Goal: Task Accomplishment & Management: Manage account settings

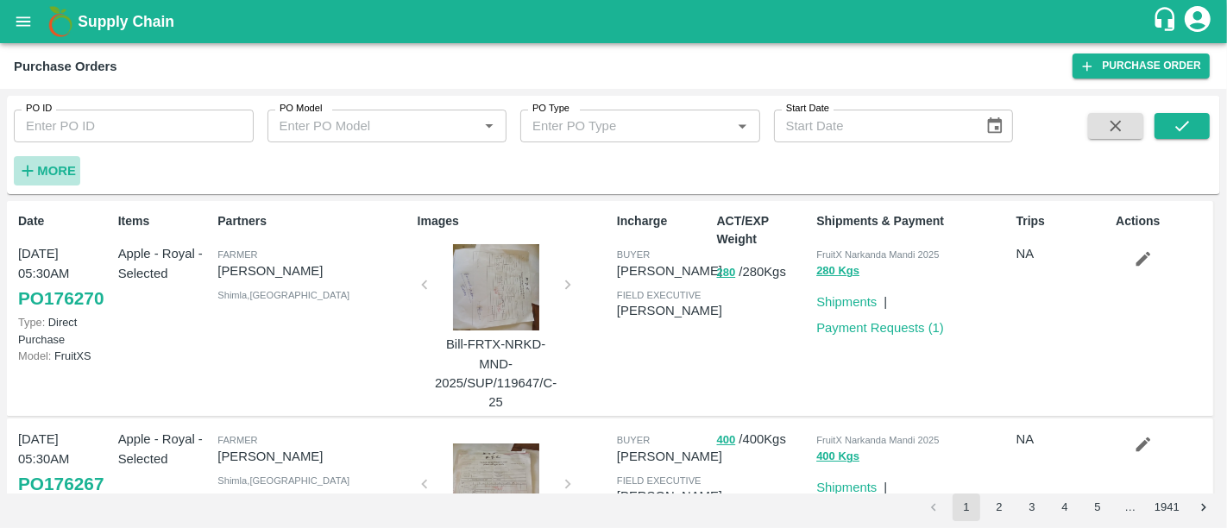
click at [69, 177] on strong "More" at bounding box center [56, 171] width 39 height 14
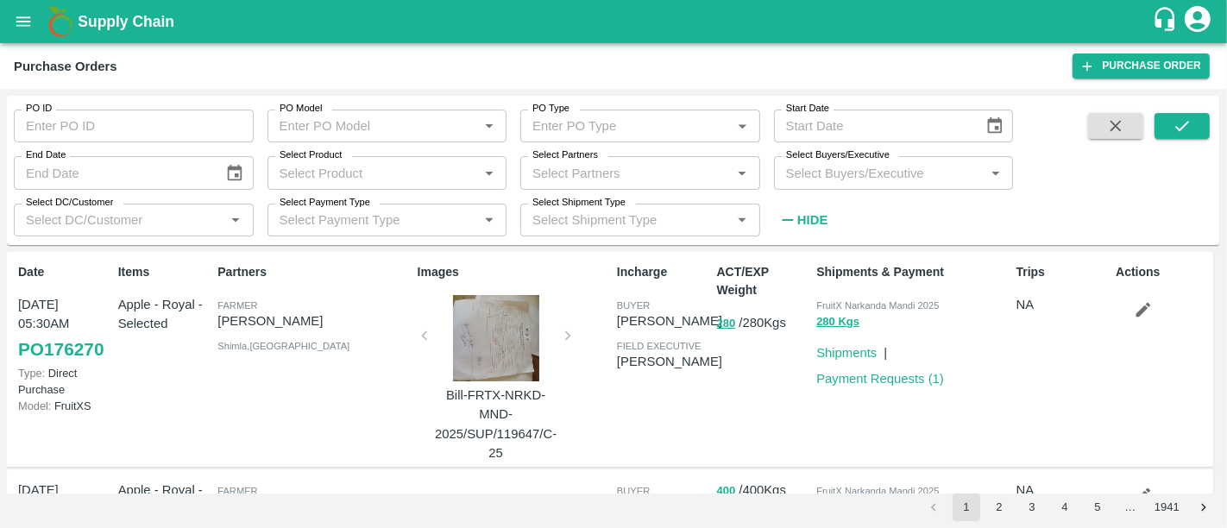
click at [403, 164] on input "Select Product" at bounding box center [373, 172] width 201 height 22
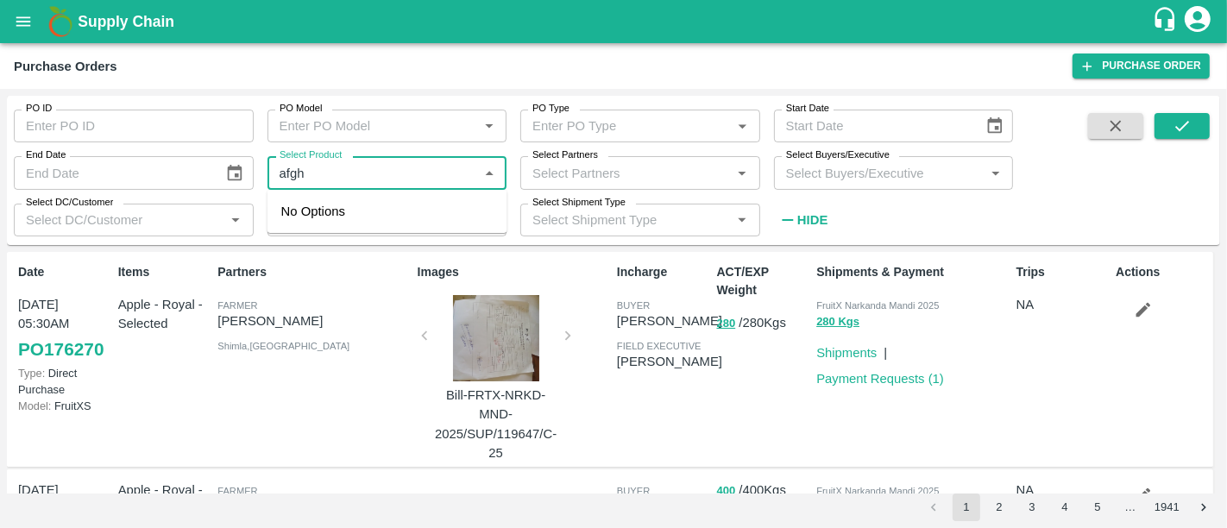
type input "afg"
click at [405, 230] on div "Apple Afganistan" at bounding box center [388, 219] width 240 height 45
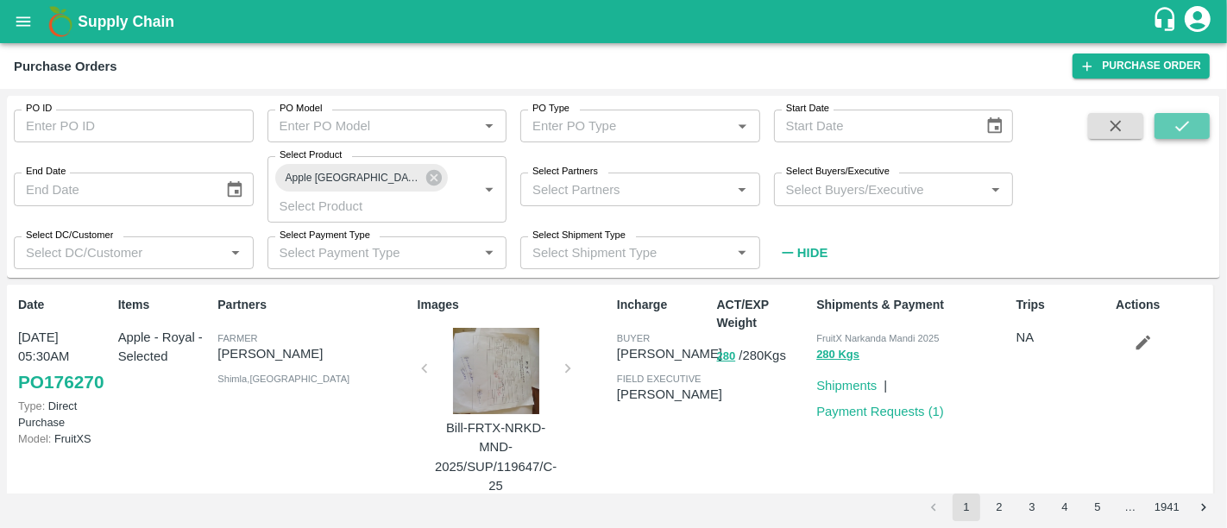
click at [1193, 133] on button "submit" at bounding box center [1182, 126] width 55 height 26
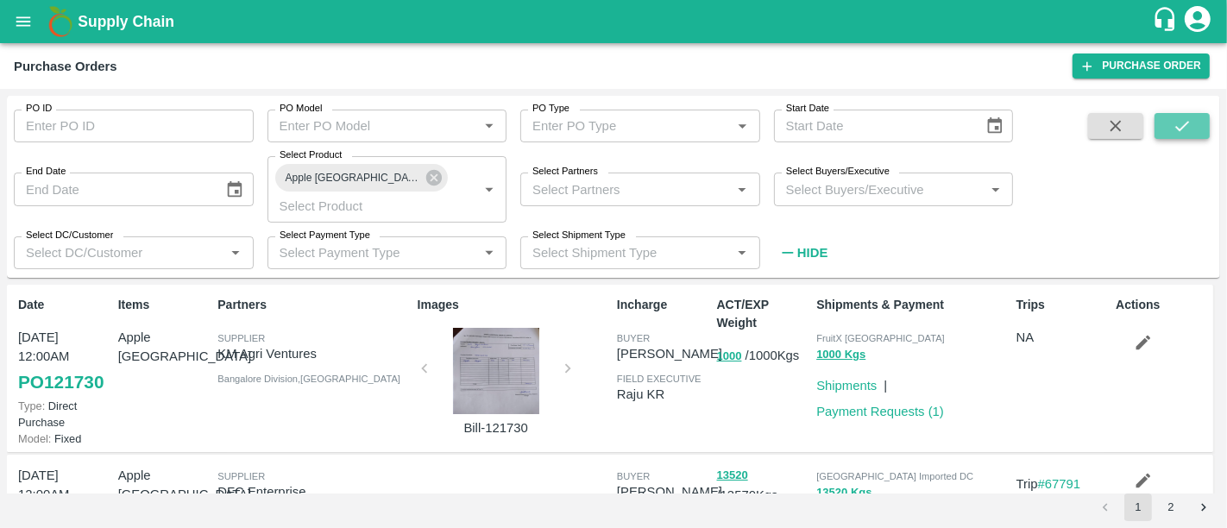
click at [1195, 129] on button "submit" at bounding box center [1182, 126] width 55 height 26
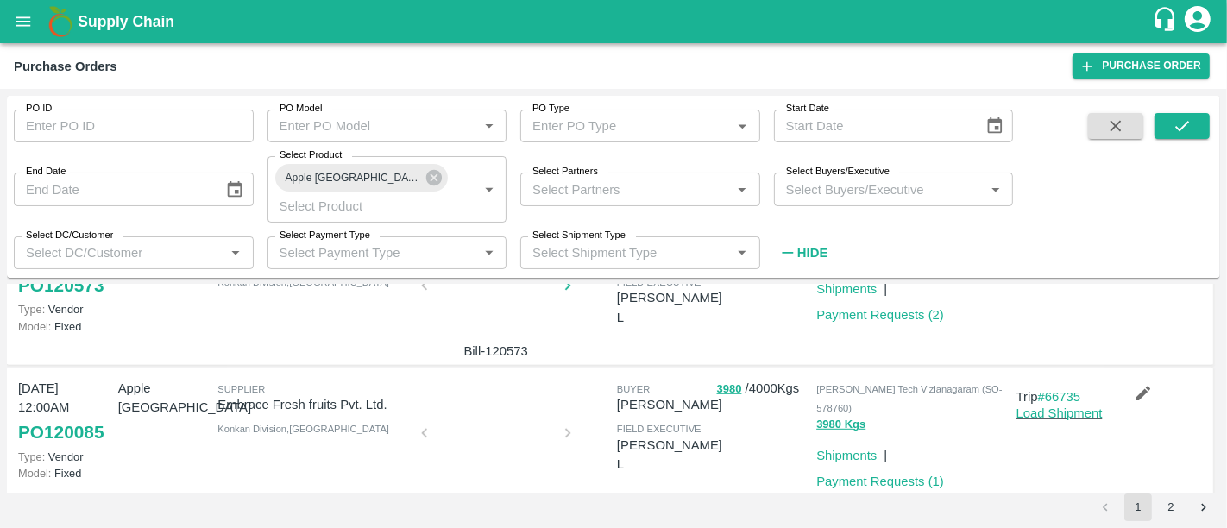
scroll to position [970, 0]
click at [494, 411] on div at bounding box center [495, 437] width 129 height 91
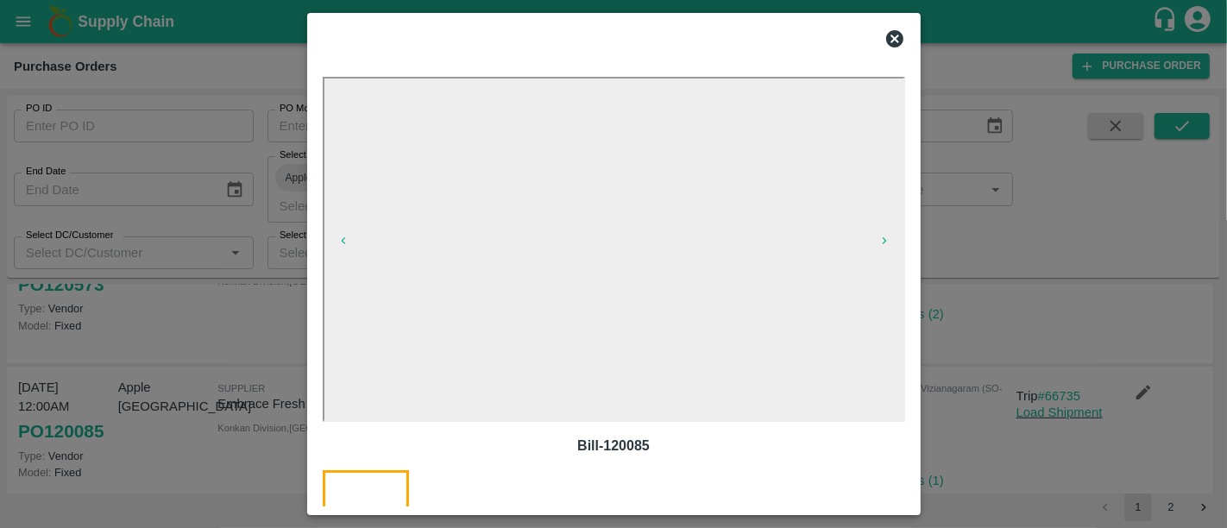
click at [1012, 347] on div at bounding box center [613, 264] width 1227 height 528
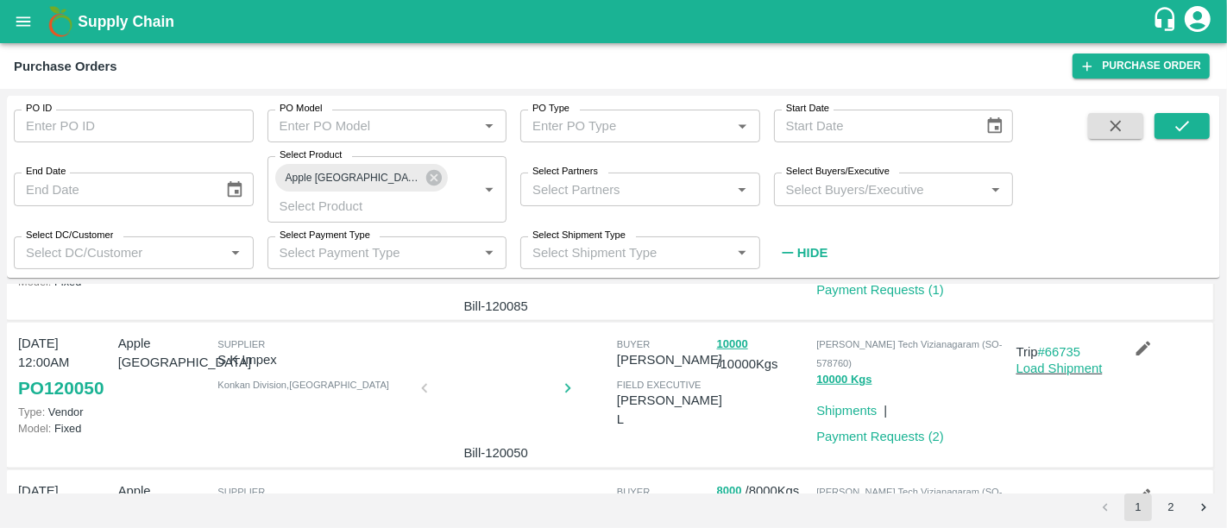
scroll to position [1162, 0]
click at [520, 390] on div at bounding box center [495, 392] width 129 height 91
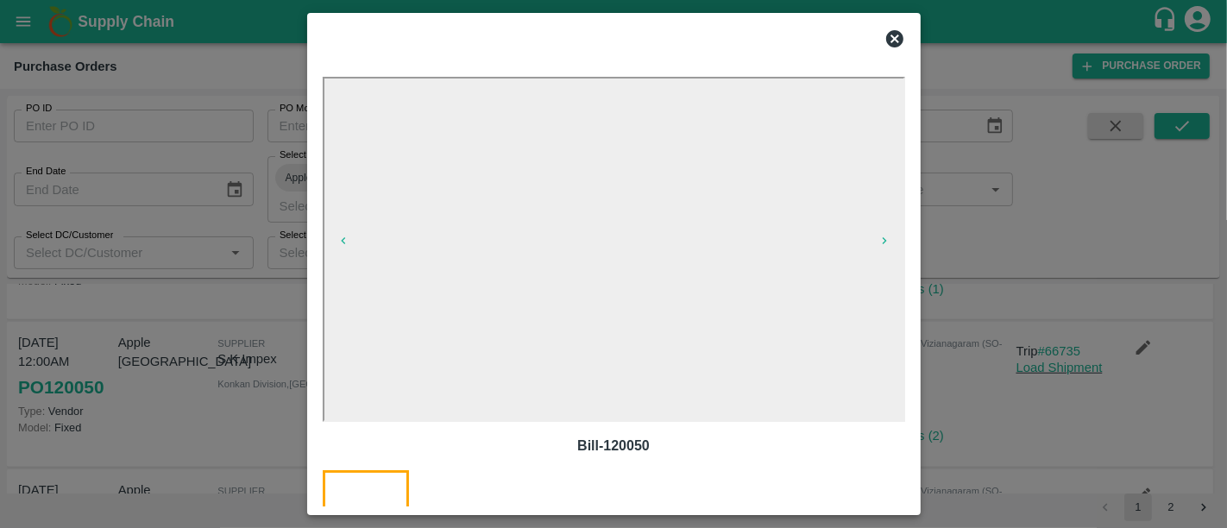
click at [971, 368] on div at bounding box center [613, 264] width 1227 height 528
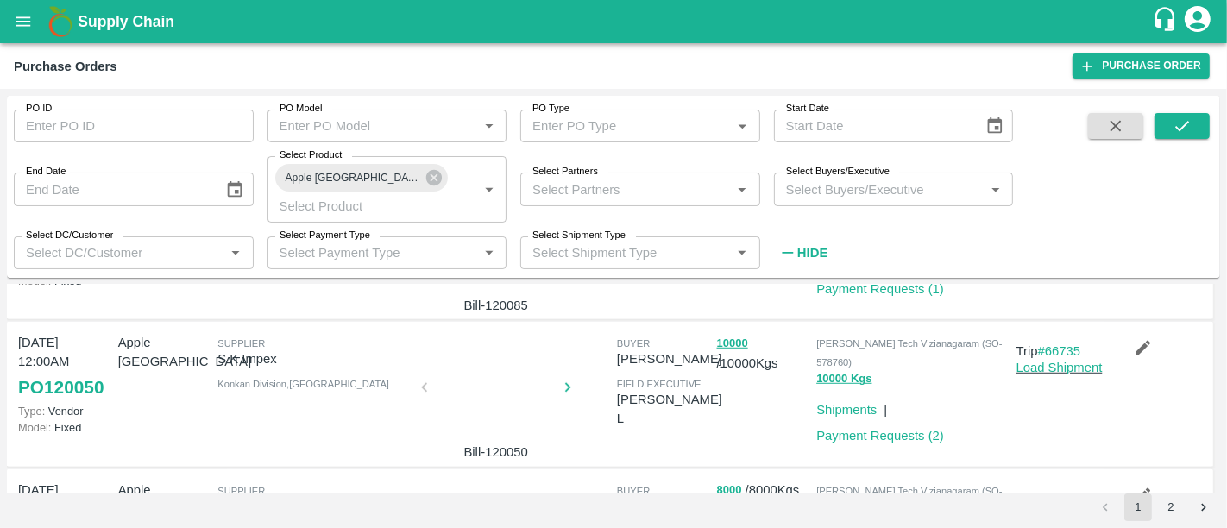
click at [519, 374] on div at bounding box center [495, 392] width 129 height 91
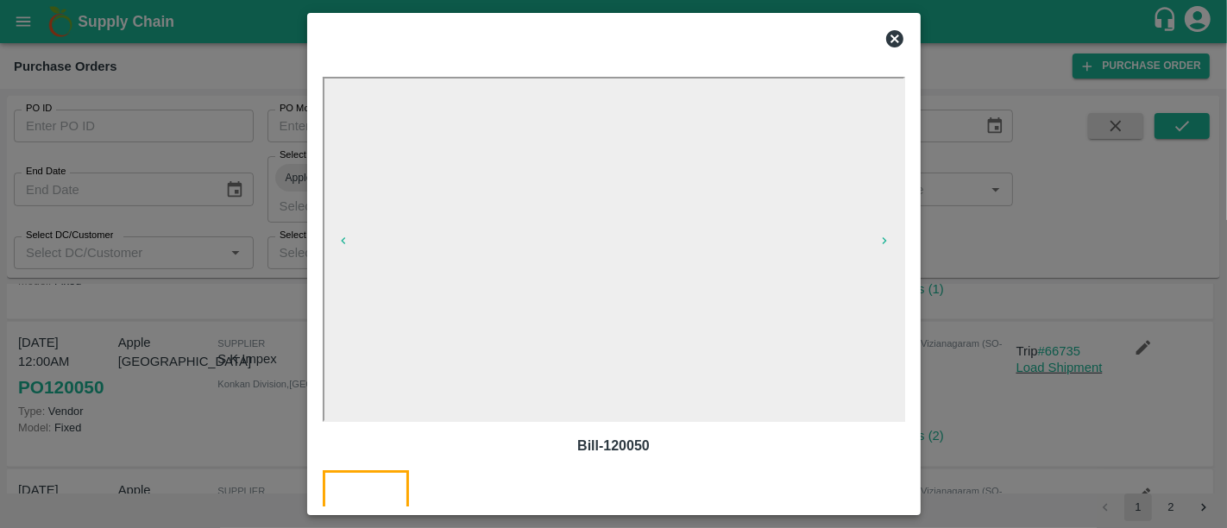
click at [929, 368] on div at bounding box center [613, 264] width 1227 height 528
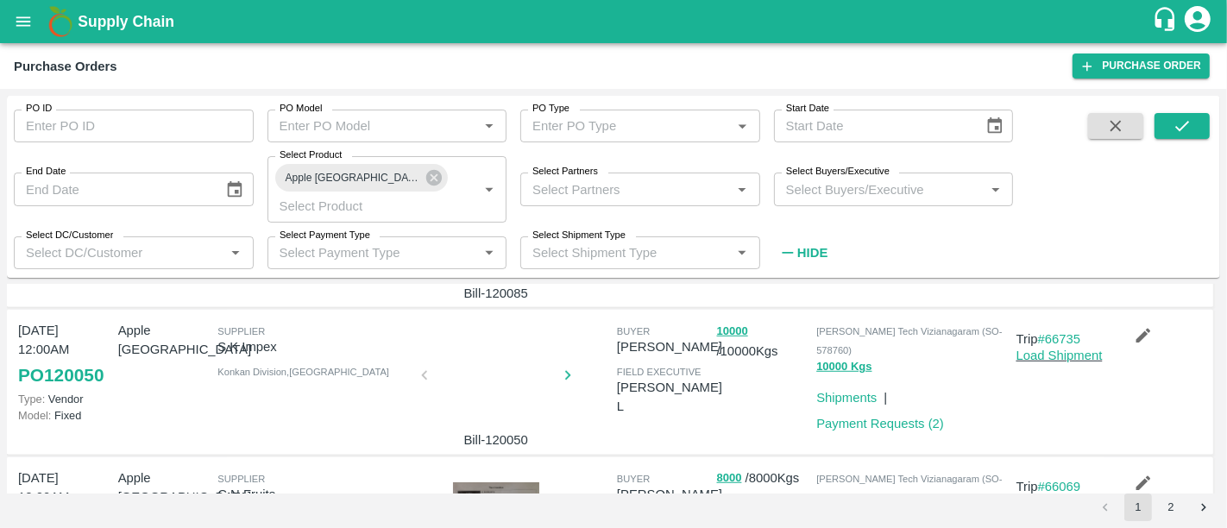
scroll to position [1264, 0]
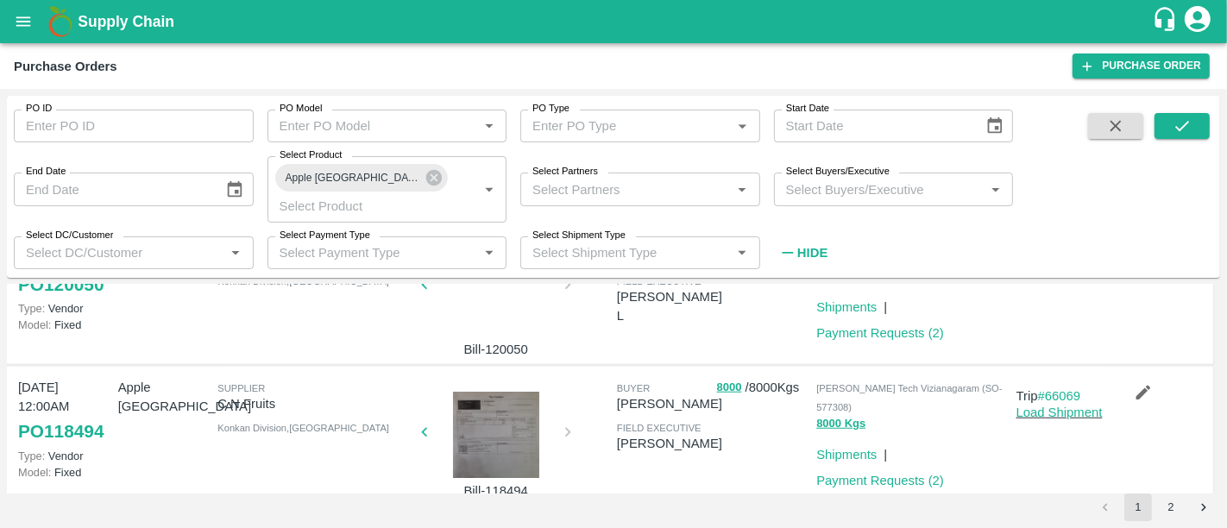
click at [505, 407] on div at bounding box center [495, 435] width 129 height 86
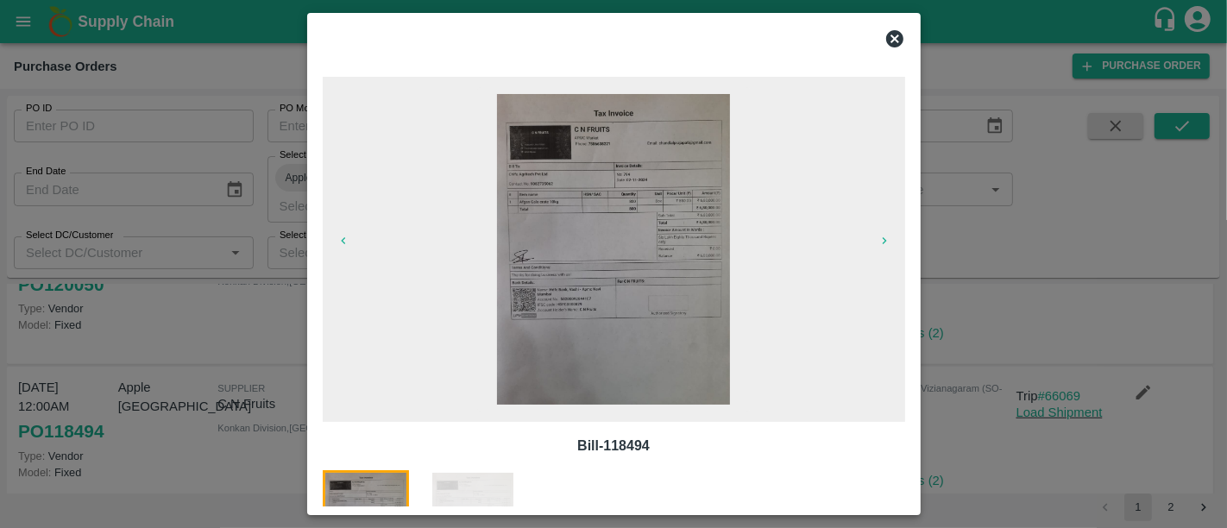
click at [938, 315] on div at bounding box center [613, 264] width 1227 height 528
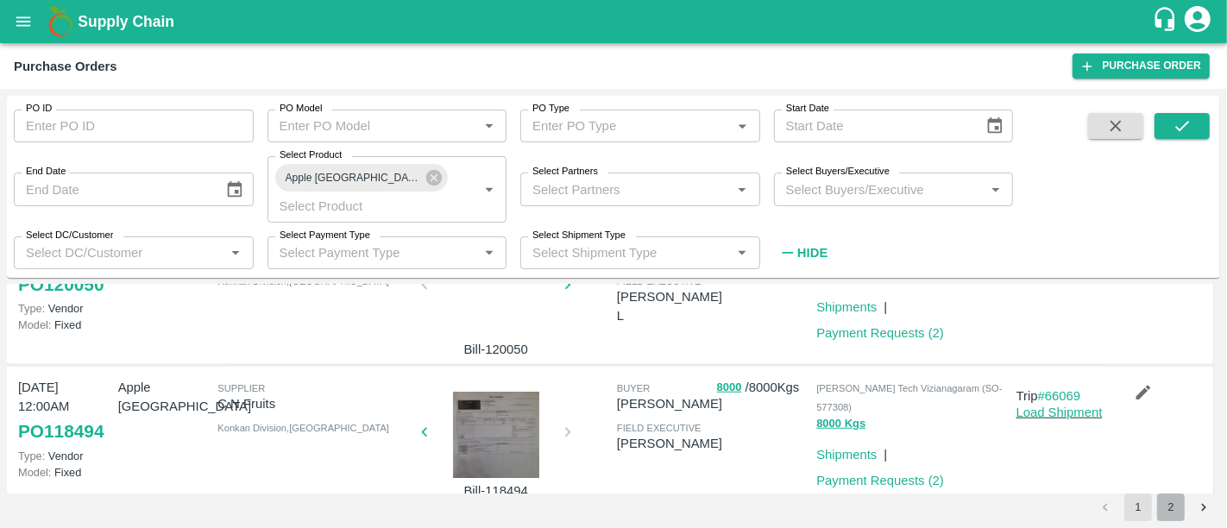
click at [1181, 517] on button "2" at bounding box center [1171, 508] width 28 height 28
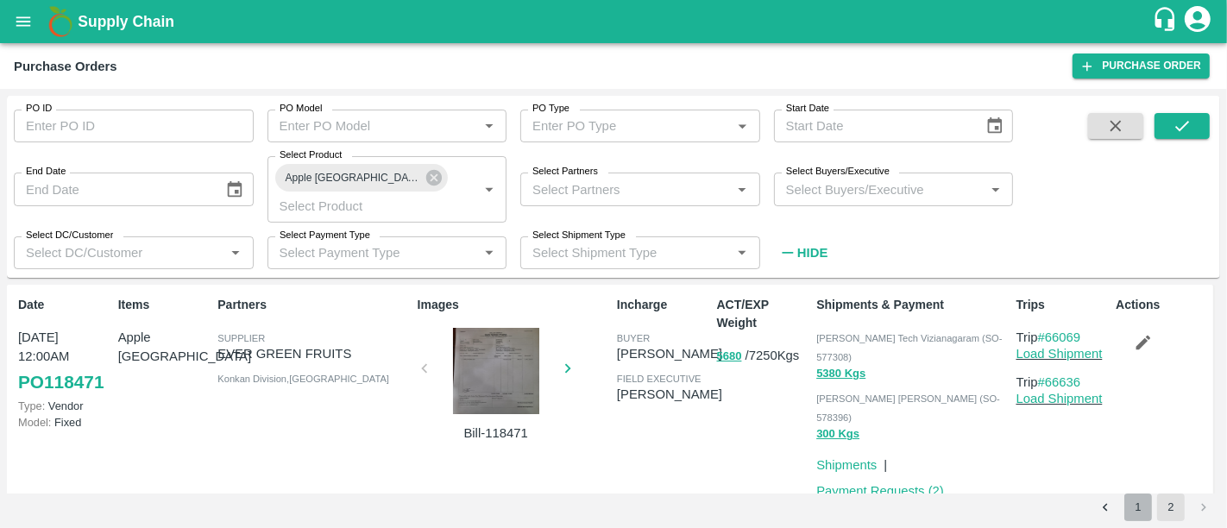
click at [1140, 511] on button "1" at bounding box center [1138, 508] width 28 height 28
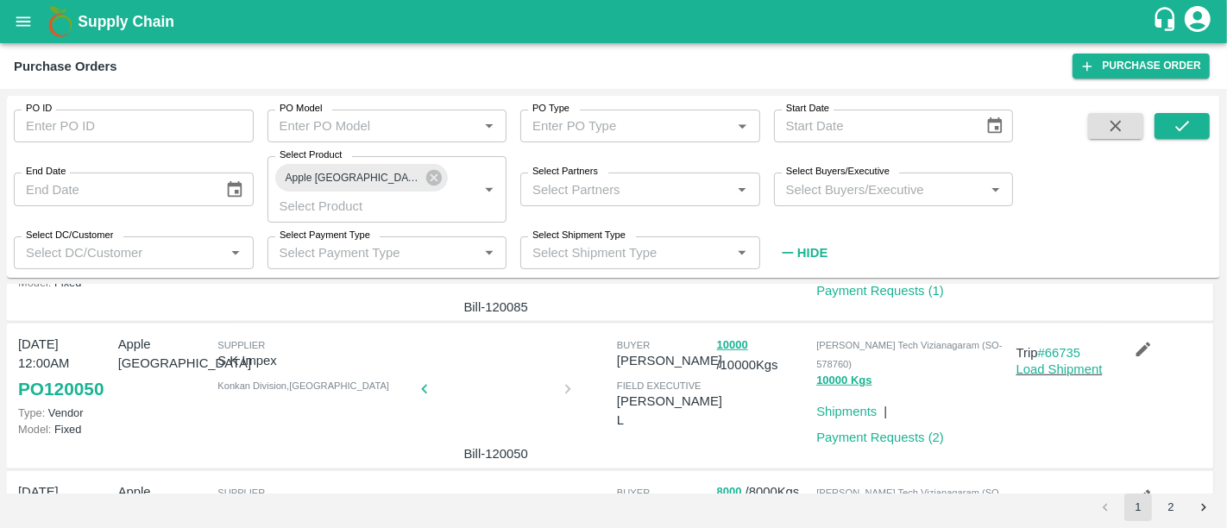
scroll to position [1264, 0]
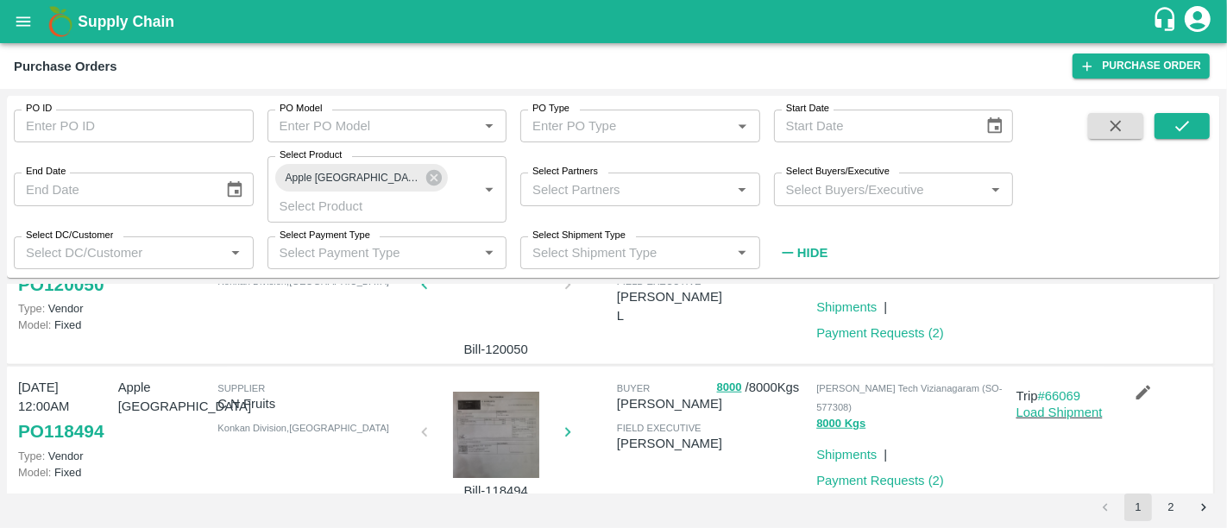
click at [498, 393] on div at bounding box center [495, 435] width 129 height 86
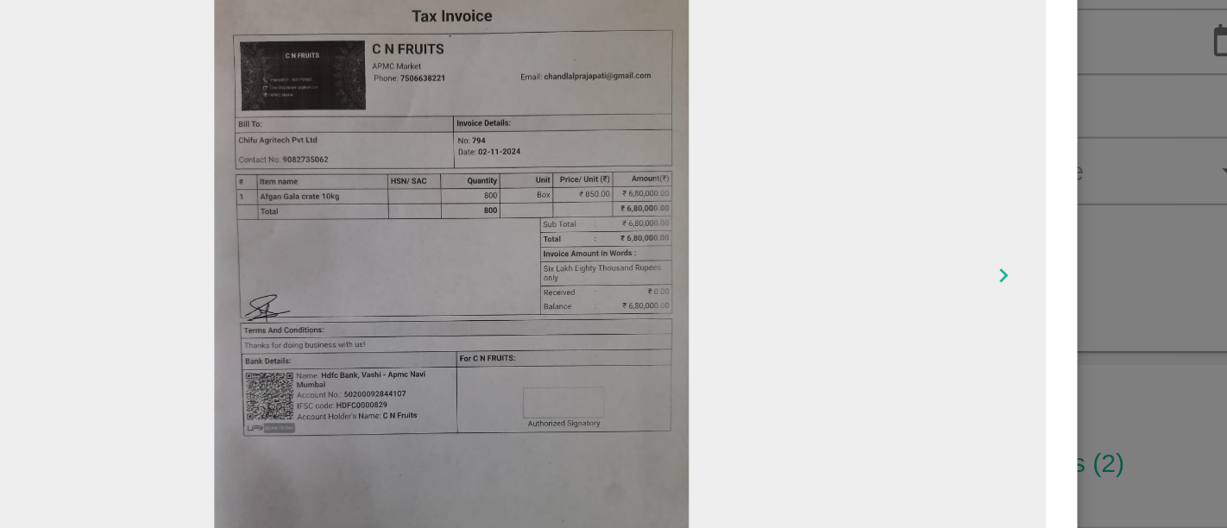
click at [955, 221] on div at bounding box center [613, 264] width 1227 height 528
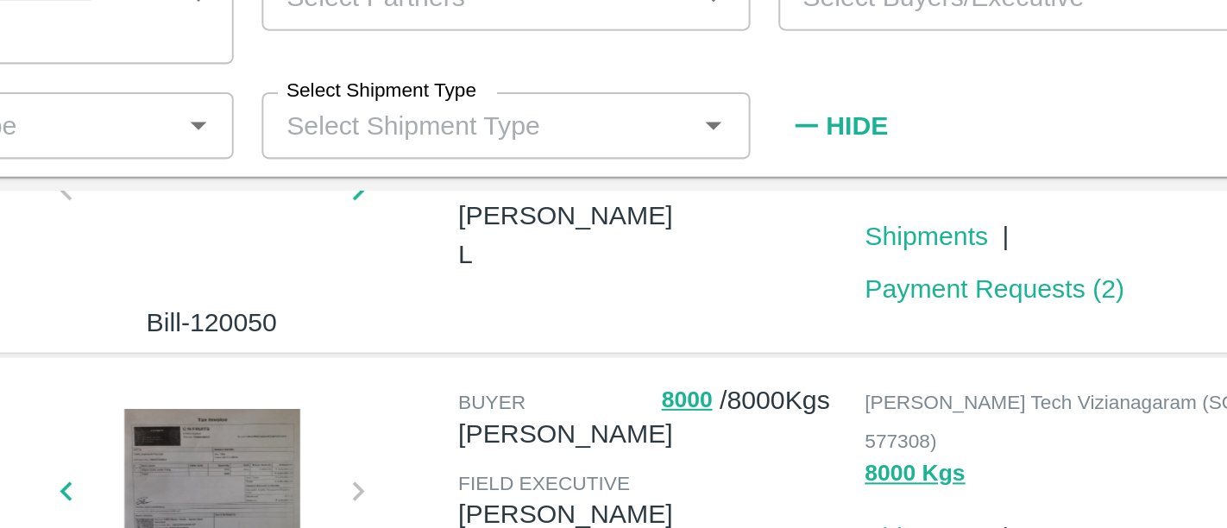
scroll to position [0, 0]
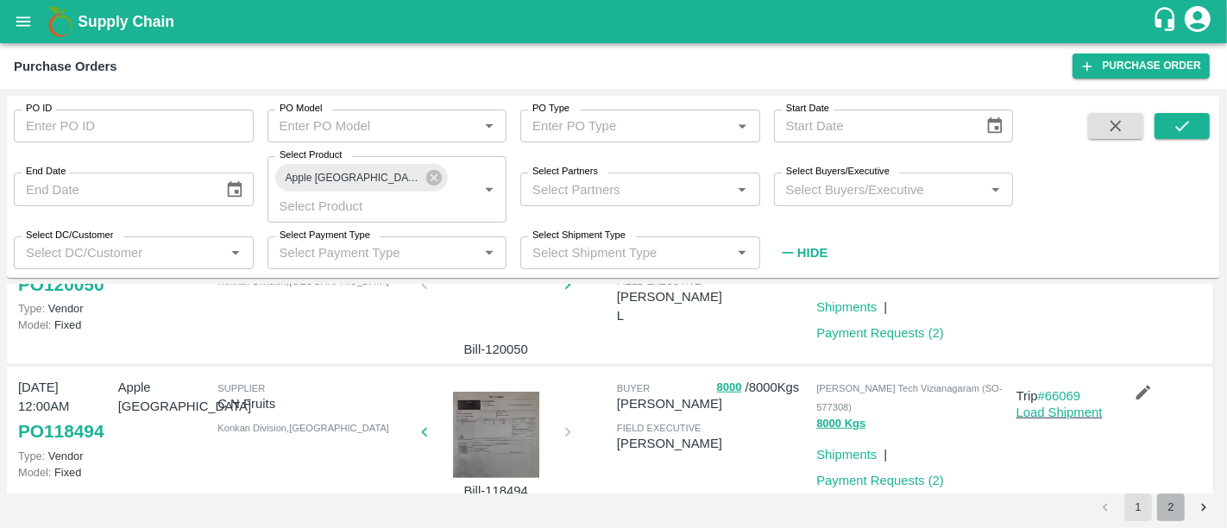
click at [1162, 508] on button "2" at bounding box center [1171, 508] width 28 height 28
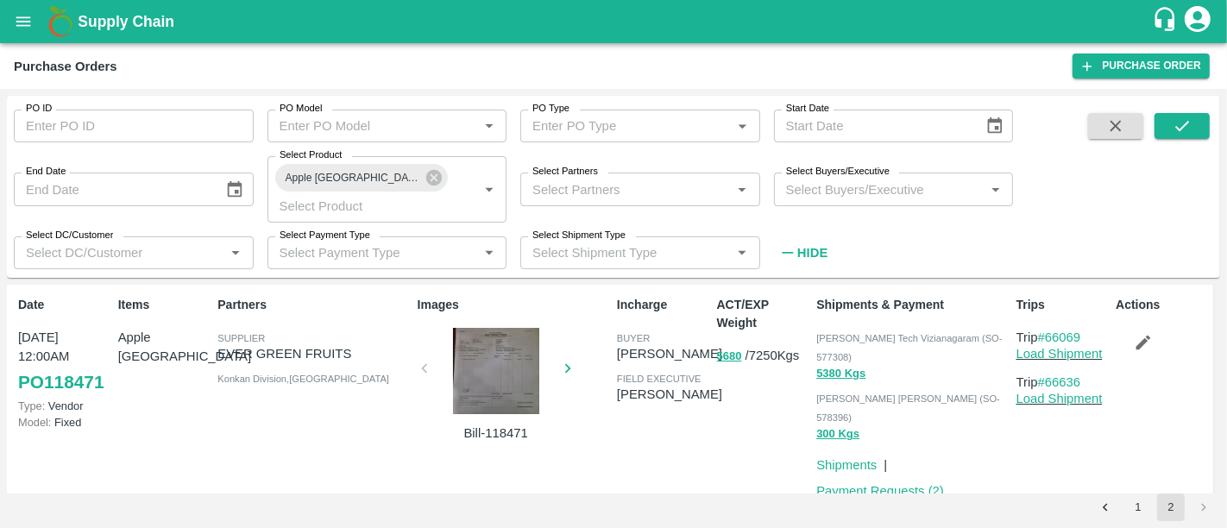
click at [476, 328] on div at bounding box center [495, 371] width 129 height 86
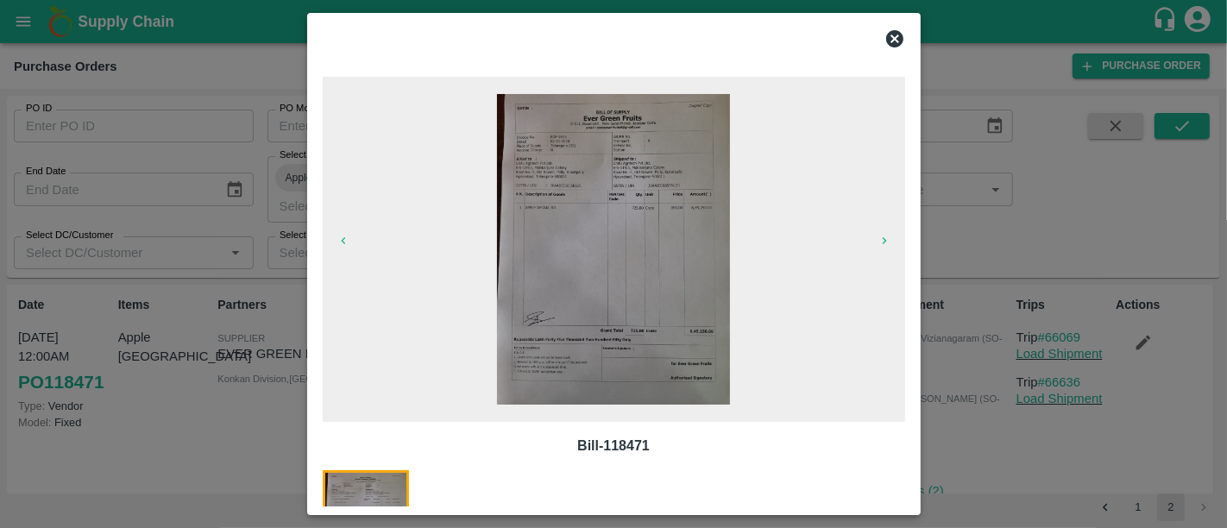
click at [1058, 294] on div at bounding box center [613, 264] width 1227 height 528
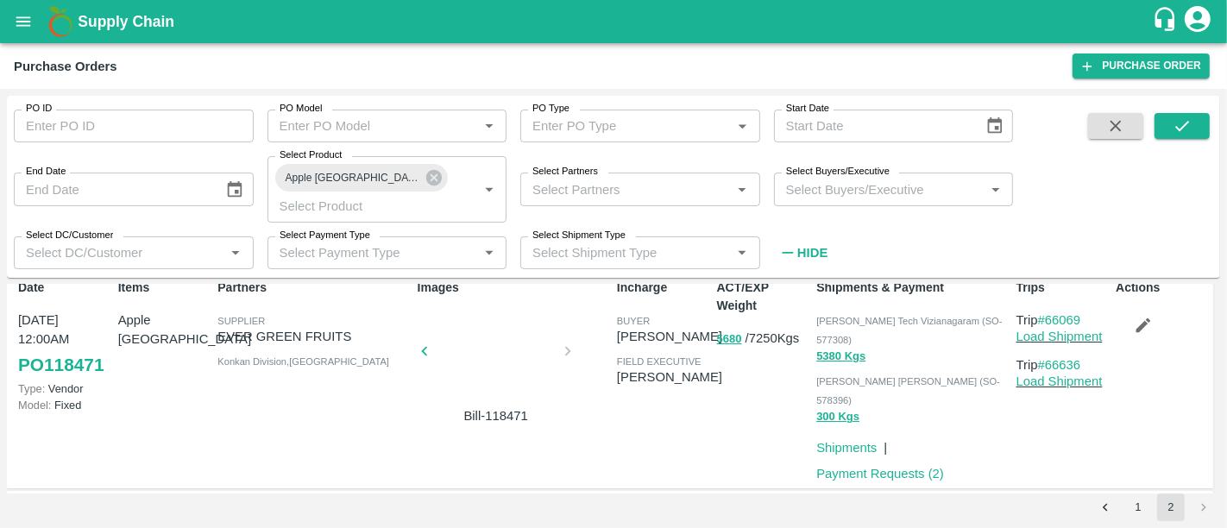
scroll to position [113, 0]
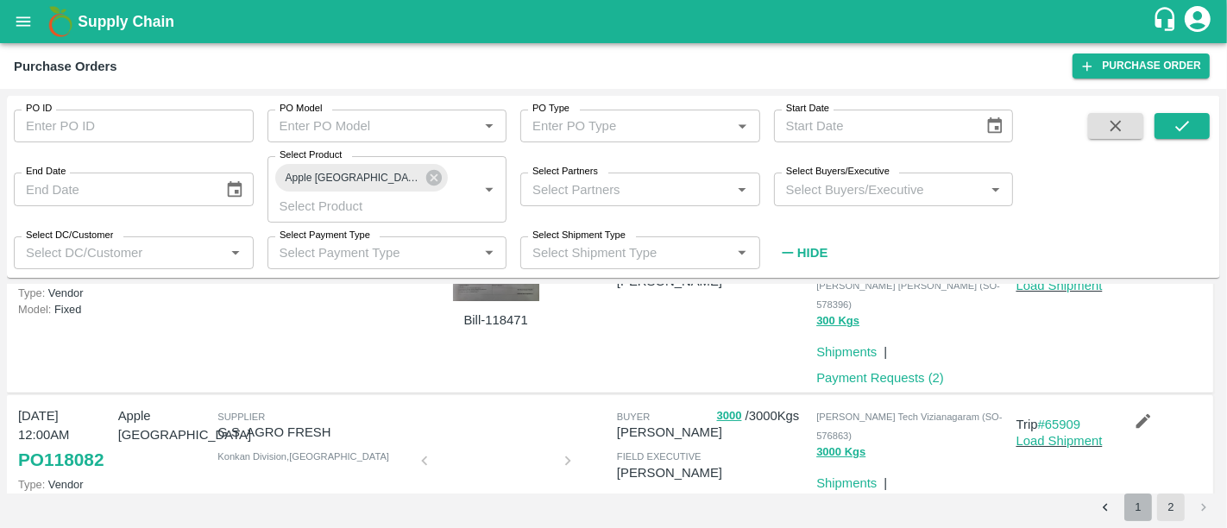
click at [1130, 510] on button "1" at bounding box center [1138, 508] width 28 height 28
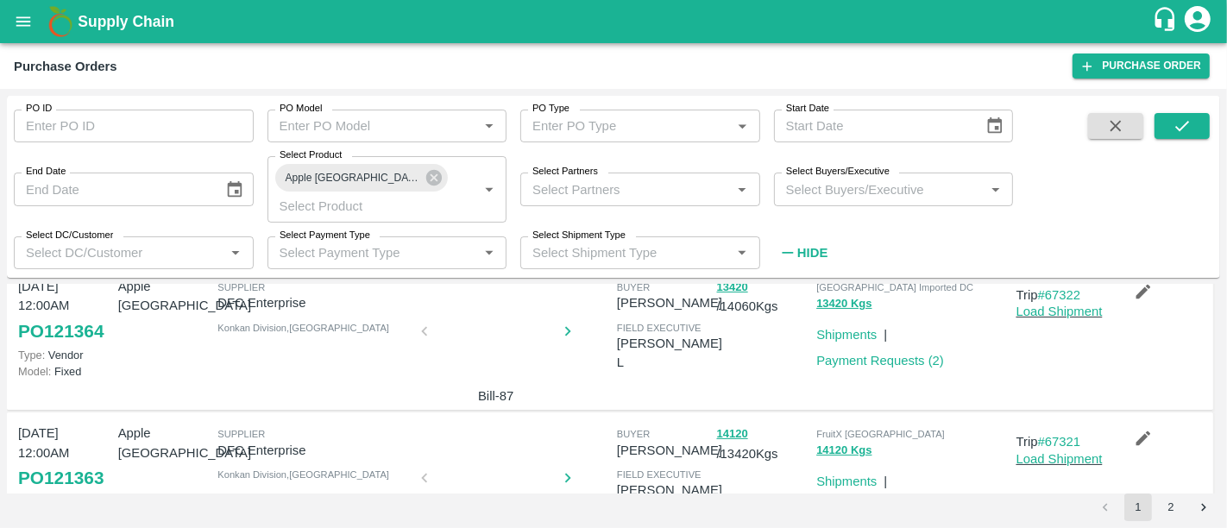
scroll to position [0, 0]
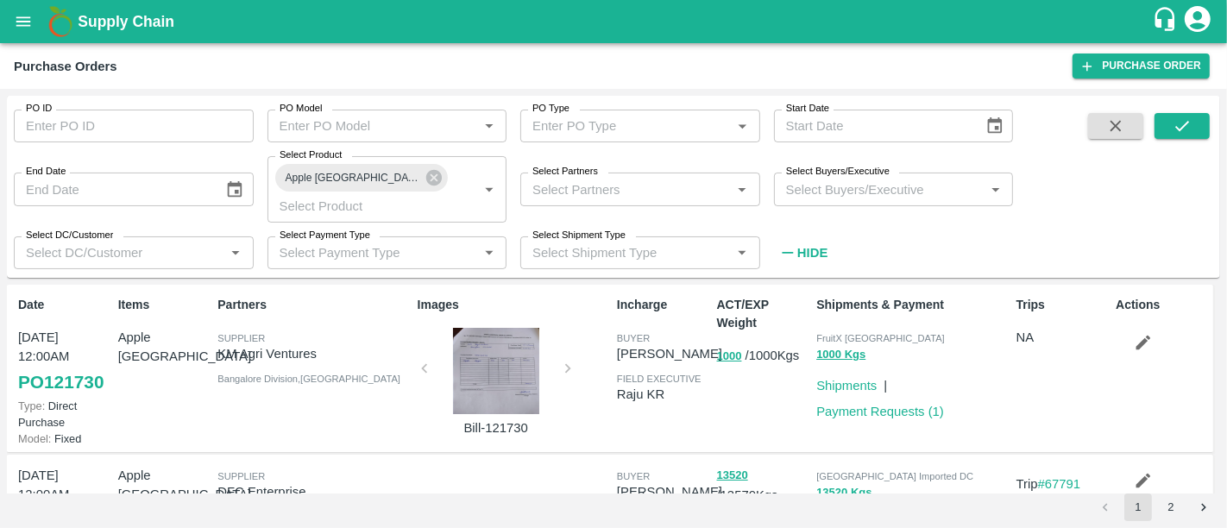
click at [150, 18] on b "Supply Chain" at bounding box center [126, 21] width 97 height 17
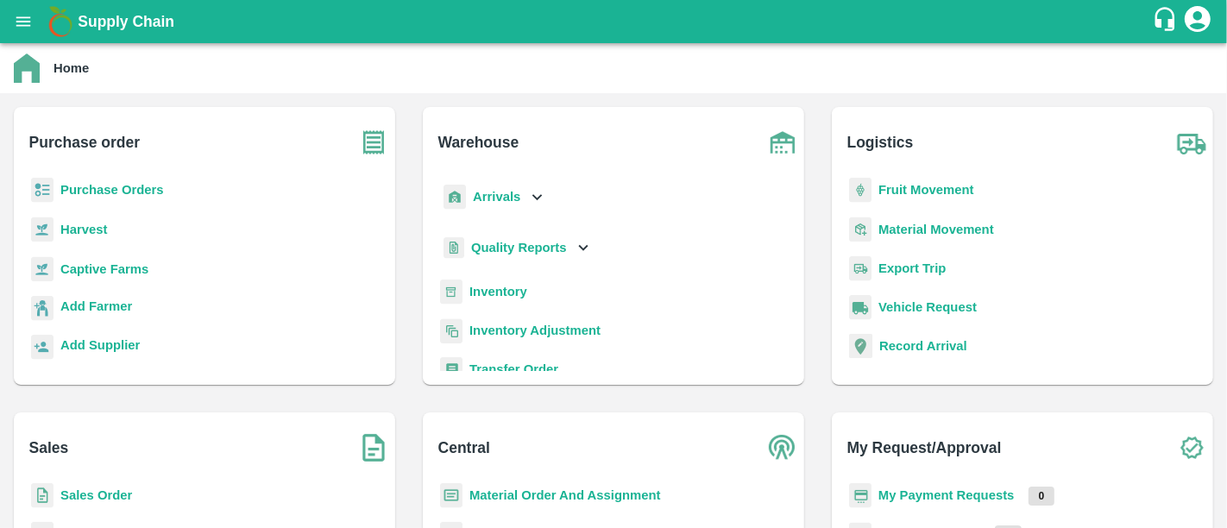
click at [929, 492] on b "My Payment Requests" at bounding box center [946, 495] width 136 height 14
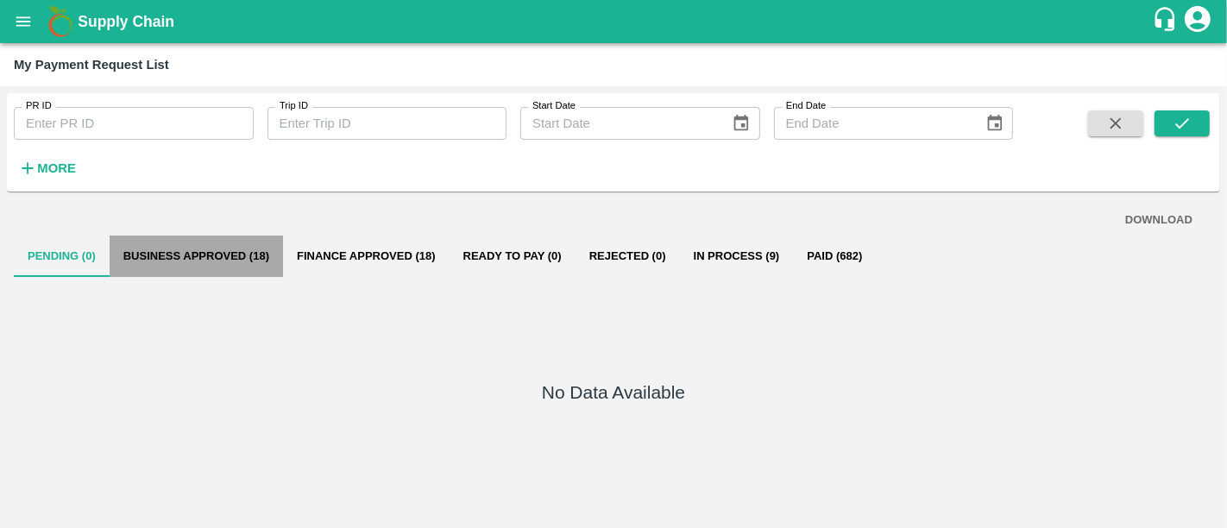
click at [252, 267] on button "Business Approved (18)" at bounding box center [196, 256] width 173 height 41
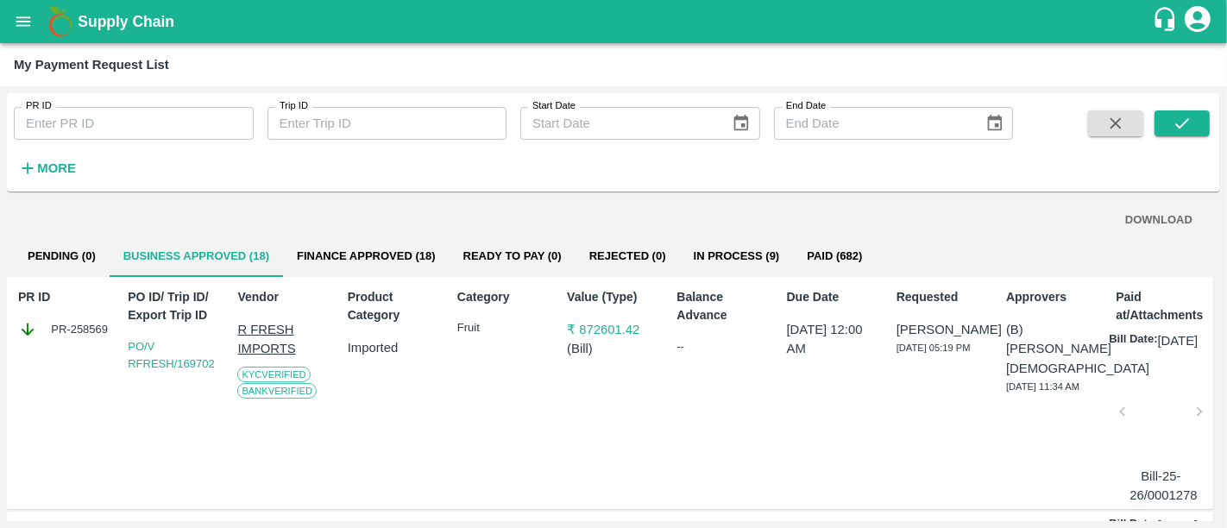
click at [344, 272] on button "Finance Approved (18)" at bounding box center [366, 256] width 167 height 41
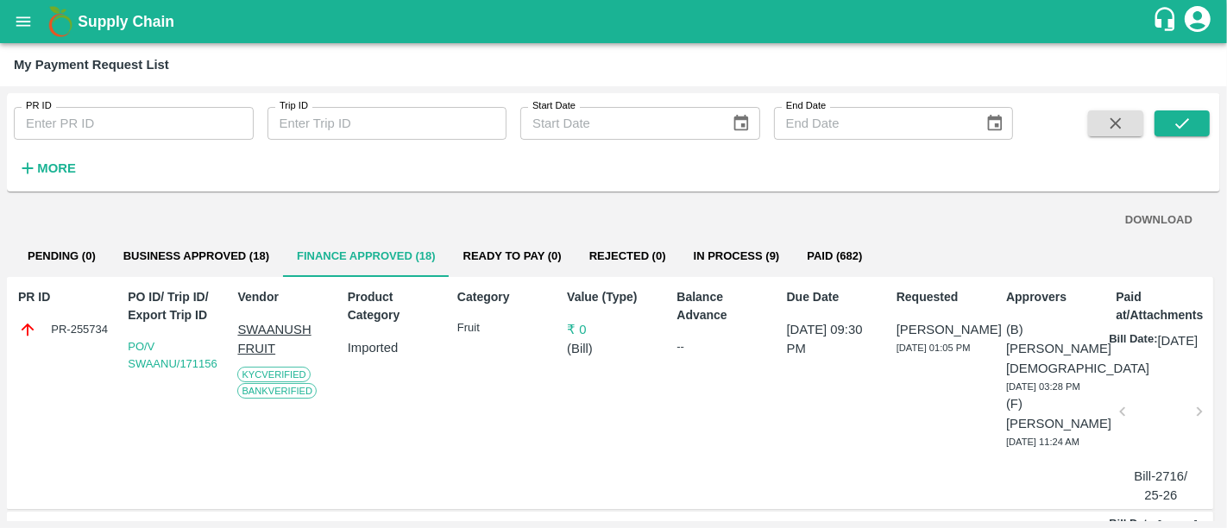
click at [209, 274] on button "Business Approved (18)" at bounding box center [196, 256] width 173 height 41
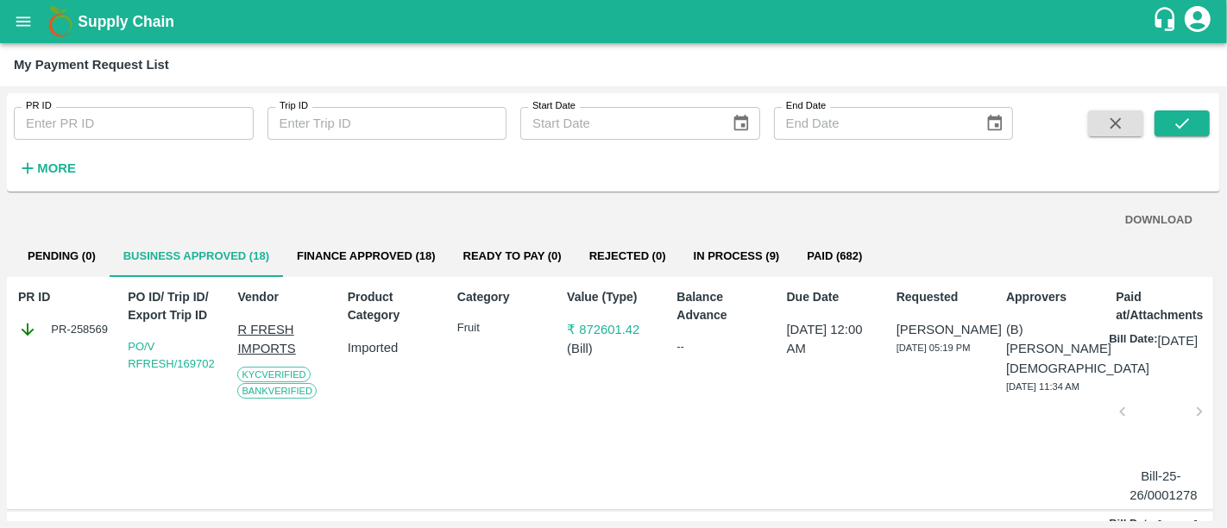
click at [81, 331] on div "PR-258569" at bounding box center [64, 329] width 93 height 19
copy div "PR-258569"
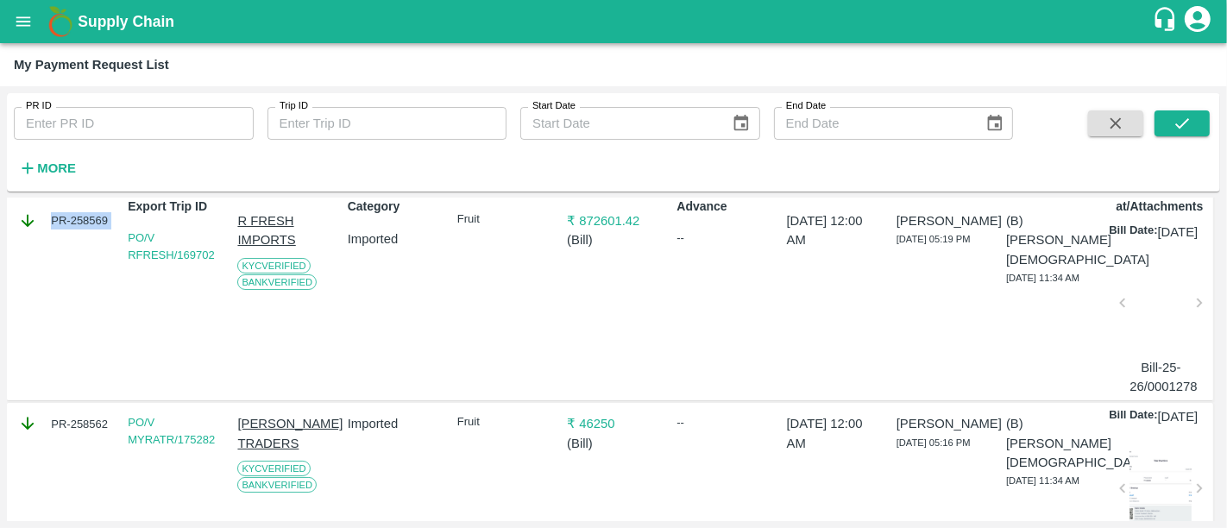
scroll to position [176, 0]
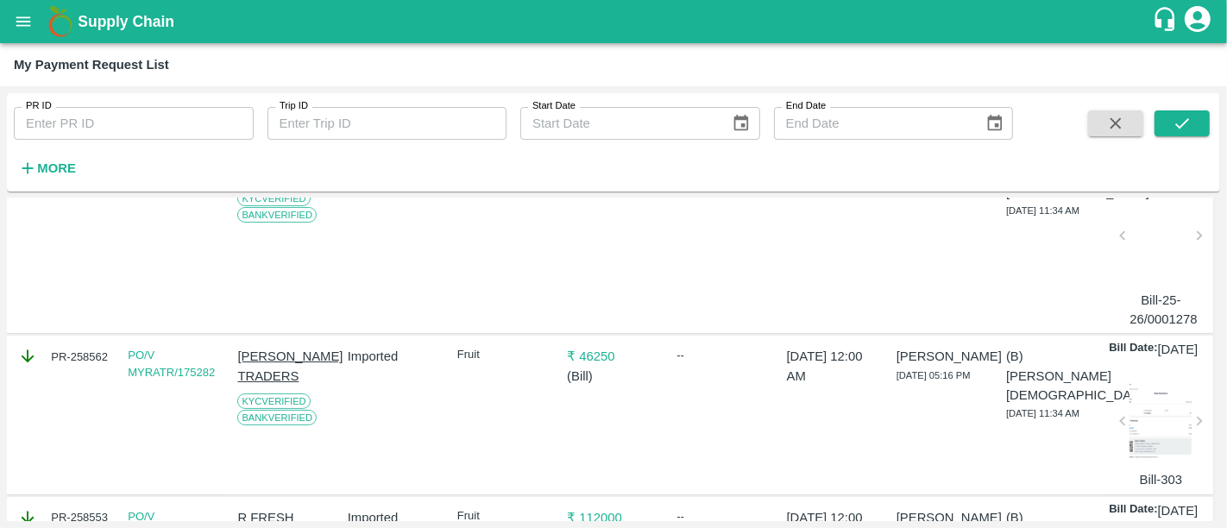
click at [76, 366] on div "PR-258562" at bounding box center [64, 356] width 93 height 19
copy div "PR-258562"
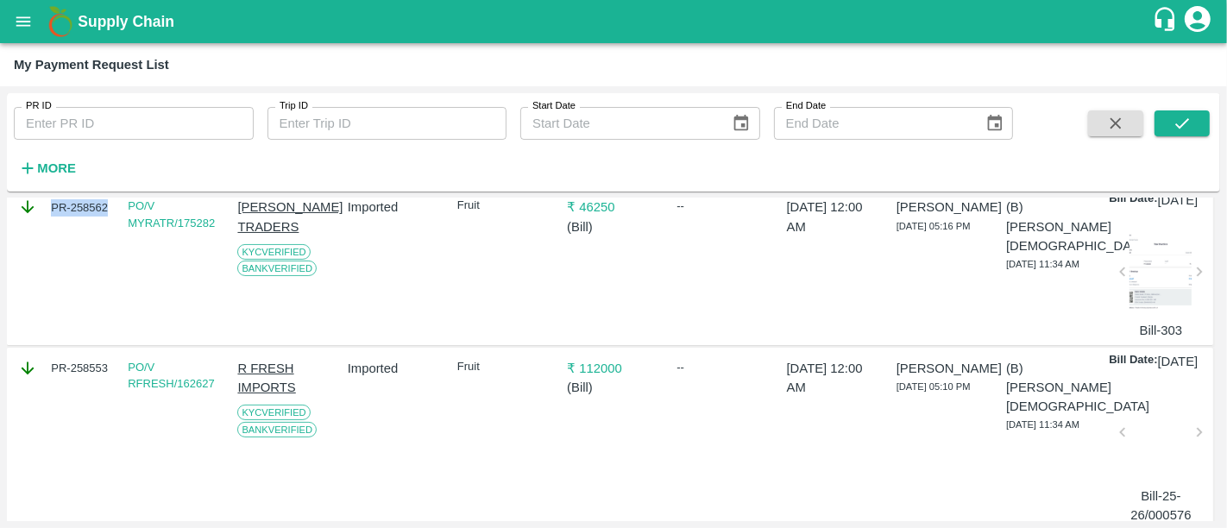
scroll to position [325, 0]
click at [78, 378] on div "PR-258553" at bounding box center [64, 368] width 93 height 19
copy div "PR-258553"
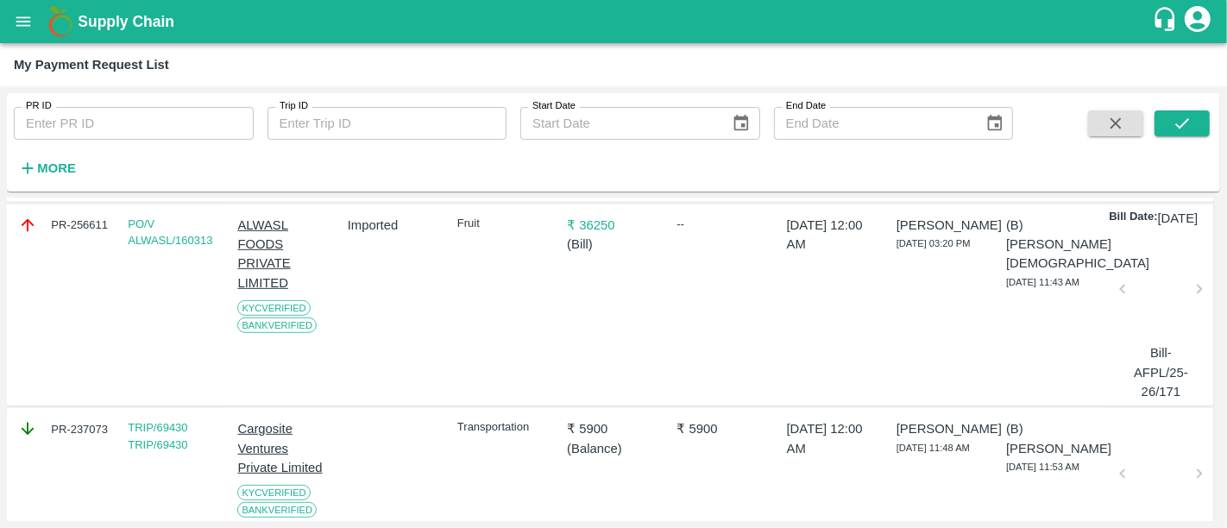
scroll to position [845, 0]
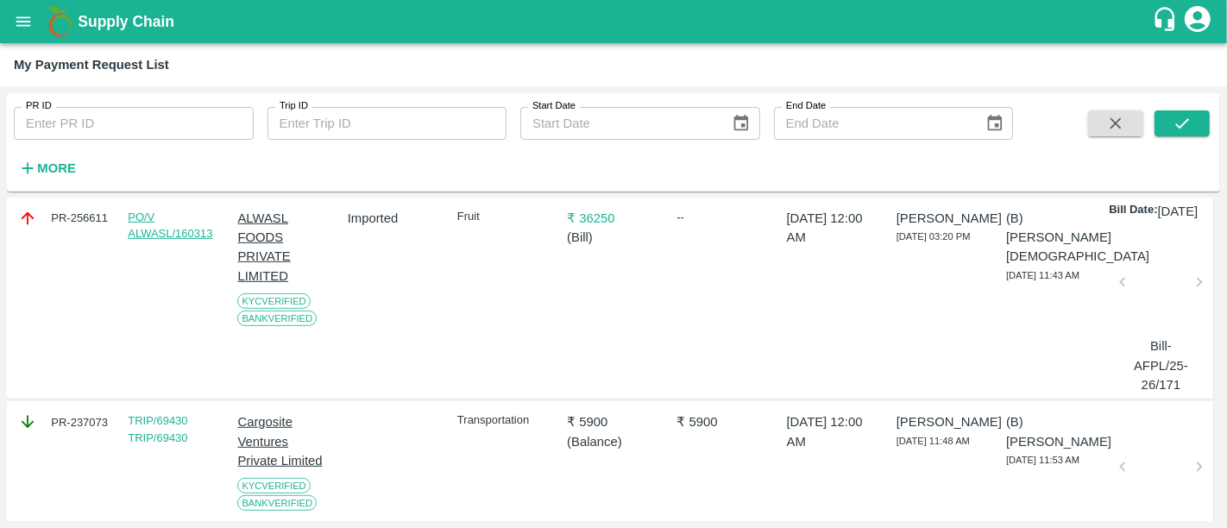
click at [186, 241] on link "PO/V ALWASL/160313" at bounding box center [170, 226] width 85 height 30
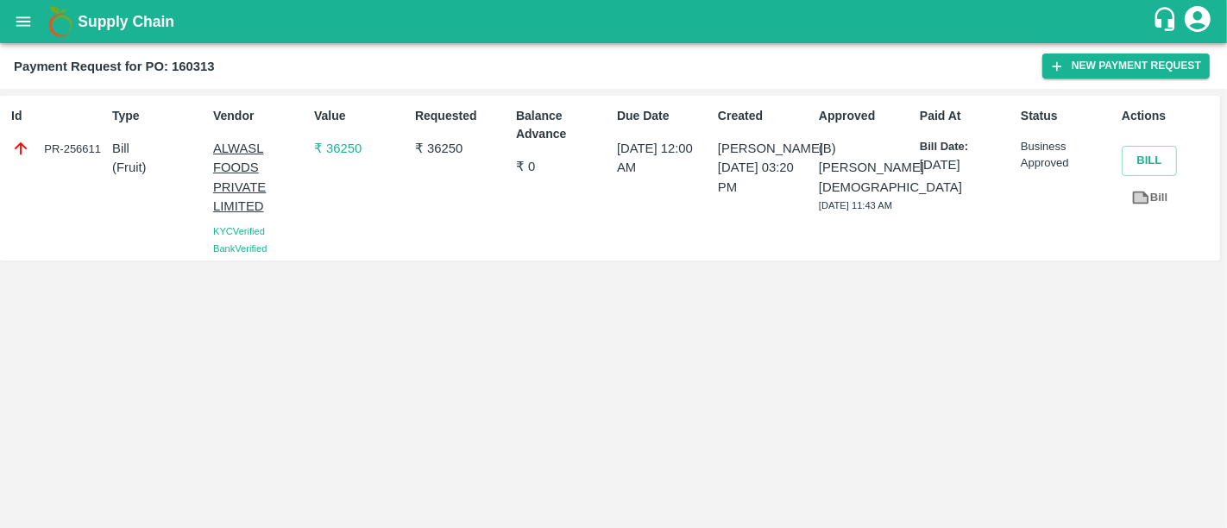
click at [356, 154] on p "₹ 36250" at bounding box center [361, 148] width 94 height 19
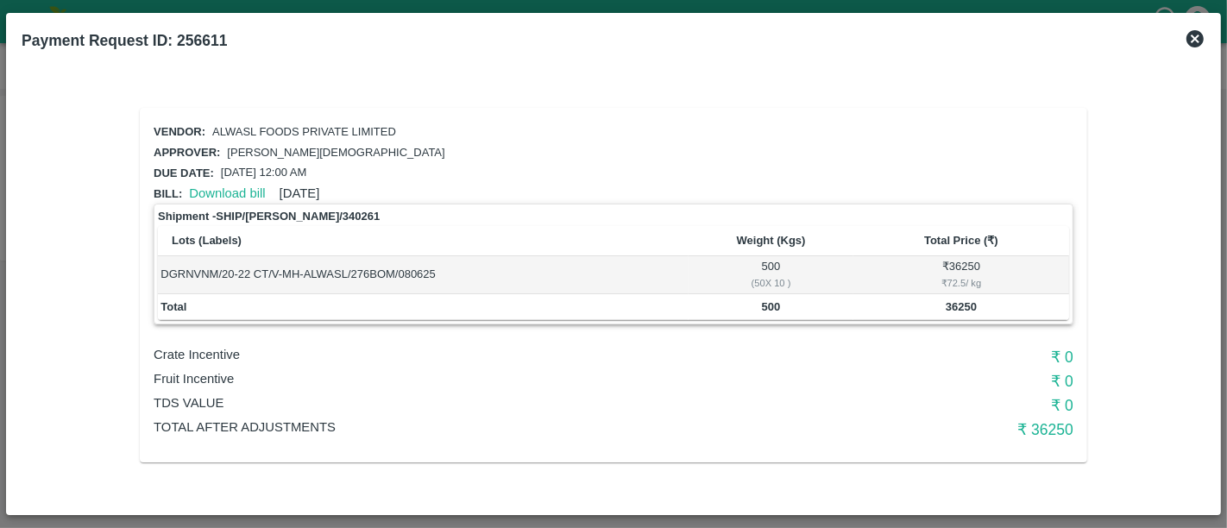
click at [1196, 37] on icon at bounding box center [1195, 38] width 21 height 21
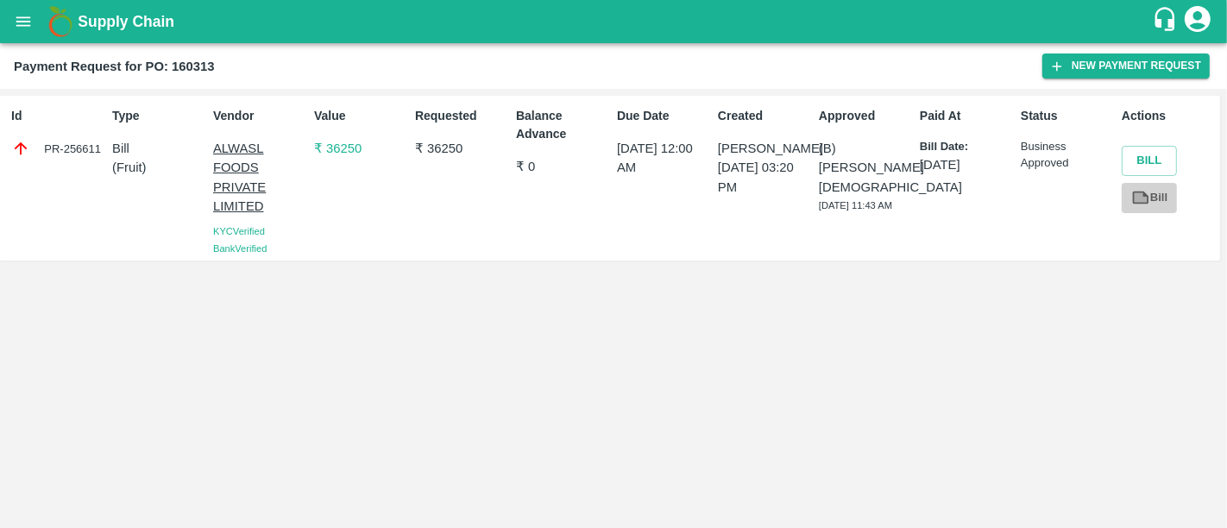
click at [1143, 205] on icon at bounding box center [1140, 197] width 19 height 19
click at [157, 20] on b "Supply Chain" at bounding box center [126, 21] width 97 height 17
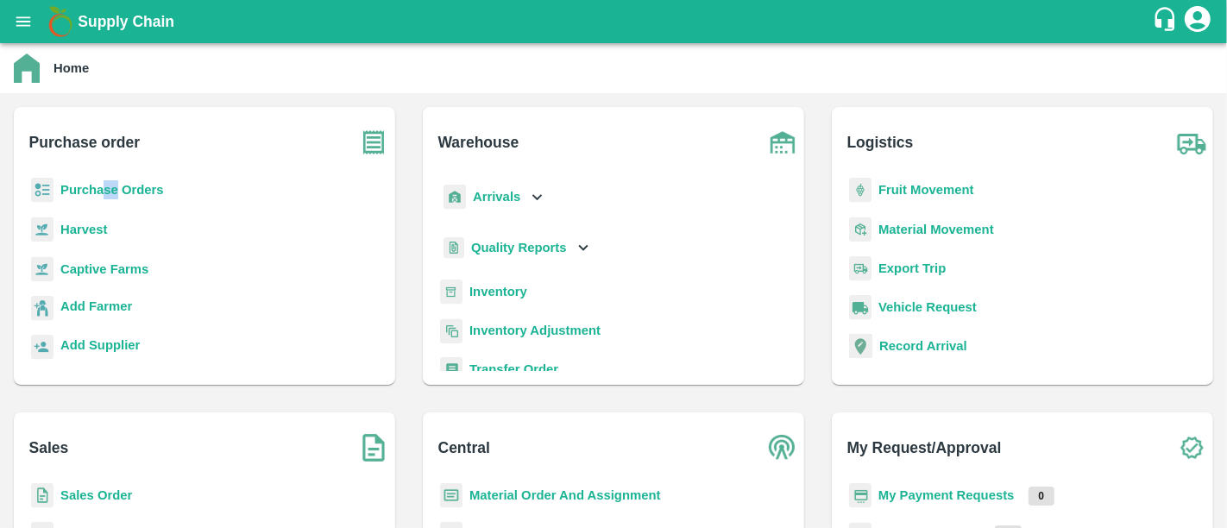
drag, startPoint x: 118, startPoint y: 198, endPoint x: 103, endPoint y: 194, distance: 16.1
click at [103, 194] on p "Purchase Orders" at bounding box center [112, 189] width 104 height 19
click at [103, 194] on b "Purchase Orders" at bounding box center [112, 190] width 104 height 14
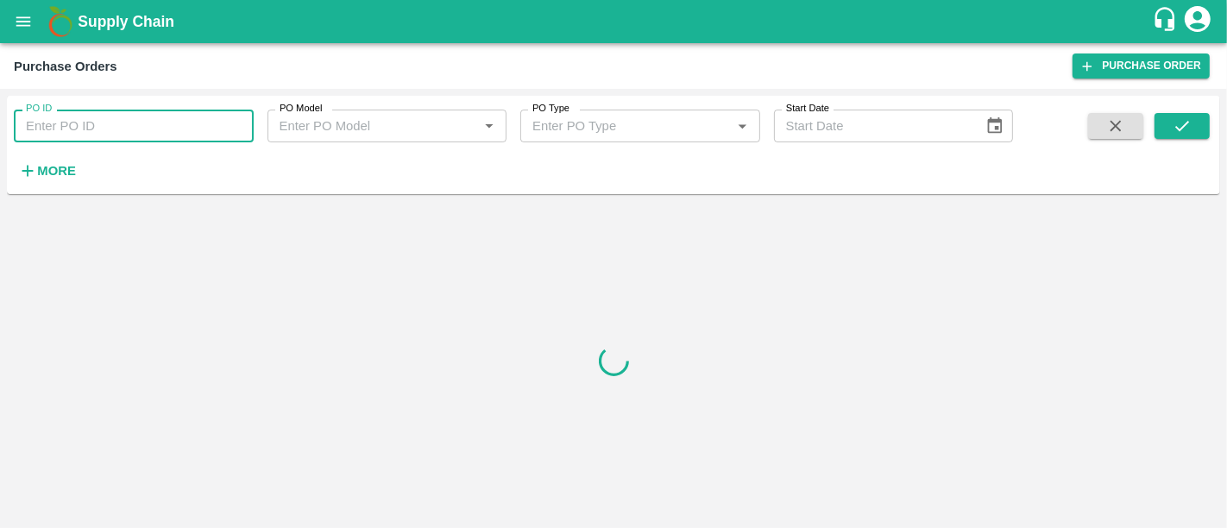
click at [78, 123] on input "PO ID" at bounding box center [134, 126] width 240 height 33
type input "160313"
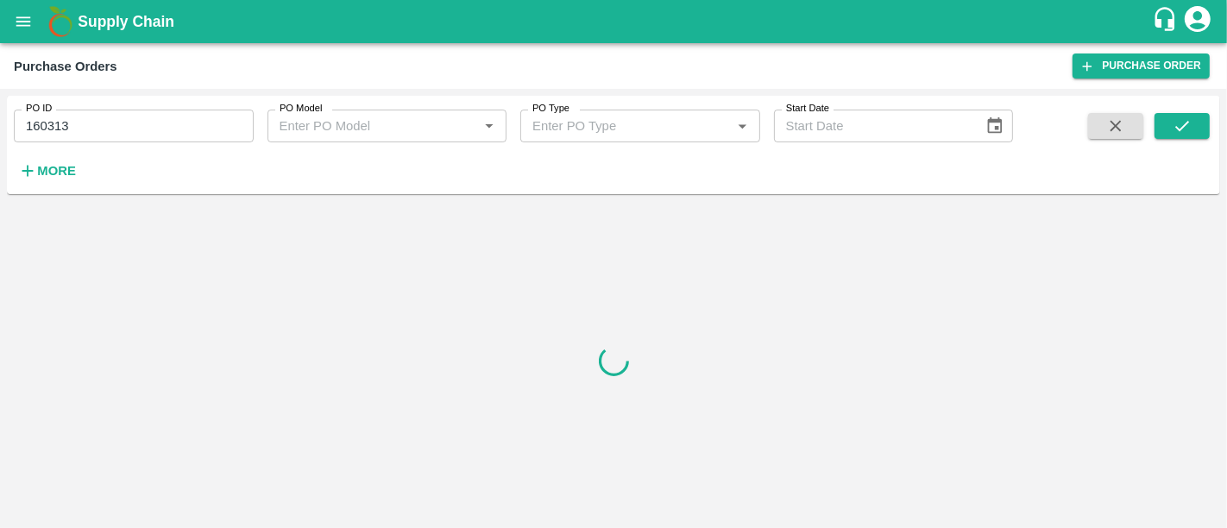
click at [1178, 139] on span at bounding box center [1182, 148] width 55 height 71
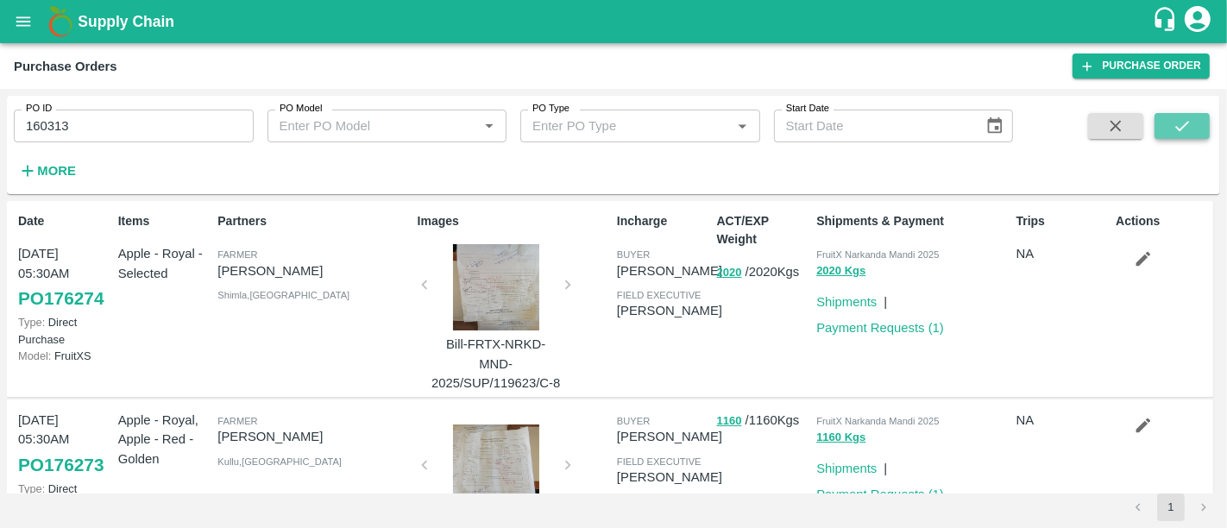
click at [1173, 125] on icon "submit" at bounding box center [1182, 125] width 19 height 19
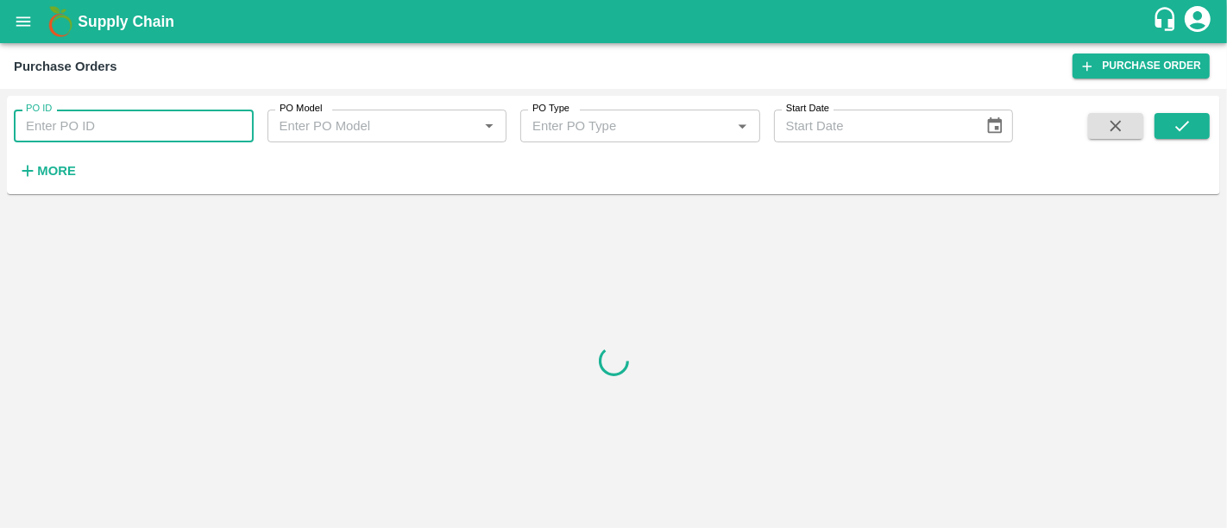
click at [187, 120] on input "PO ID" at bounding box center [134, 126] width 240 height 33
type input "160313"
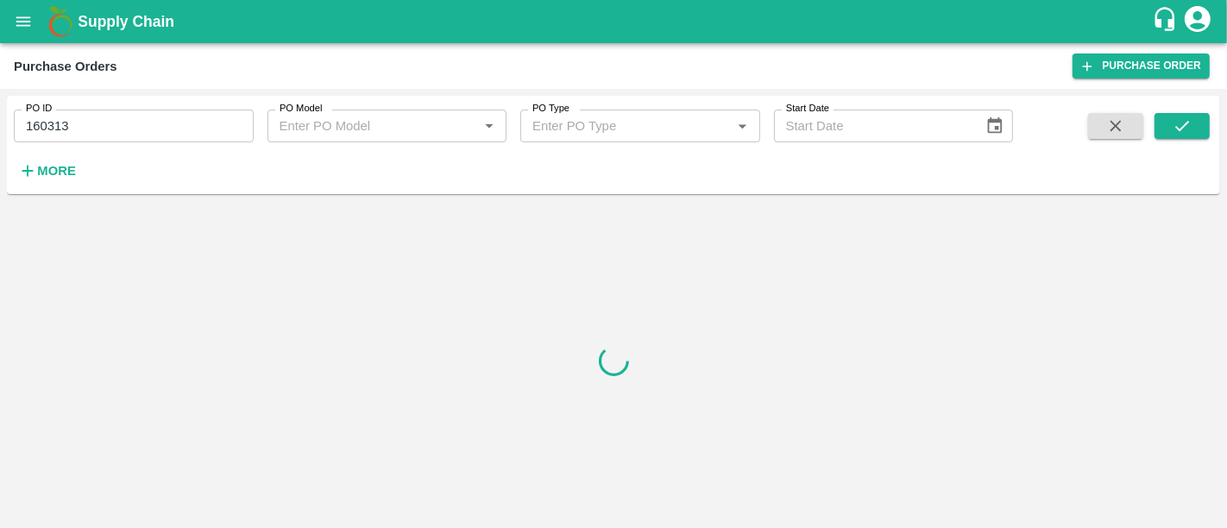
click at [572, 272] on div at bounding box center [613, 361] width 1213 height 320
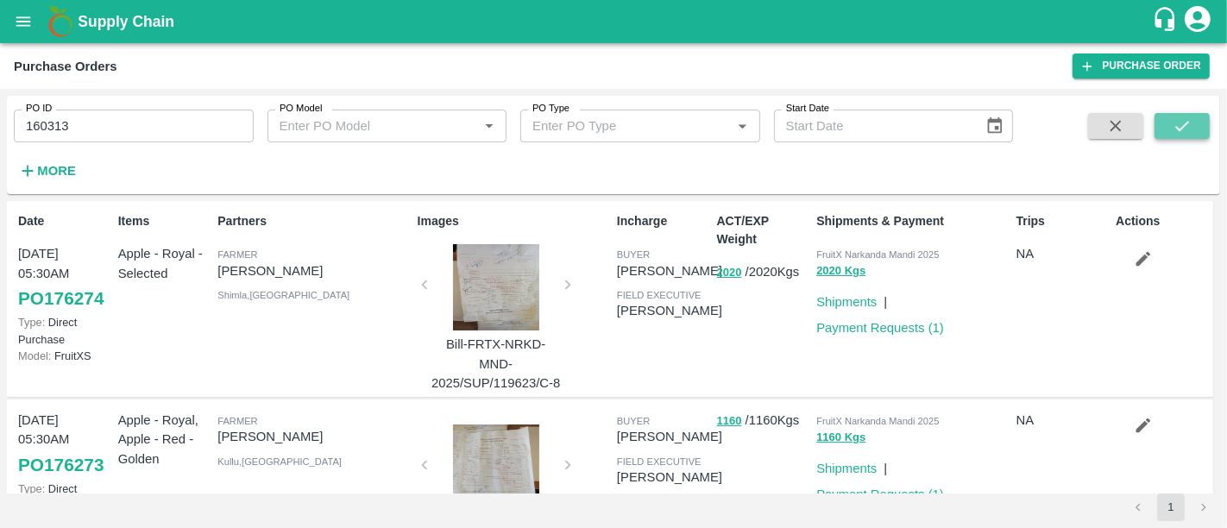
click at [1187, 120] on icon "submit" at bounding box center [1182, 125] width 19 height 19
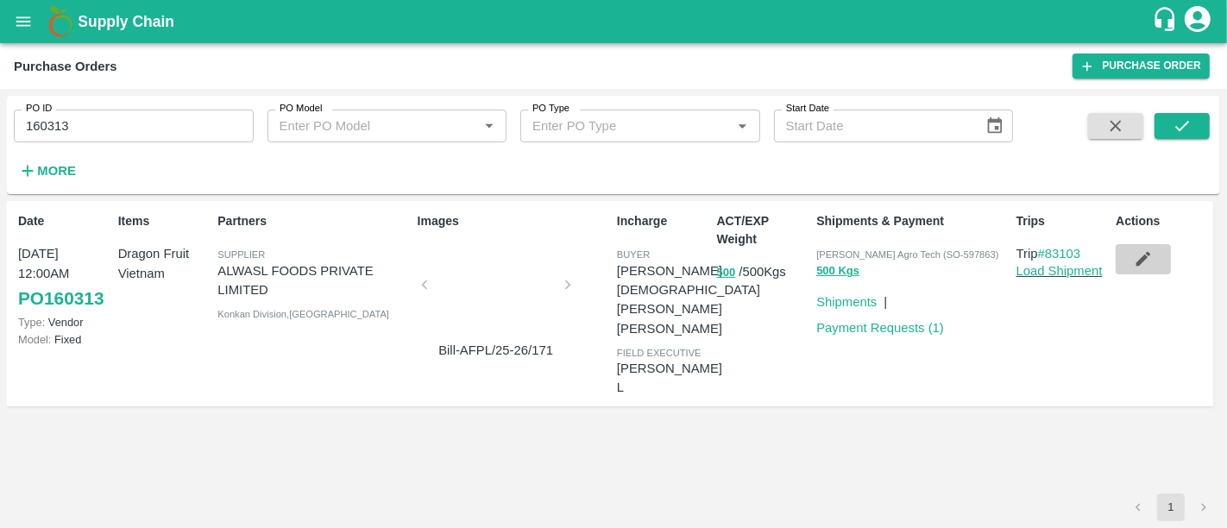
click at [1149, 257] on icon "button" at bounding box center [1143, 258] width 19 height 19
click at [731, 272] on button "500" at bounding box center [726, 273] width 19 height 20
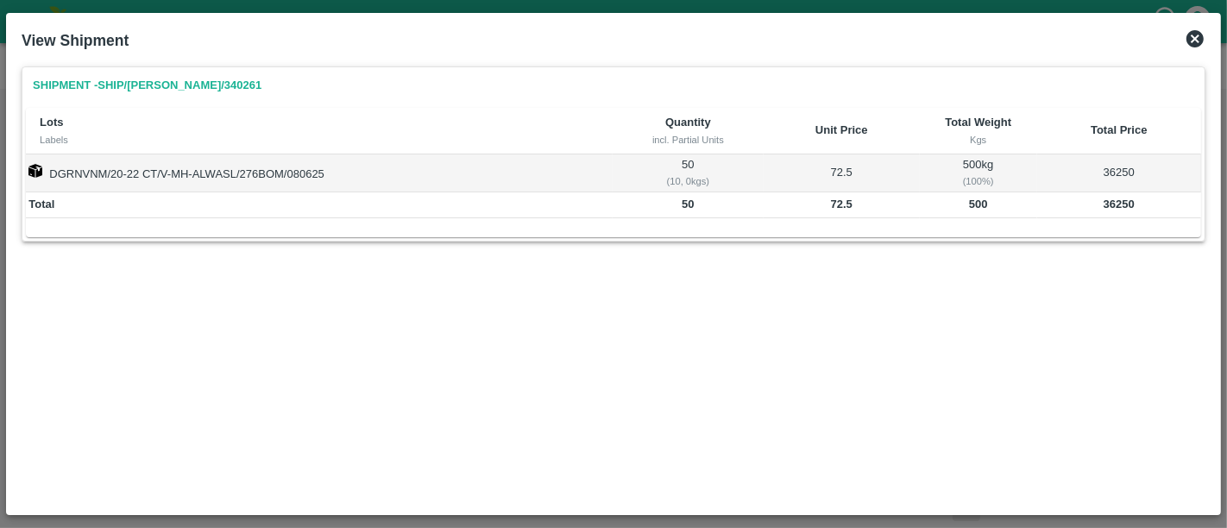
click at [1198, 35] on icon at bounding box center [1195, 38] width 17 height 17
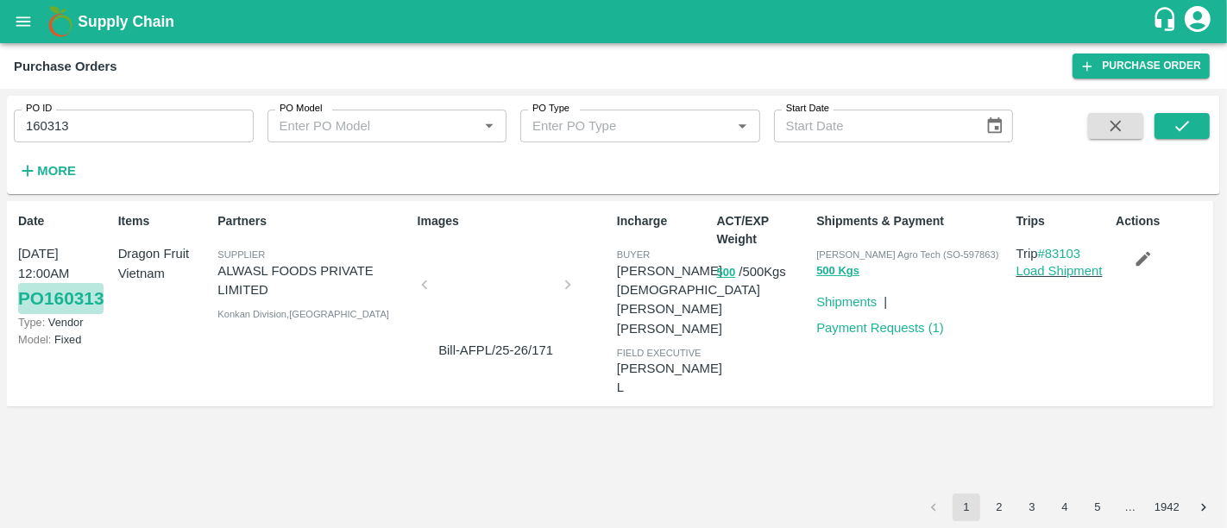
click at [84, 301] on link "PO 160313" at bounding box center [60, 298] width 85 height 31
click at [182, 30] on h1 "Supply Chain" at bounding box center [615, 21] width 1074 height 24
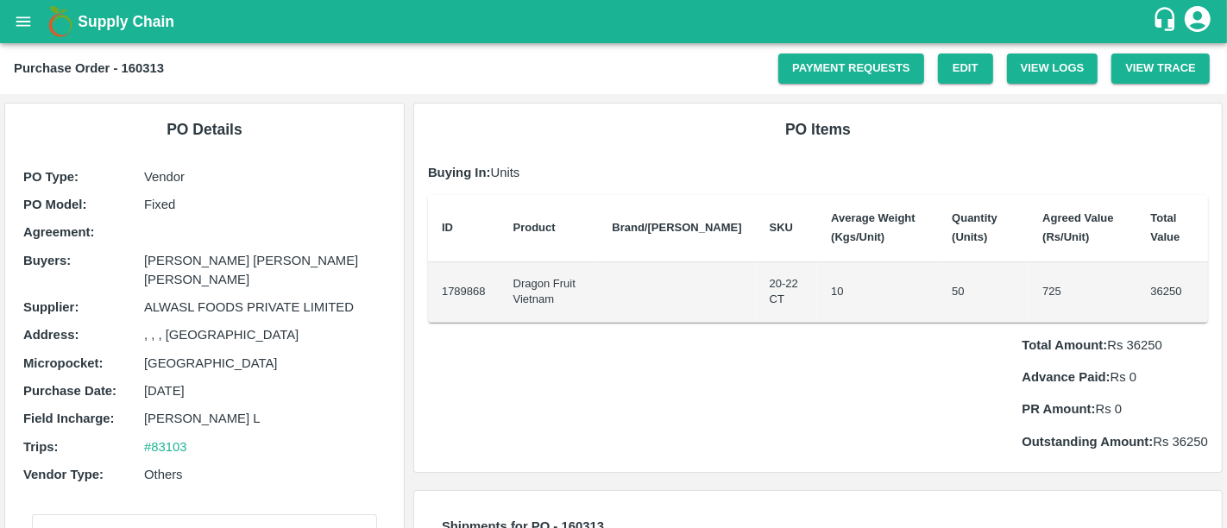
click at [111, 26] on b "Supply Chain" at bounding box center [126, 21] width 97 height 17
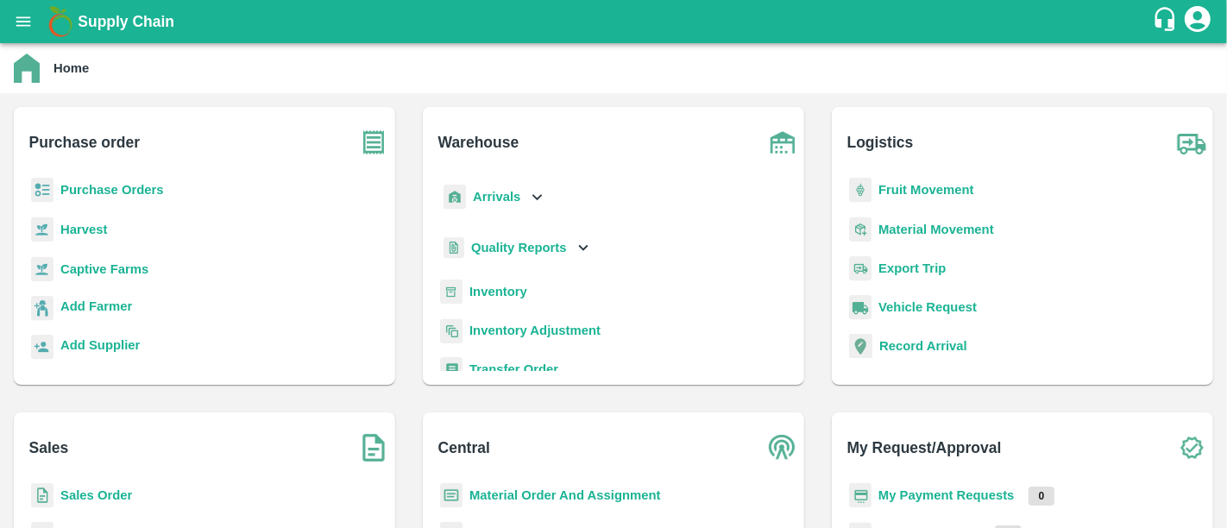
click at [1008, 488] on b "My Payment Requests" at bounding box center [946, 495] width 136 height 14
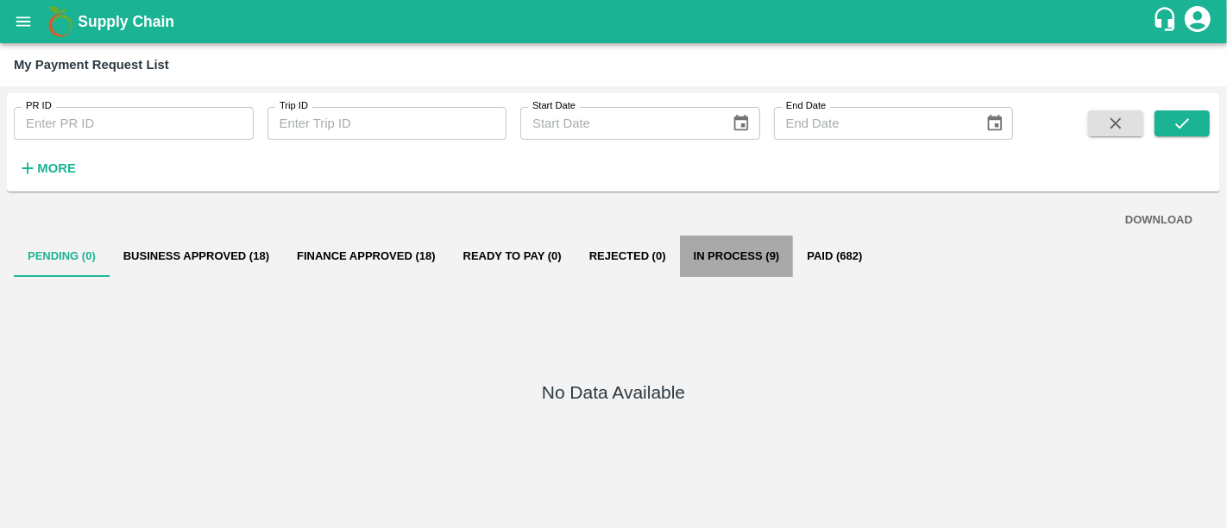
click at [708, 266] on button "In Process (9)" at bounding box center [737, 256] width 114 height 41
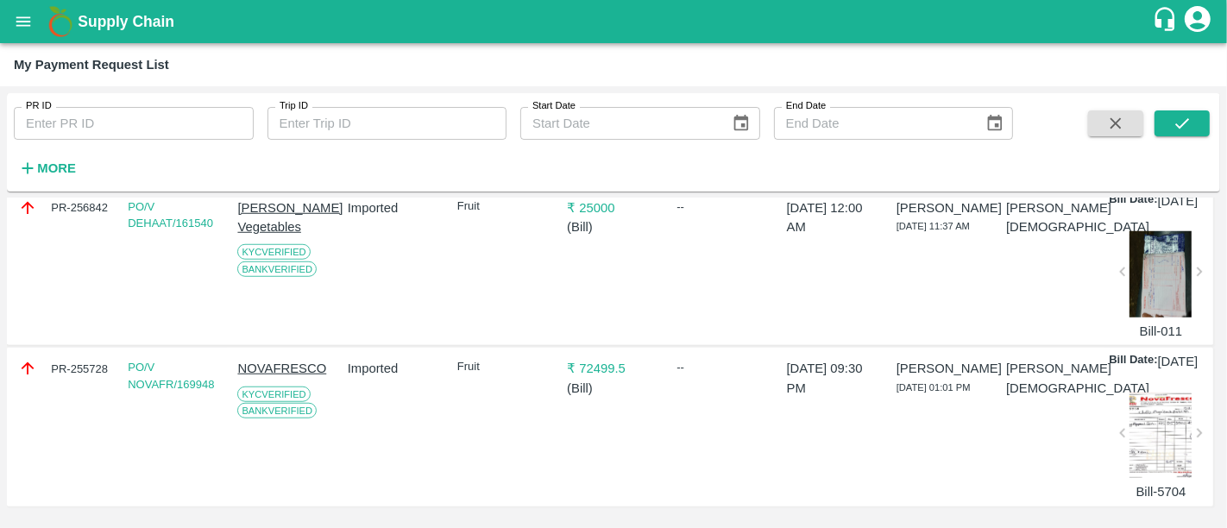
scroll to position [1378, 0]
click at [612, 378] on p "₹ 72499.5" at bounding box center [613, 368] width 93 height 19
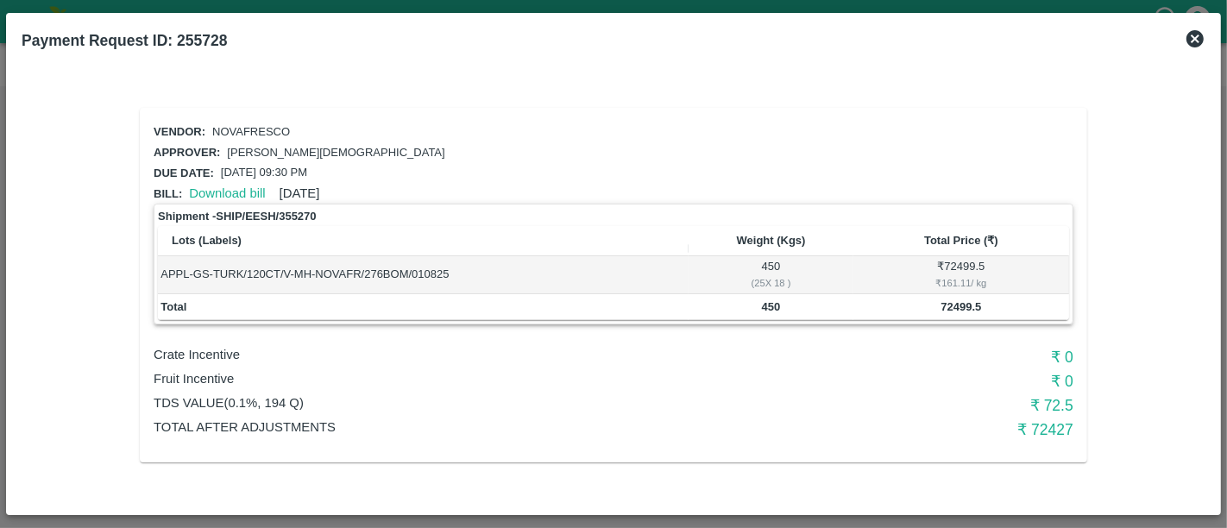
click at [1187, 50] on div "Payment Request ID: 255728" at bounding box center [614, 41] width 1198 height 38
click at [1189, 46] on icon at bounding box center [1195, 38] width 21 height 21
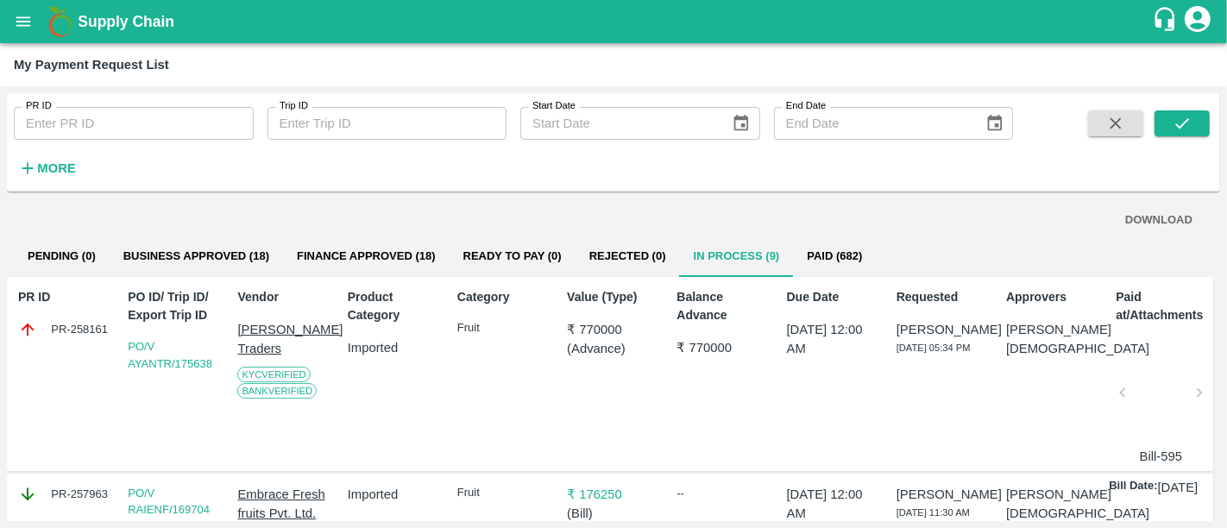
click at [716, 346] on p "₹ 770000" at bounding box center [723, 347] width 93 height 19
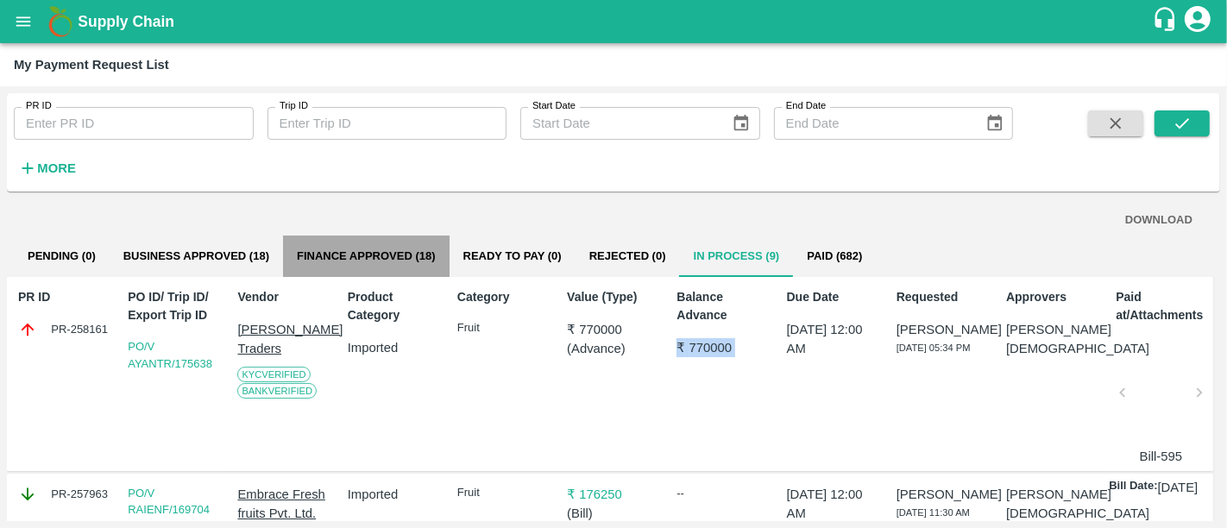
click at [412, 261] on button "Finance Approved (18)" at bounding box center [366, 256] width 167 height 41
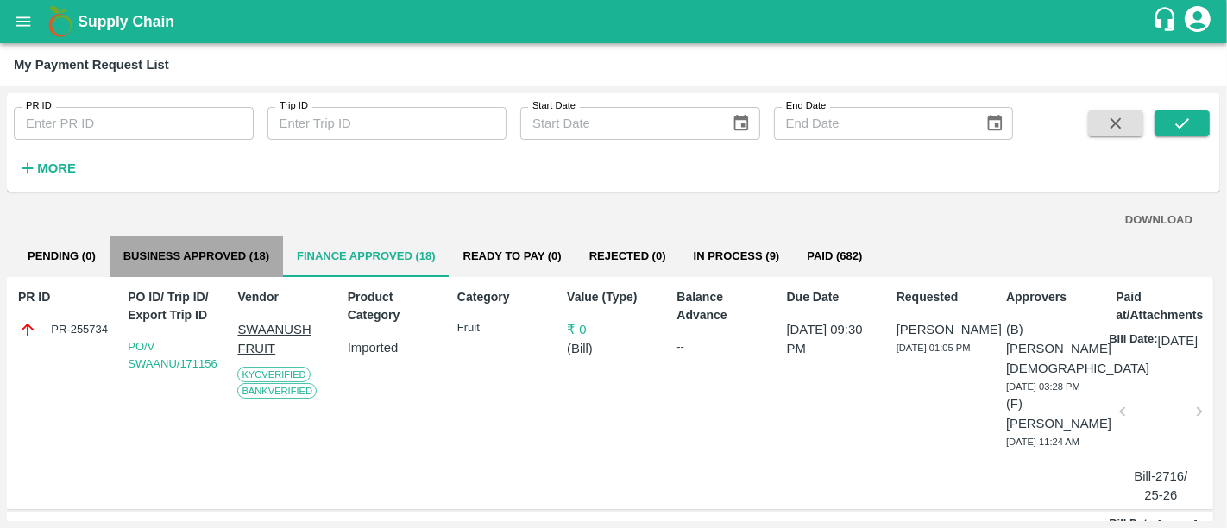
click at [271, 272] on button "Business Approved (18)" at bounding box center [196, 256] width 173 height 41
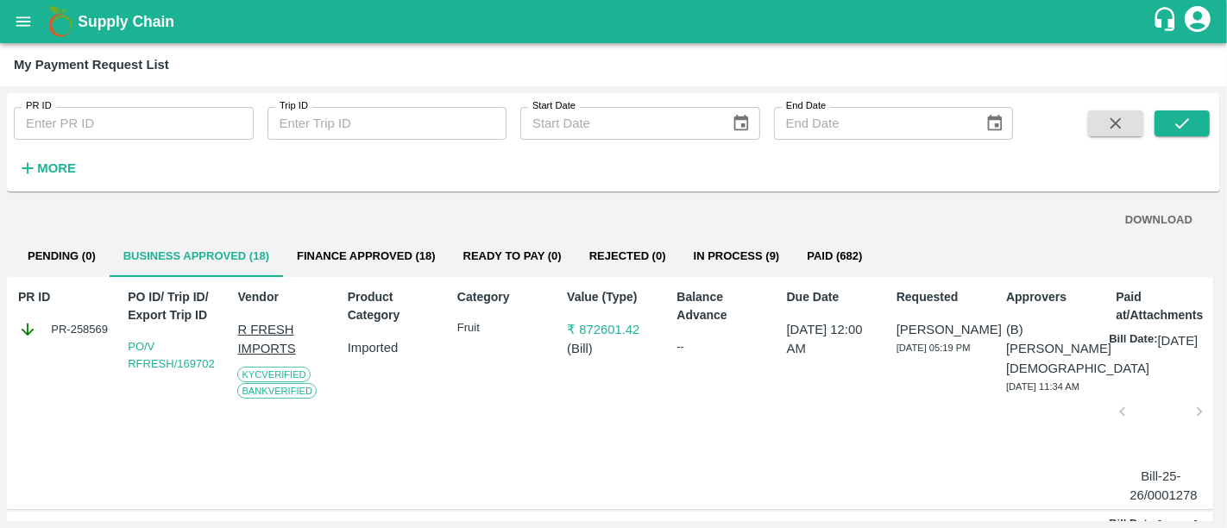
click at [620, 337] on p "₹ 872601.42" at bounding box center [613, 329] width 93 height 19
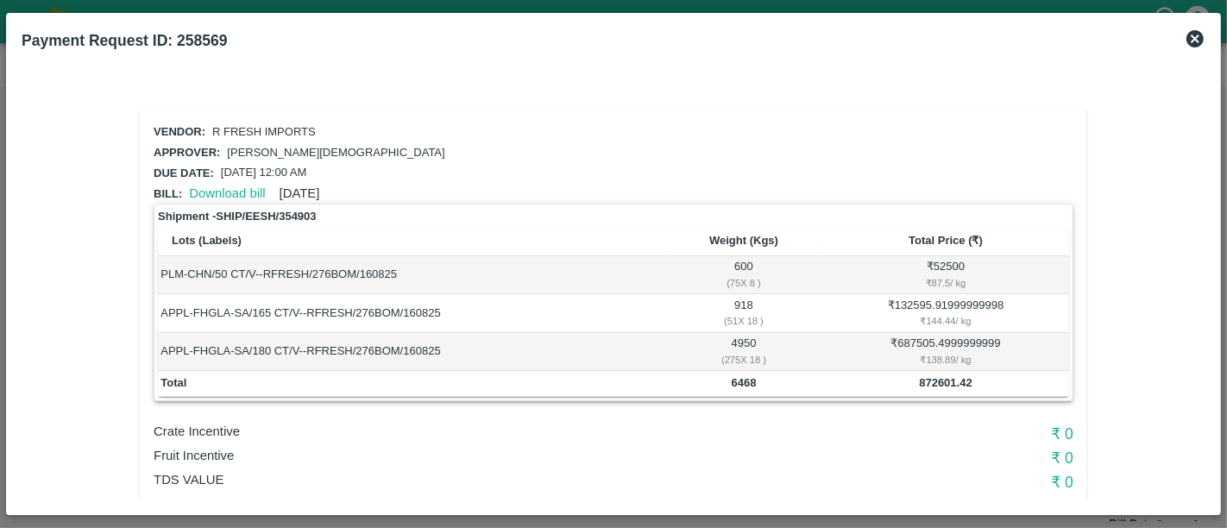
click at [924, 240] on b "Total Price (₹)" at bounding box center [946, 240] width 74 height 13
click at [1188, 44] on icon at bounding box center [1195, 38] width 17 height 17
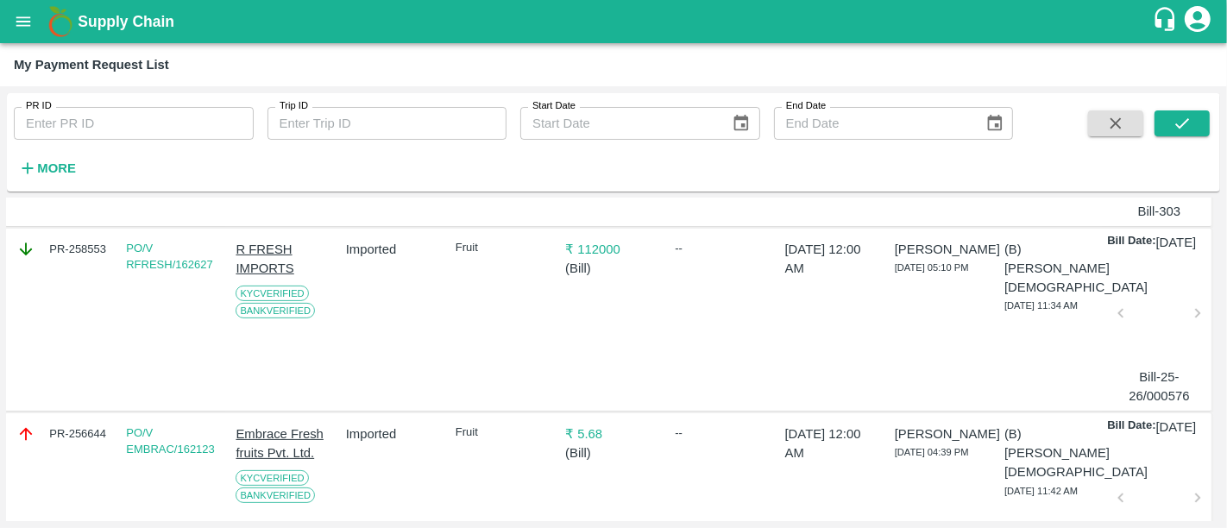
scroll to position [0, 2]
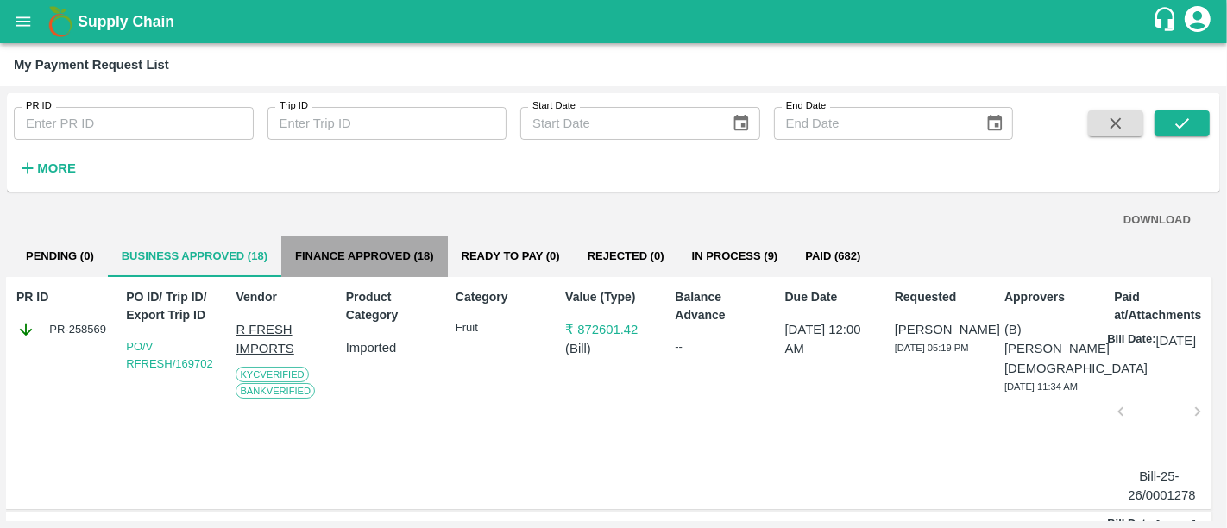
click at [355, 238] on button "Finance Approved (18)" at bounding box center [364, 256] width 167 height 41
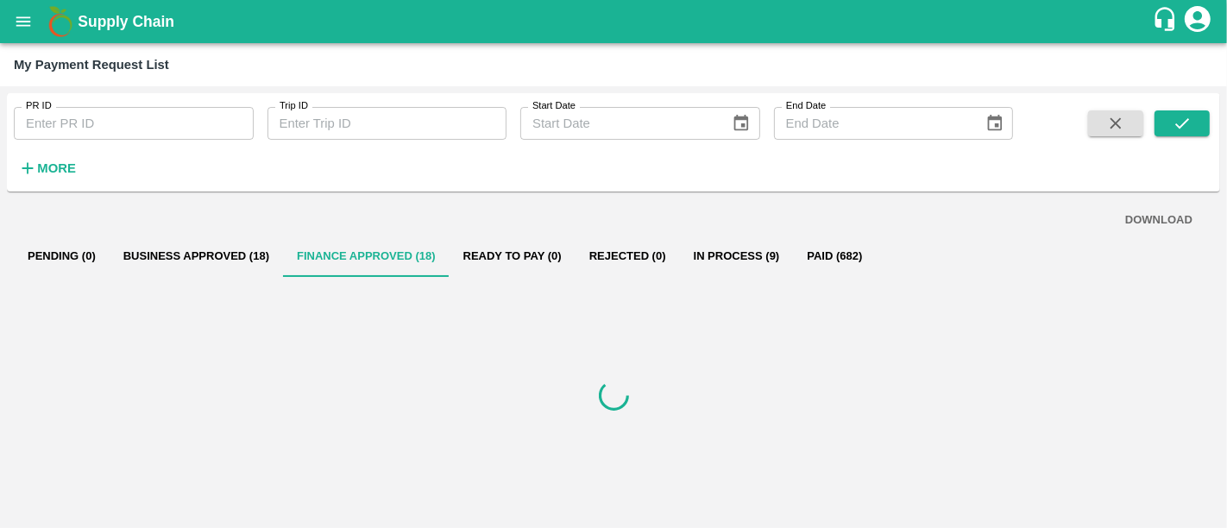
scroll to position [0, 0]
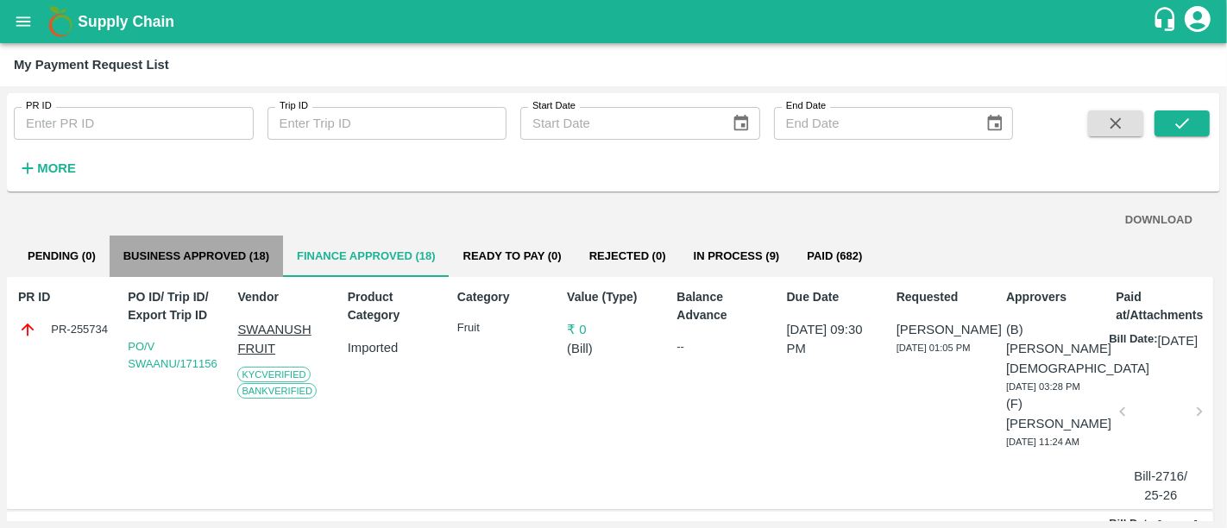
click at [257, 248] on button "Business Approved (18)" at bounding box center [196, 256] width 173 height 41
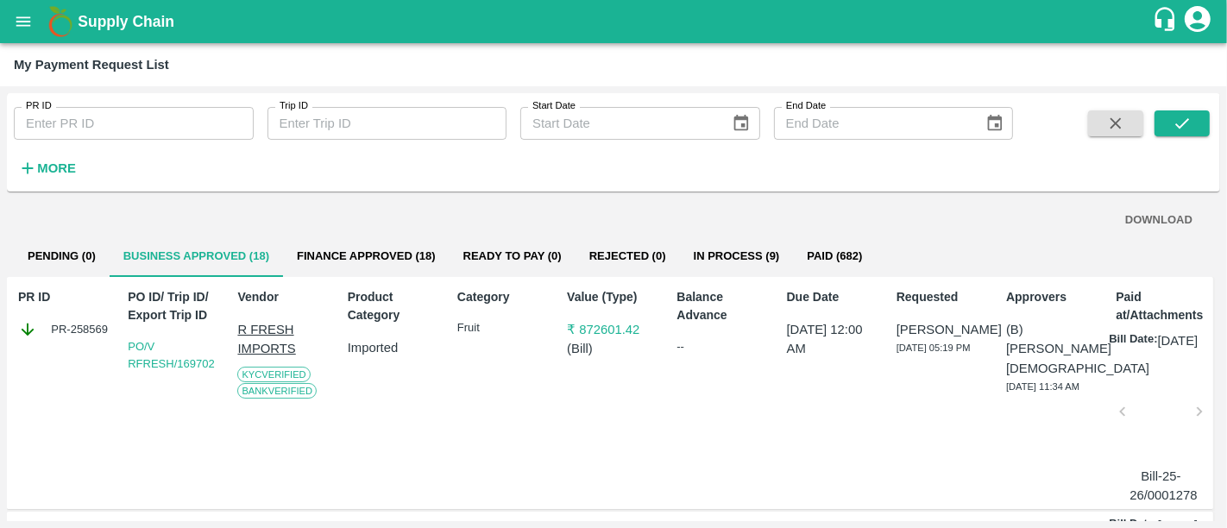
click at [360, 247] on button "Finance Approved (18)" at bounding box center [366, 256] width 167 height 41
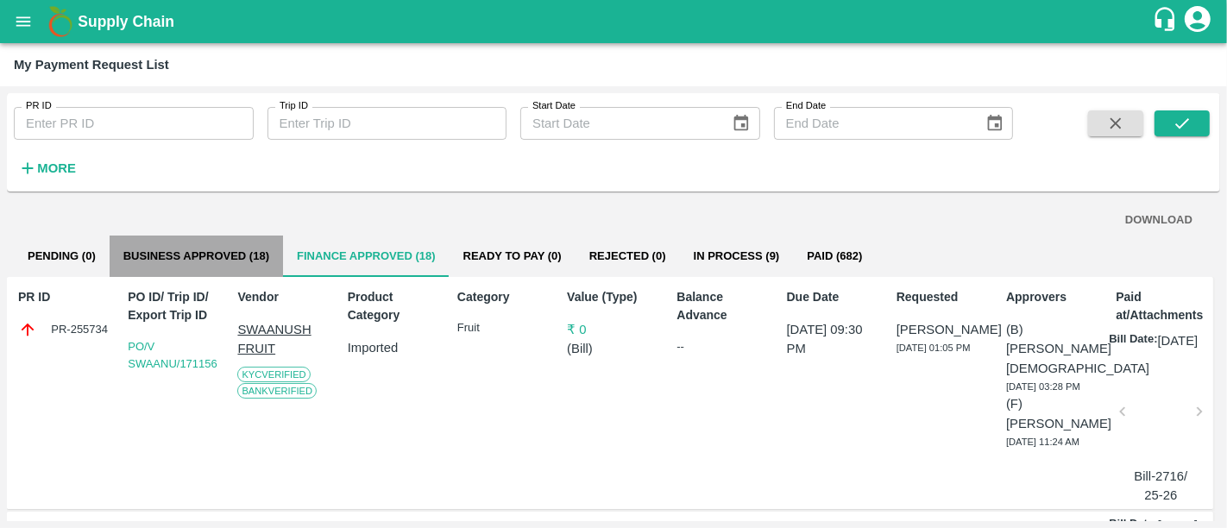
click at [242, 249] on button "Business Approved (18)" at bounding box center [196, 256] width 173 height 41
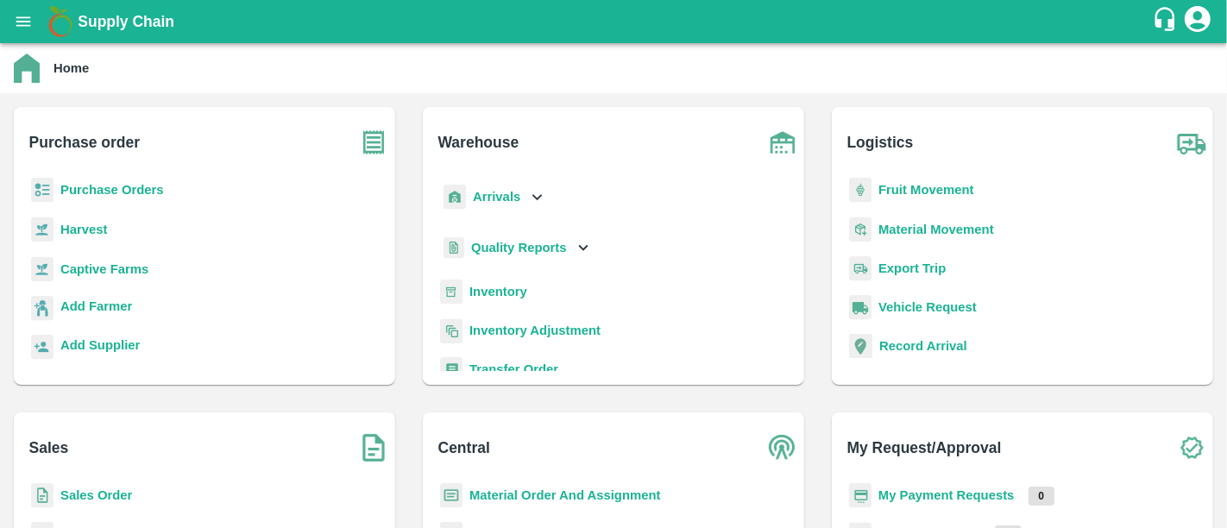
click at [136, 188] on b "Purchase Orders" at bounding box center [112, 190] width 104 height 14
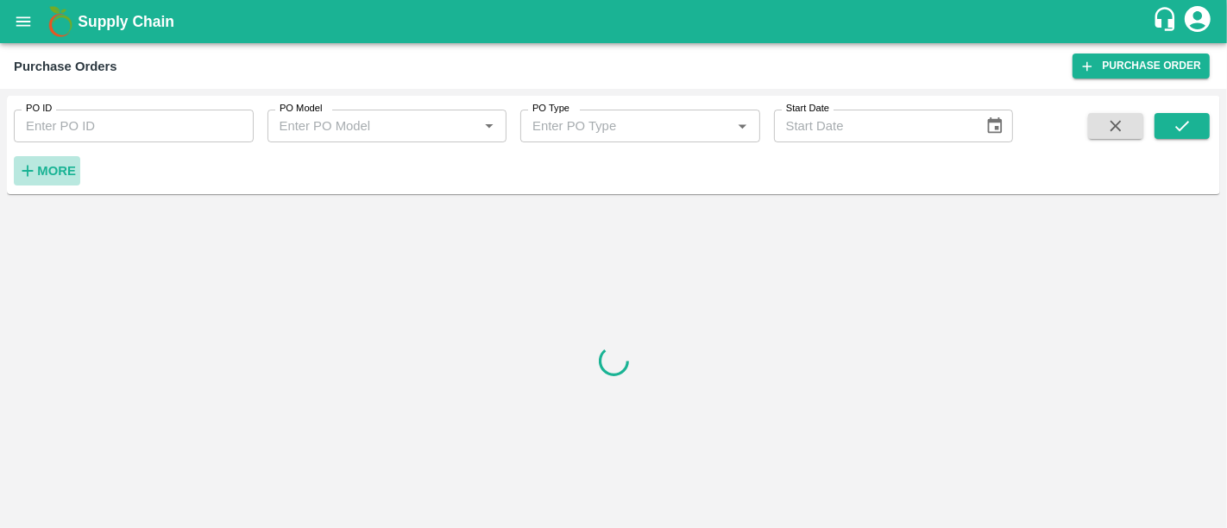
click at [57, 160] on h6 "More" at bounding box center [56, 171] width 39 height 22
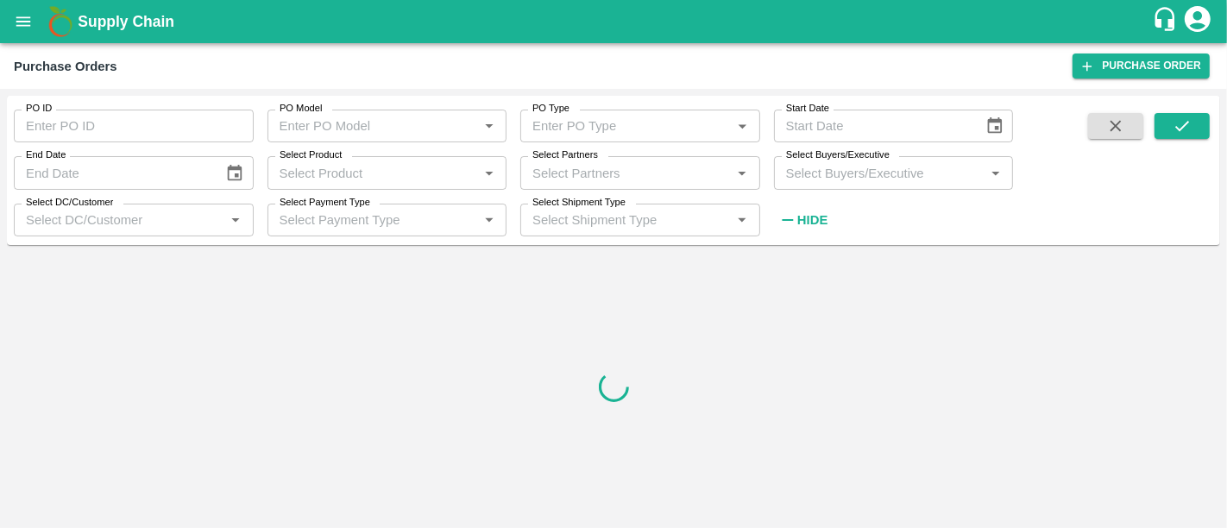
click at [400, 164] on input "Select Product" at bounding box center [373, 172] width 201 height 22
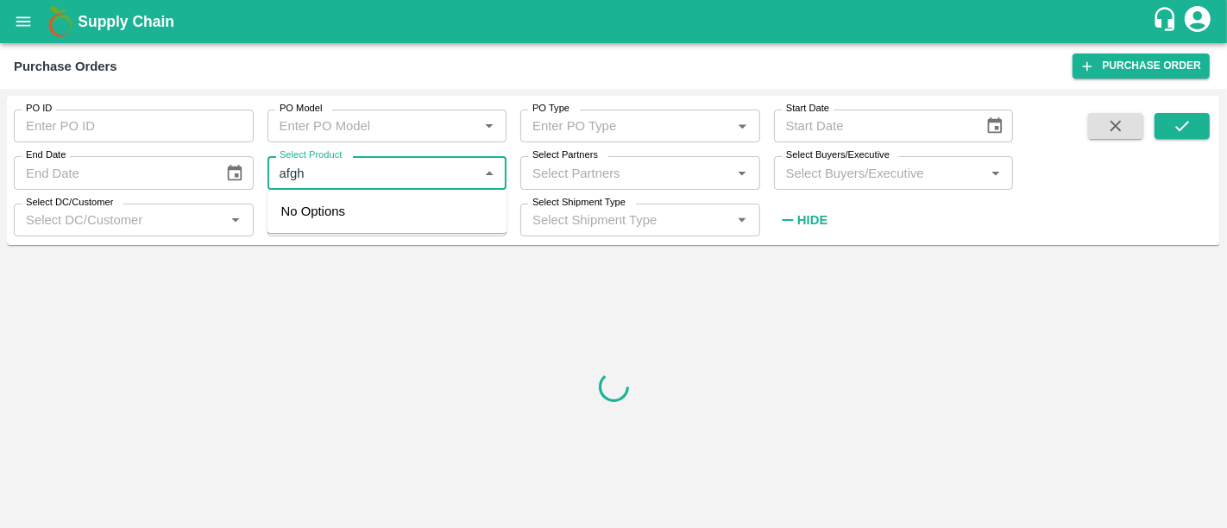
type input "afg"
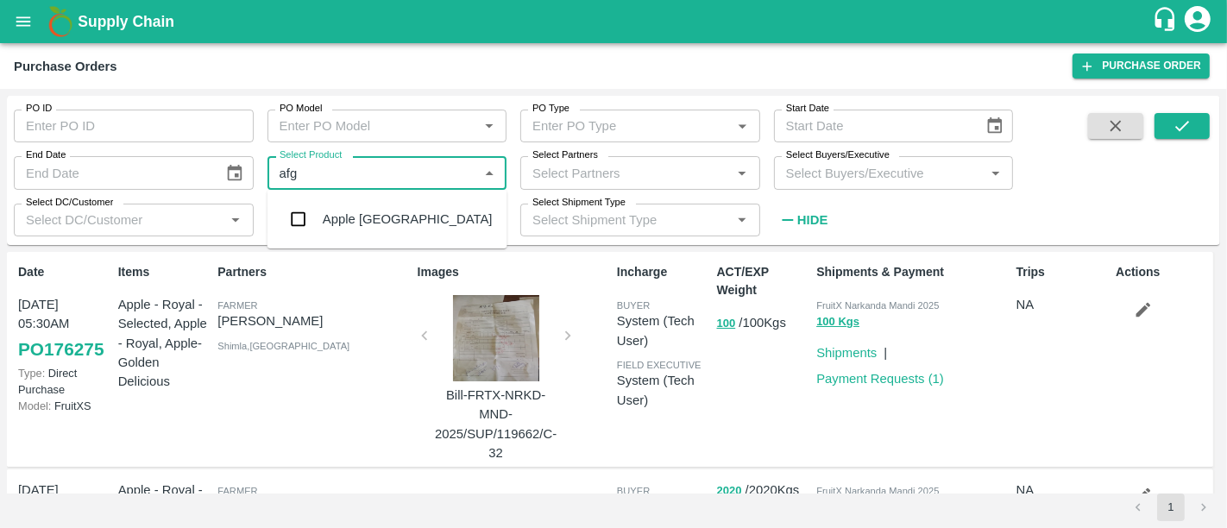
click at [407, 211] on div "Apple Afganistan" at bounding box center [408, 219] width 170 height 19
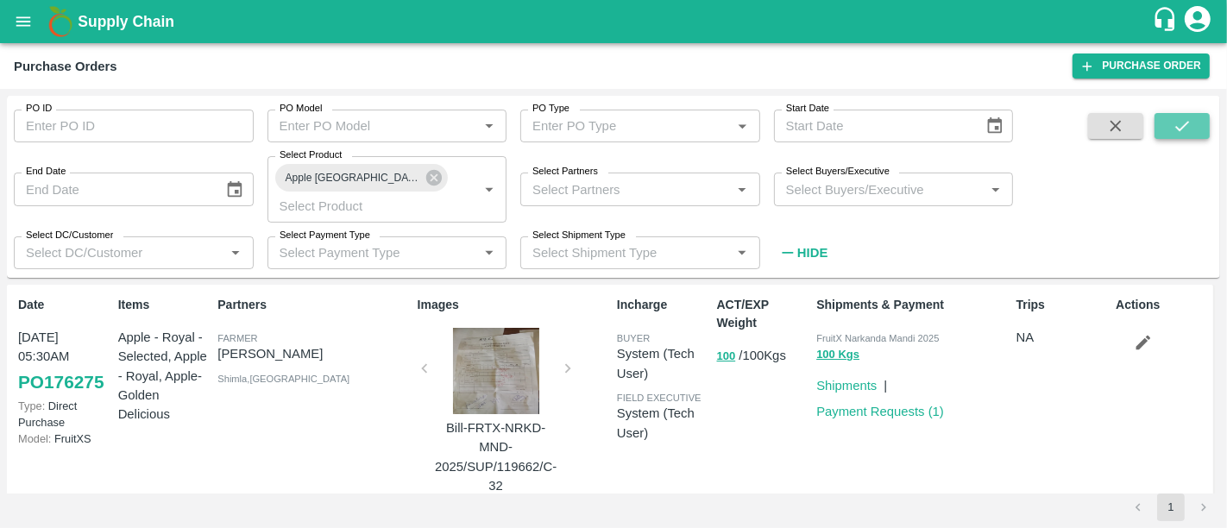
click at [1187, 132] on icon "submit" at bounding box center [1182, 125] width 19 height 19
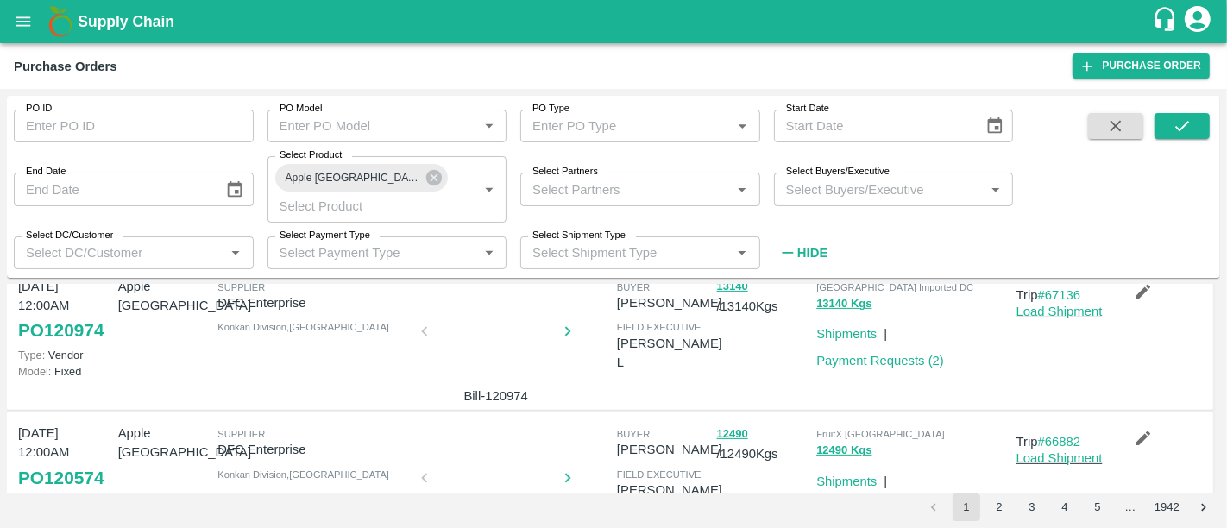
scroll to position [628, 0]
click at [502, 474] on div at bounding box center [495, 484] width 129 height 91
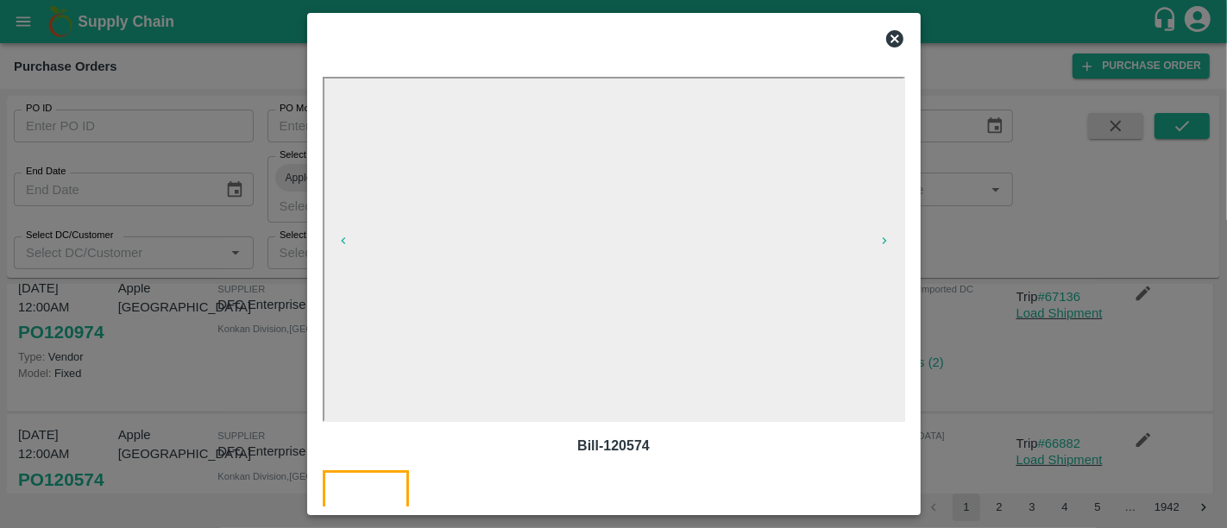
click at [947, 355] on div at bounding box center [613, 264] width 1227 height 528
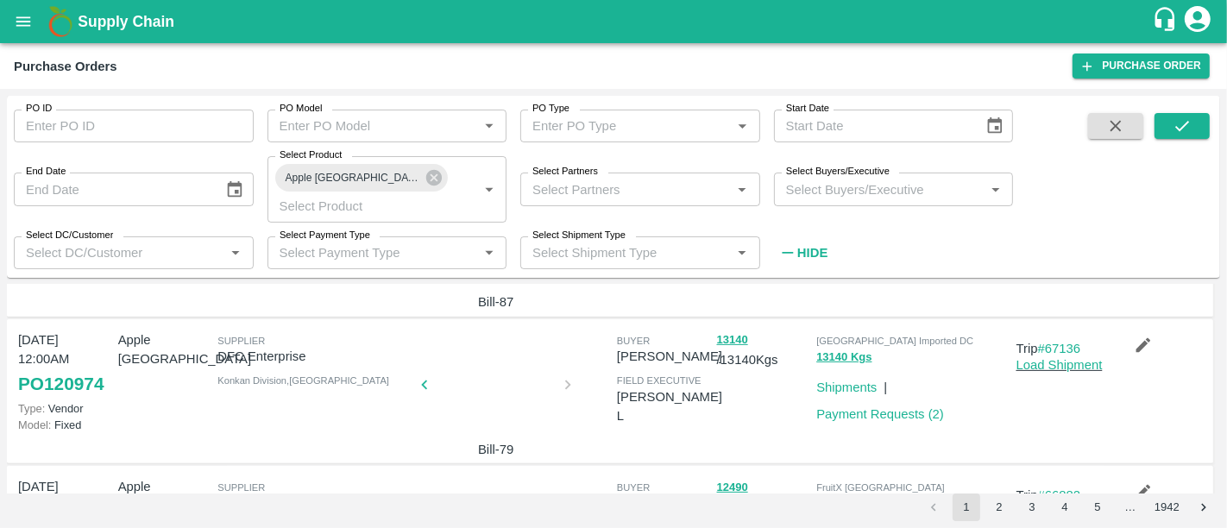
scroll to position [572, 0]
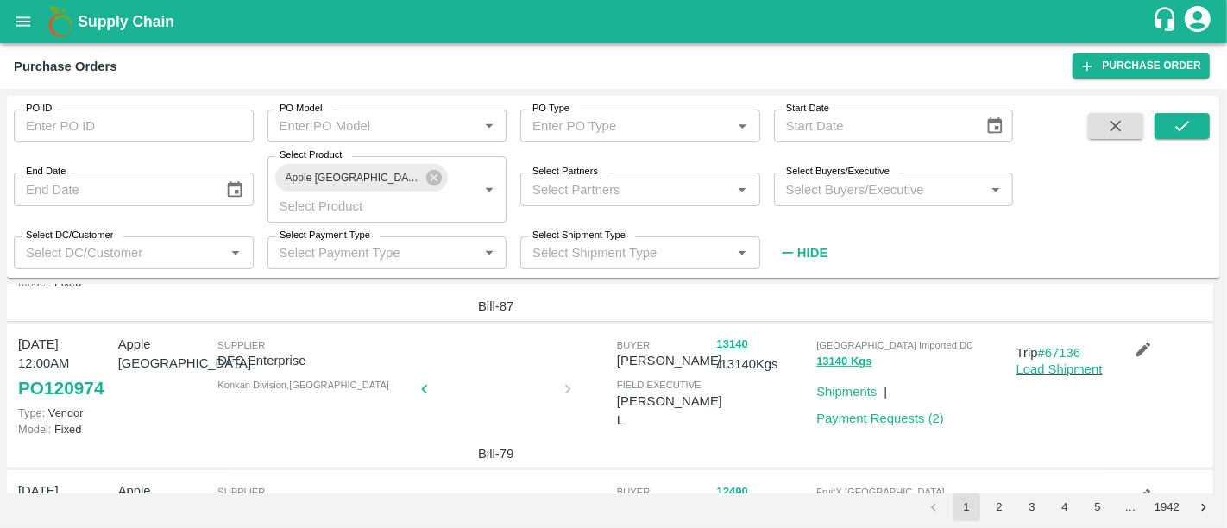
click at [530, 362] on div at bounding box center [495, 394] width 129 height 91
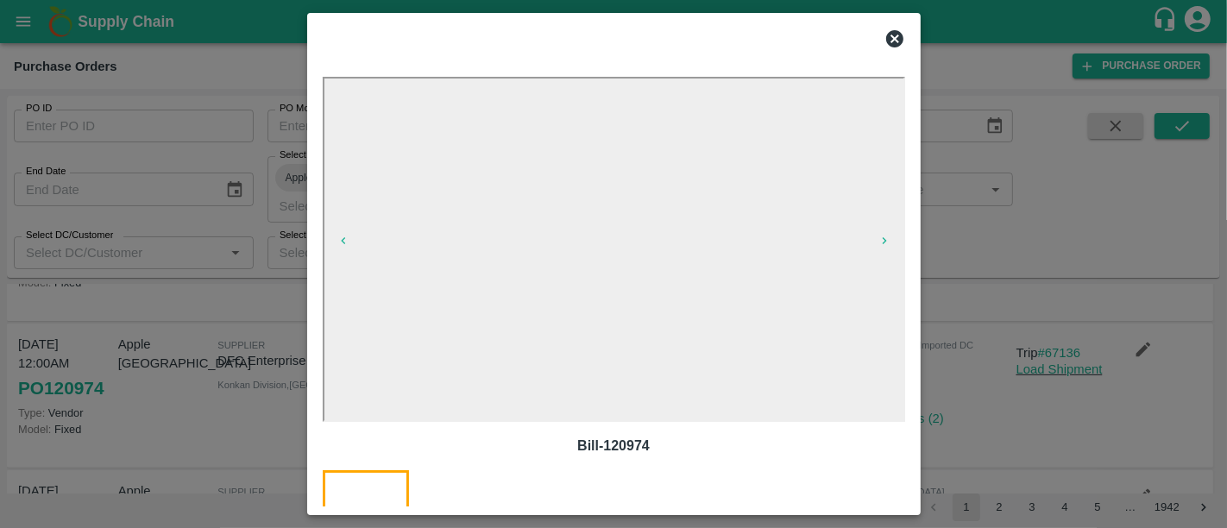
click at [1013, 402] on div at bounding box center [613, 264] width 1227 height 528
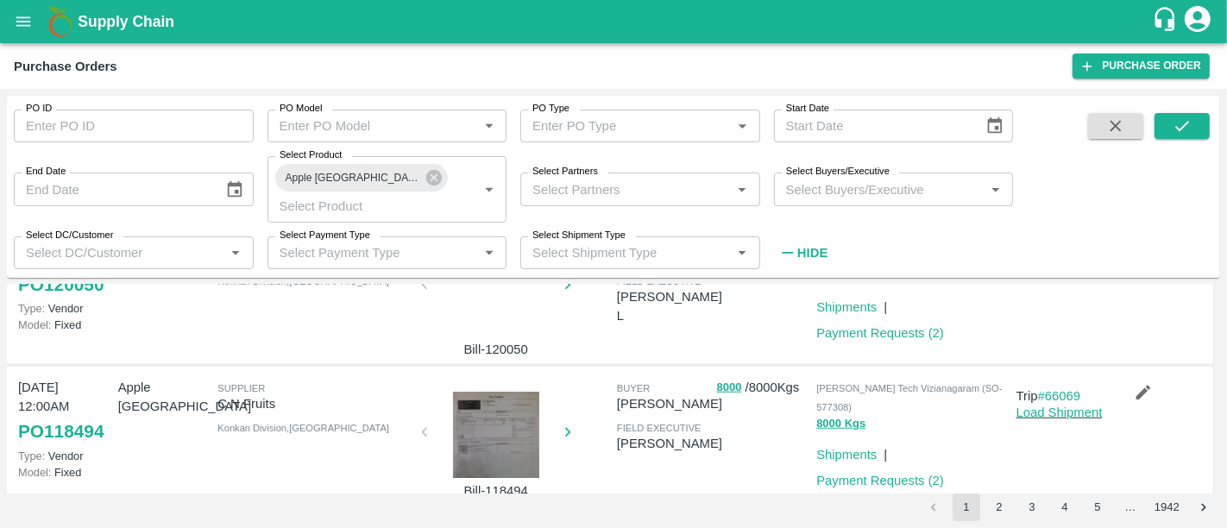
scroll to position [1249, 0]
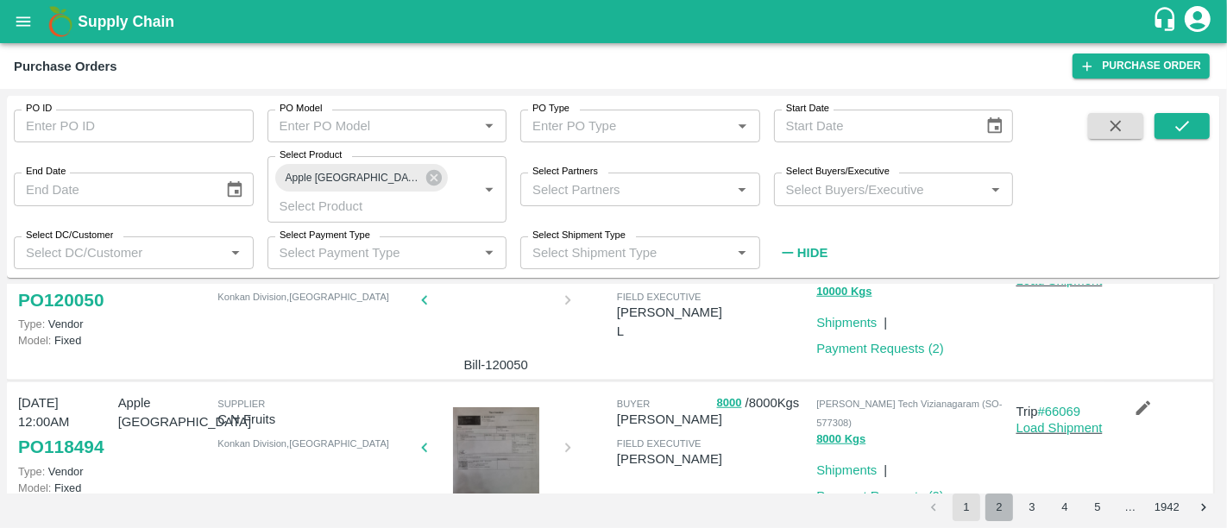
click at [1012, 507] on button "2" at bounding box center [999, 508] width 28 height 28
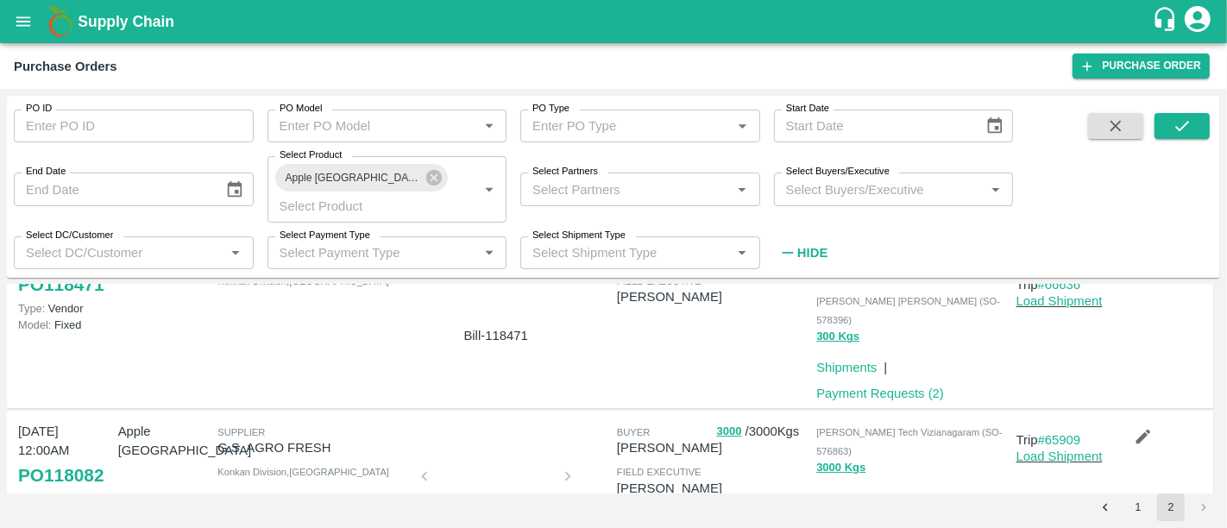
scroll to position [0, 0]
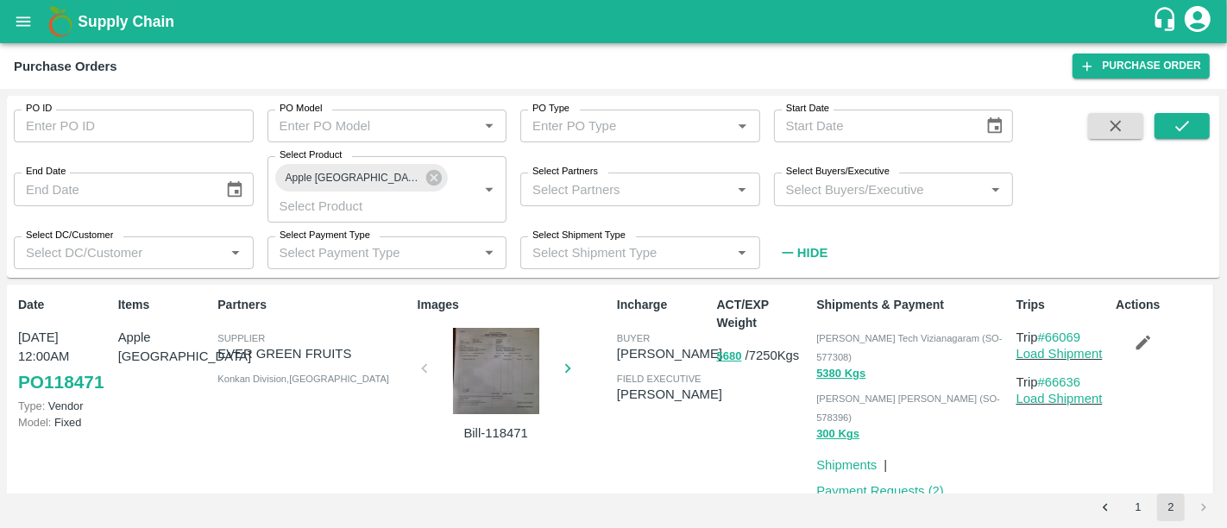
click at [1128, 516] on button "1" at bounding box center [1138, 508] width 28 height 28
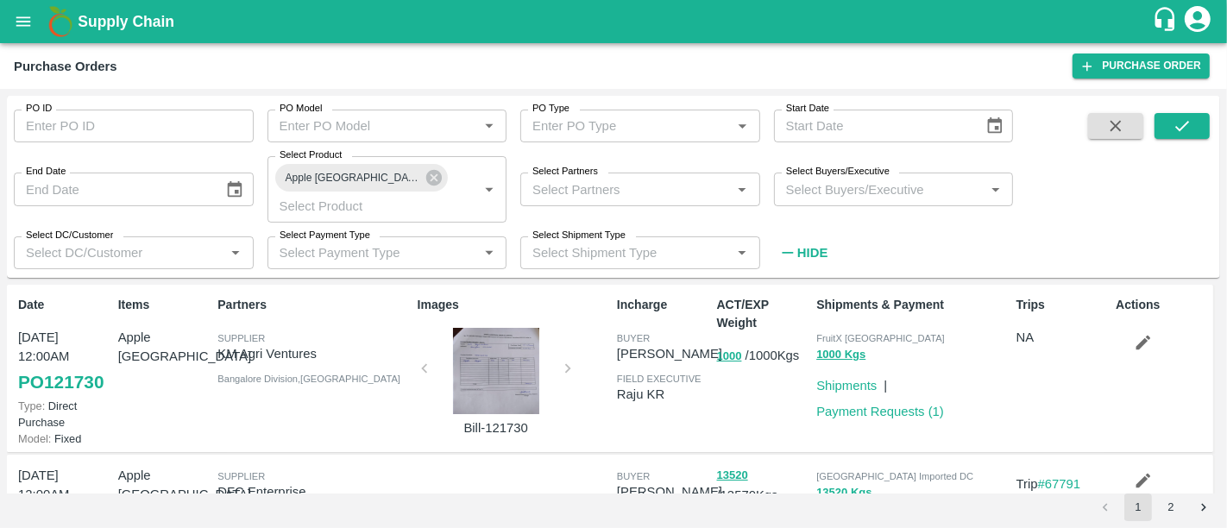
click at [126, 18] on b "Supply Chain" at bounding box center [126, 21] width 97 height 17
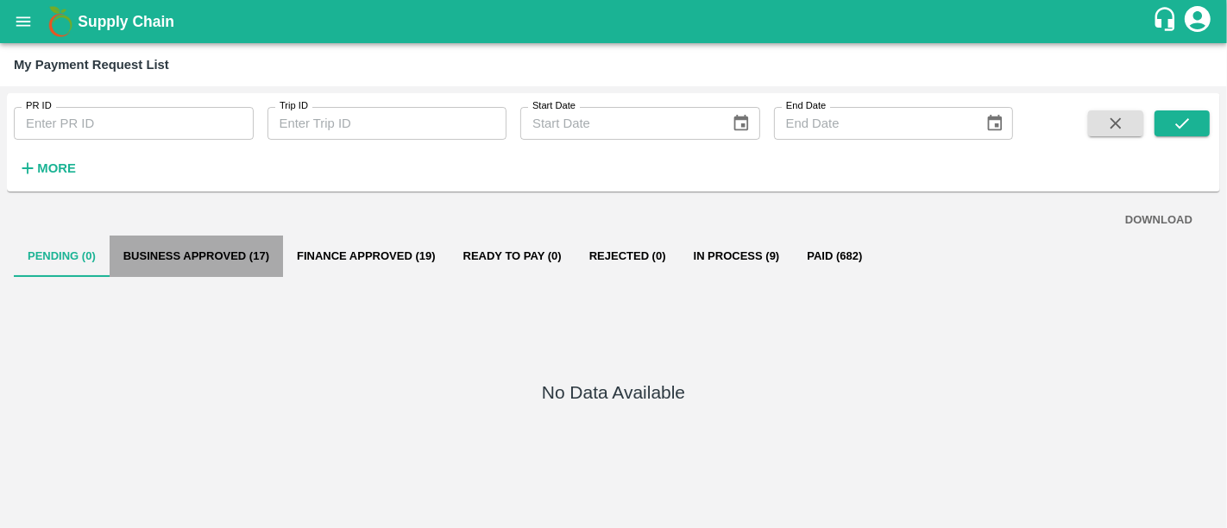
click at [224, 256] on button "Business Approved (17)" at bounding box center [196, 256] width 173 height 41
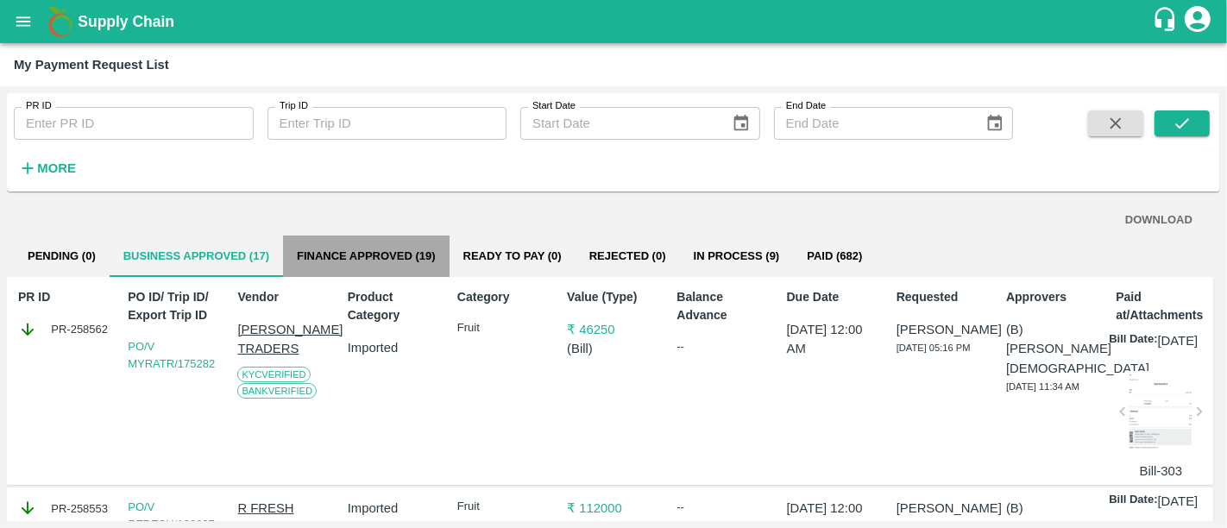
click at [318, 252] on button "Finance Approved (19)" at bounding box center [366, 256] width 167 height 41
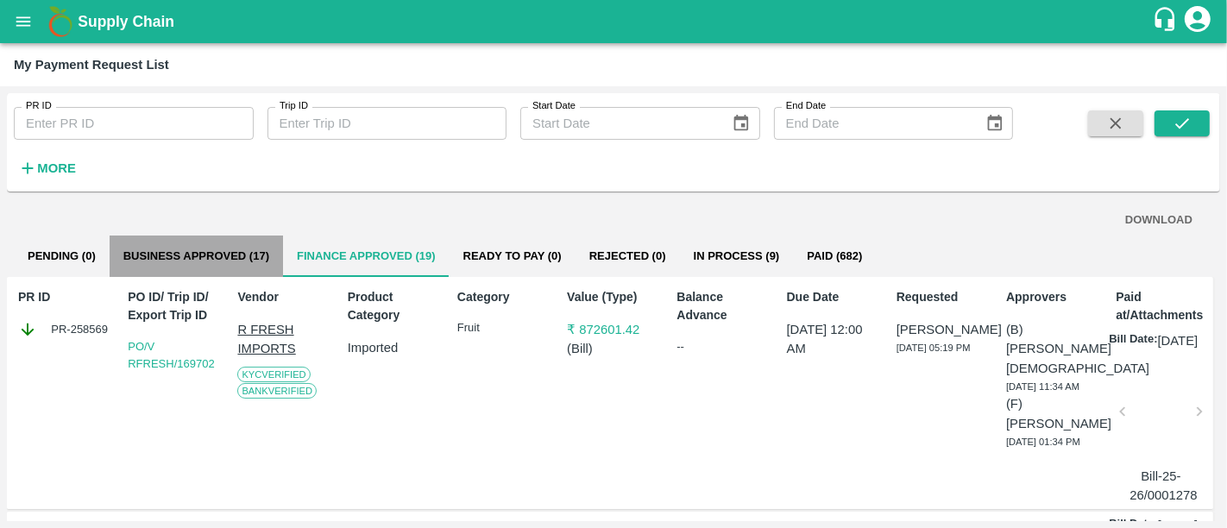
click at [242, 255] on button "Business Approved (17)" at bounding box center [196, 256] width 173 height 41
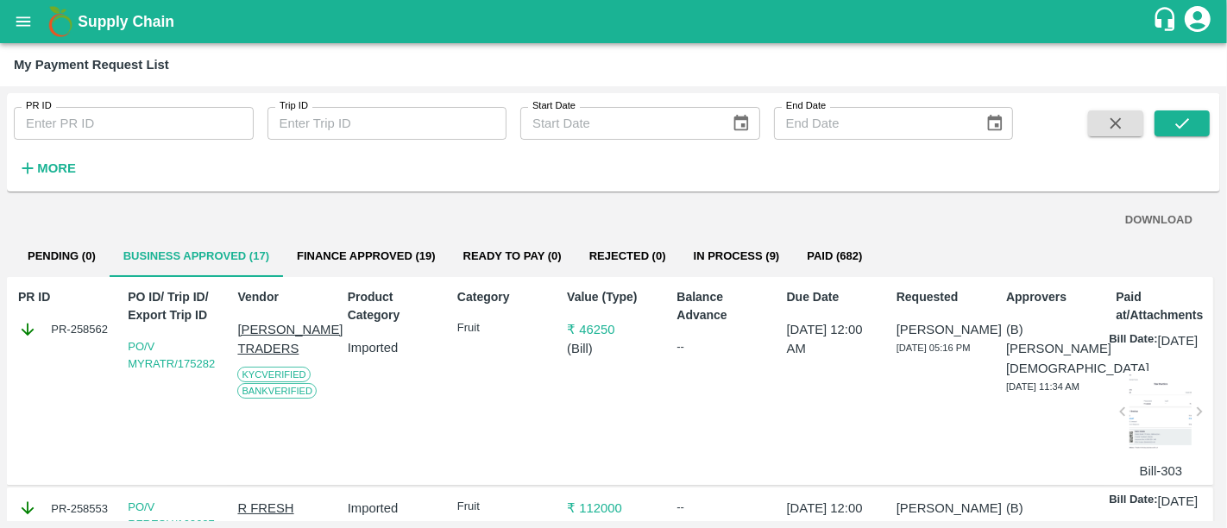
click at [120, 22] on b "Supply Chain" at bounding box center [126, 21] width 97 height 17
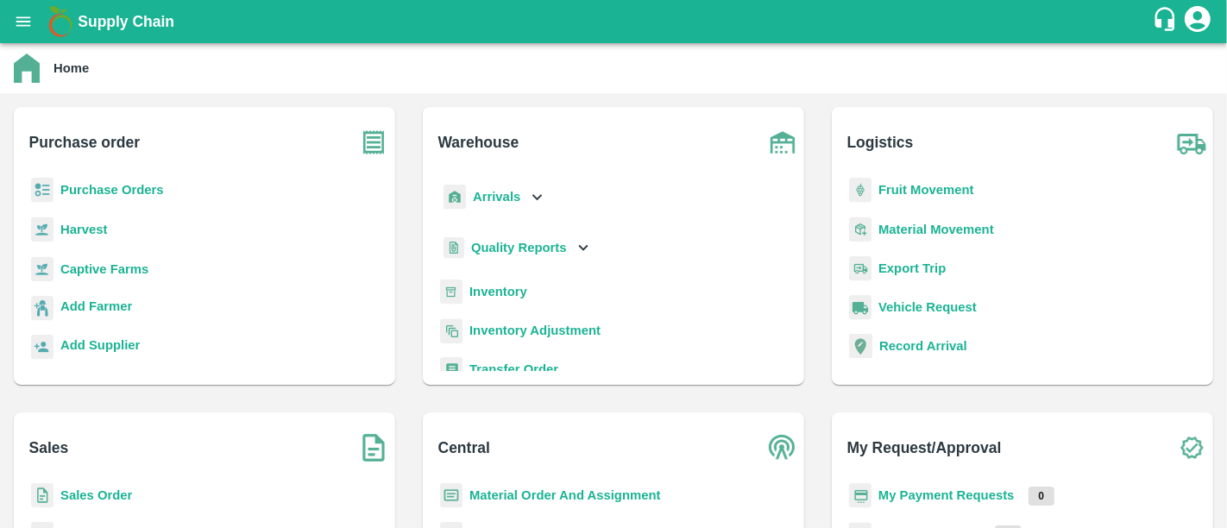
click at [148, 197] on b "Purchase Orders" at bounding box center [112, 190] width 104 height 14
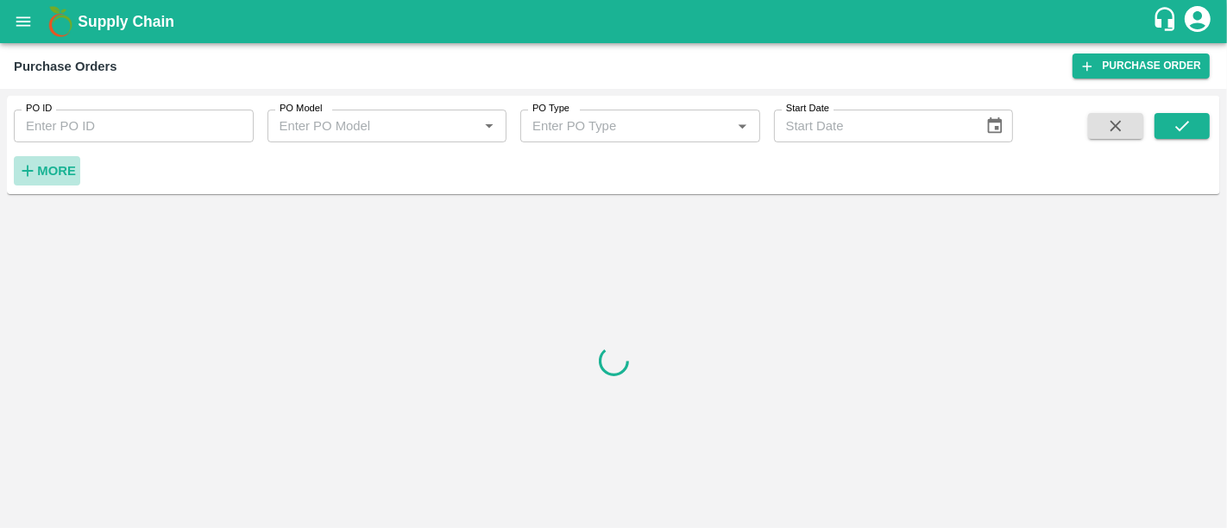
click at [66, 170] on strong "More" at bounding box center [56, 171] width 39 height 14
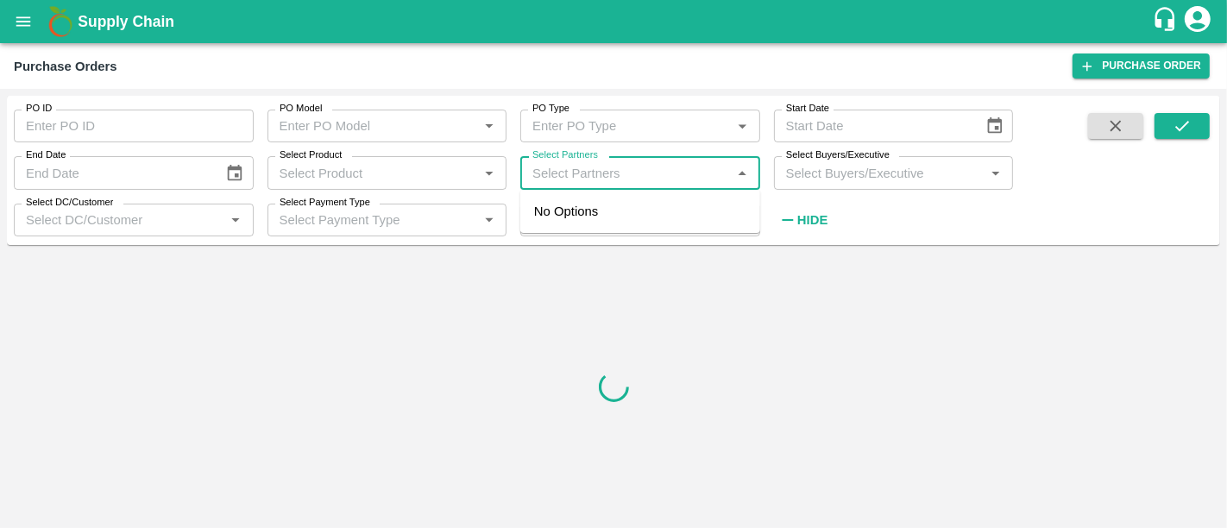
click at [587, 181] on input "Select Partners" at bounding box center [626, 172] width 201 height 22
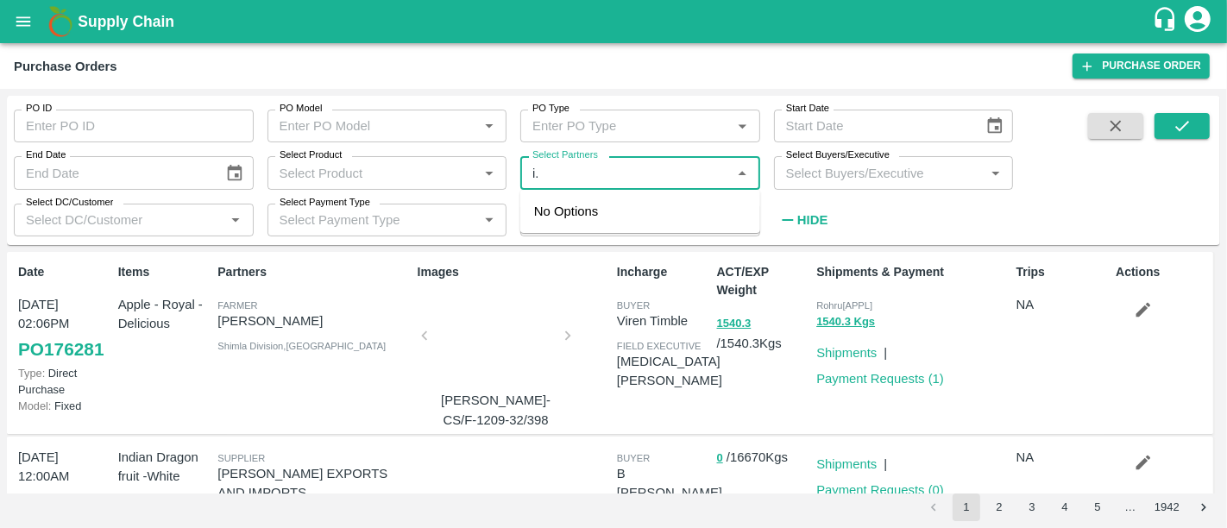
type input "i"
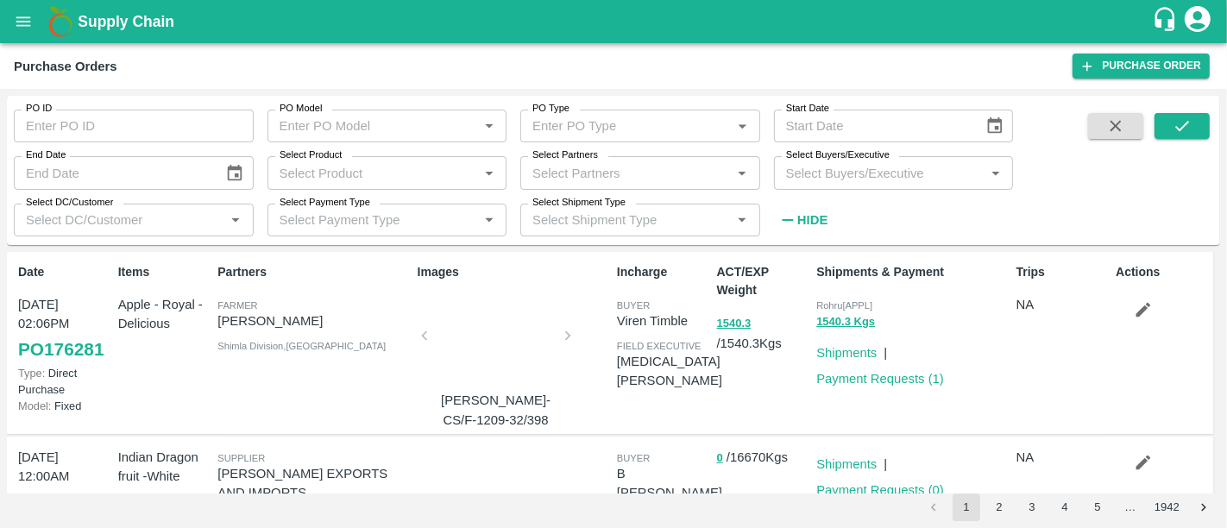
click at [1011, 205] on div "PO ID PO ID PO Model PO Model   * PO Type PO Type   * Start Date Start Date End…" at bounding box center [506, 166] width 1013 height 141
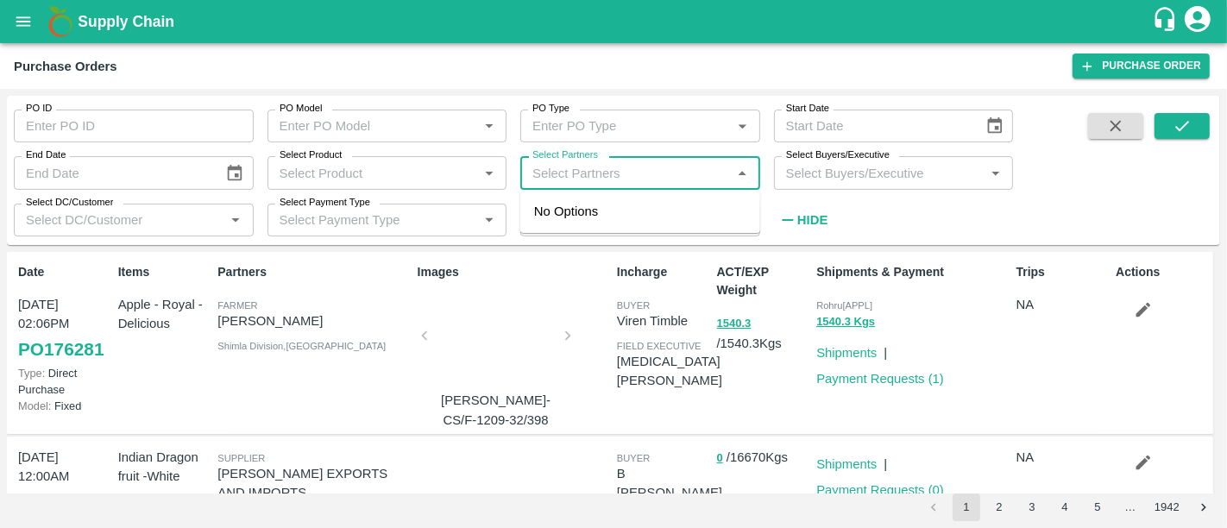
click at [594, 162] on input "Select Partners" at bounding box center [626, 172] width 201 height 22
type input "i.g in"
drag, startPoint x: 669, startPoint y: 173, endPoint x: 515, endPoint y: 161, distance: 154.1
click at [515, 161] on div "Select Partners Select Partners   *" at bounding box center [634, 165] width 254 height 47
type input "i.g in"
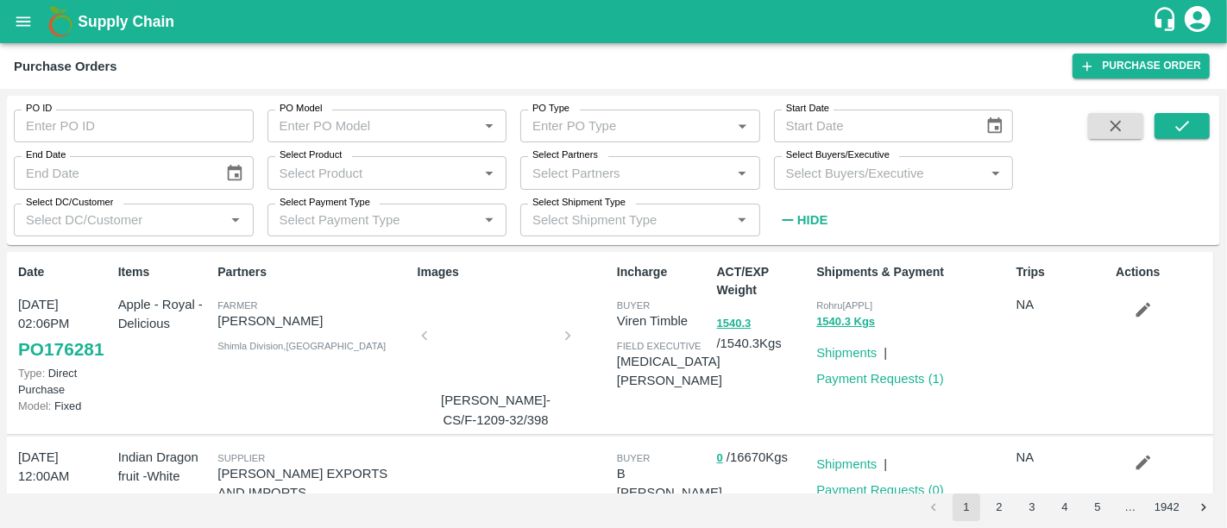
click at [638, 107] on div "PO Type PO Type   *" at bounding box center [634, 119] width 254 height 47
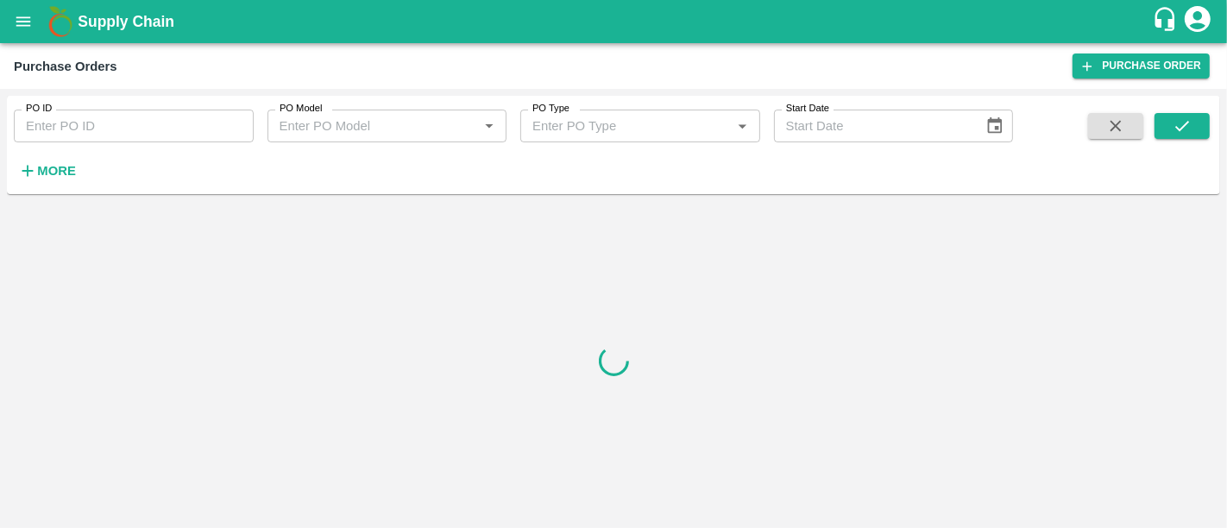
click at [111, 9] on h1 "Supply Chain" at bounding box center [615, 21] width 1074 height 24
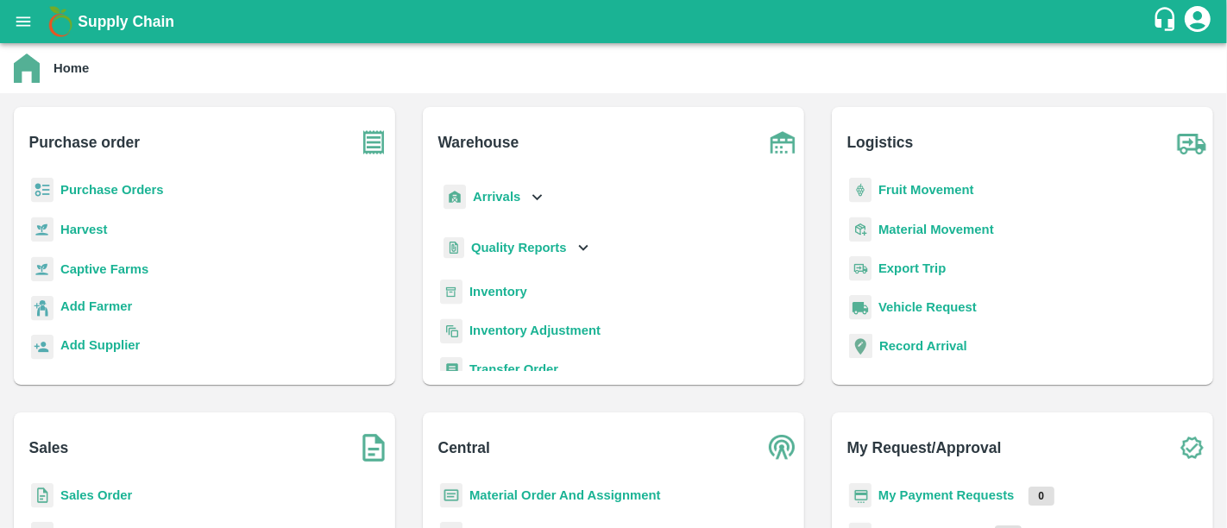
click at [1011, 494] on b "My Payment Requests" at bounding box center [946, 495] width 136 height 14
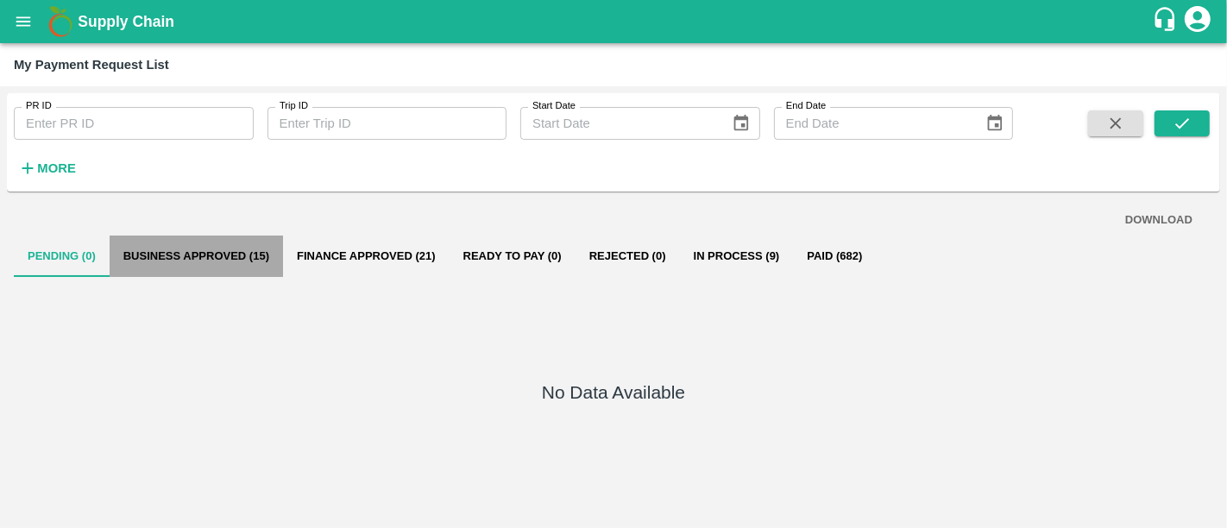
click at [215, 255] on button "Business Approved (15)" at bounding box center [196, 256] width 173 height 41
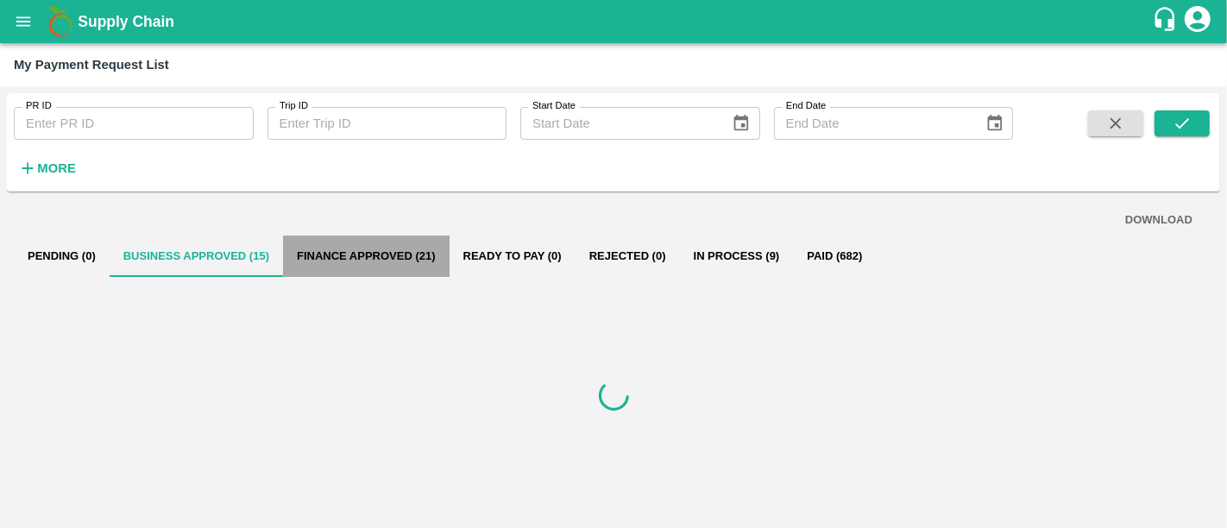
click at [345, 255] on button "Finance Approved (21)" at bounding box center [366, 256] width 167 height 41
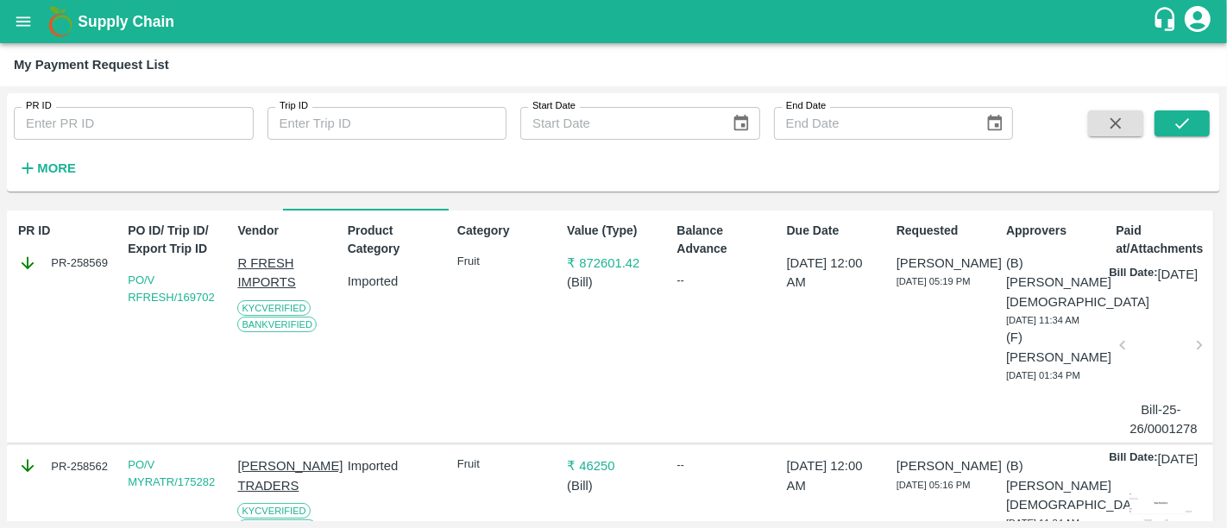
scroll to position [56, 0]
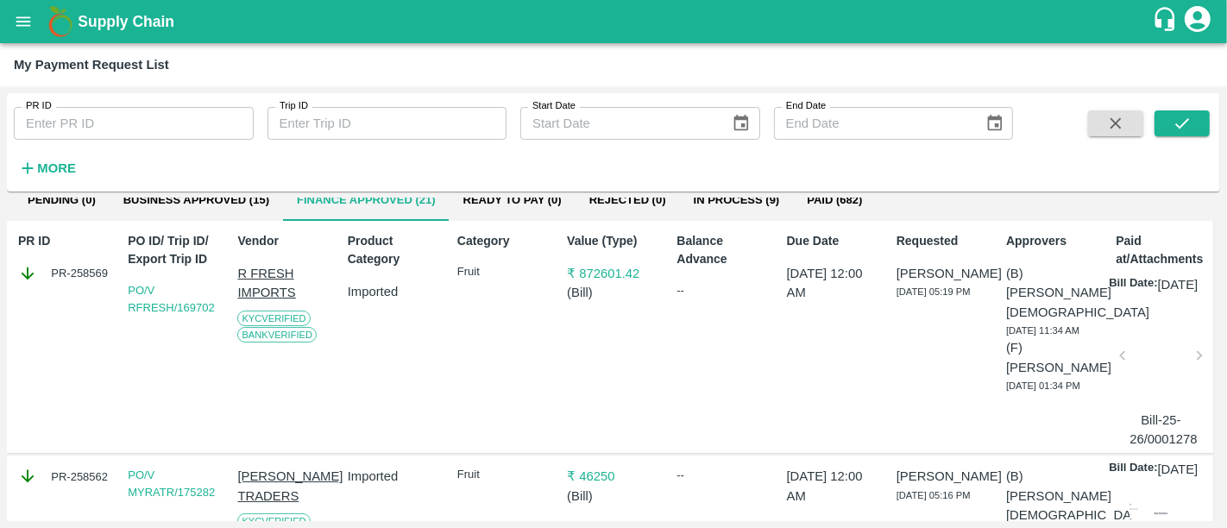
click at [1168, 404] on div at bounding box center [1161, 360] width 62 height 91
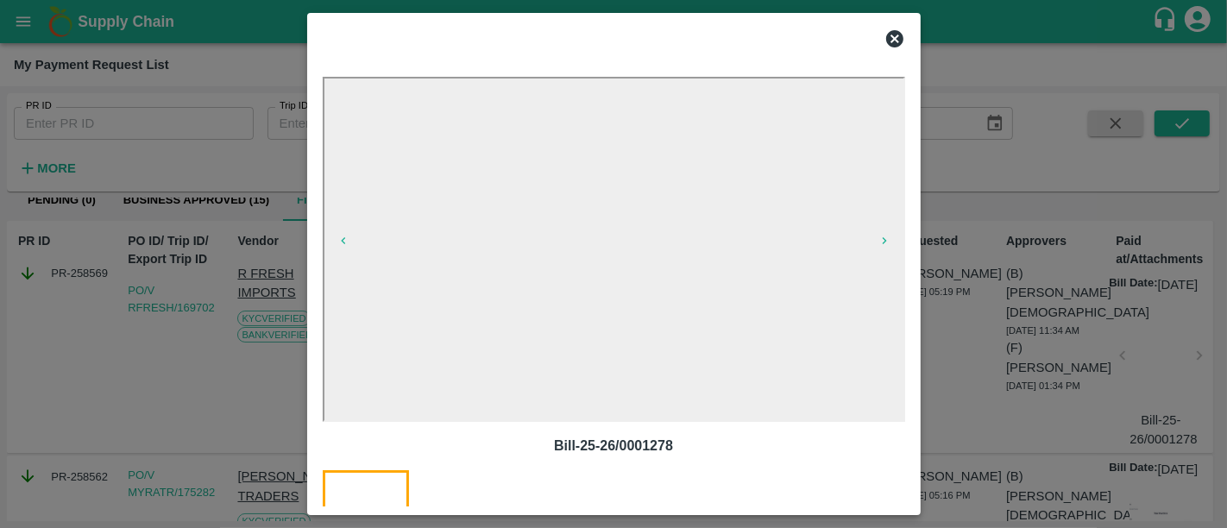
click at [933, 358] on div at bounding box center [613, 264] width 1227 height 528
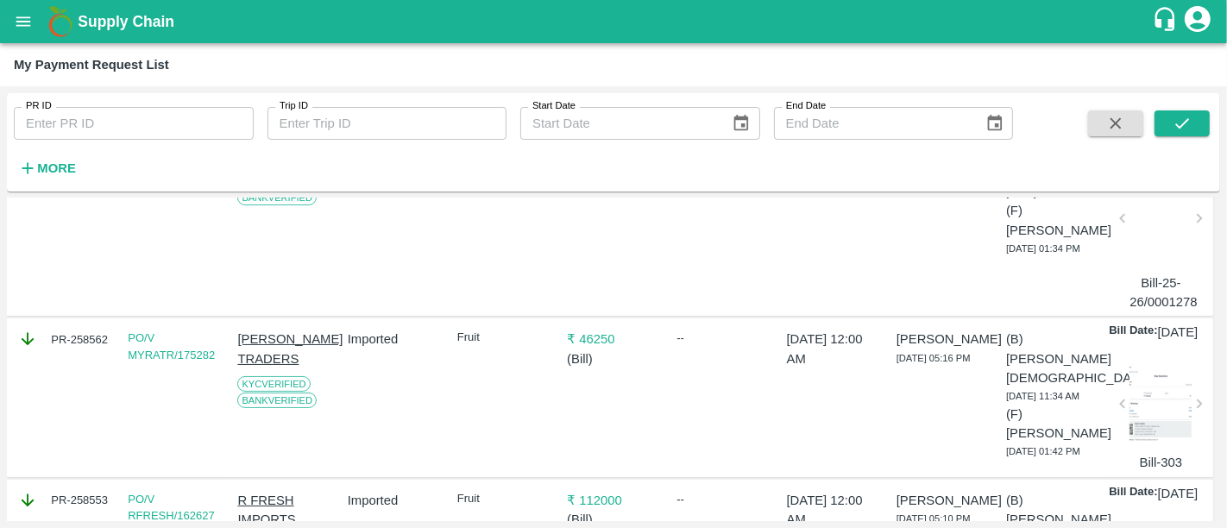
scroll to position [194, 0]
click at [1171, 449] on div at bounding box center [1161, 405] width 62 height 86
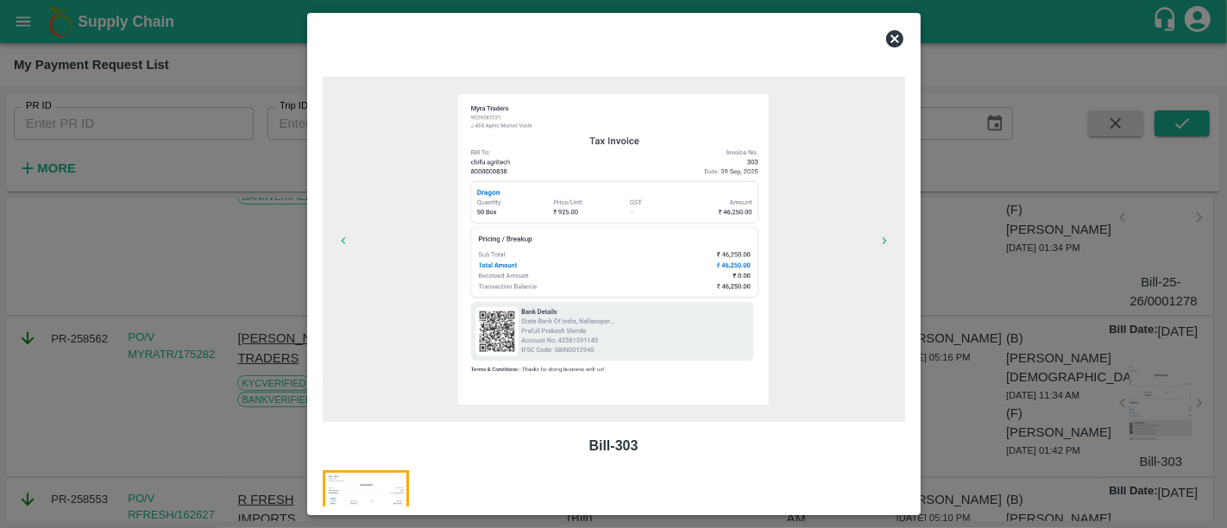
click at [963, 305] on div at bounding box center [613, 264] width 1227 height 528
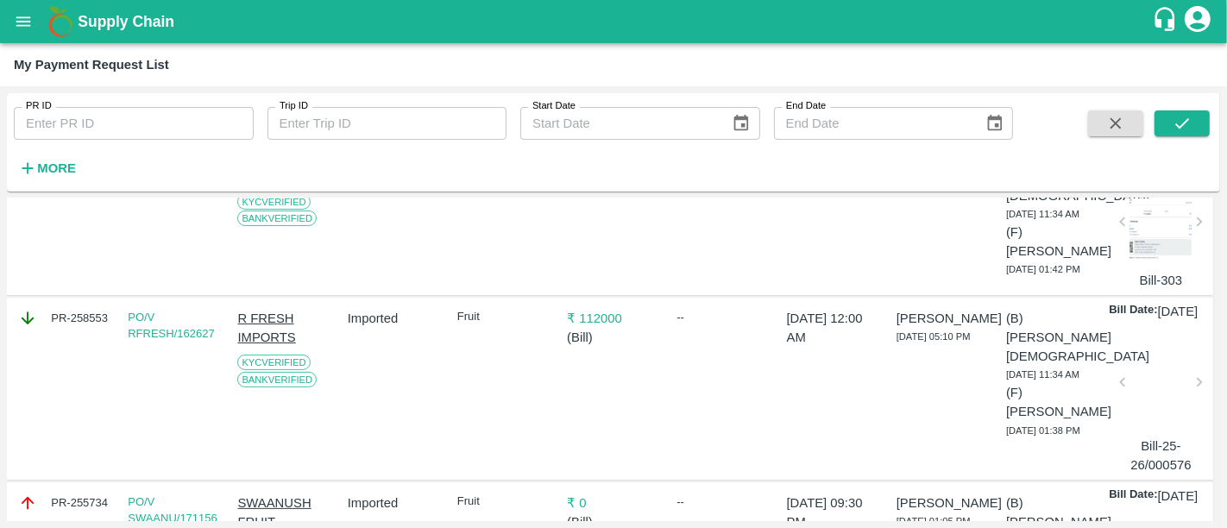
scroll to position [425, 0]
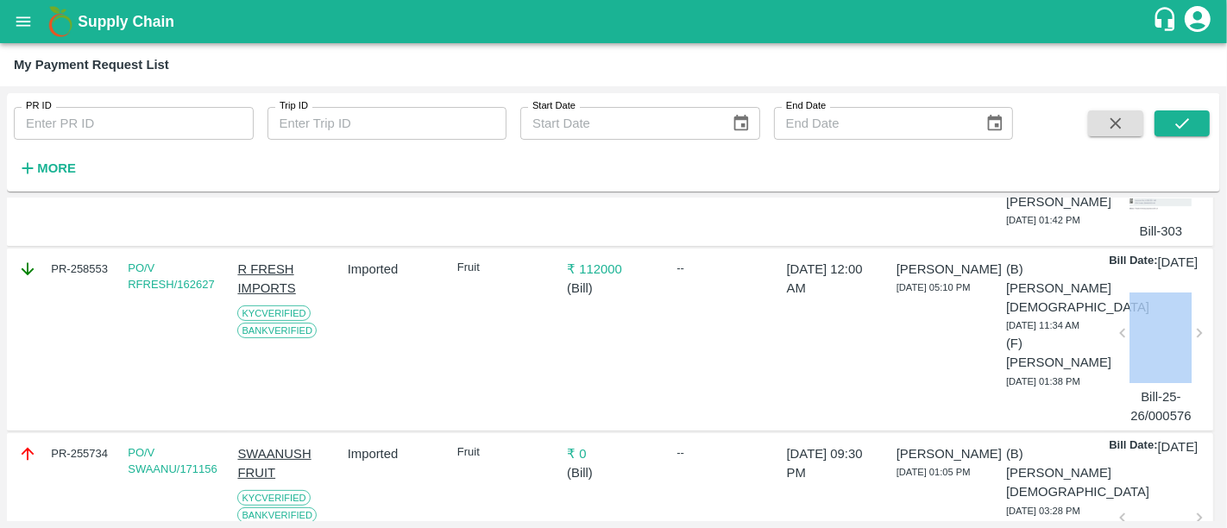
drag, startPoint x: 1194, startPoint y: 428, endPoint x: 1178, endPoint y: 406, distance: 27.8
click at [1178, 406] on div "Bill Date: [DATE] Bill-25-26/000576" at bounding box center [1159, 339] width 100 height 173
click at [1178, 384] on div at bounding box center [1161, 338] width 62 height 91
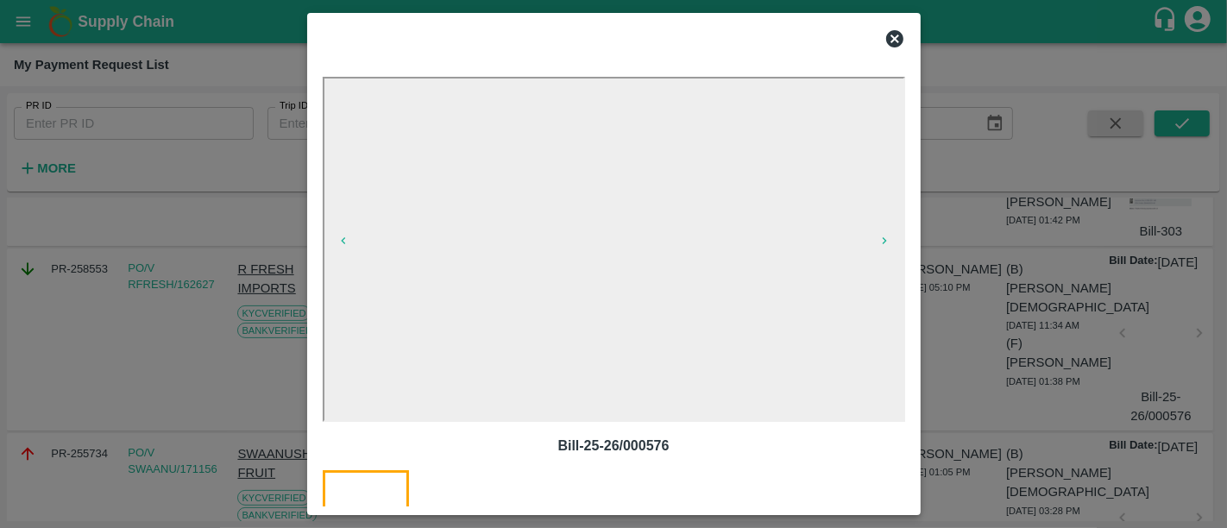
click at [940, 401] on div at bounding box center [613, 264] width 1227 height 528
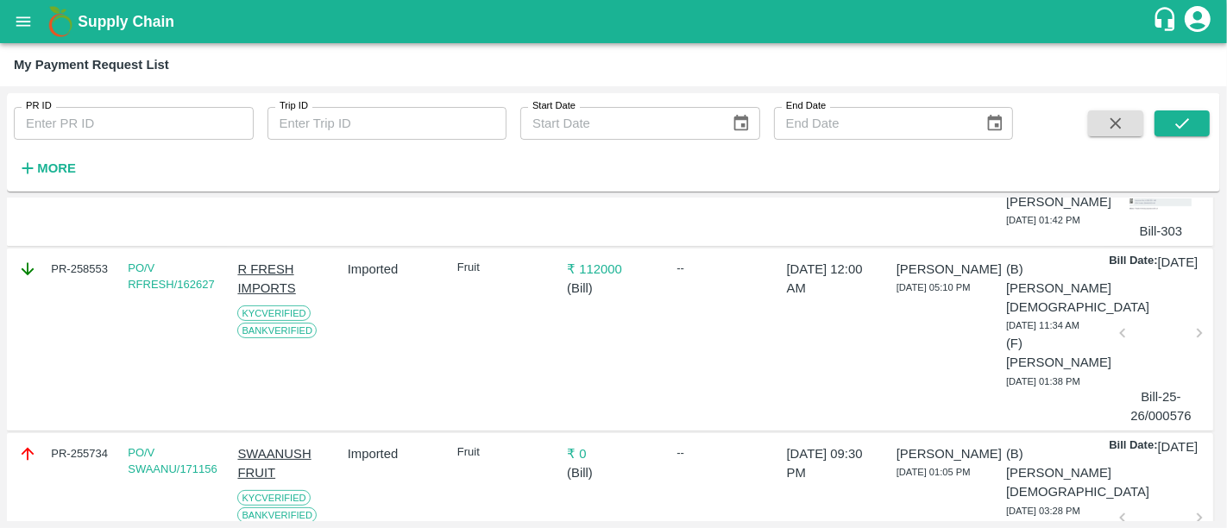
scroll to position [0, 0]
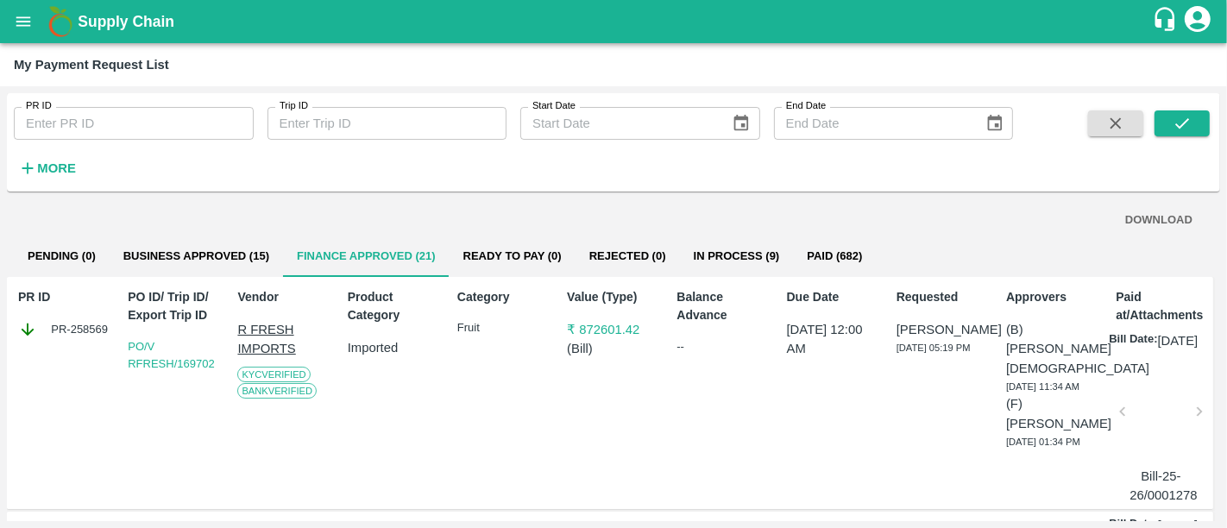
click at [1187, 425] on div at bounding box center [1161, 416] width 62 height 91
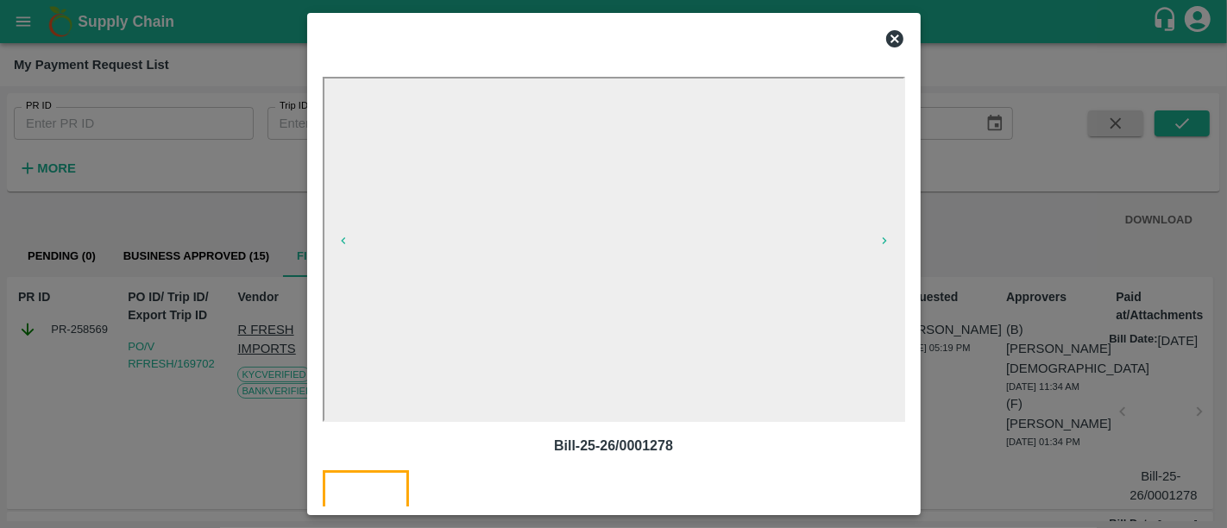
click at [944, 353] on div at bounding box center [613, 264] width 1227 height 528
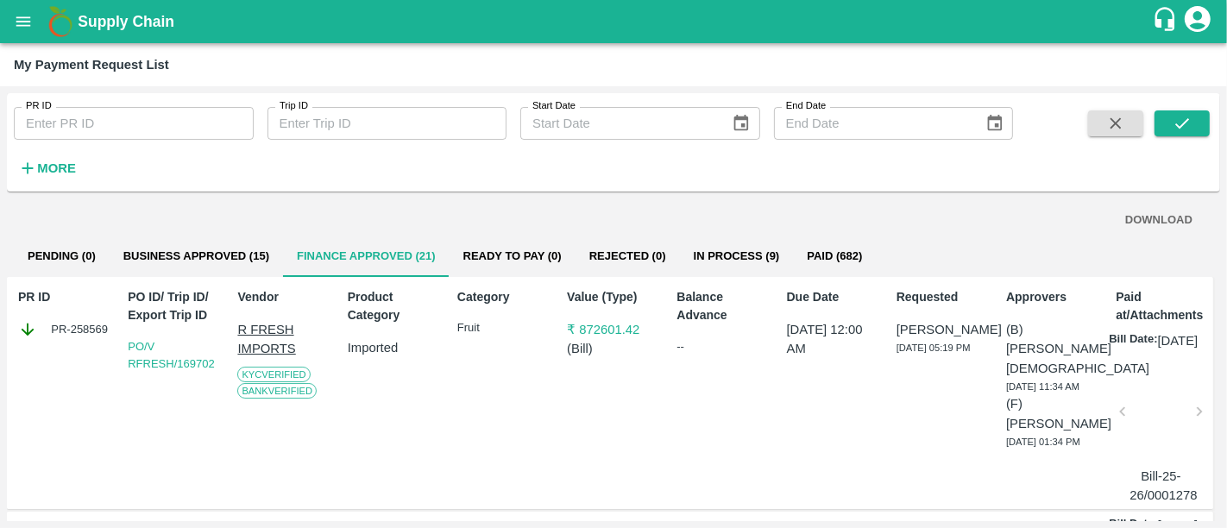
click at [136, 24] on b "Supply Chain" at bounding box center [126, 21] width 97 height 17
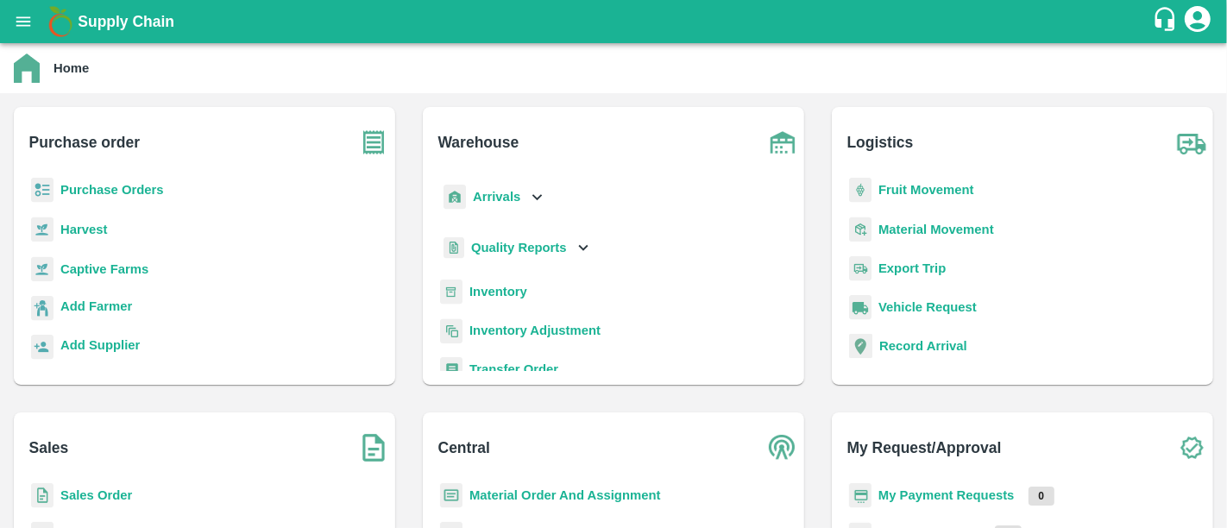
click at [148, 187] on b "Purchase Orders" at bounding box center [112, 190] width 104 height 14
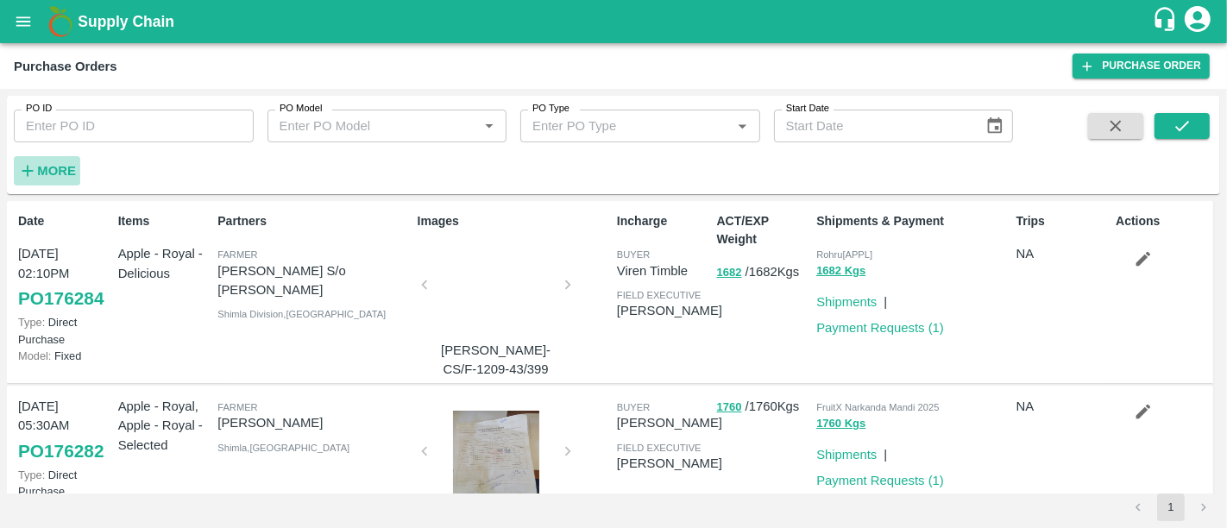
click at [71, 166] on strong "More" at bounding box center [56, 171] width 39 height 14
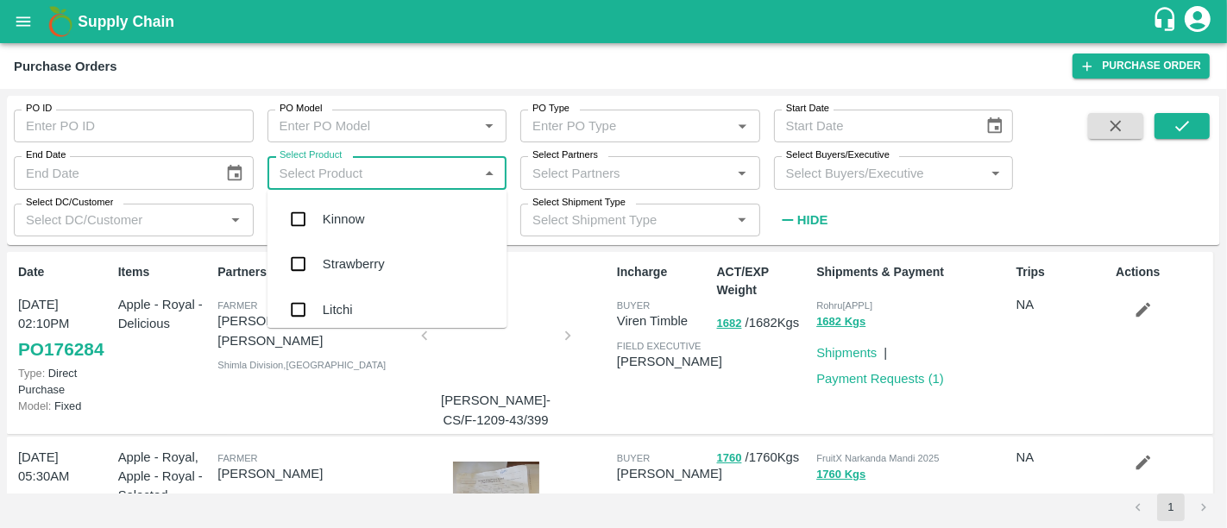
click at [451, 171] on input "Select Product" at bounding box center [373, 172] width 201 height 22
type input "plum"
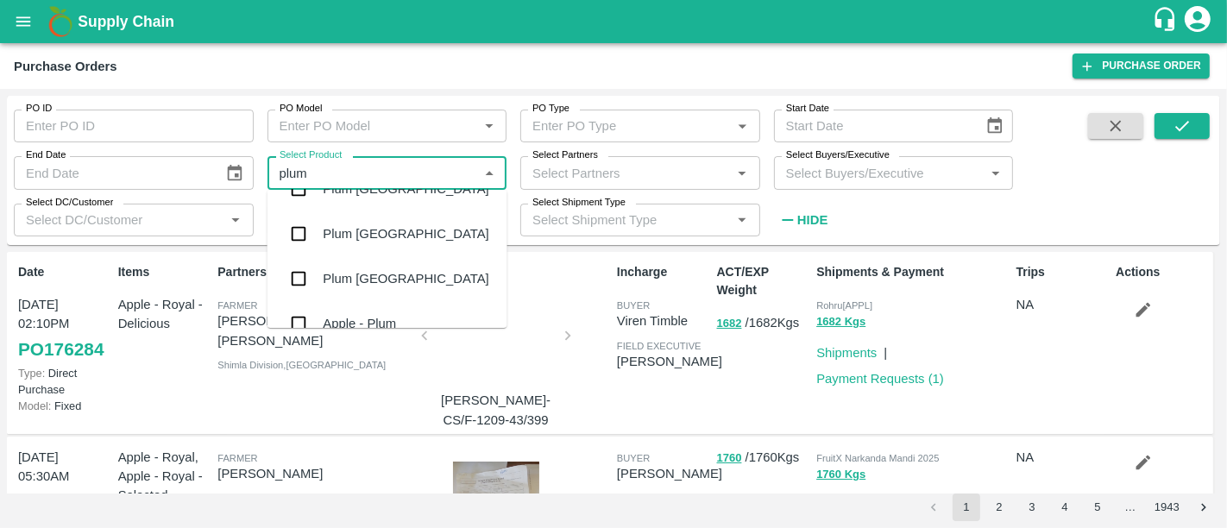
scroll to position [122, 0]
click at [426, 287] on div "Plum [GEOGRAPHIC_DATA]" at bounding box center [388, 277] width 240 height 45
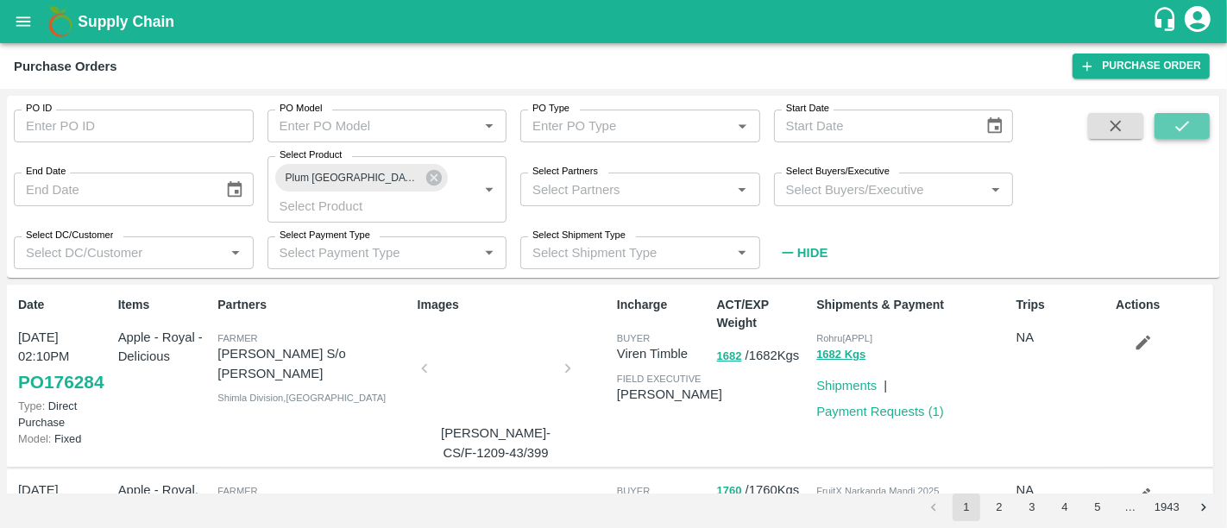
click at [1178, 113] on button "submit" at bounding box center [1182, 126] width 55 height 26
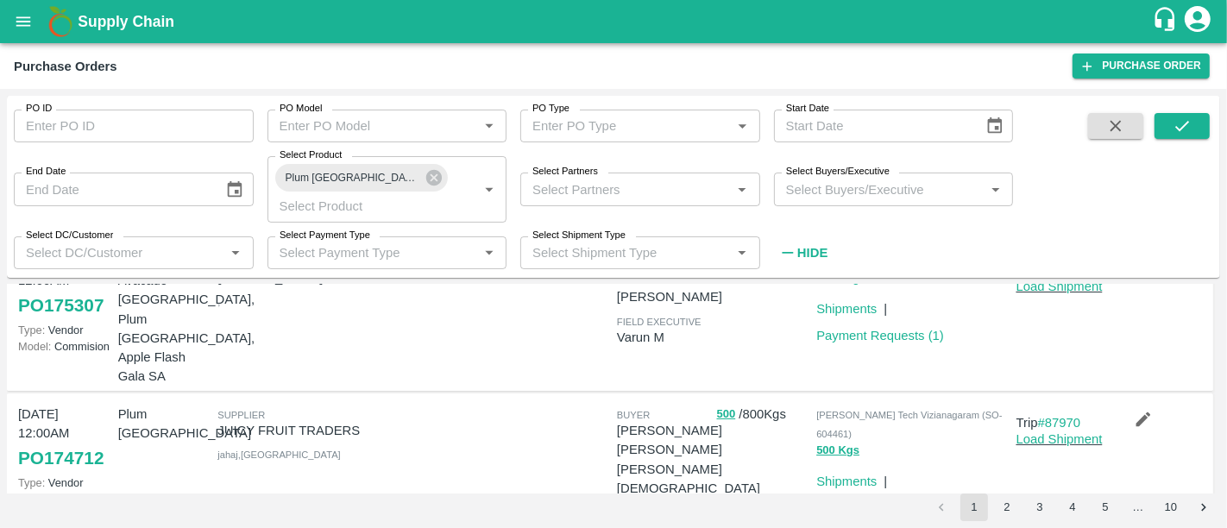
scroll to position [270, 0]
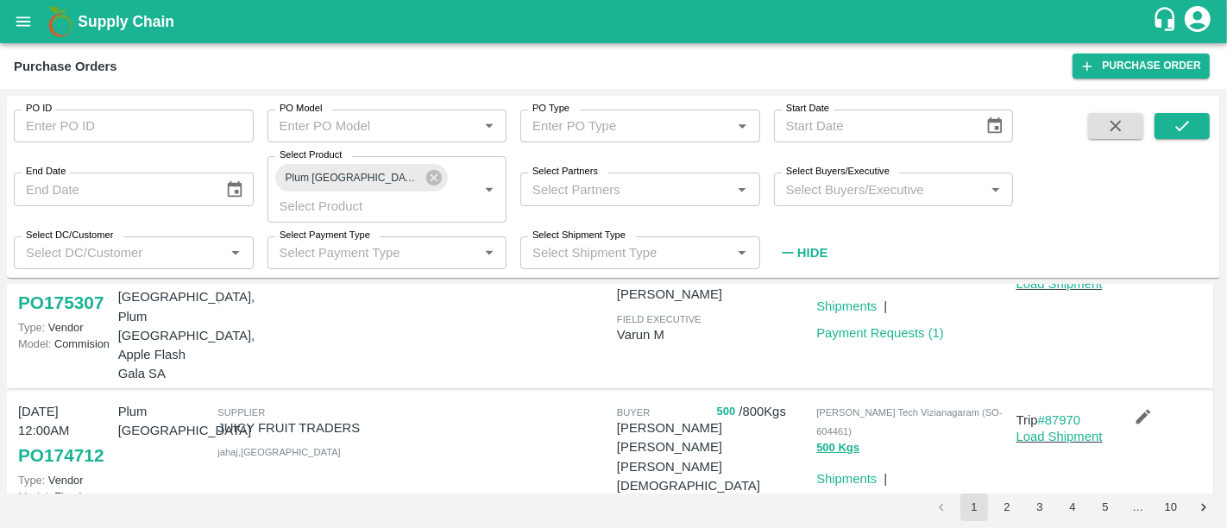
click at [722, 402] on button "500" at bounding box center [726, 412] width 19 height 20
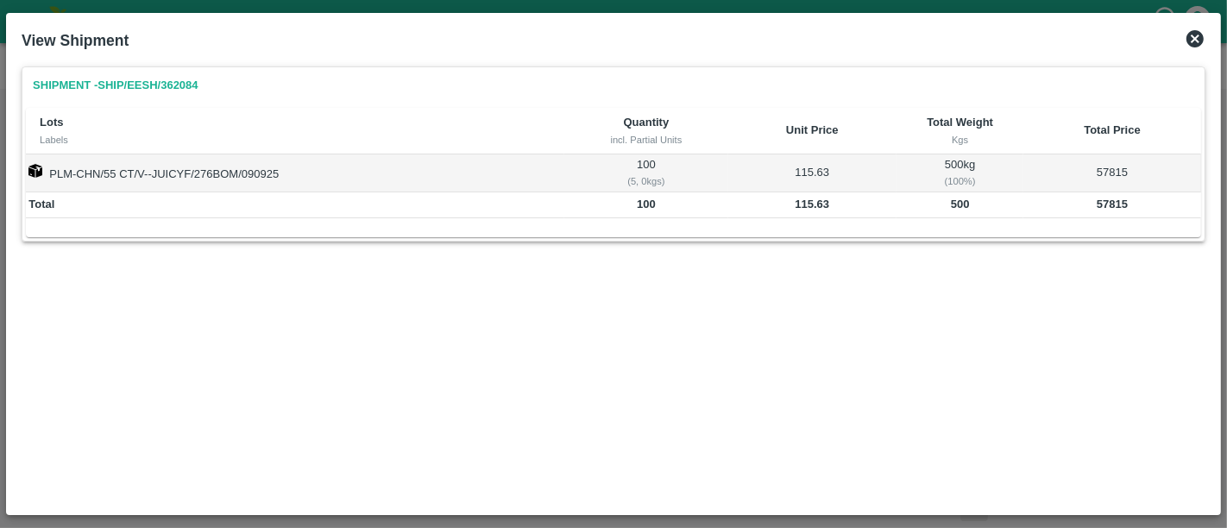
click at [1196, 39] on icon at bounding box center [1195, 38] width 21 height 21
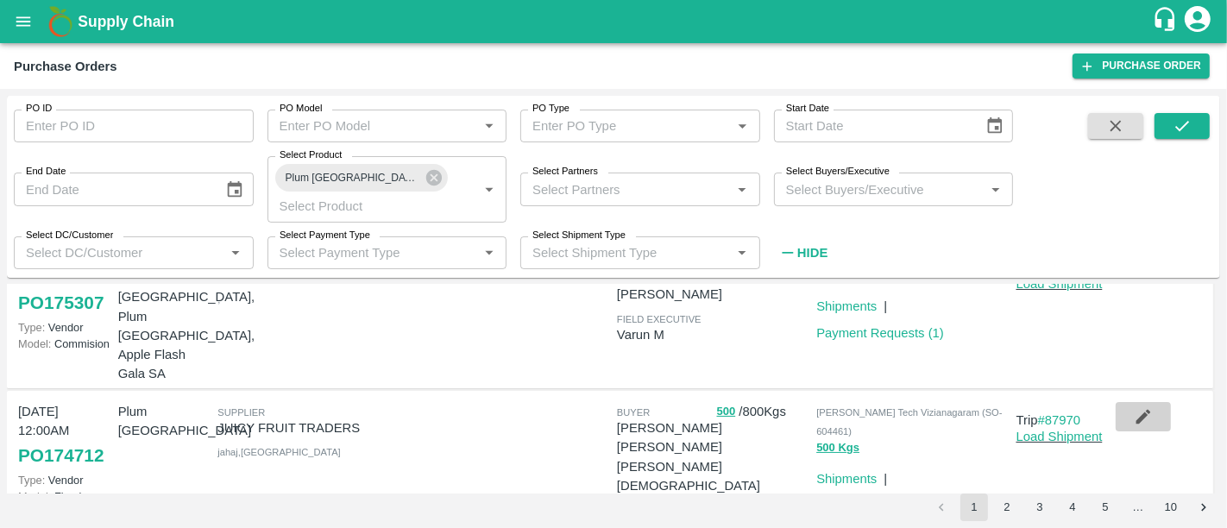
click at [1143, 407] on icon "button" at bounding box center [1143, 416] width 19 height 19
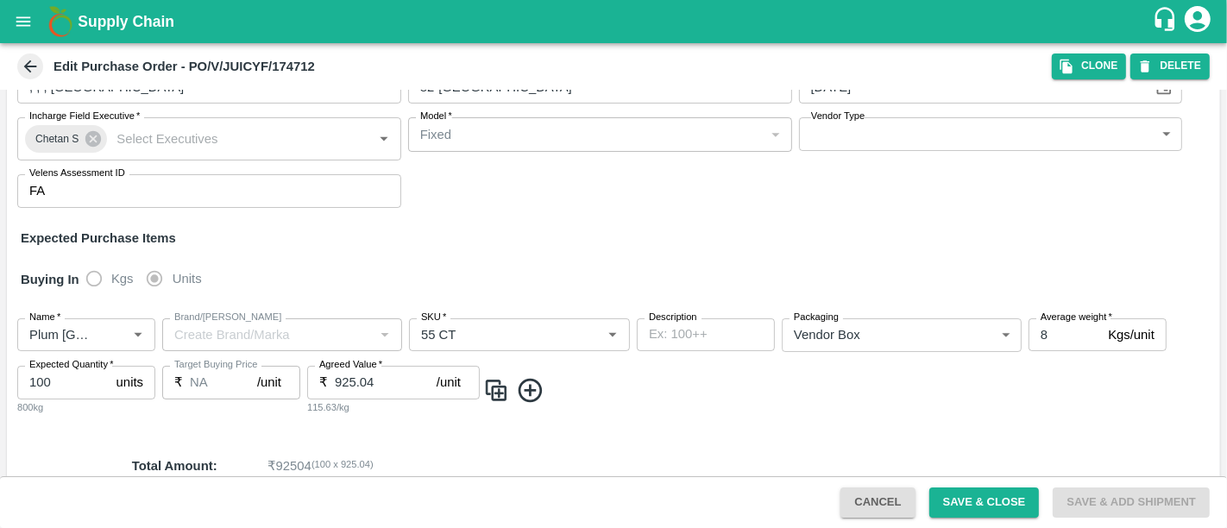
scroll to position [130, 0]
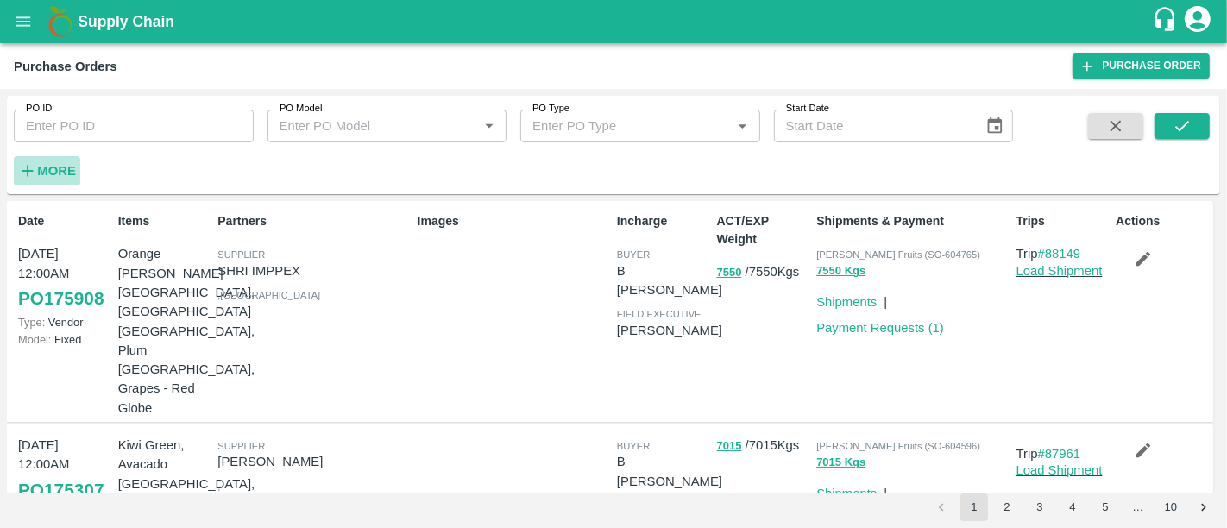
click at [47, 182] on button "More" at bounding box center [47, 170] width 66 height 29
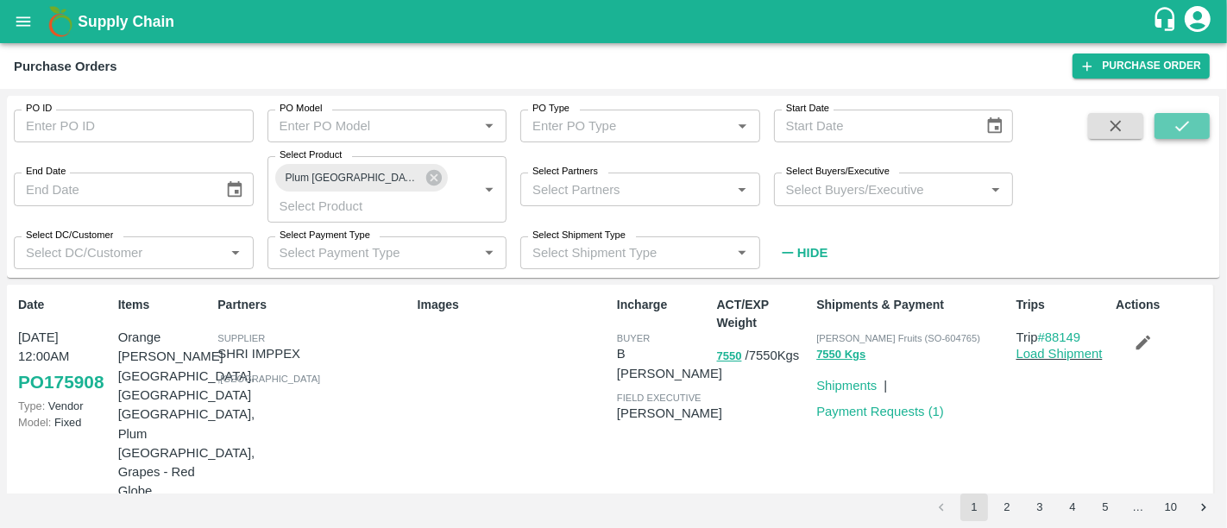
click at [1181, 115] on button "submit" at bounding box center [1182, 126] width 55 height 26
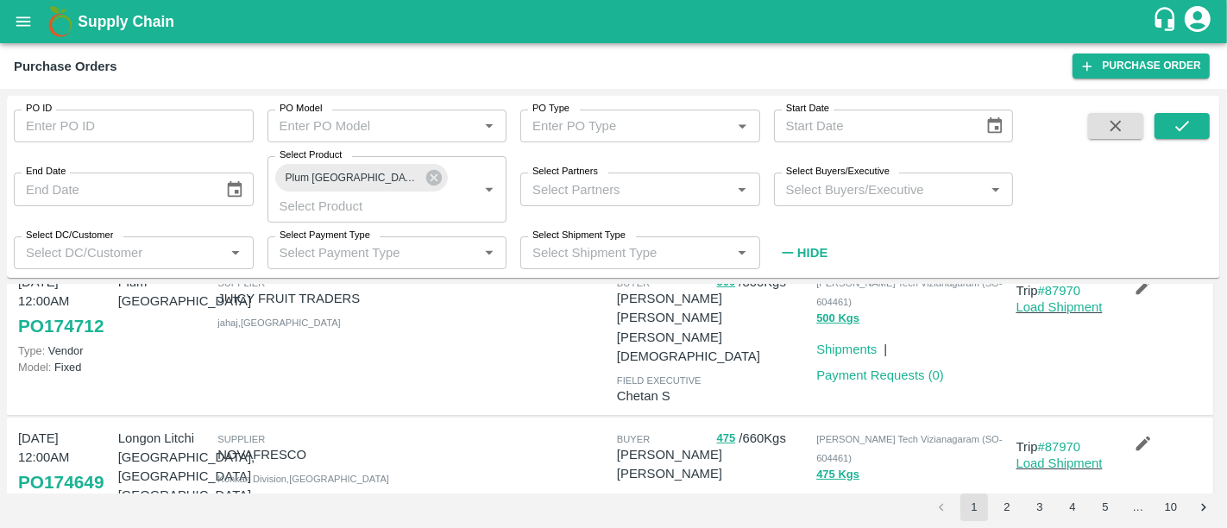
scroll to position [400, 0]
click at [725, 428] on button "475" at bounding box center [726, 438] width 19 height 20
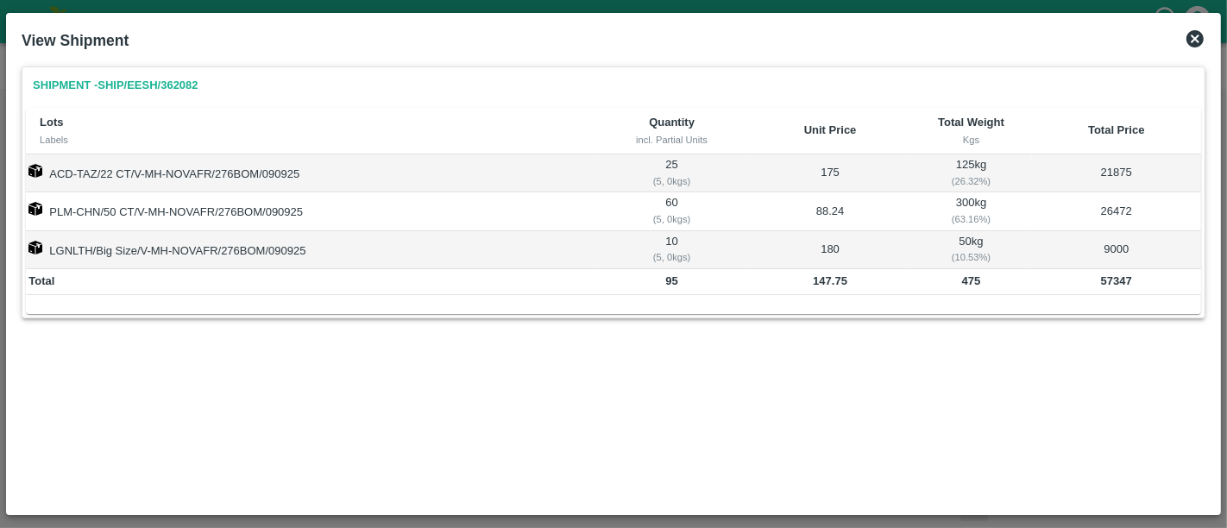
click at [1191, 45] on icon at bounding box center [1195, 38] width 17 height 17
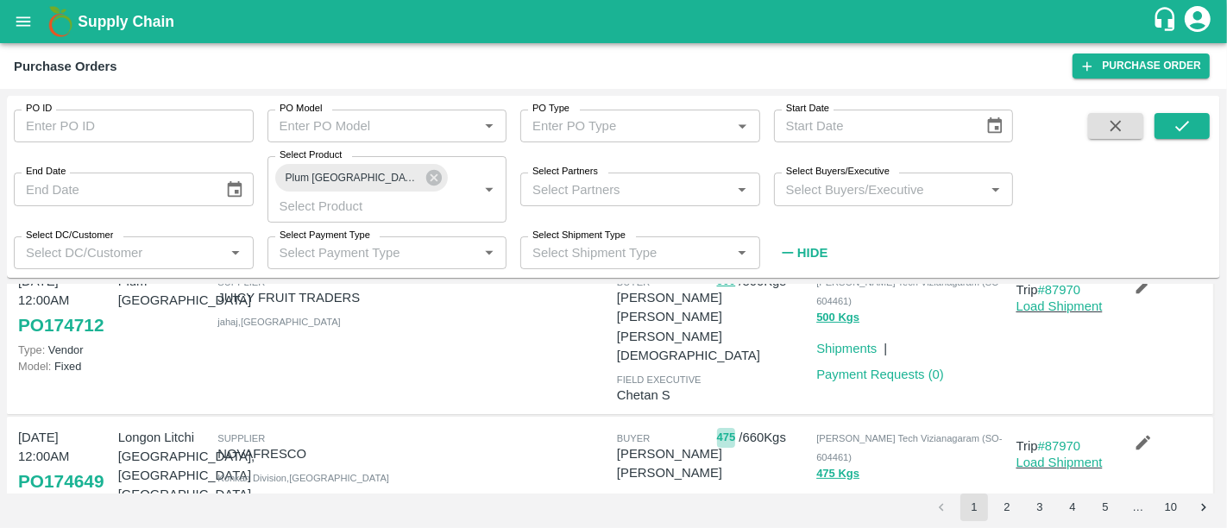
click at [729, 428] on button "475" at bounding box center [726, 438] width 19 height 20
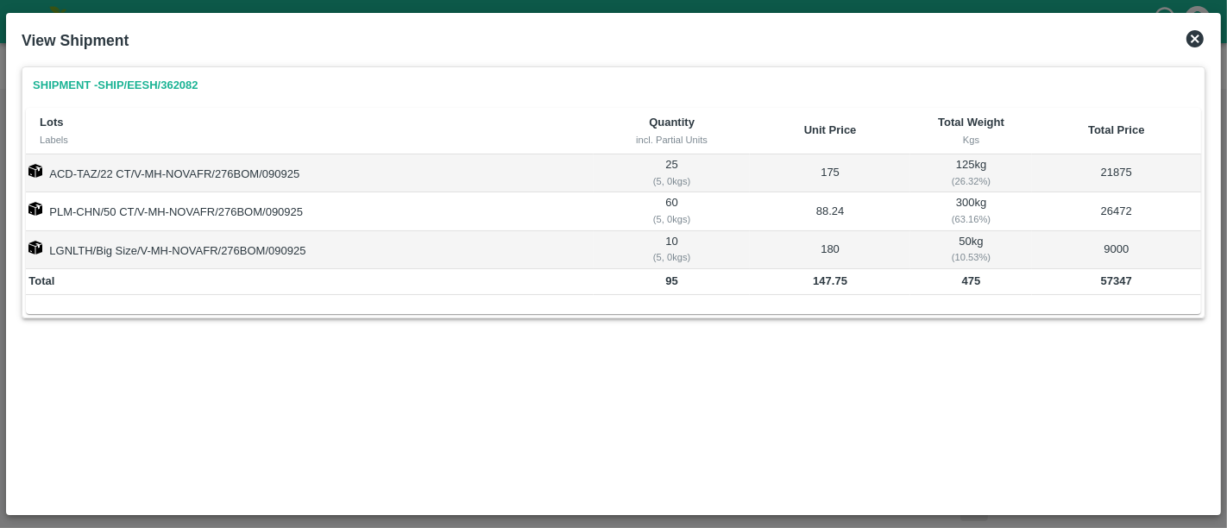
click at [1200, 30] on icon at bounding box center [1195, 38] width 21 height 21
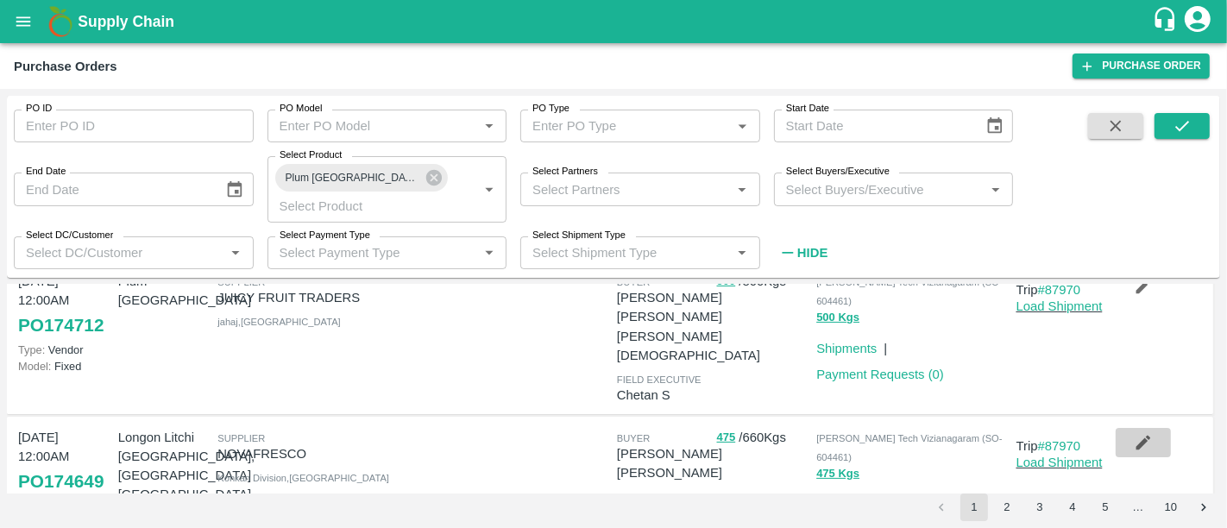
click at [1134, 433] on icon "button" at bounding box center [1143, 442] width 19 height 19
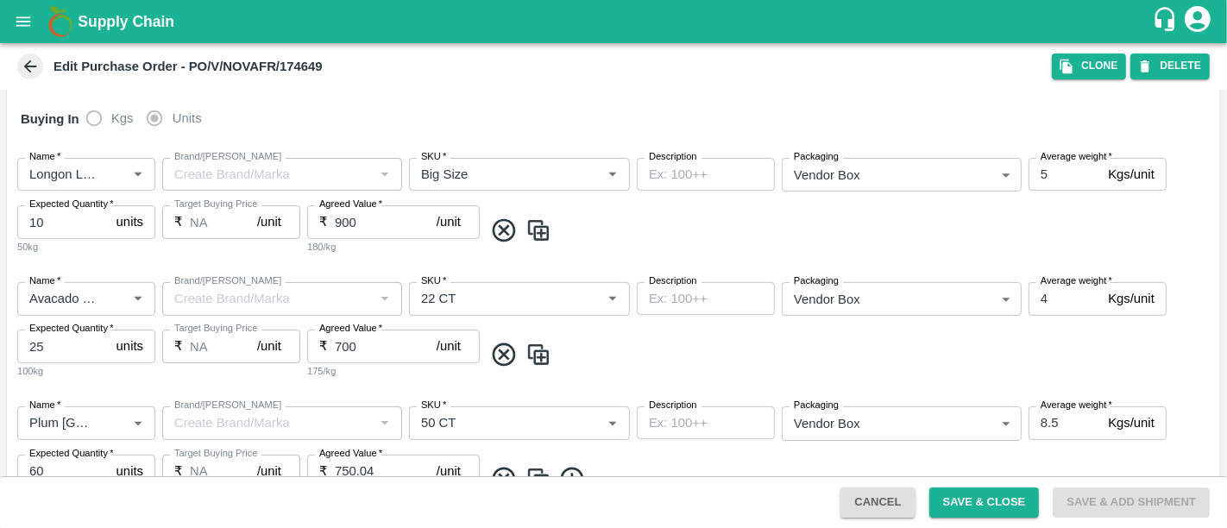
scroll to position [333, 0]
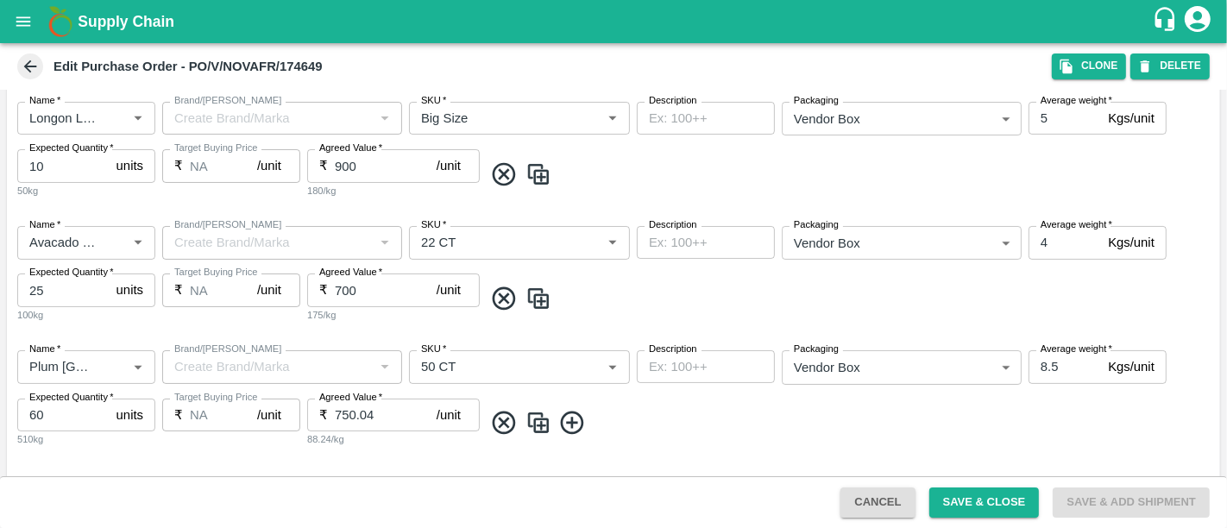
click at [1042, 242] on input "4" at bounding box center [1065, 242] width 72 height 33
type input "5"
click at [1048, 366] on input "8.5" at bounding box center [1065, 366] width 72 height 33
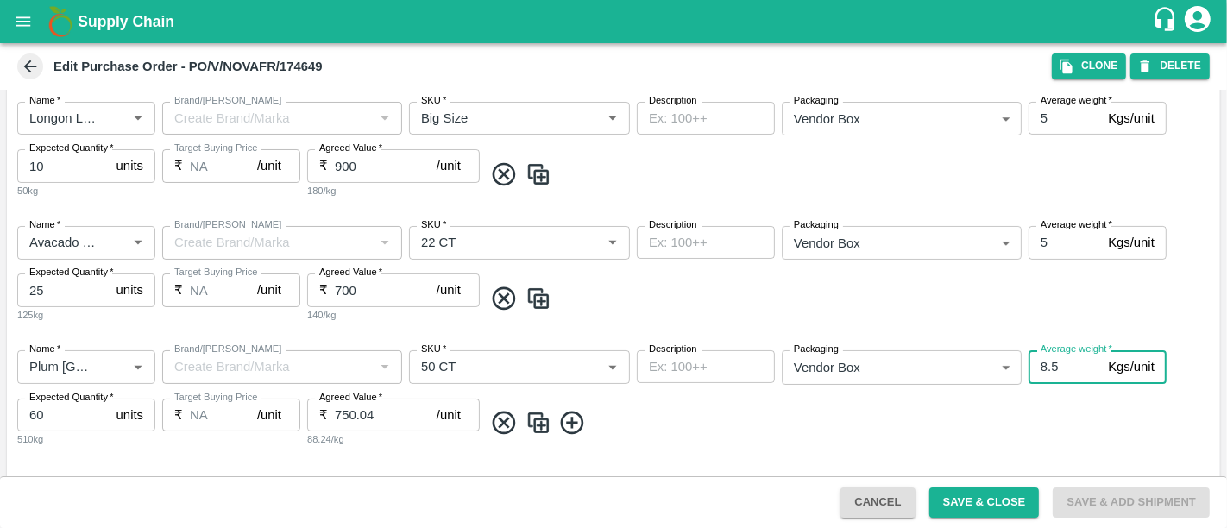
click at [1048, 366] on input "8.5" at bounding box center [1065, 366] width 72 height 33
type input "5"
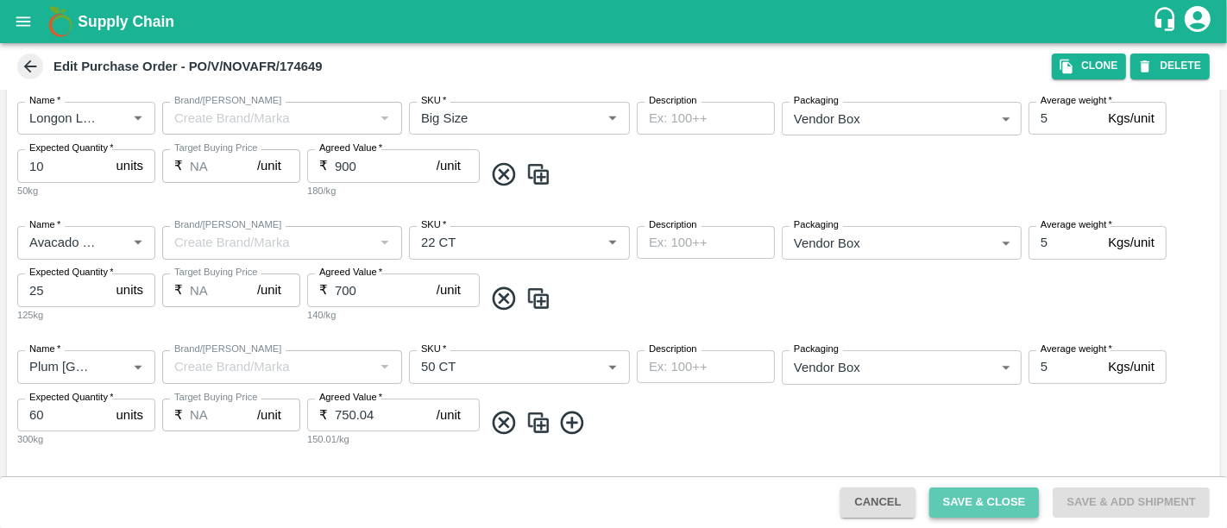
click at [983, 494] on button "Save & Close" at bounding box center [984, 503] width 110 height 30
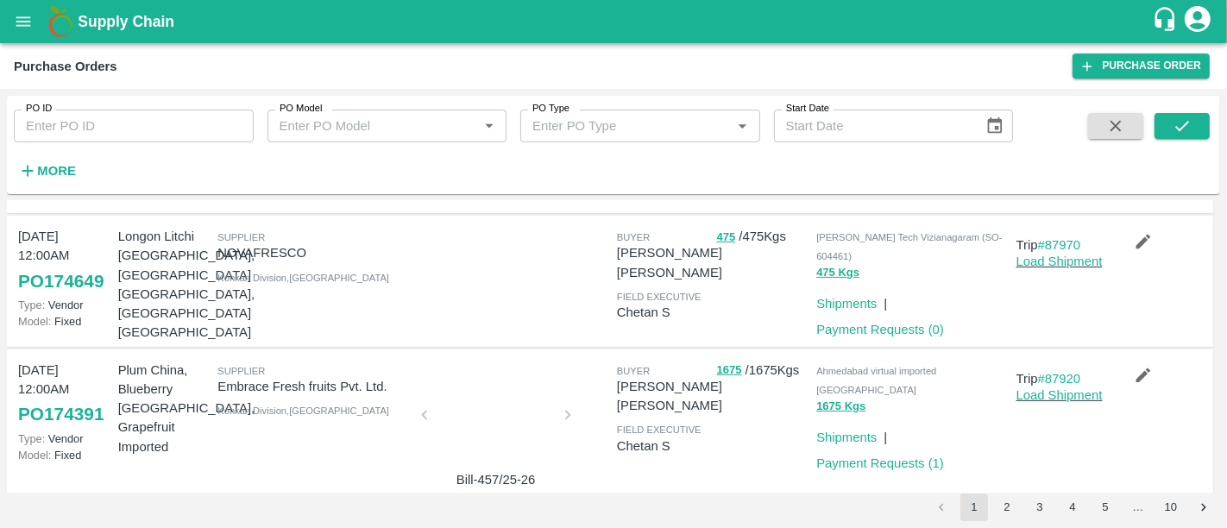
scroll to position [519, 0]
click at [28, 159] on button "More" at bounding box center [47, 170] width 66 height 29
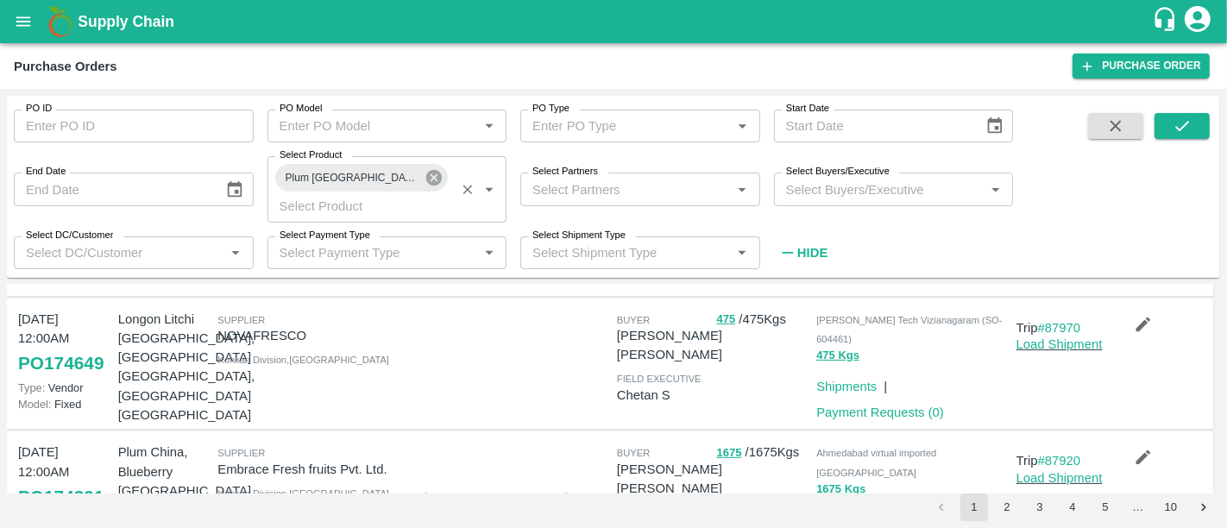
click at [425, 179] on icon at bounding box center [434, 177] width 19 height 19
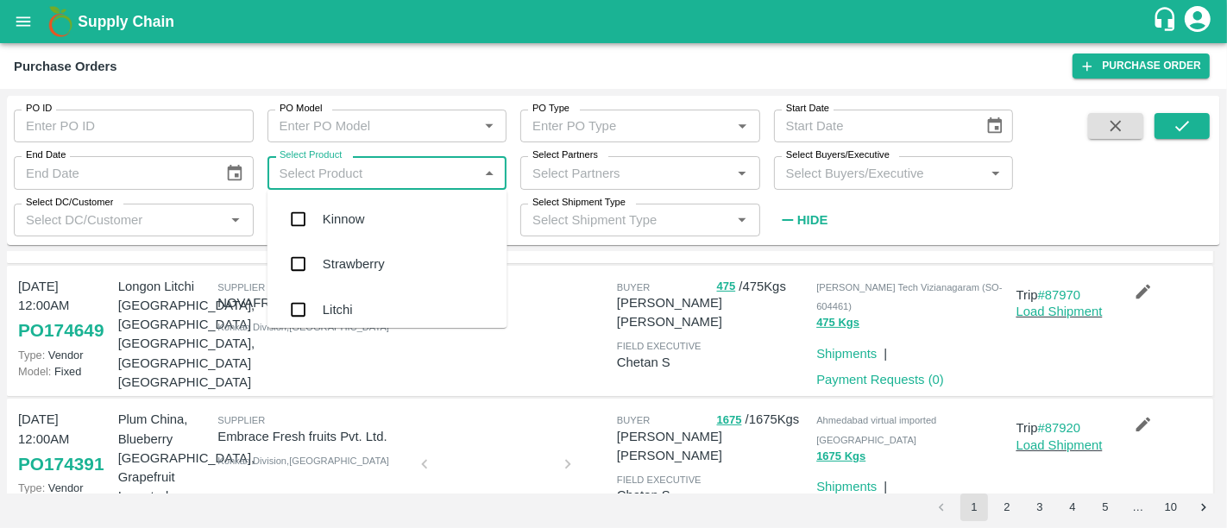
click at [355, 179] on input "Select Product" at bounding box center [373, 172] width 201 height 22
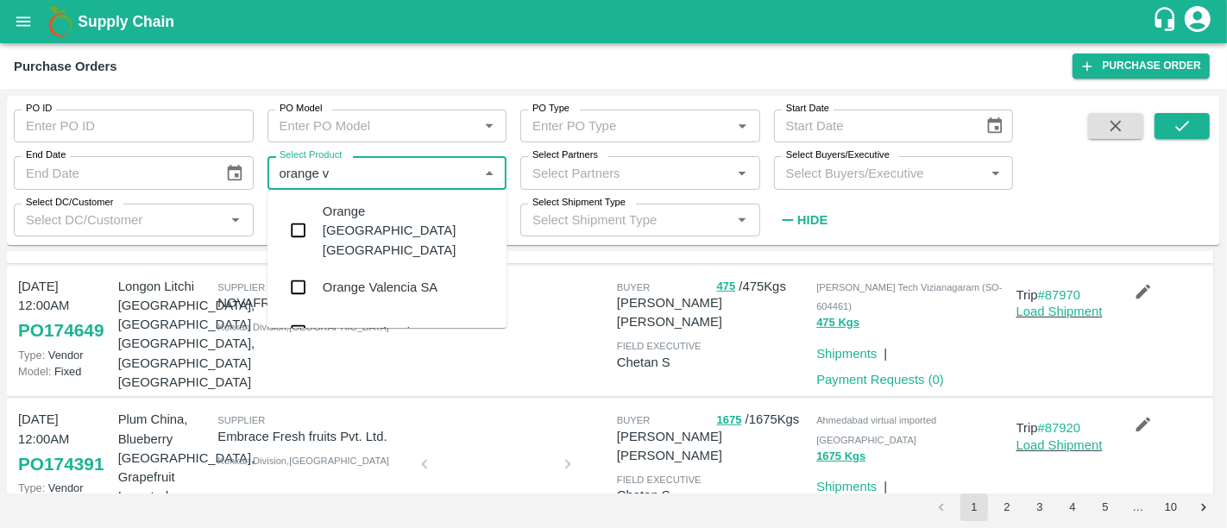
type input "orange va"
click at [367, 265] on div "Orange Valencia SA" at bounding box center [388, 287] width 240 height 45
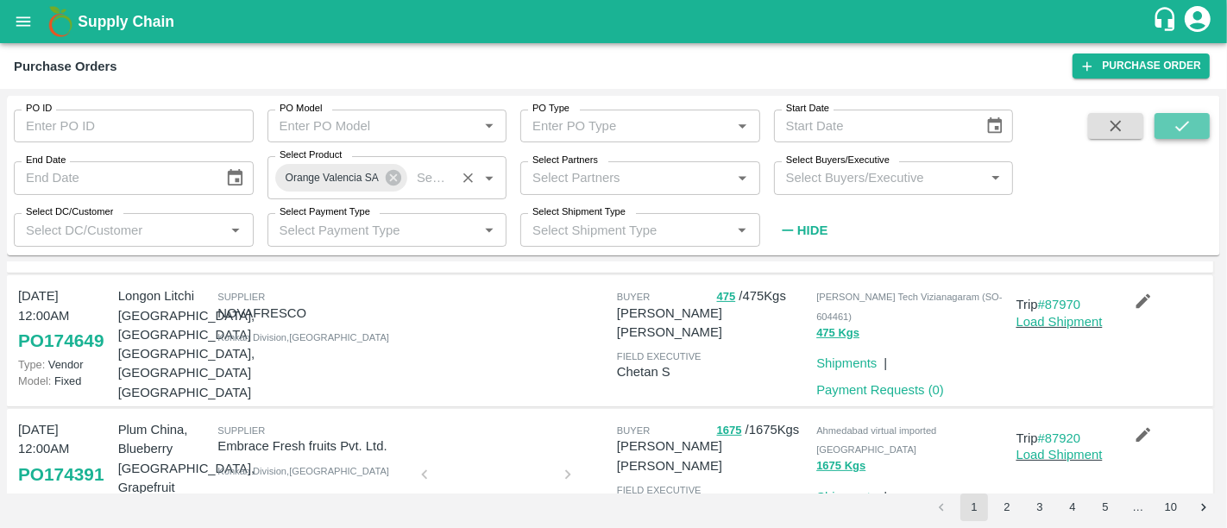
click at [1176, 127] on icon "submit" at bounding box center [1182, 126] width 14 height 10
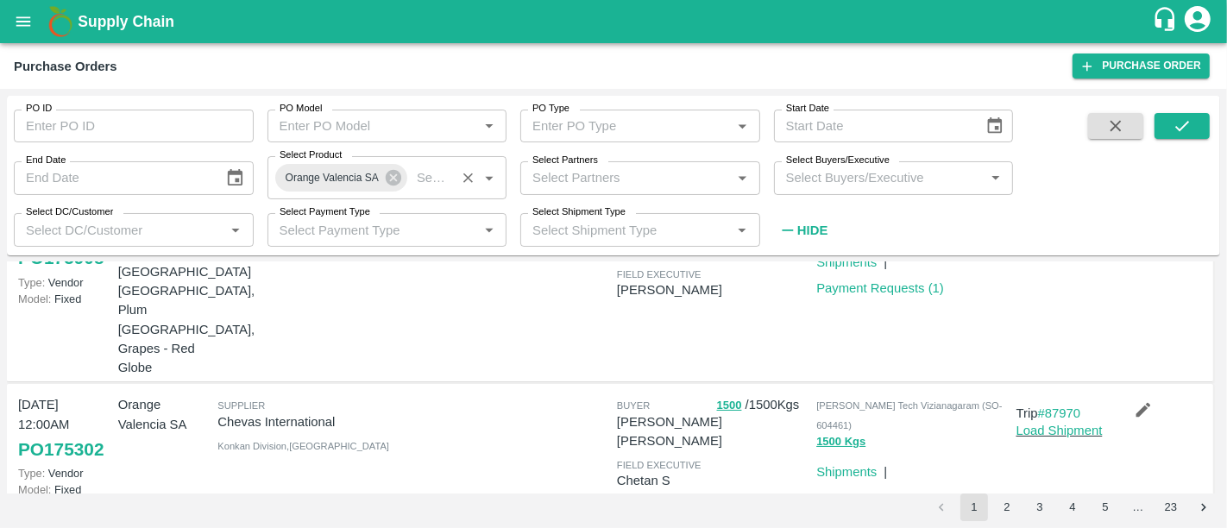
scroll to position [101, 0]
click at [727, 396] on button "1500" at bounding box center [729, 406] width 25 height 20
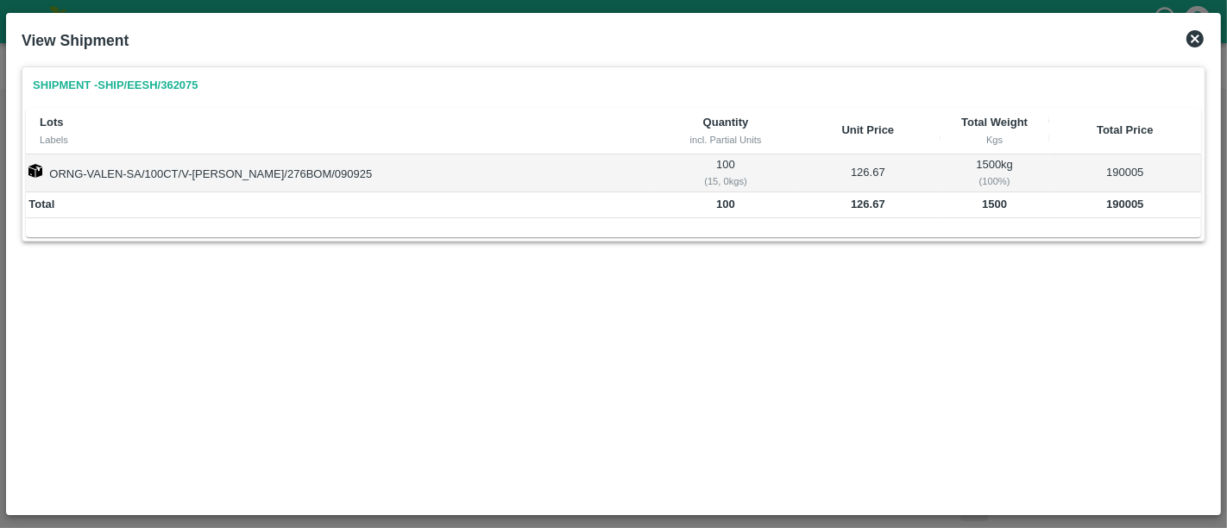
click at [1193, 40] on icon at bounding box center [1195, 38] width 21 height 21
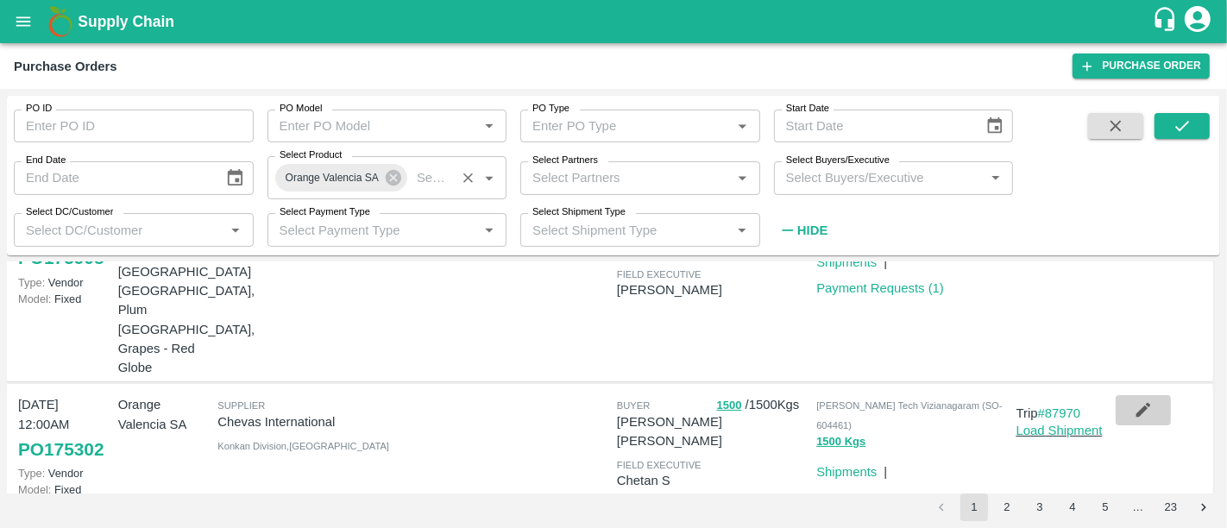
click at [1149, 400] on icon "button" at bounding box center [1143, 409] width 19 height 19
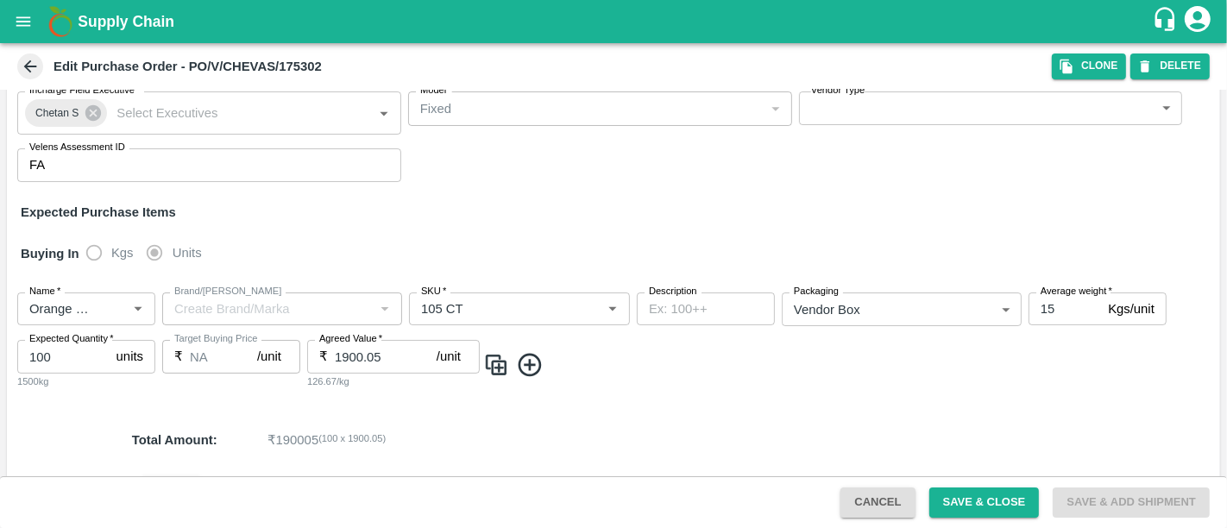
scroll to position [143, 0]
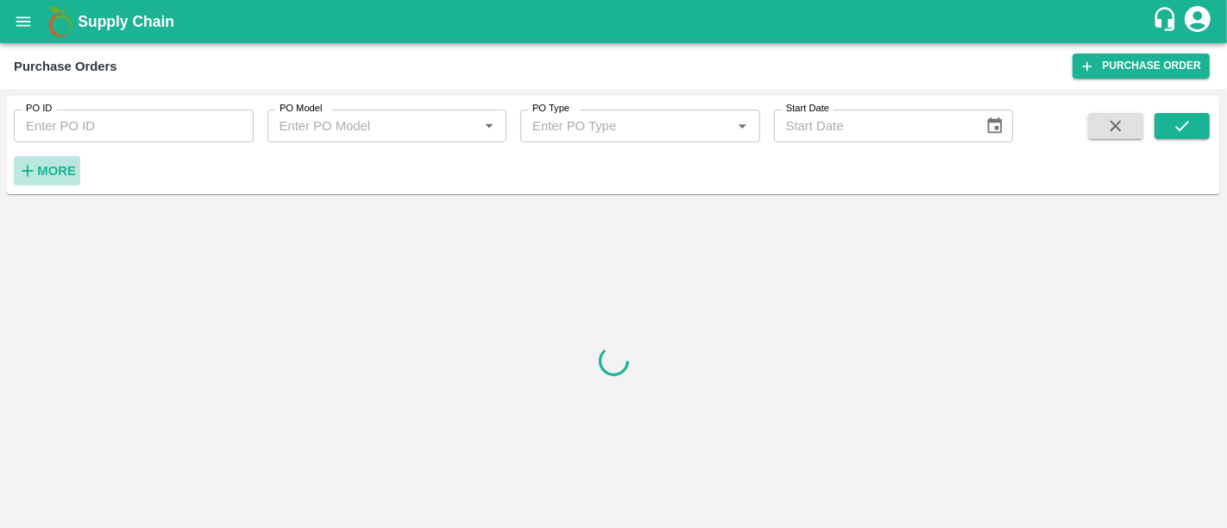
click at [54, 170] on strong "More" at bounding box center [56, 171] width 39 height 14
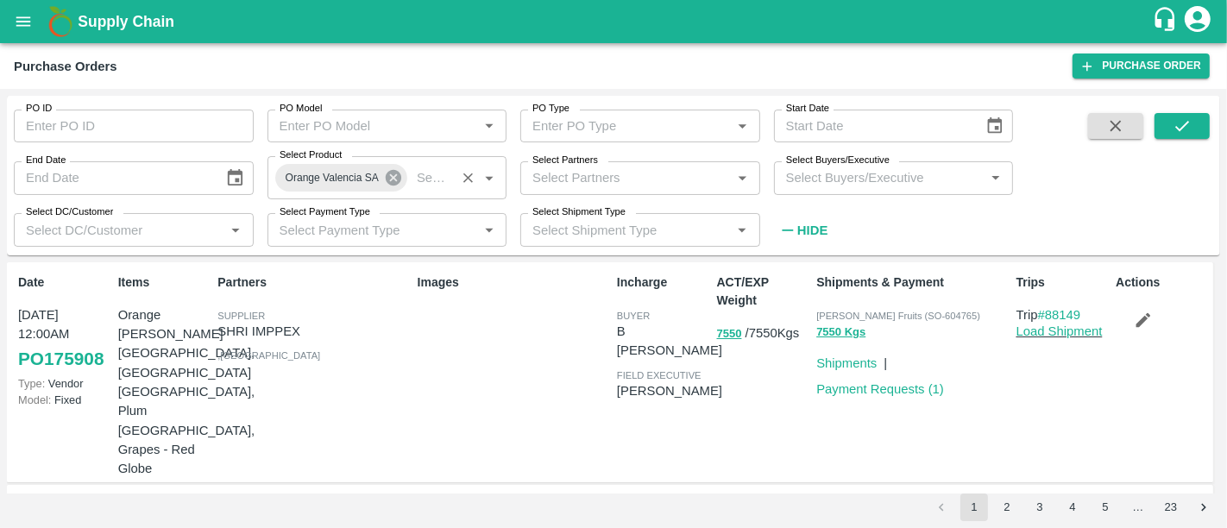
click at [392, 181] on icon at bounding box center [394, 178] width 16 height 16
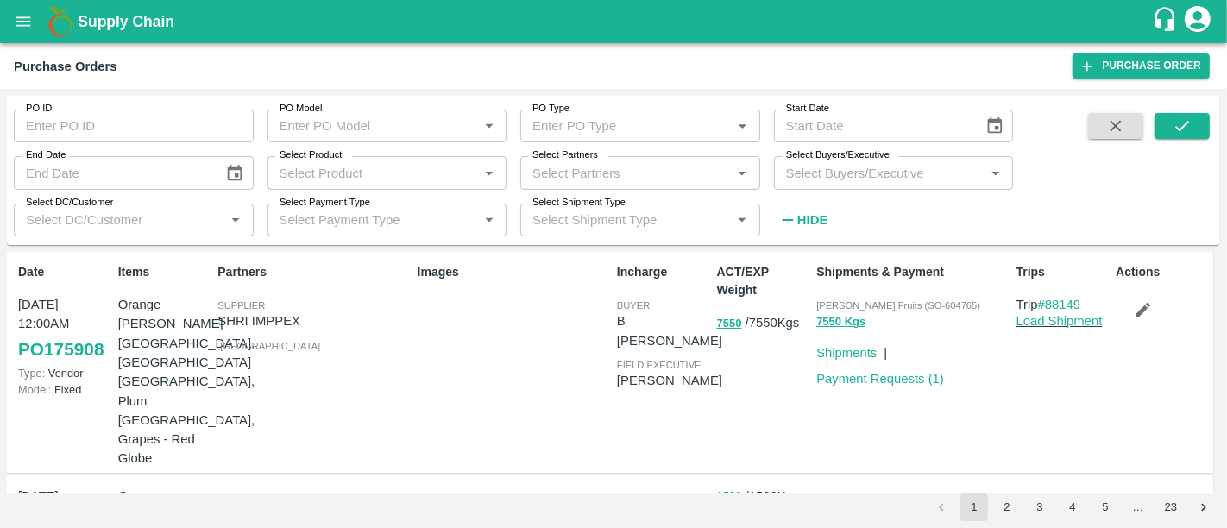
click at [392, 181] on input "Select Product" at bounding box center [373, 172] width 201 height 22
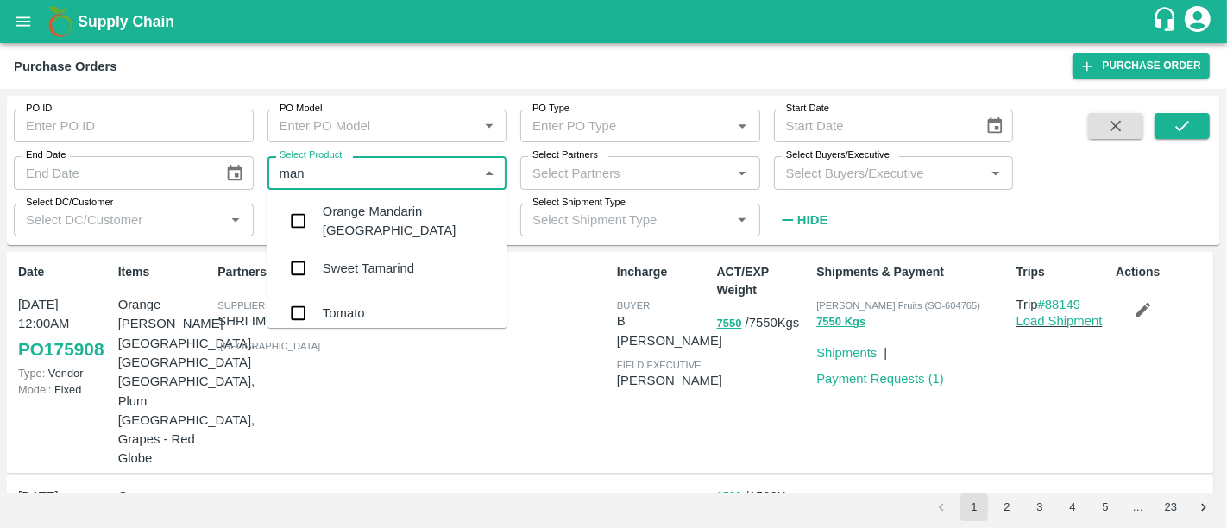
type input "mand"
click at [409, 259] on div "Mandrine SA" at bounding box center [388, 268] width 240 height 45
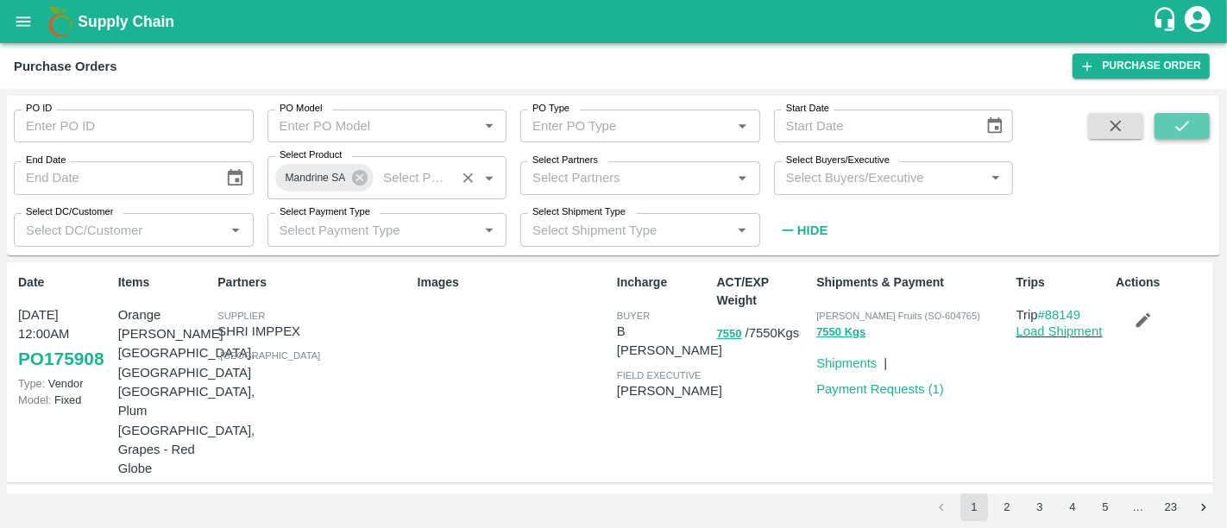
click at [1182, 128] on icon "submit" at bounding box center [1182, 126] width 14 height 10
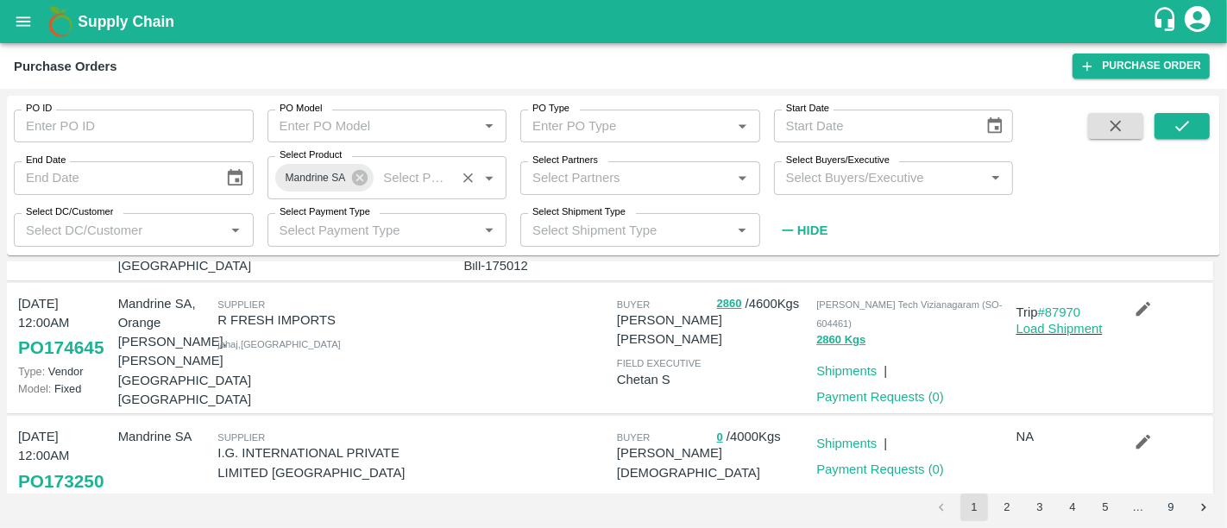
scroll to position [145, 0]
click at [1134, 307] on icon "button" at bounding box center [1143, 308] width 19 height 19
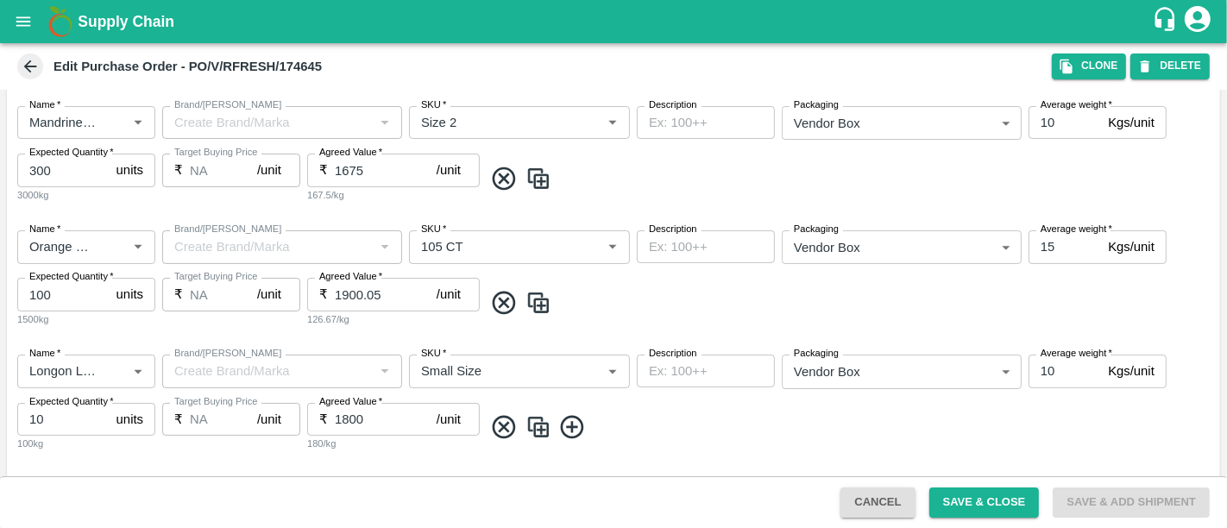
scroll to position [330, 0]
click at [586, 288] on span at bounding box center [848, 302] width 730 height 28
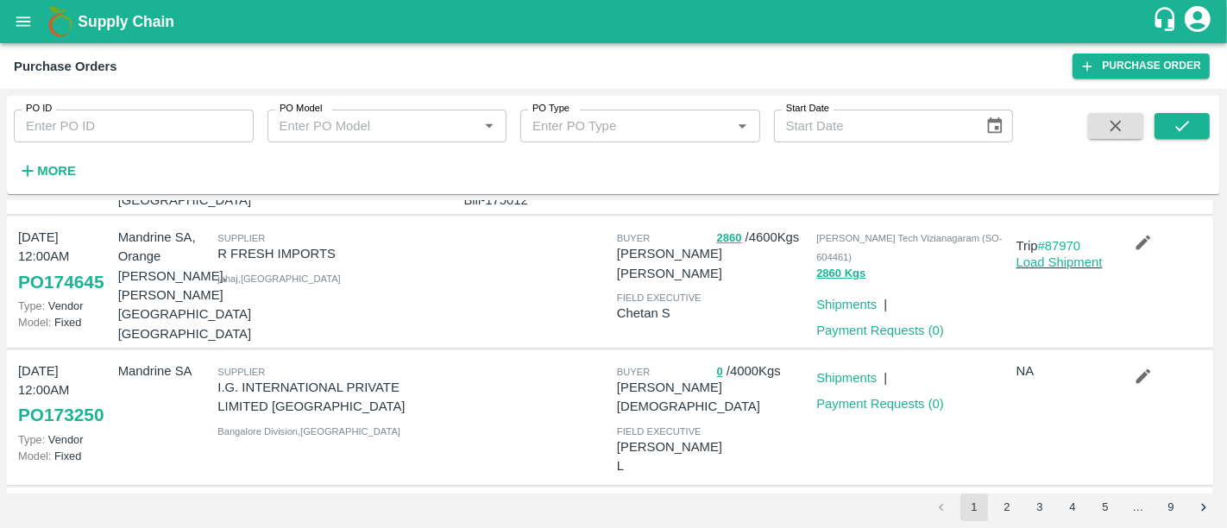
scroll to position [142, 0]
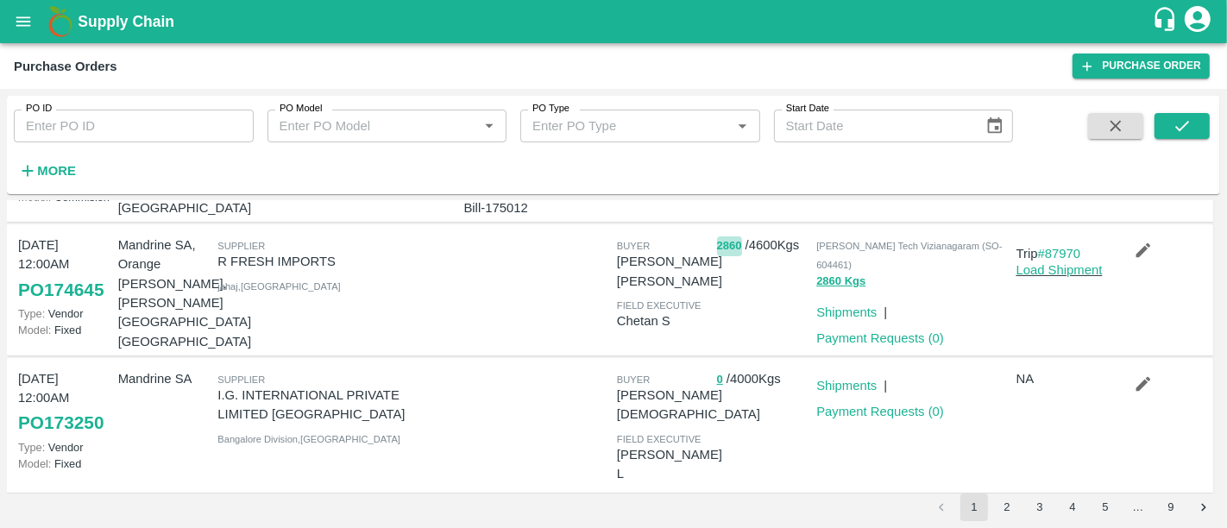
click at [731, 251] on button "2860" at bounding box center [729, 246] width 25 height 20
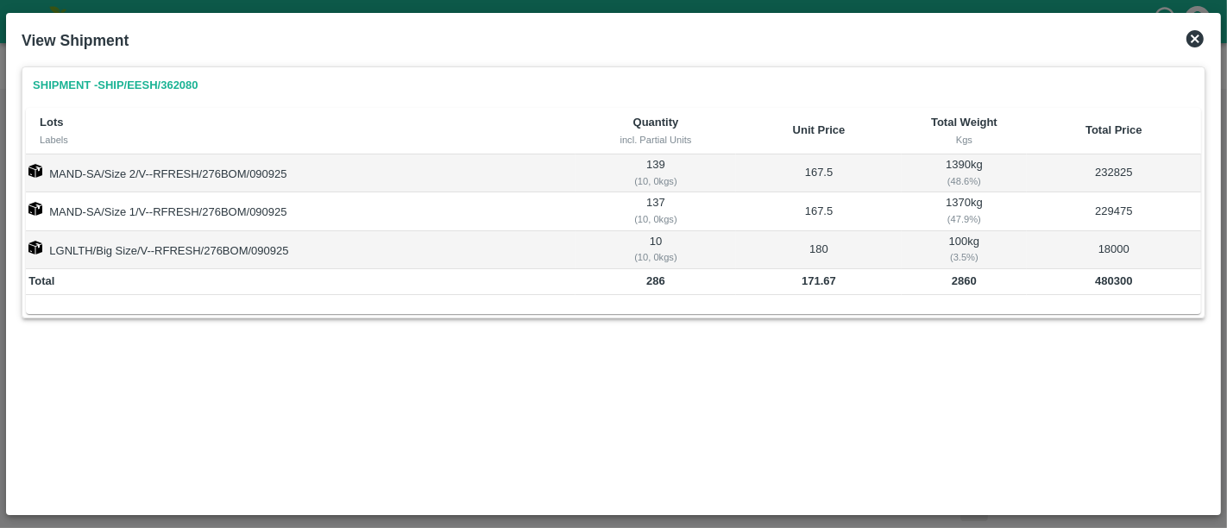
click at [1182, 43] on div "View Shipment" at bounding box center [614, 41] width 1198 height 38
click at [1187, 42] on icon at bounding box center [1195, 38] width 21 height 21
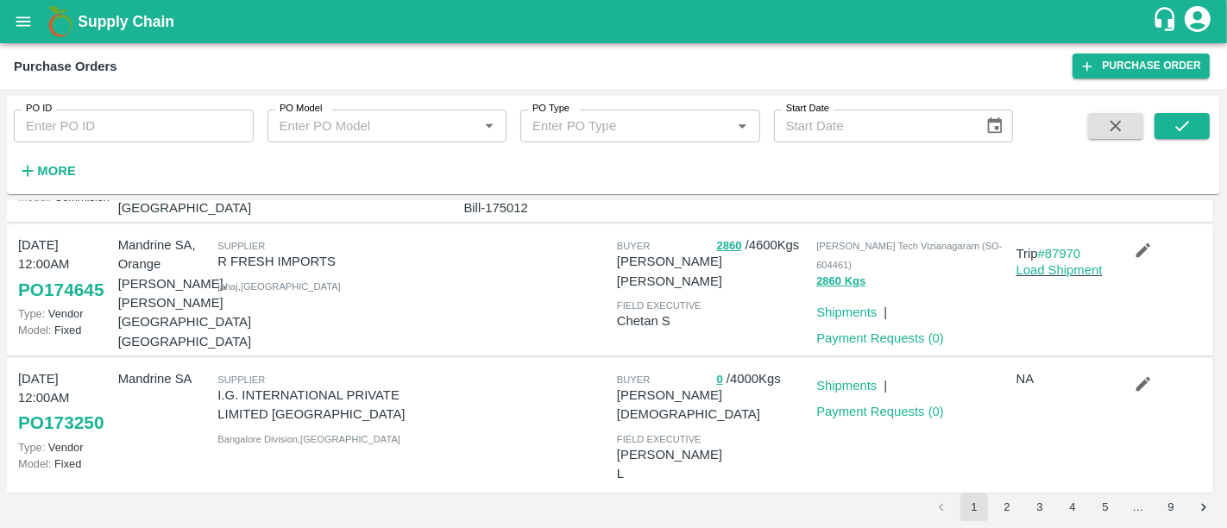
scroll to position [0, 0]
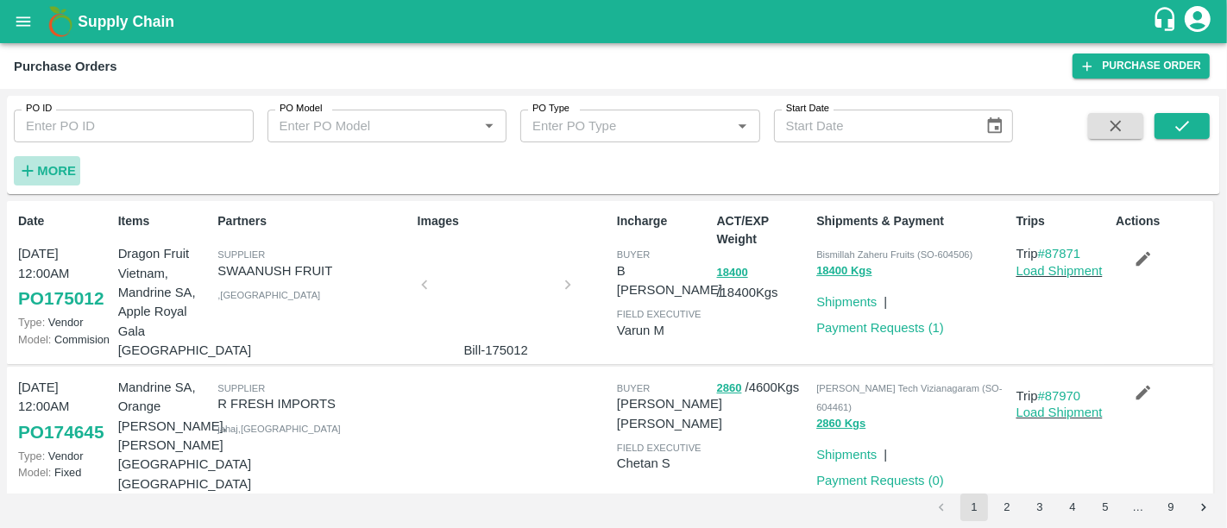
click at [37, 160] on h6 "More" at bounding box center [56, 171] width 39 height 22
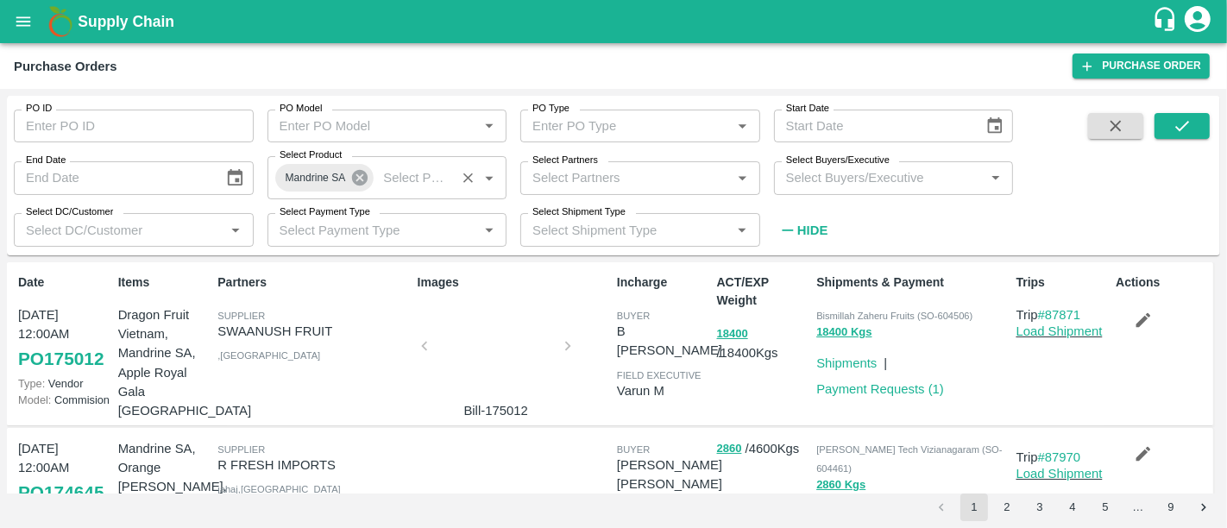
click at [365, 179] on icon at bounding box center [360, 178] width 16 height 16
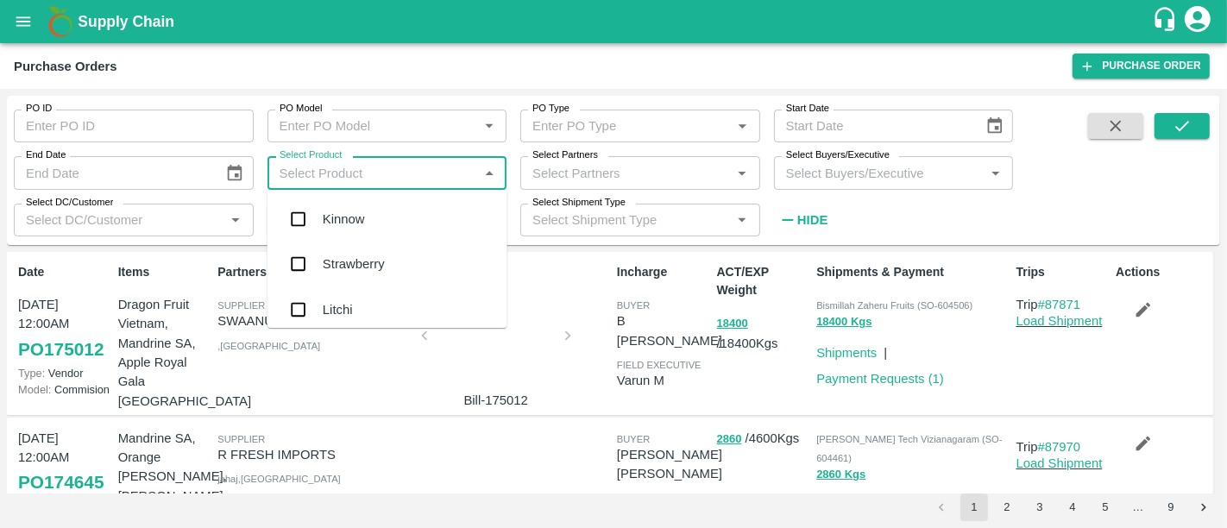
click at [365, 179] on input "Select Product" at bounding box center [373, 172] width 201 height 22
type input "kiwi"
click at [398, 256] on div "Kiwi Green Iran" at bounding box center [408, 266] width 171 height 39
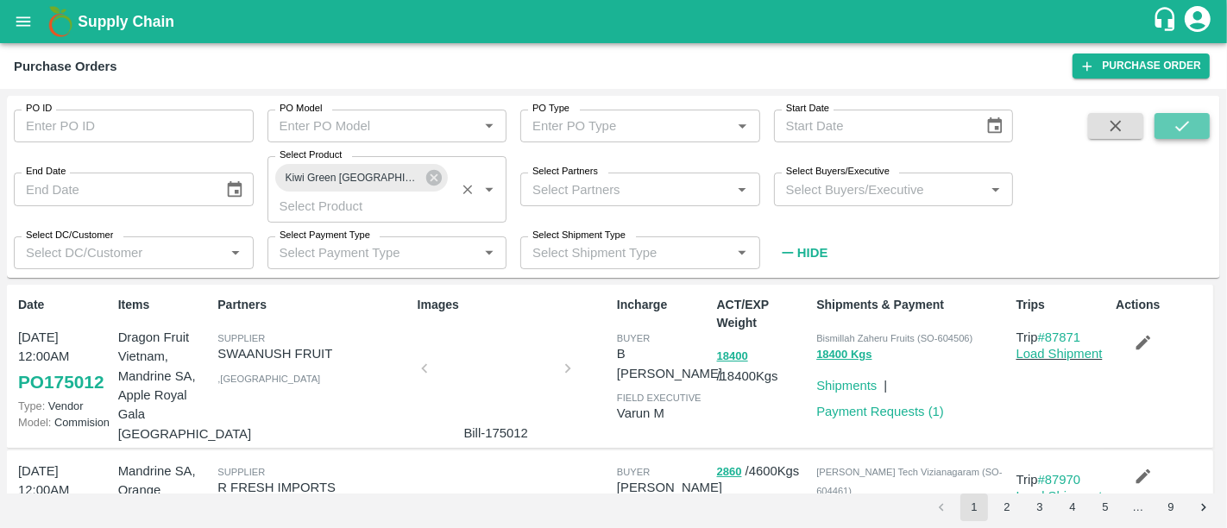
click at [1173, 136] on button "submit" at bounding box center [1182, 126] width 55 height 26
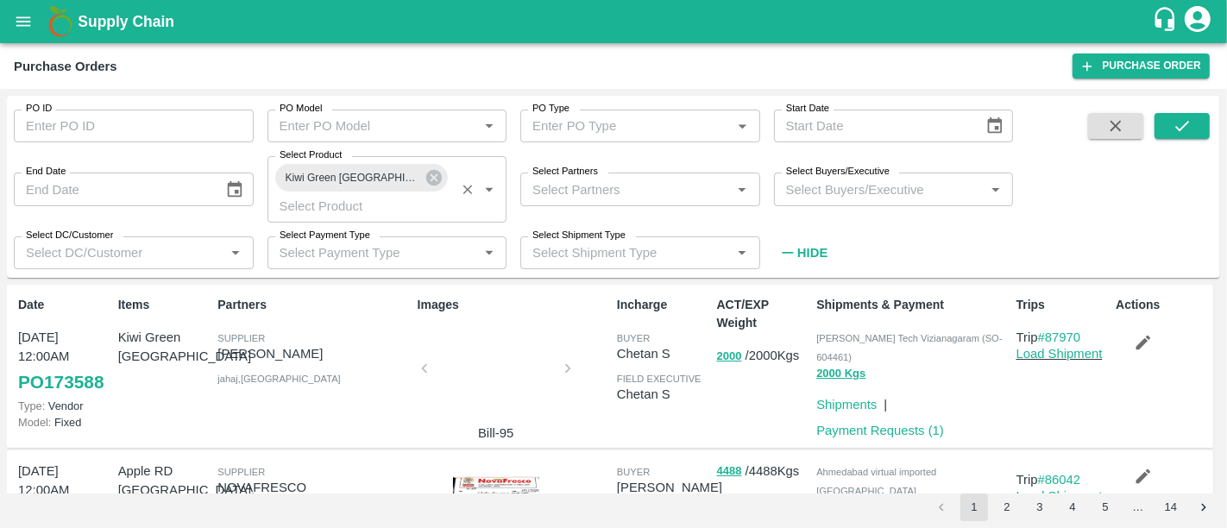
click at [518, 362] on div at bounding box center [495, 373] width 129 height 91
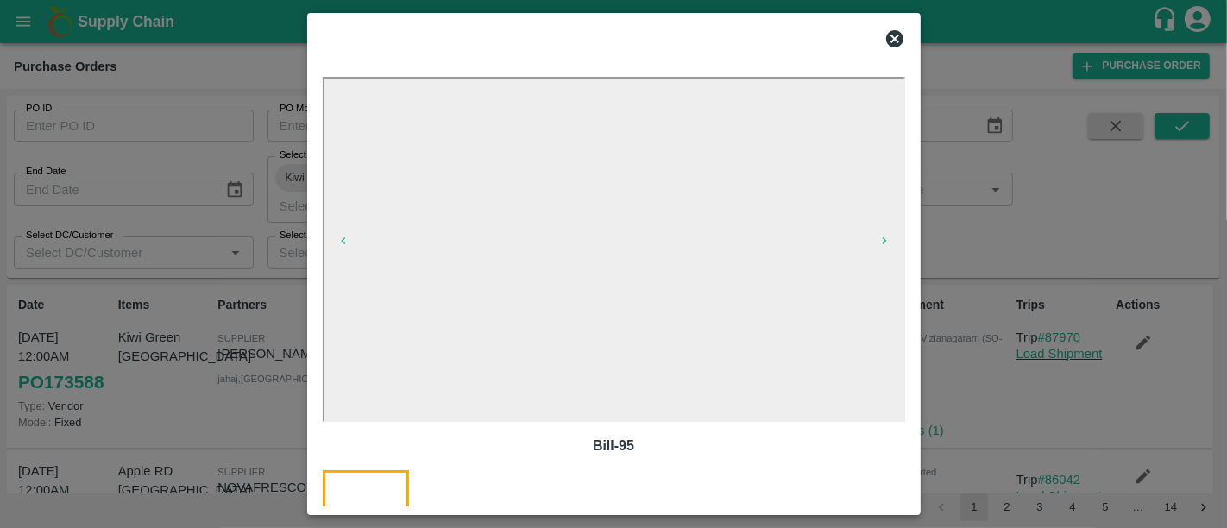
click at [932, 159] on div at bounding box center [613, 264] width 1227 height 528
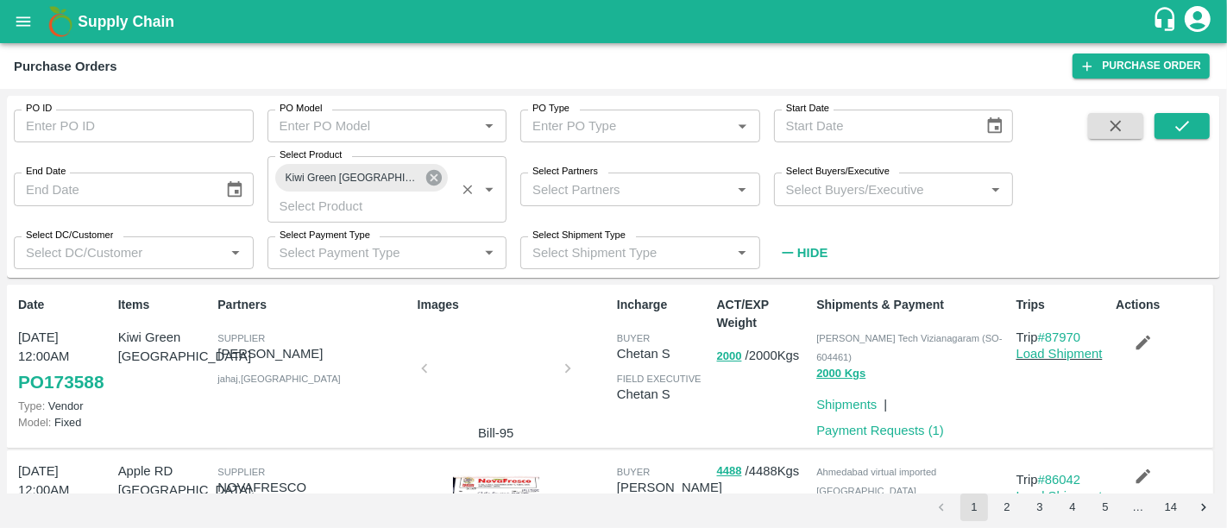
click at [426, 182] on icon at bounding box center [434, 178] width 16 height 16
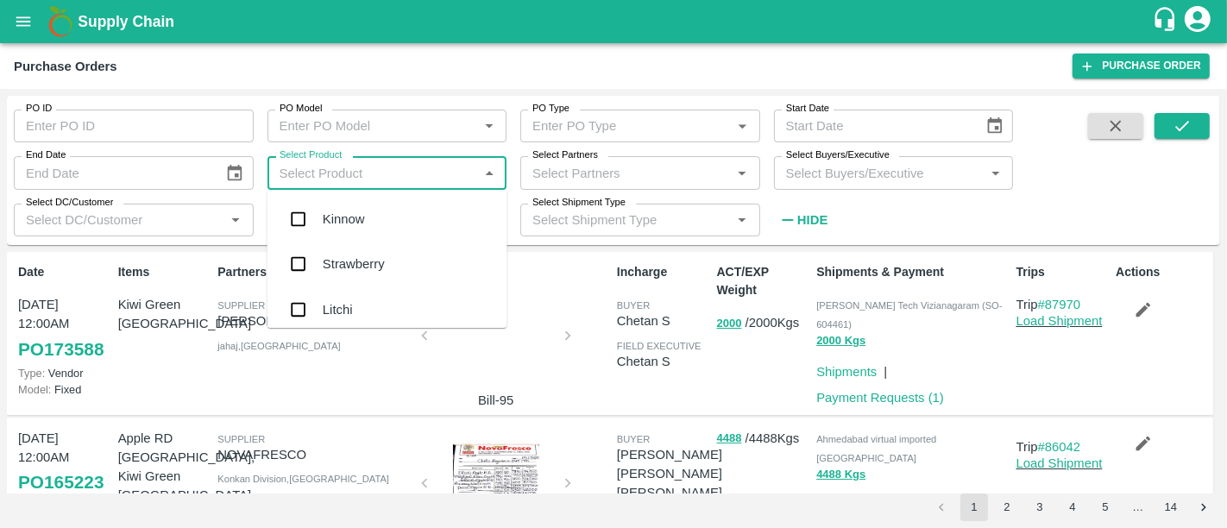
click at [373, 182] on input "Select Product" at bounding box center [373, 172] width 201 height 22
type input "grape"
click at [377, 202] on div "Grapes - Red Globe" at bounding box center [388, 219] width 240 height 45
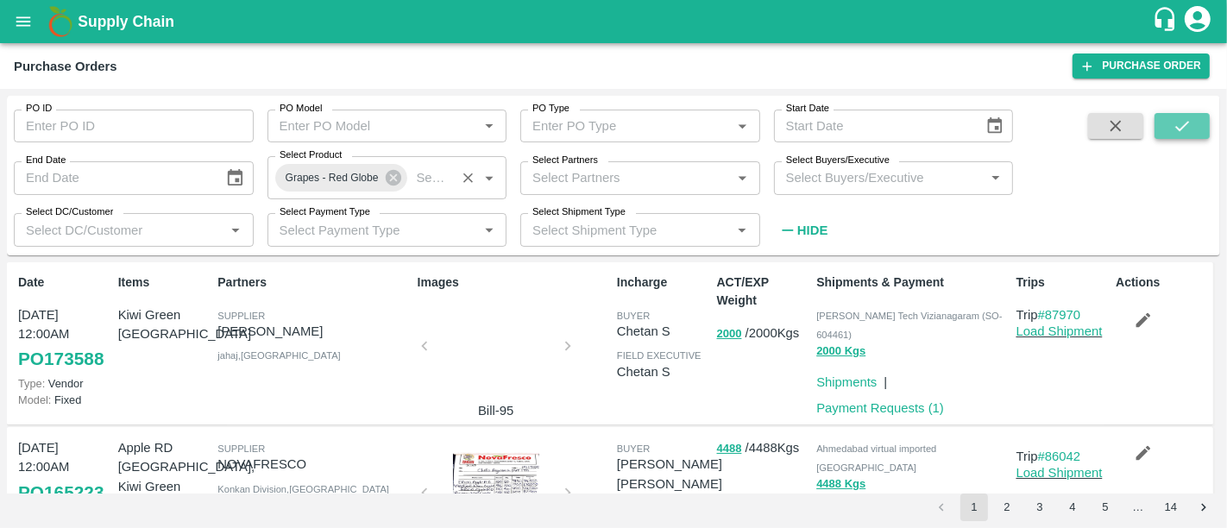
click at [1184, 127] on icon "submit" at bounding box center [1182, 126] width 14 height 10
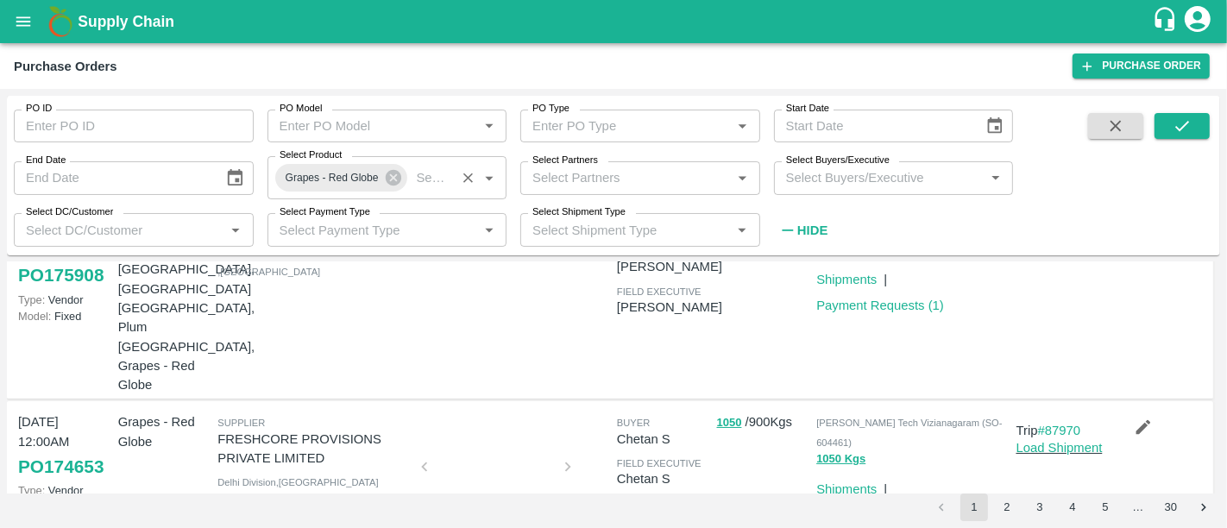
scroll to position [84, 0]
click at [511, 426] on div at bounding box center [495, 471] width 129 height 91
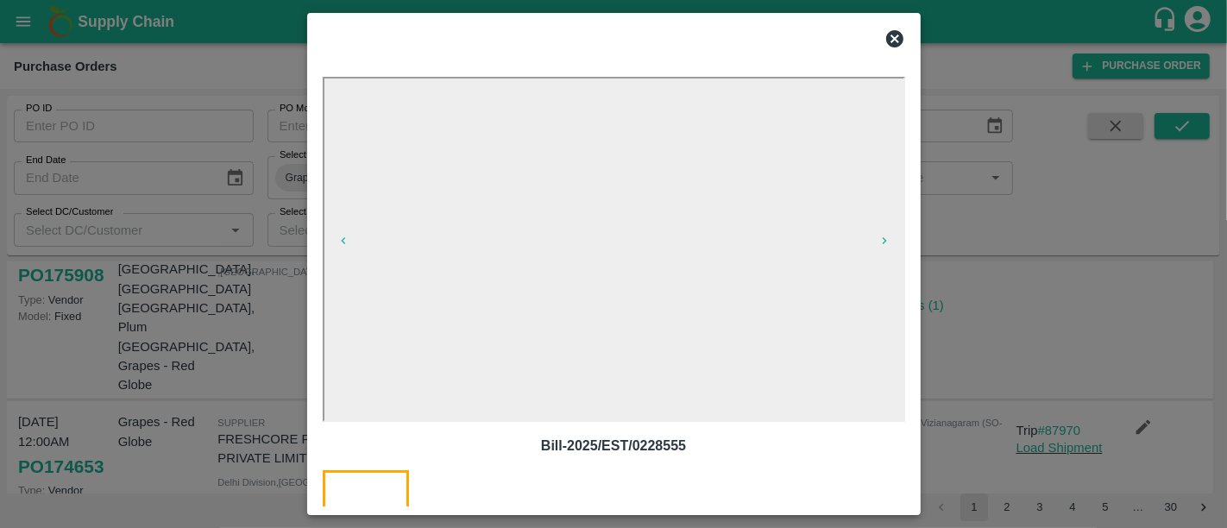
click at [976, 356] on div at bounding box center [613, 264] width 1227 height 528
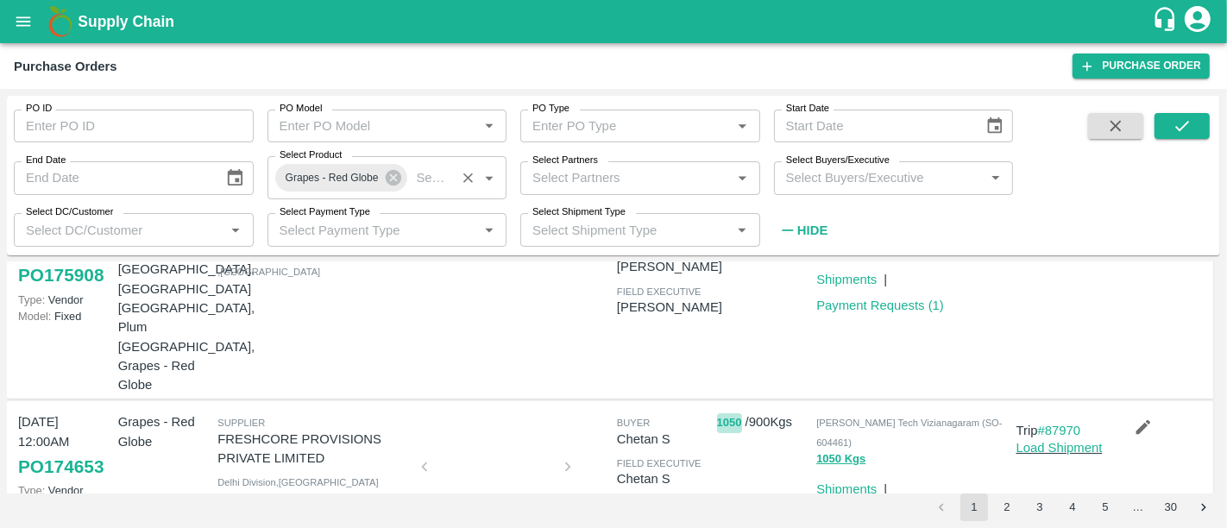
click at [735, 413] on button "1050" at bounding box center [729, 423] width 25 height 20
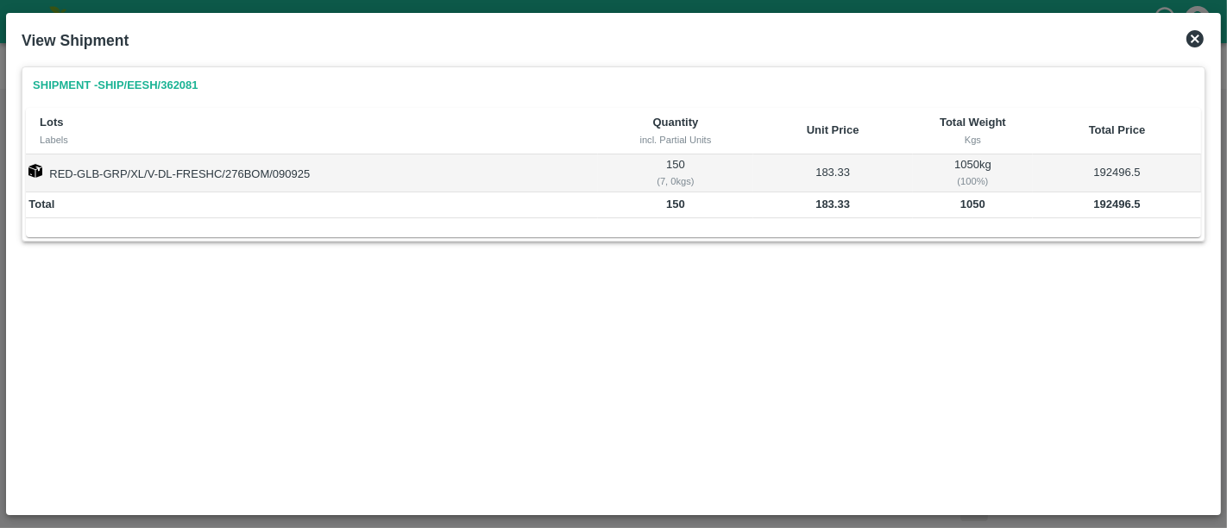
click at [1197, 42] on icon at bounding box center [1195, 38] width 17 height 17
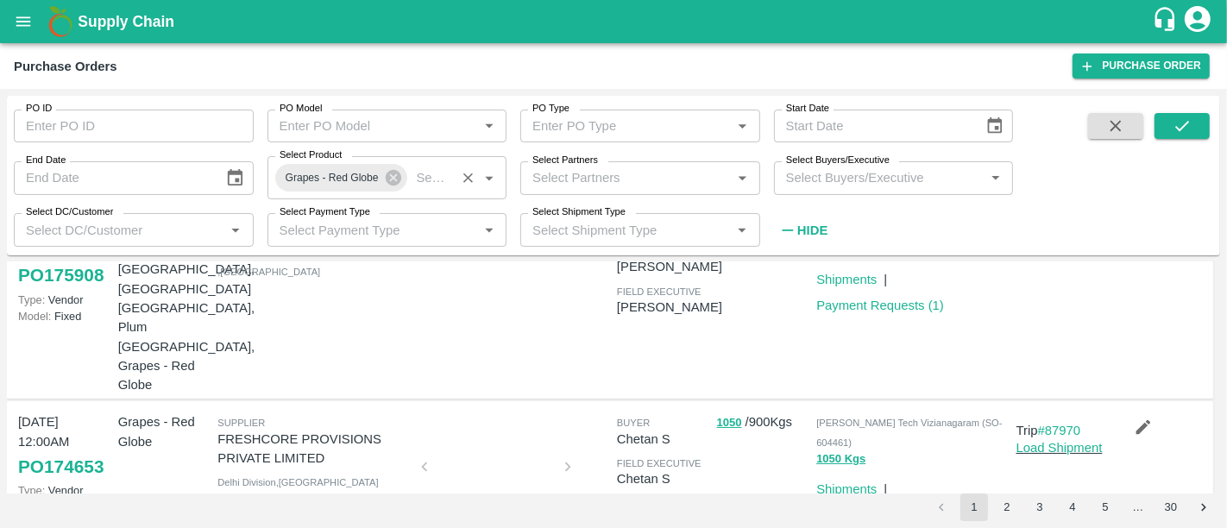
click at [483, 426] on div at bounding box center [495, 471] width 129 height 91
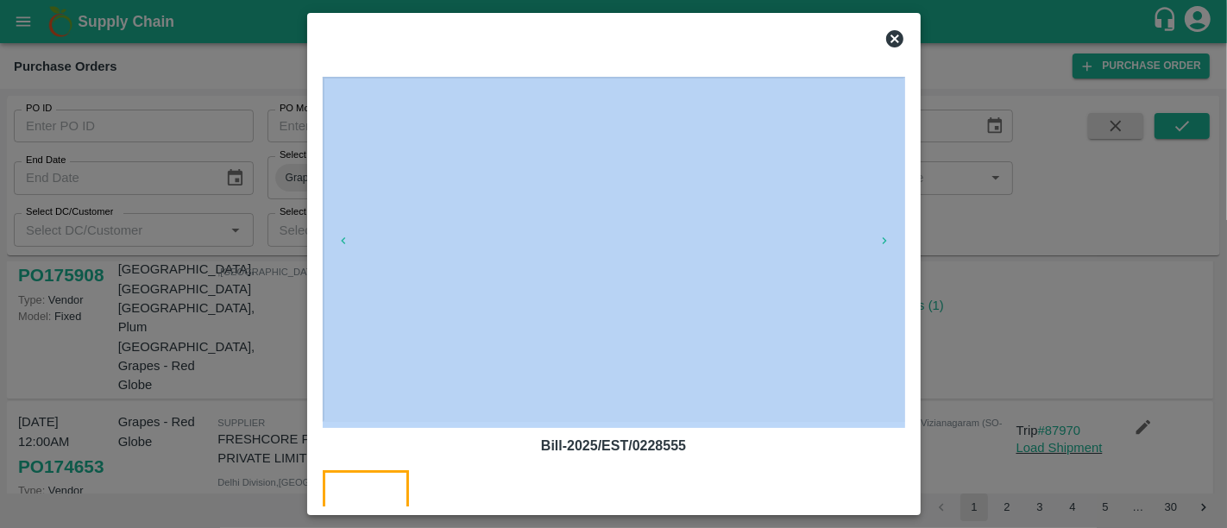
drag, startPoint x: 917, startPoint y: 332, endPoint x: 975, endPoint y: 331, distance: 57.8
click at [975, 331] on div "Bill-2025/EST/0228555 Bill-2025/EST/0228555" at bounding box center [613, 264] width 1227 height 528
click at [975, 331] on div at bounding box center [613, 264] width 1227 height 528
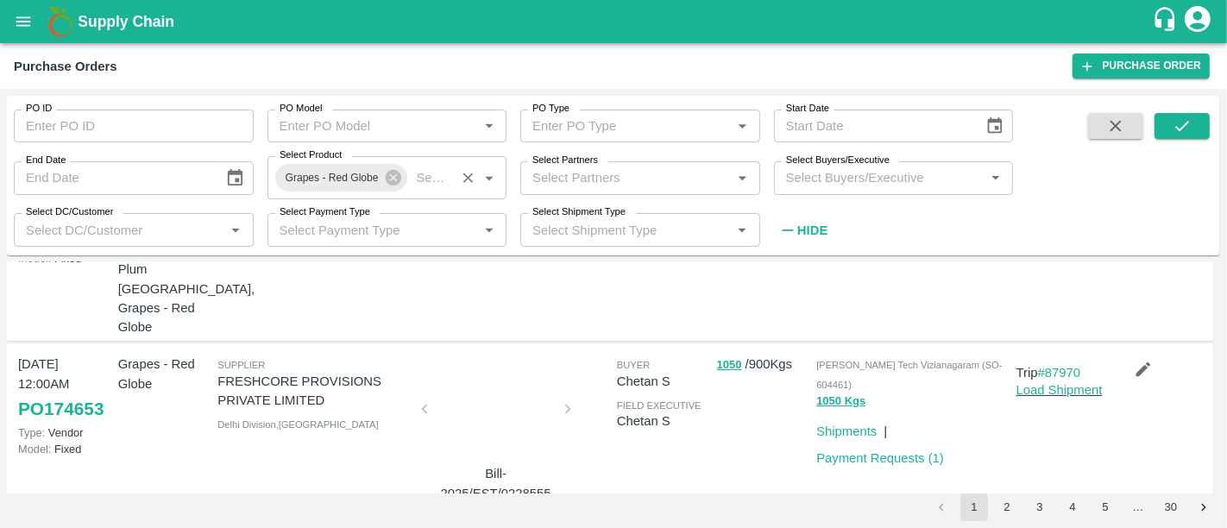
scroll to position [236, 0]
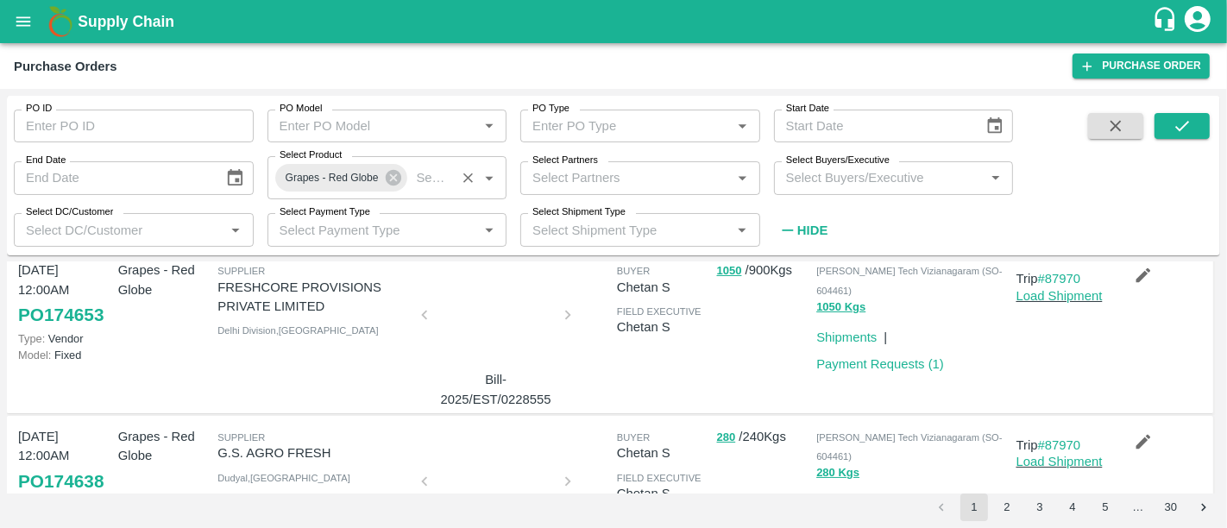
click at [505, 441] on div at bounding box center [495, 486] width 129 height 91
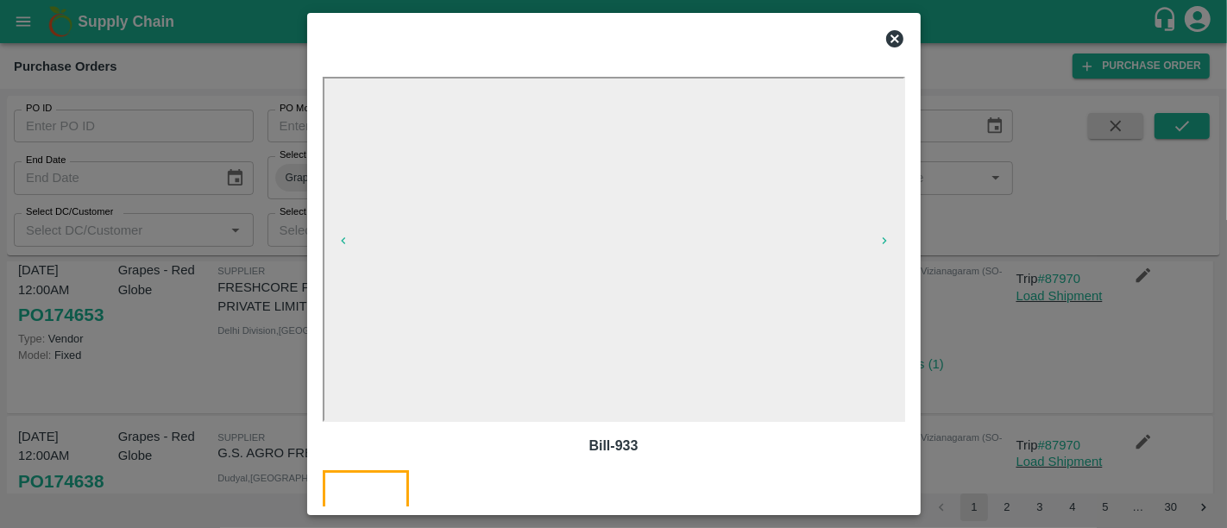
click at [1023, 349] on div at bounding box center [613, 264] width 1227 height 528
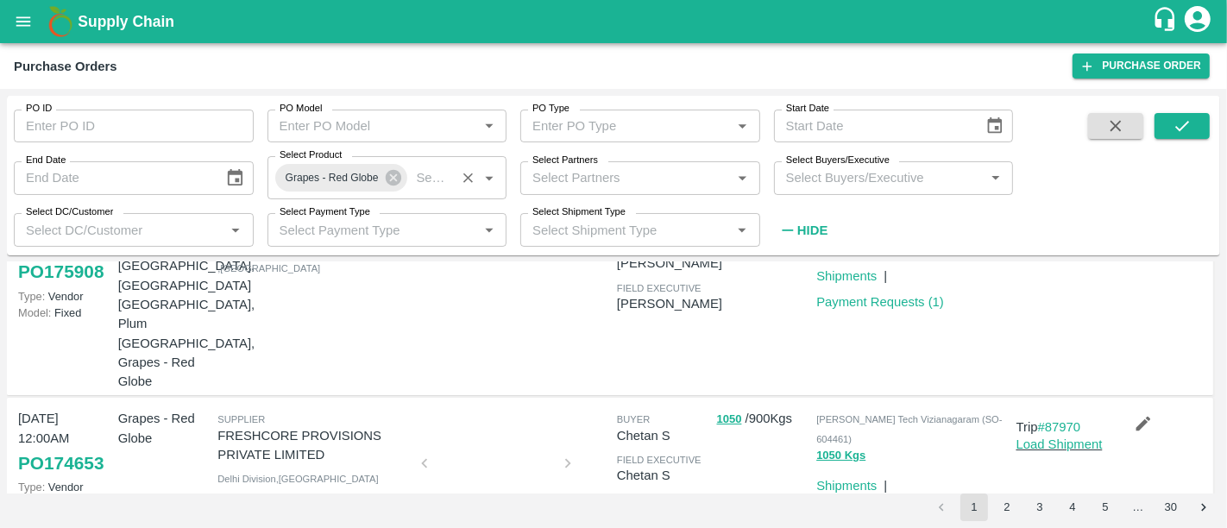
scroll to position [86, 0]
click at [734, 411] on button "1050" at bounding box center [729, 421] width 25 height 20
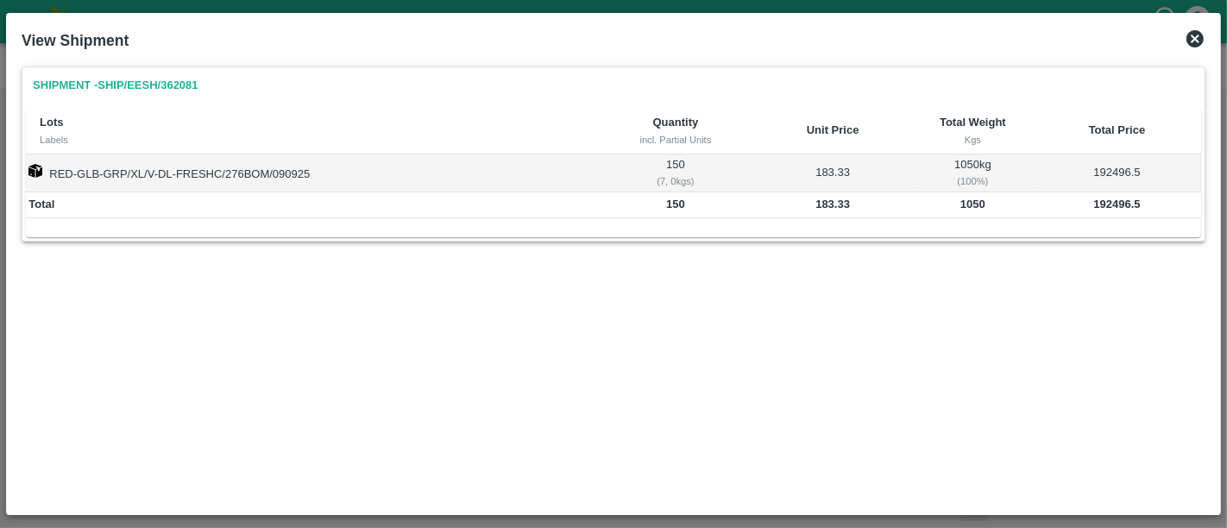
click at [1185, 48] on icon at bounding box center [1195, 38] width 21 height 21
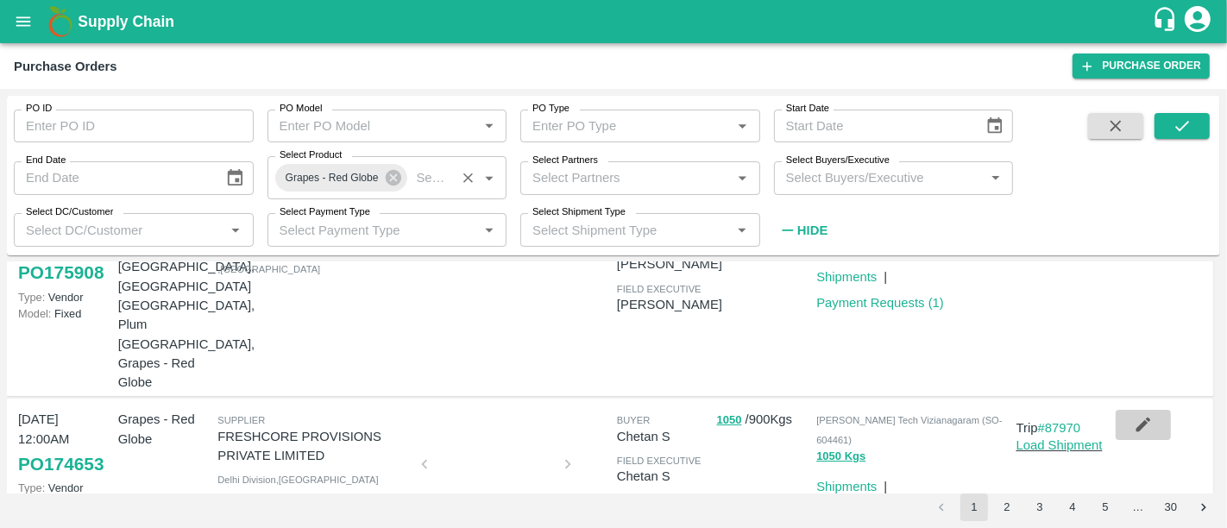
click at [1152, 410] on button "button" at bounding box center [1143, 424] width 55 height 29
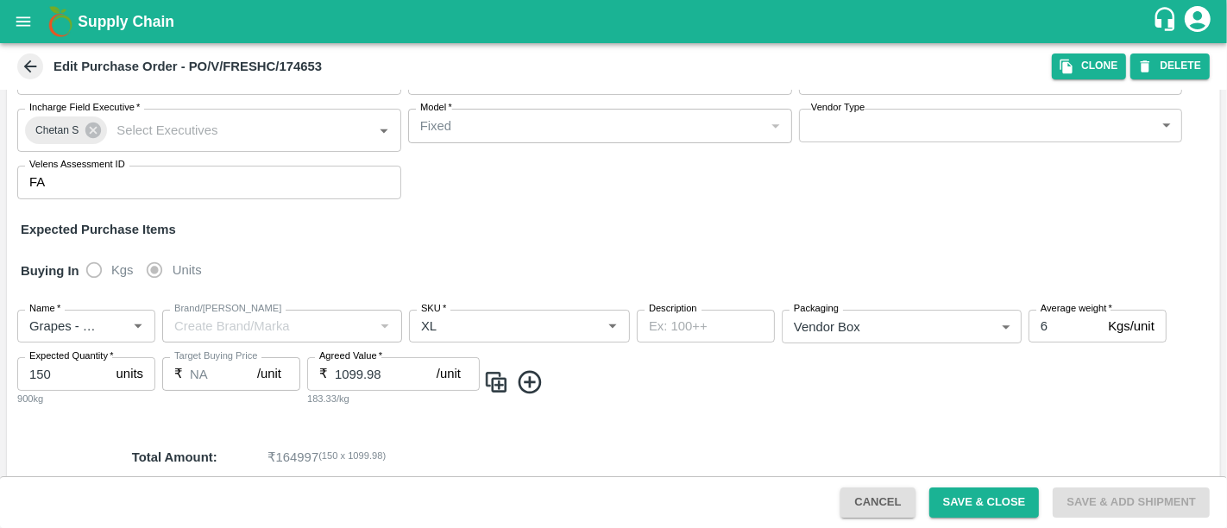
scroll to position [132, 0]
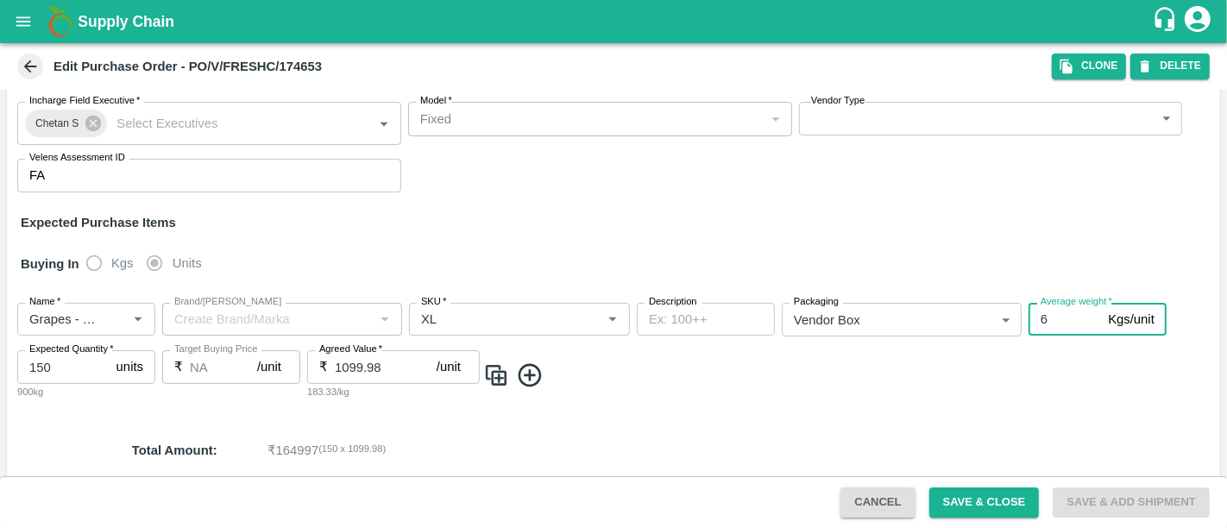
click at [1036, 324] on input "6" at bounding box center [1065, 319] width 72 height 33
type input "7"
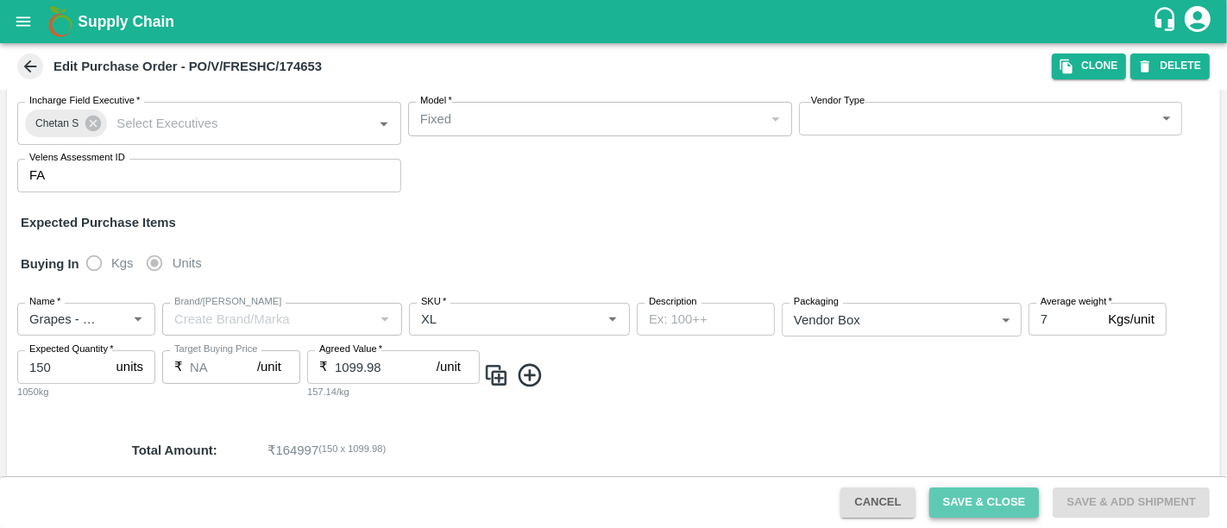
click at [1013, 503] on button "Save & Close" at bounding box center [984, 503] width 110 height 30
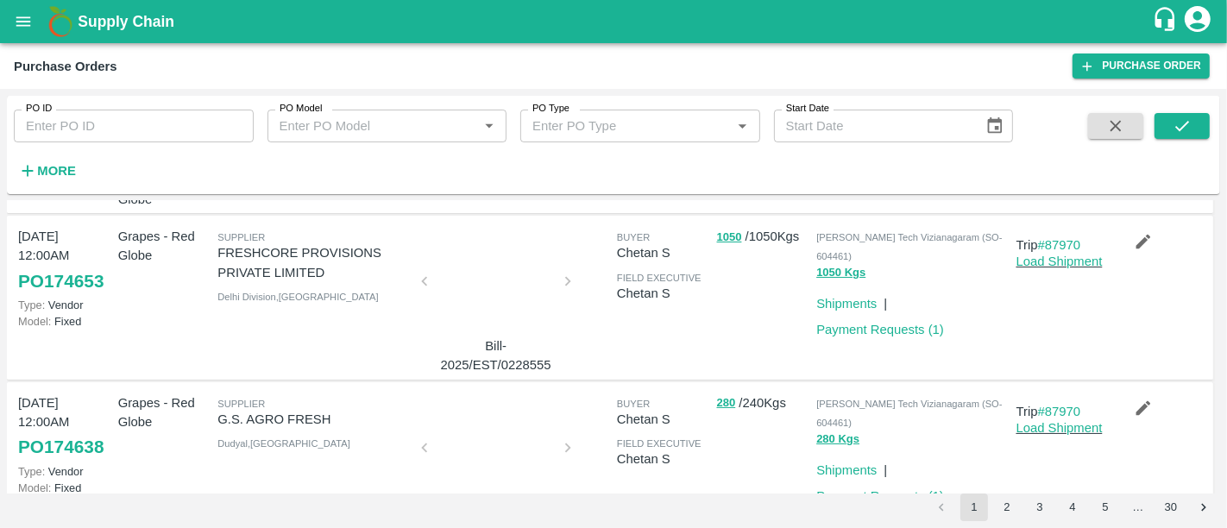
scroll to position [210, 0]
click at [488, 406] on div at bounding box center [495, 451] width 129 height 91
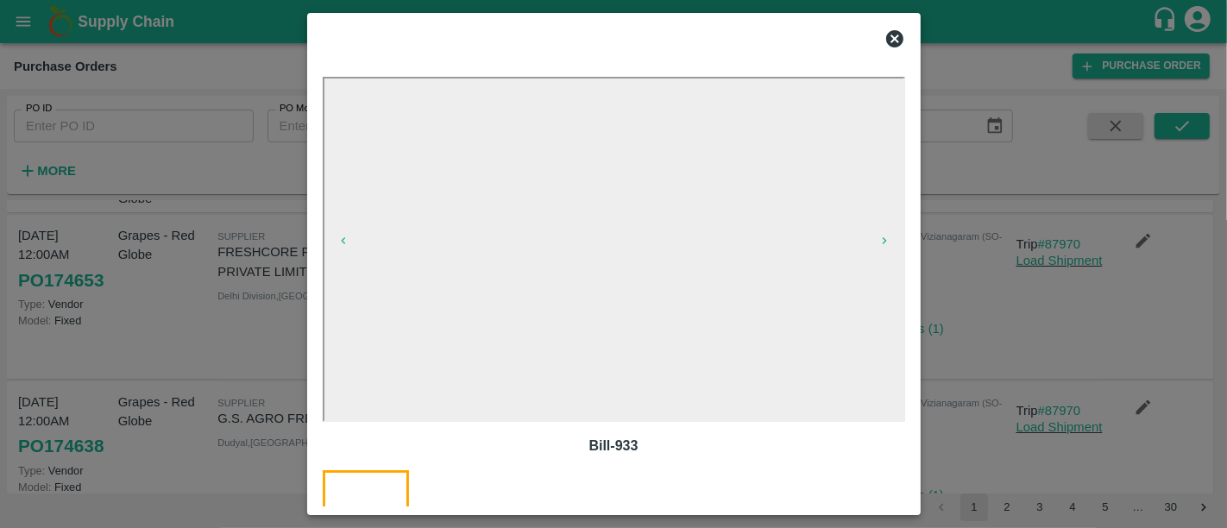
click at [965, 299] on div at bounding box center [613, 264] width 1227 height 528
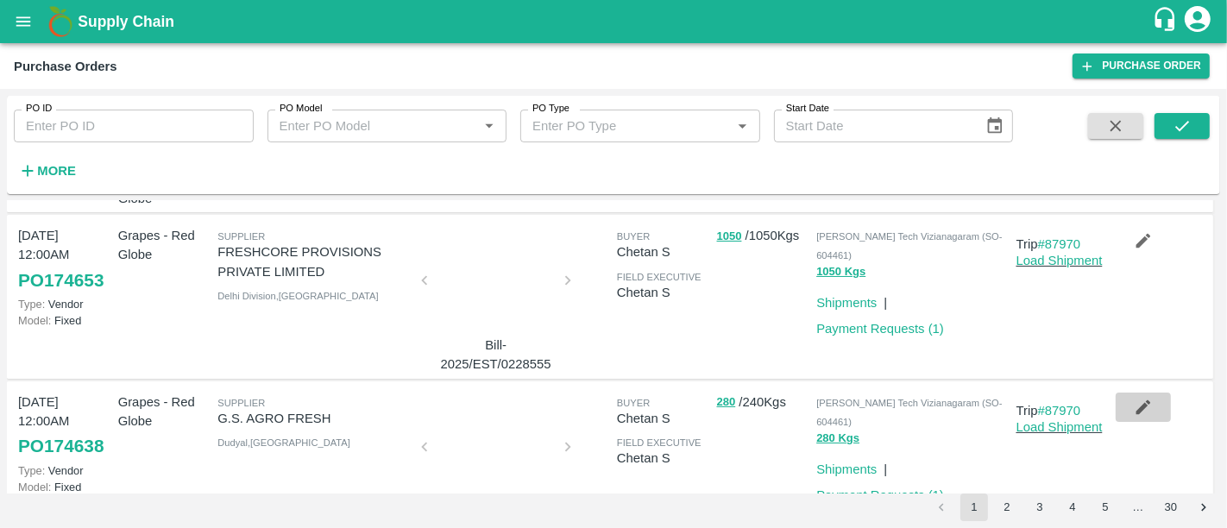
click at [1158, 393] on button "button" at bounding box center [1143, 407] width 55 height 29
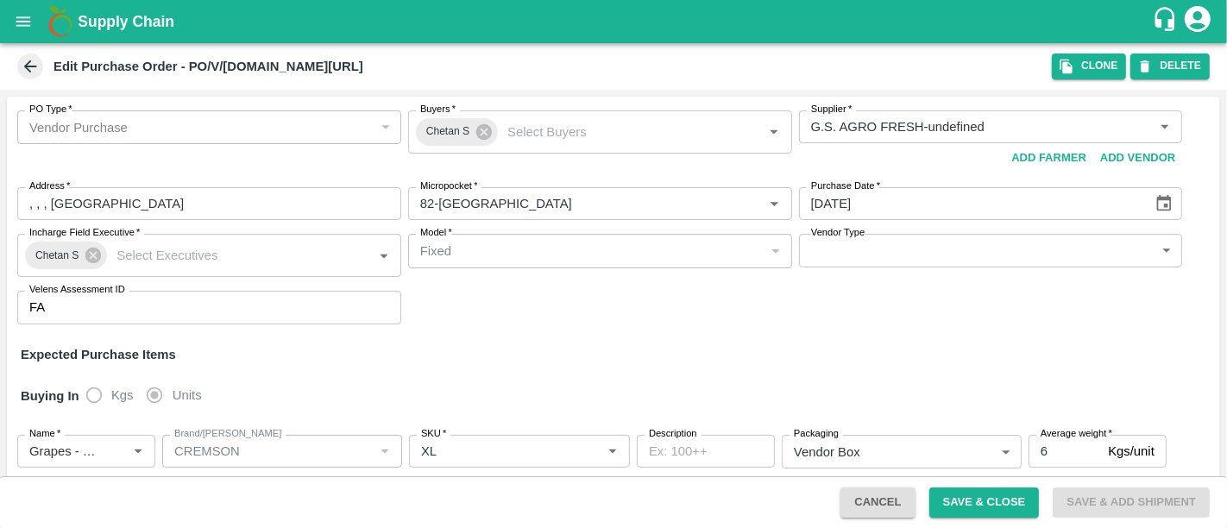
scroll to position [185, 0]
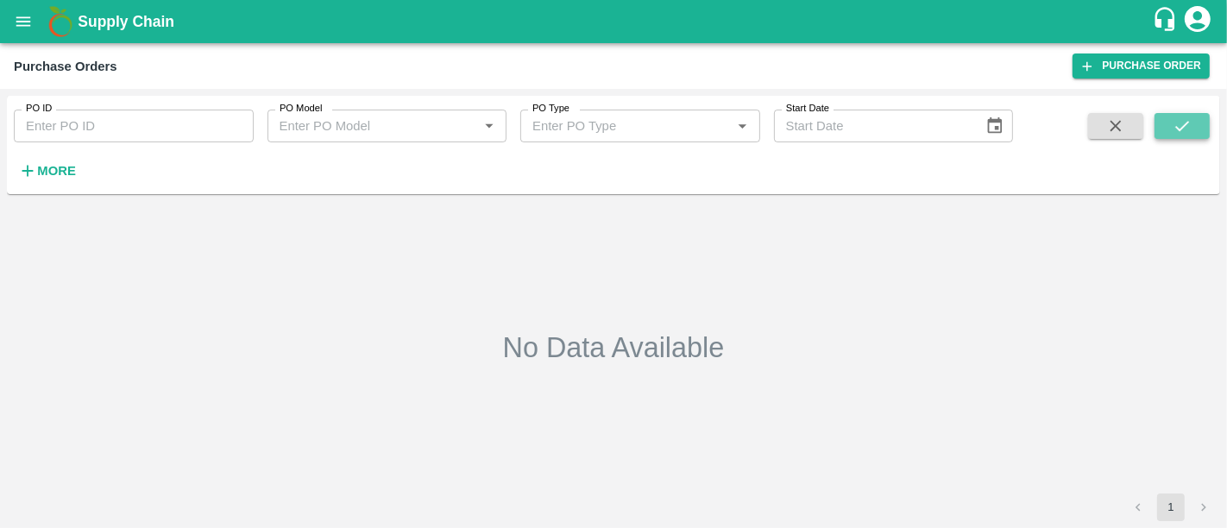
click at [1196, 114] on button "submit" at bounding box center [1182, 126] width 55 height 26
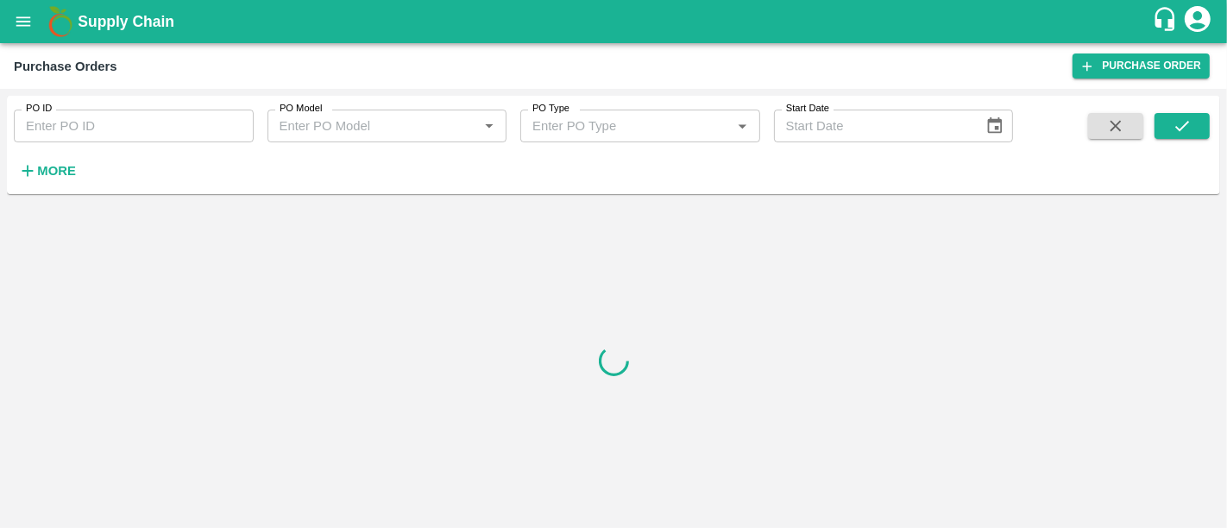
click at [53, 179] on h6 "More" at bounding box center [56, 171] width 39 height 22
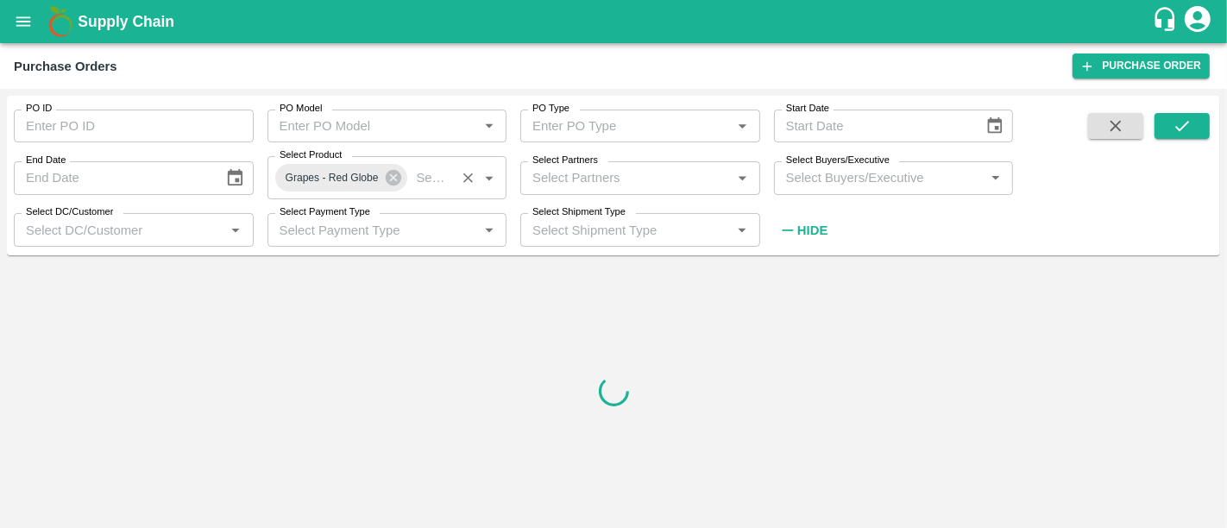
click at [307, 181] on span "Grapes - Red Globe" at bounding box center [332, 178] width 114 height 18
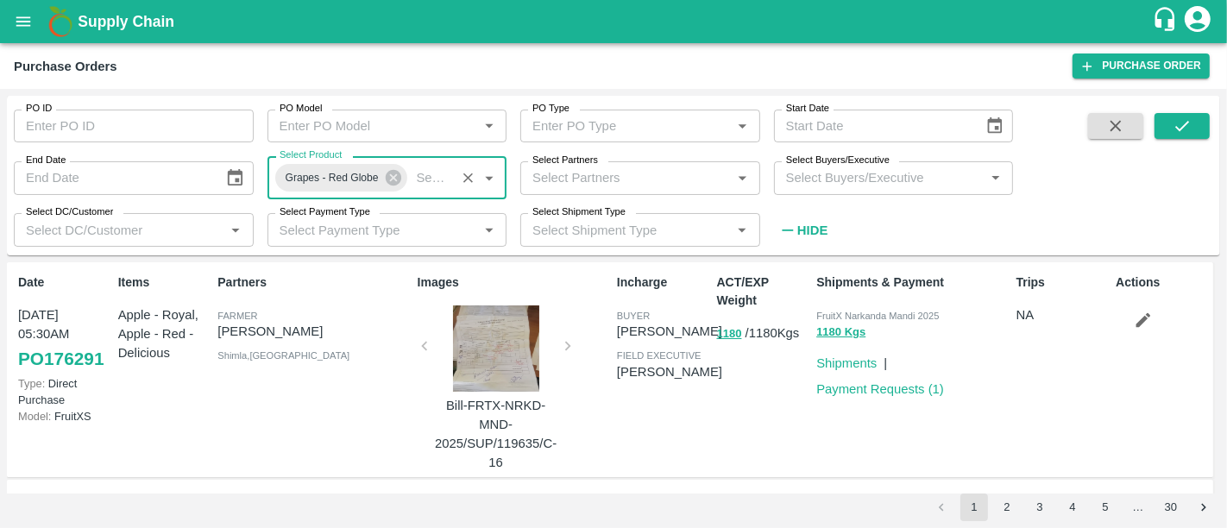
scroll to position [16, 0]
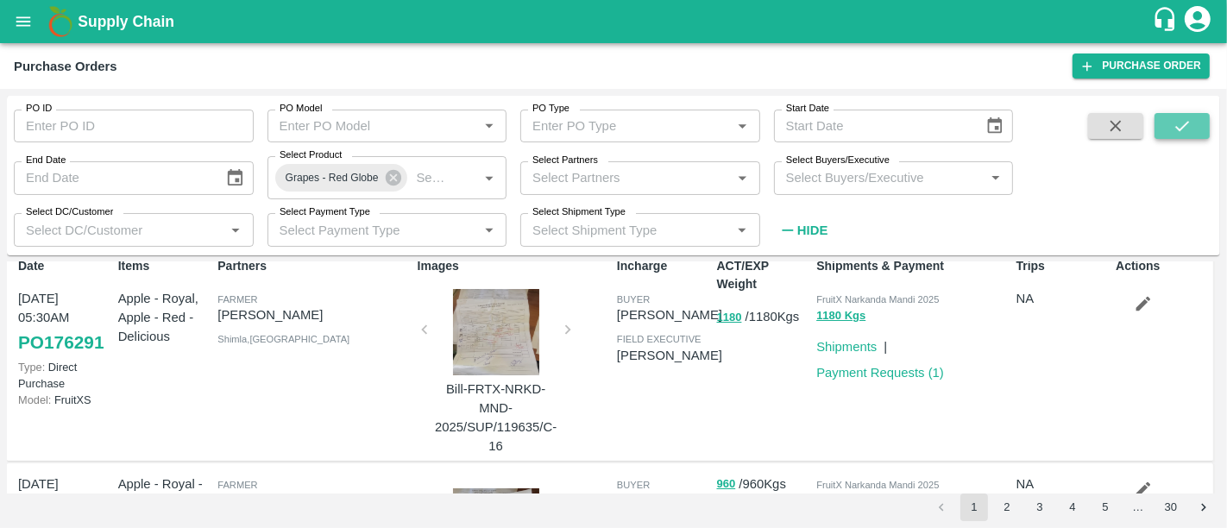
click at [1187, 125] on icon "submit" at bounding box center [1182, 125] width 19 height 19
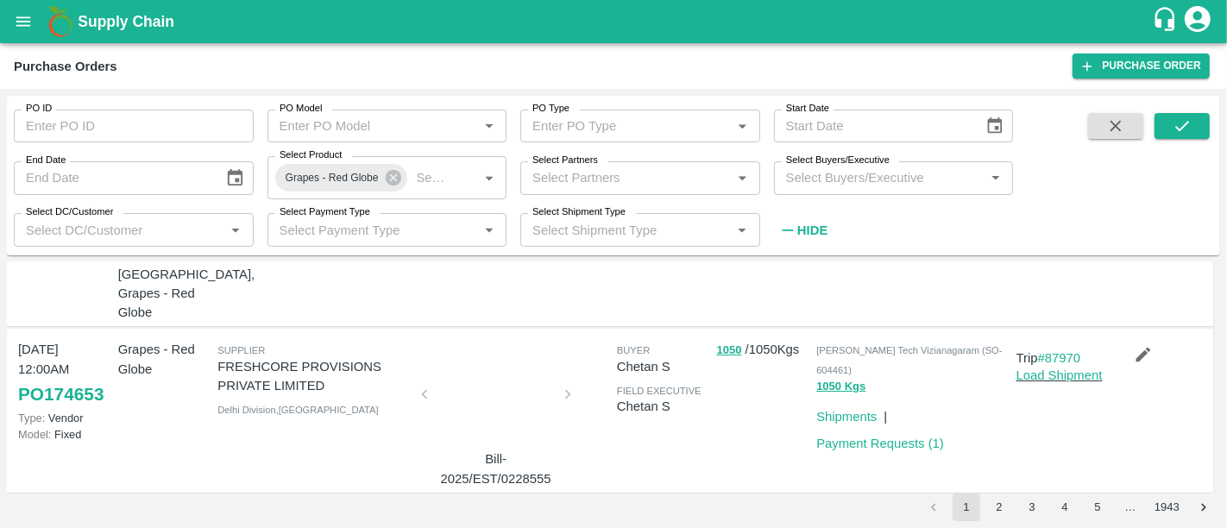
scroll to position [210, 0]
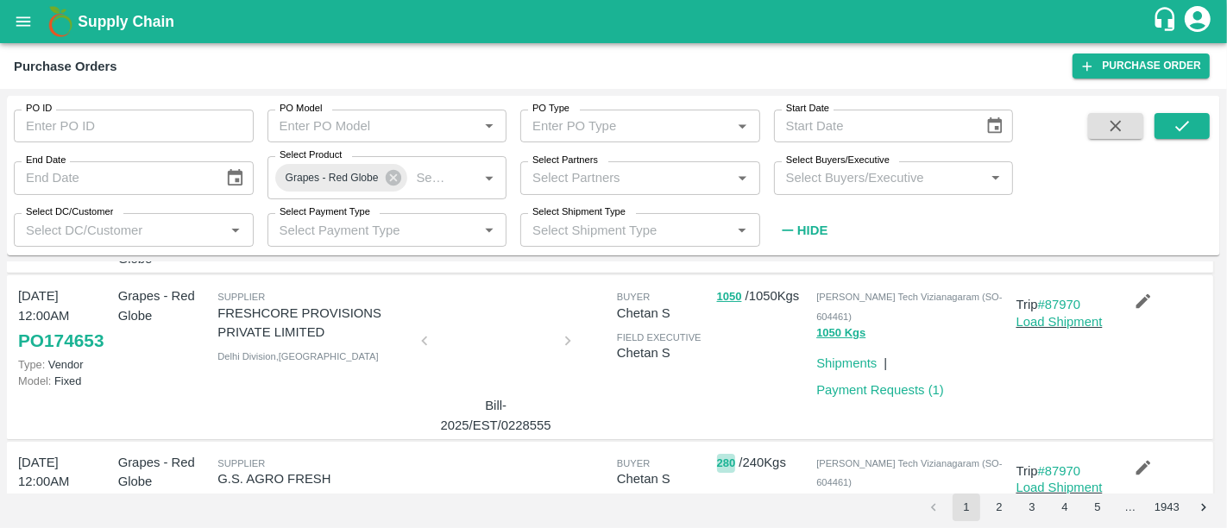
click at [717, 454] on button "280" at bounding box center [726, 464] width 19 height 20
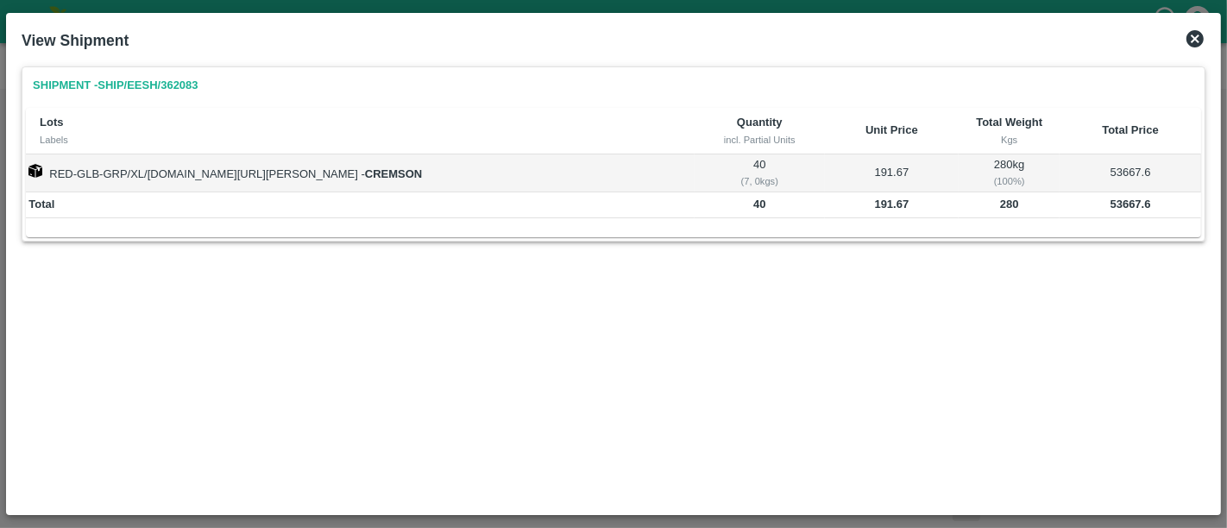
click at [1197, 41] on icon at bounding box center [1195, 38] width 21 height 21
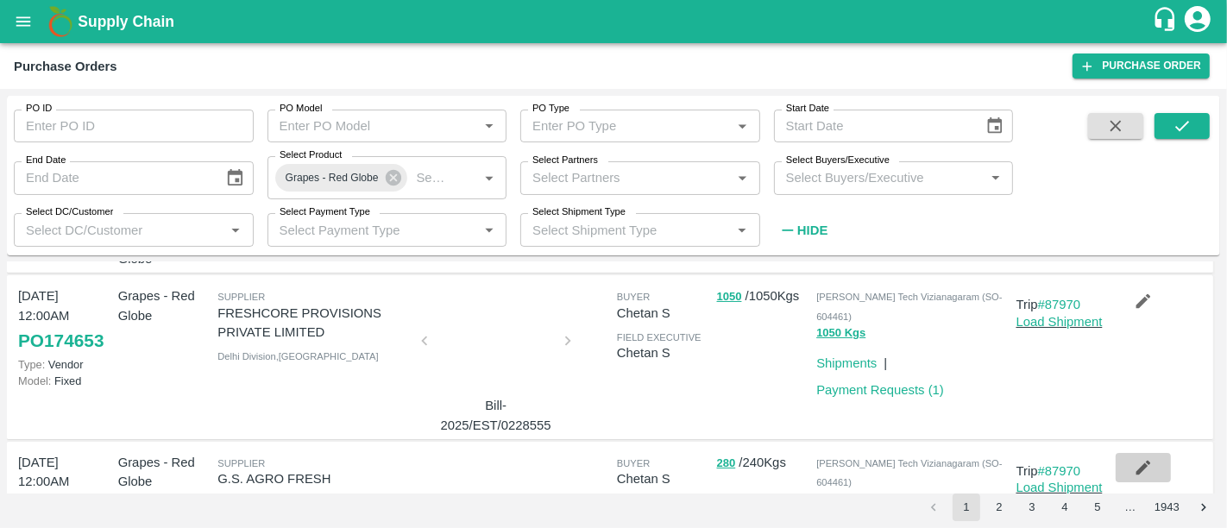
click at [1146, 458] on icon "button" at bounding box center [1143, 467] width 19 height 19
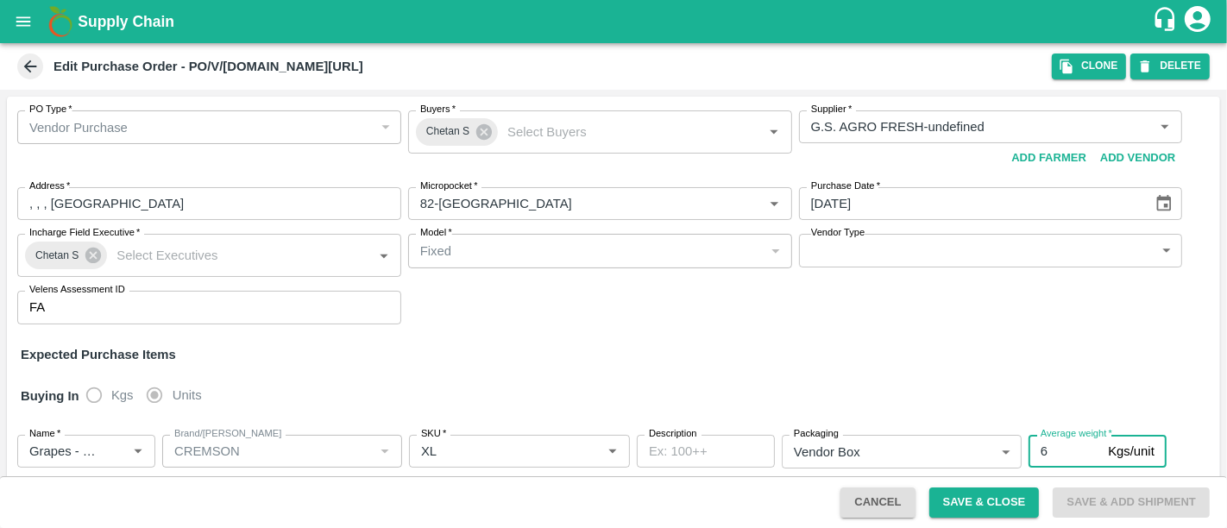
drag, startPoint x: 1053, startPoint y: 449, endPoint x: 1033, endPoint y: 450, distance: 19.9
click at [1033, 450] on input "6" at bounding box center [1065, 451] width 72 height 33
type input "7"
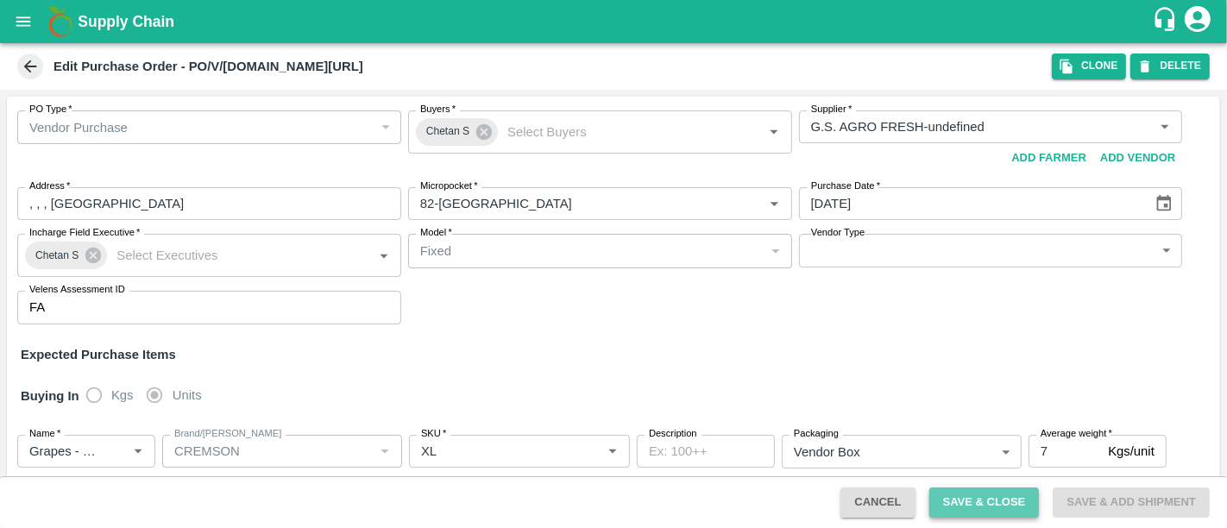
click at [1011, 494] on button "Save & Close" at bounding box center [984, 503] width 110 height 30
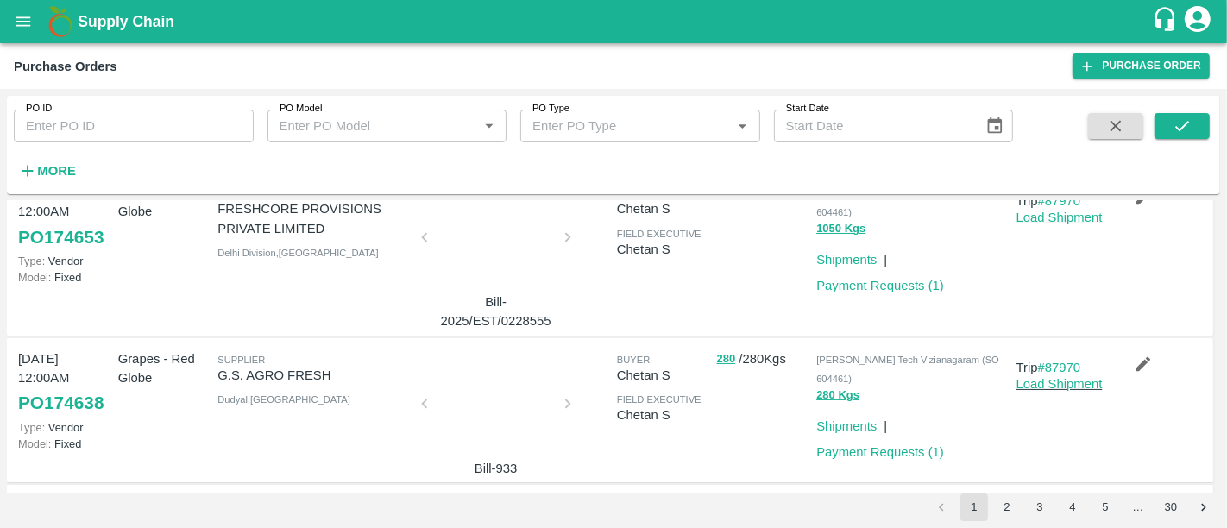
scroll to position [331, 0]
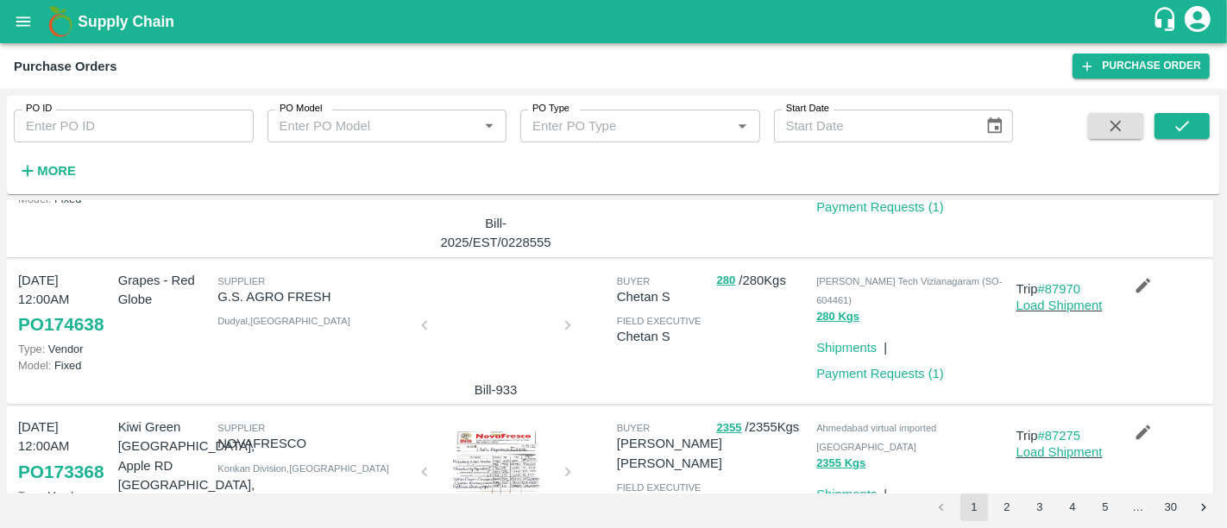
click at [519, 438] on div at bounding box center [495, 474] width 129 height 86
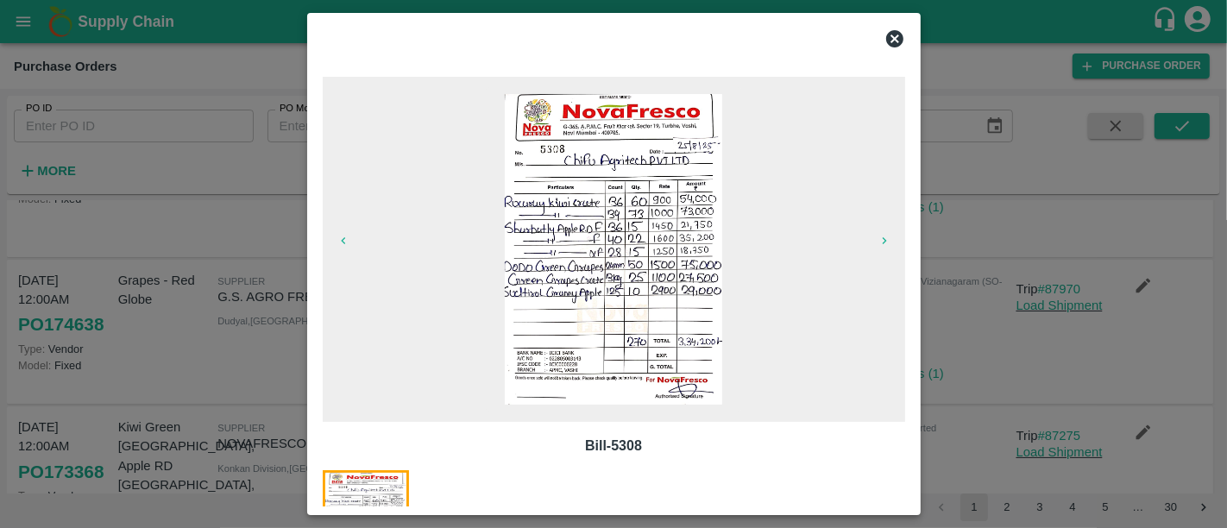
click at [1033, 346] on div at bounding box center [613, 264] width 1227 height 528
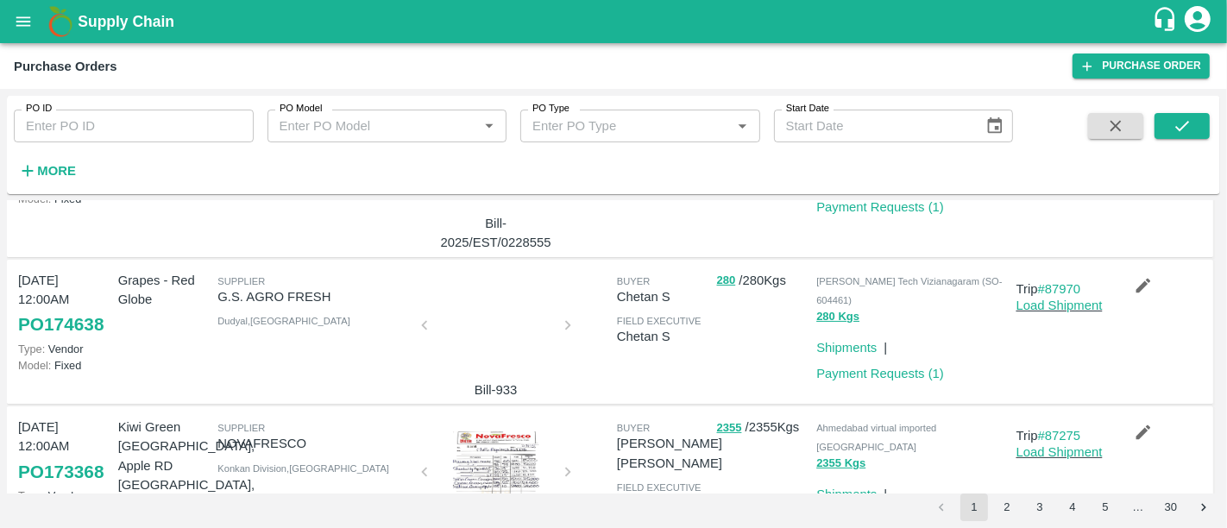
scroll to position [0, 0]
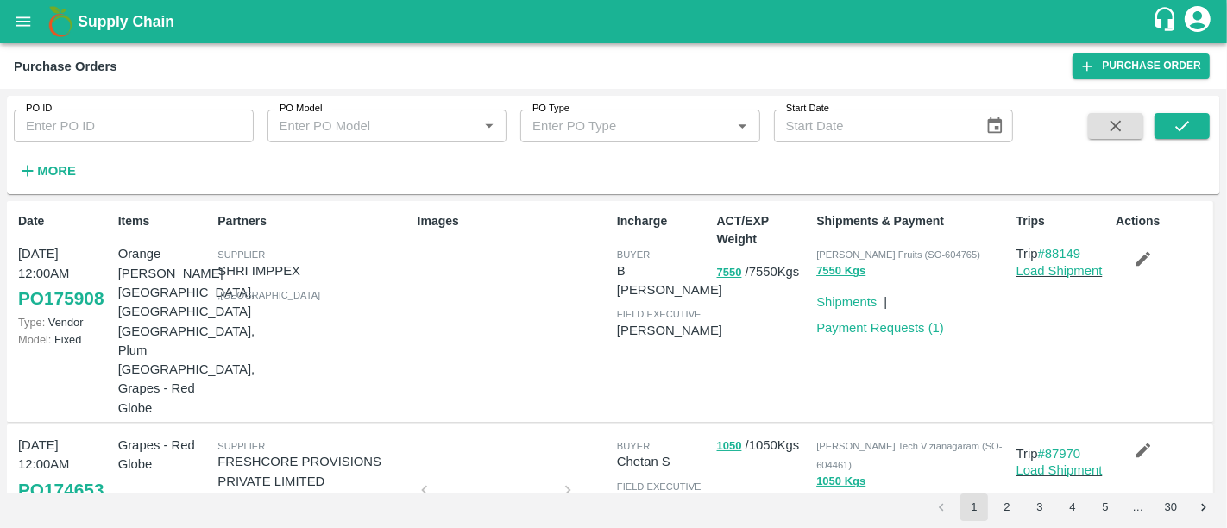
click at [170, 22] on b "Supply Chain" at bounding box center [126, 21] width 97 height 17
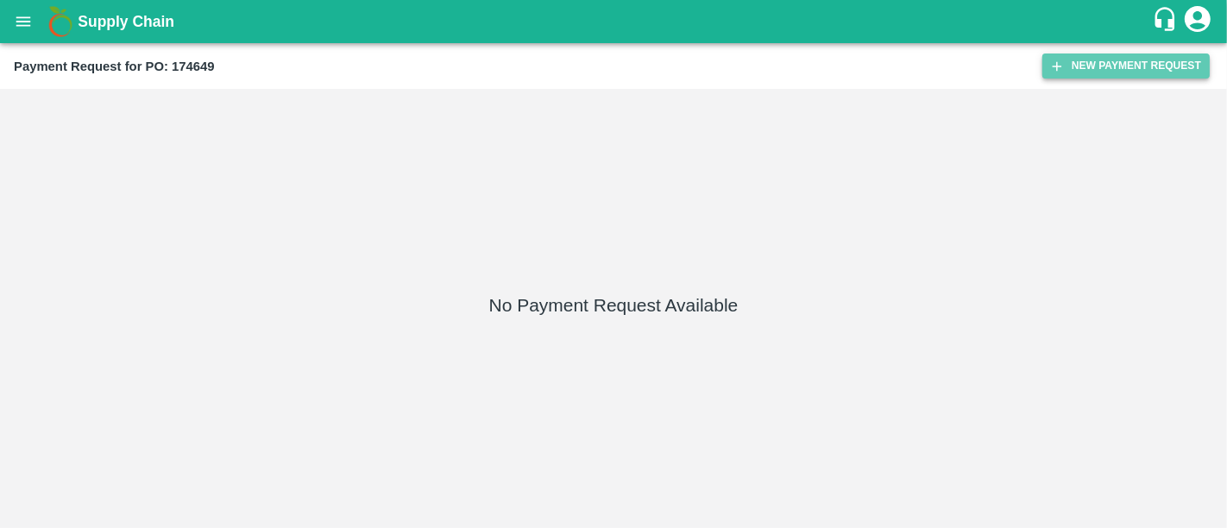
click at [1072, 54] on button "New Payment Request" at bounding box center [1125, 66] width 167 height 25
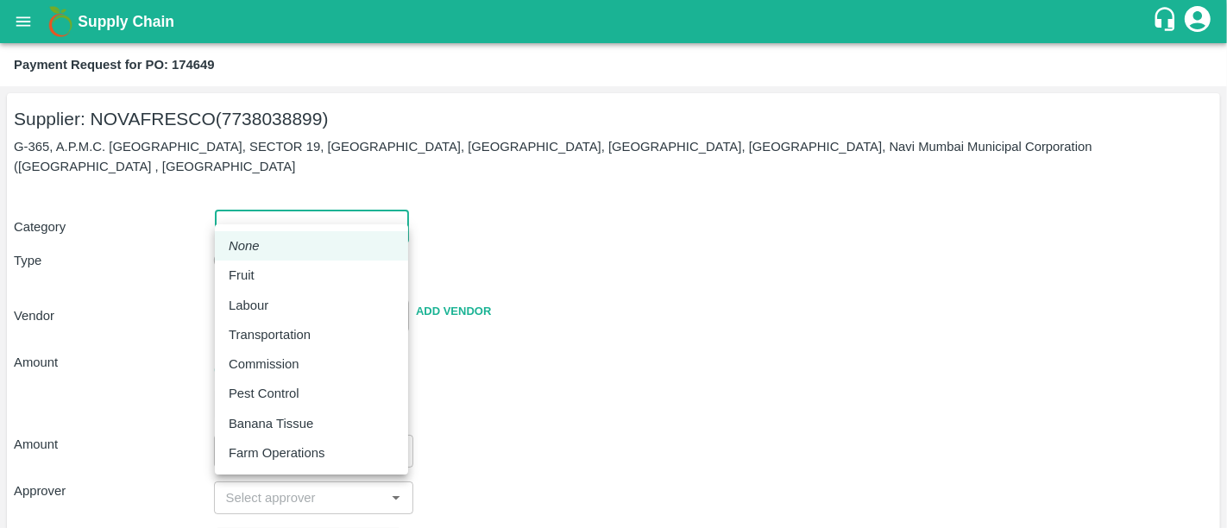
click at [344, 194] on body "Supply Chain Payment Request for PO: 174649 Supplier: NOVAFRESCO (7738038899) G…" at bounding box center [613, 264] width 1227 height 528
click at [301, 266] on div "Fruit" at bounding box center [312, 275] width 166 height 19
type input "1"
type input "NOVAFRESCO - 7738038899(Supplier)"
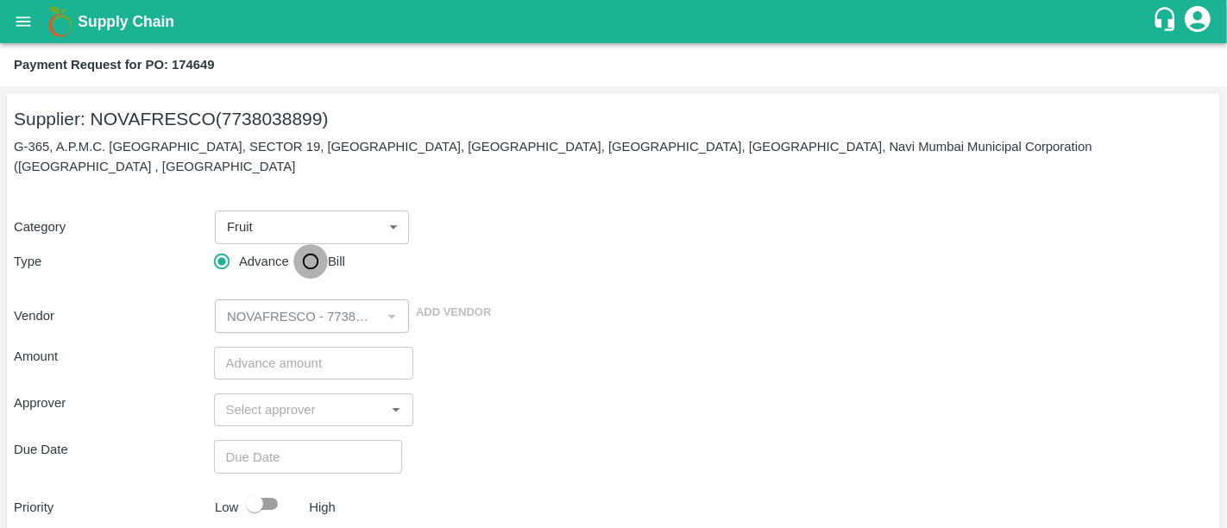
click at [315, 247] on input "Bill" at bounding box center [310, 261] width 35 height 35
radio input "true"
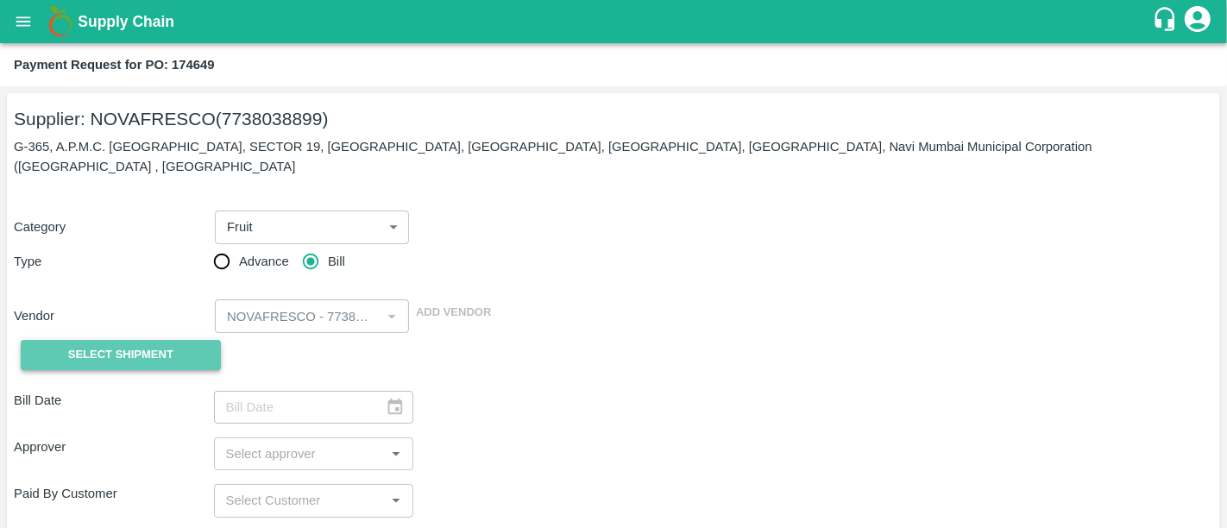
click at [114, 340] on button "Select Shipment" at bounding box center [121, 355] width 200 height 30
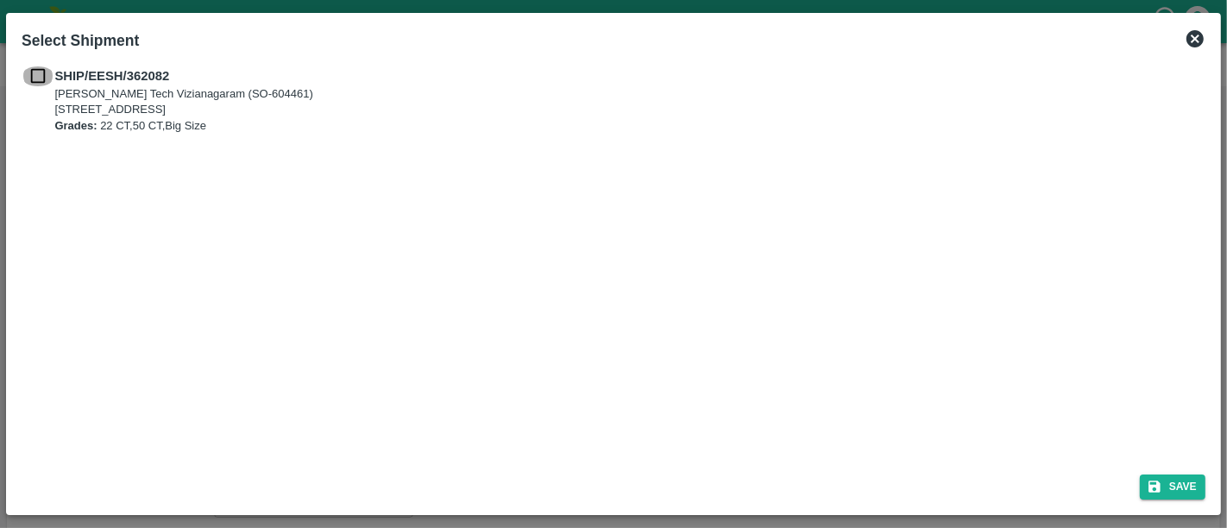
click at [41, 81] on input "checkbox" at bounding box center [38, 75] width 33 height 19
checkbox input "true"
click at [1165, 499] on button "Save" at bounding box center [1173, 487] width 66 height 25
type input "[DATE]"
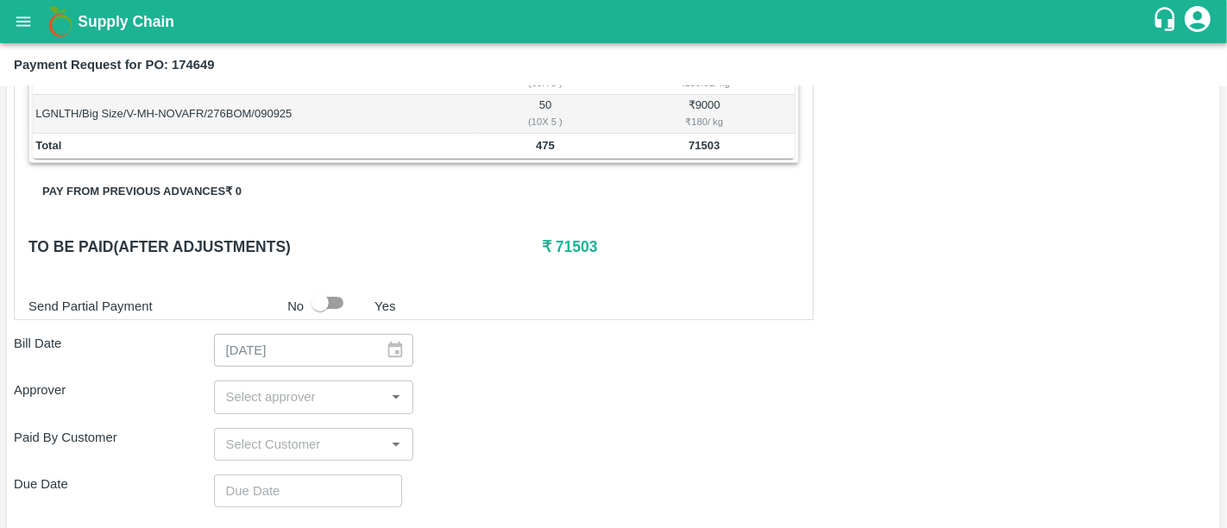
scroll to position [412, 0]
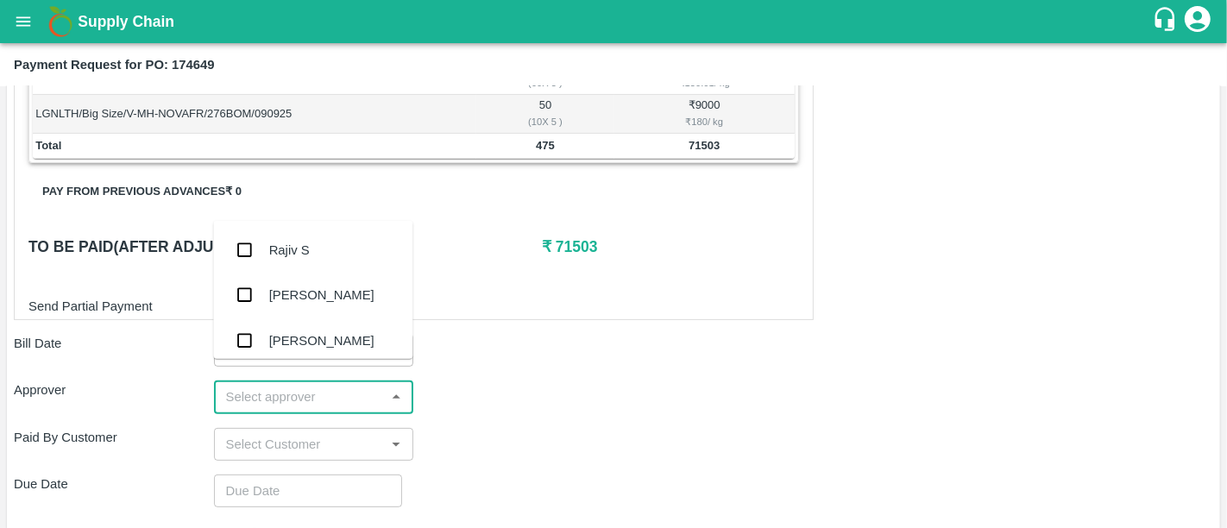
click at [325, 386] on input "input" at bounding box center [299, 397] width 161 height 22
type input "nee"
click at [281, 341] on div "[PERSON_NAME][DEMOGRAPHIC_DATA]" at bounding box center [340, 346] width 143 height 39
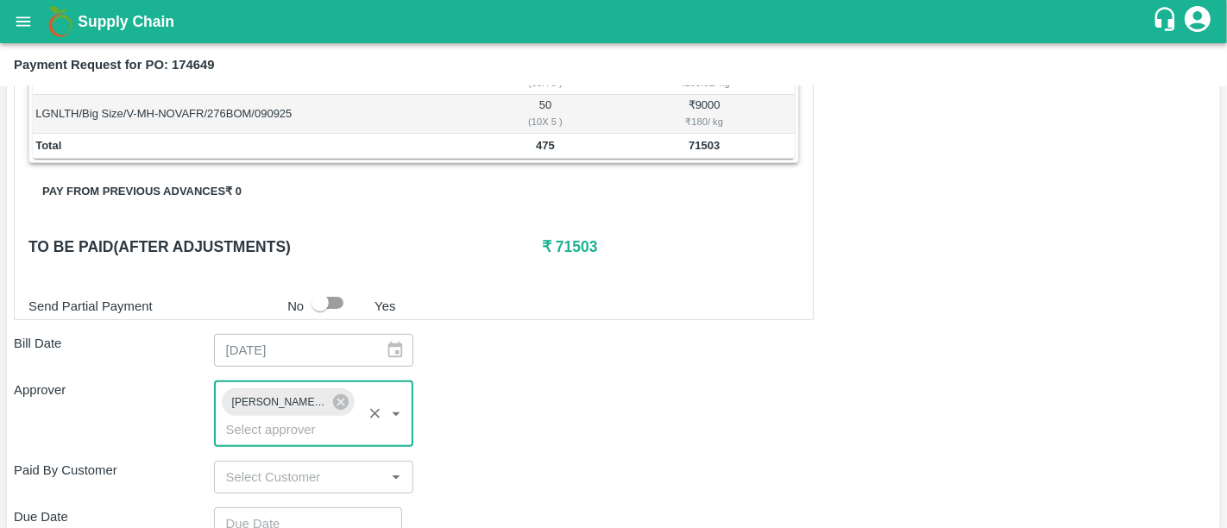
scroll to position [490, 0]
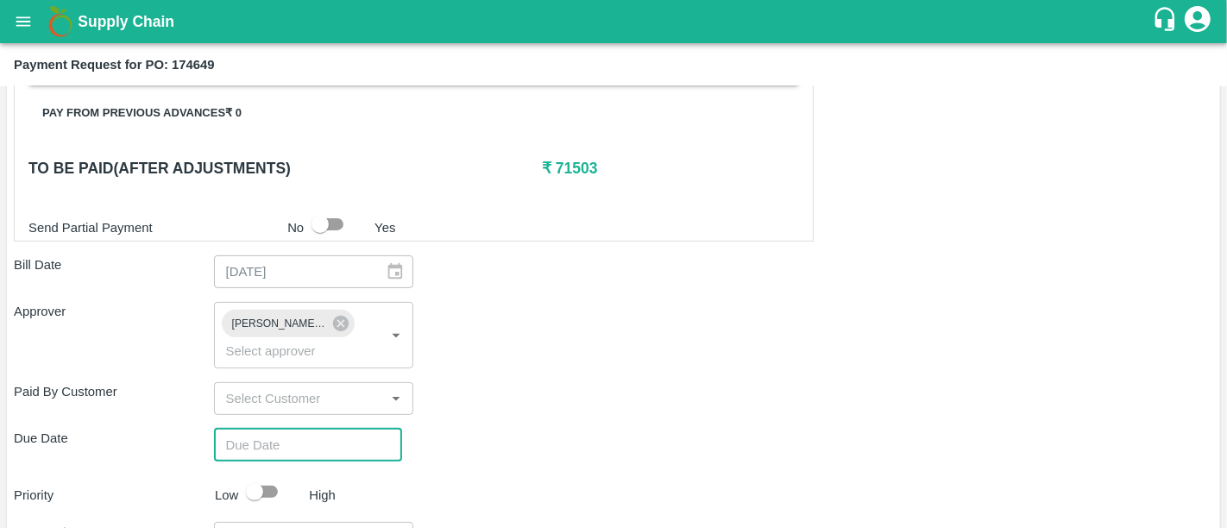
type input "DD/MM/YYYY hh:mm aa"
click at [337, 429] on input "DD/MM/YYYY hh:mm aa" at bounding box center [302, 445] width 176 height 33
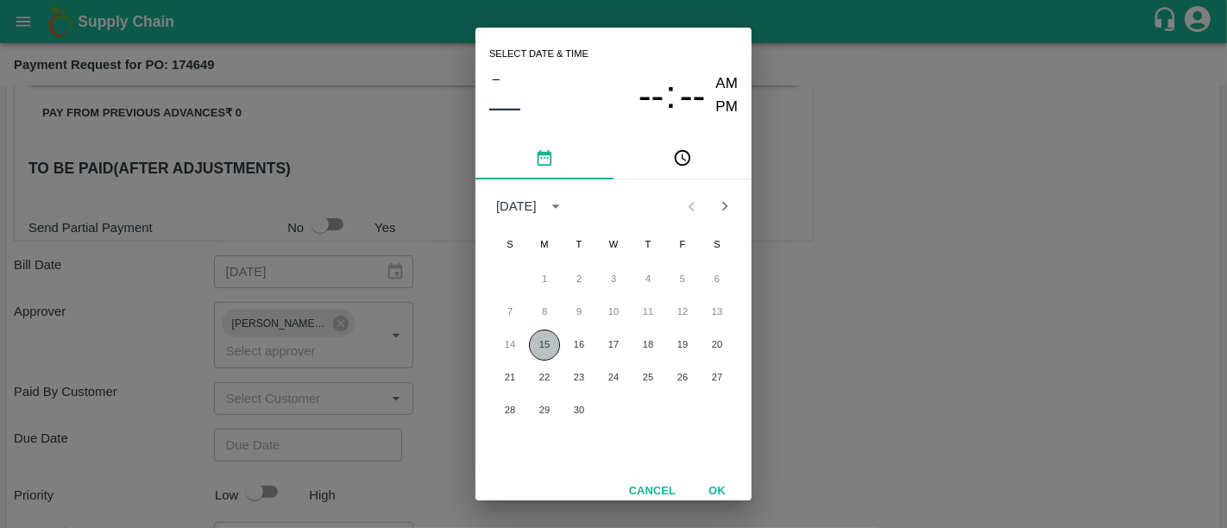
click at [540, 346] on button "15" at bounding box center [544, 345] width 31 height 31
type input "15/09/2025 12:00 AM"
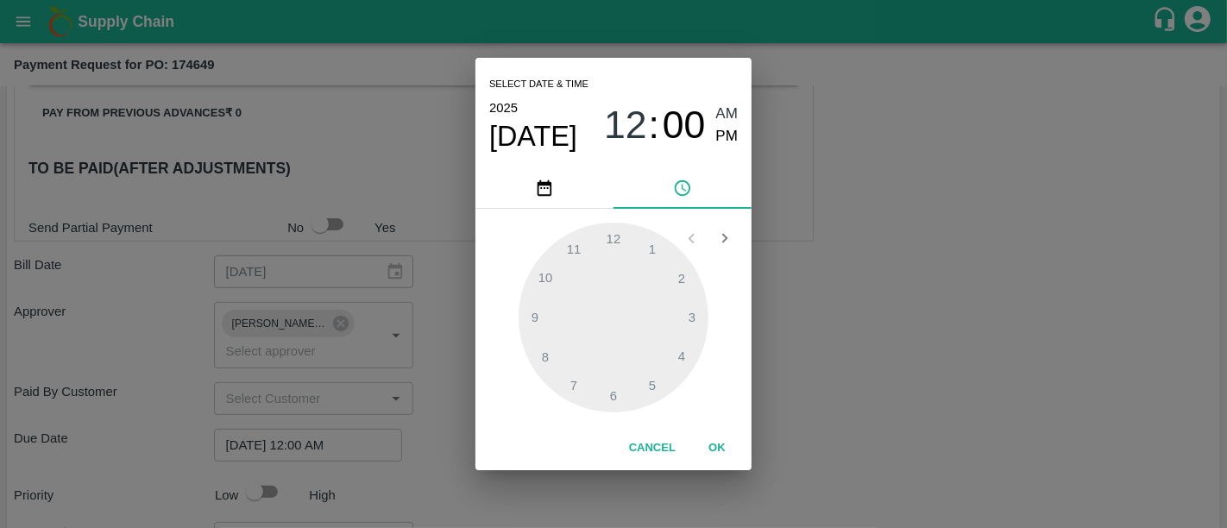
click at [715, 447] on button "OK" at bounding box center [717, 448] width 55 height 30
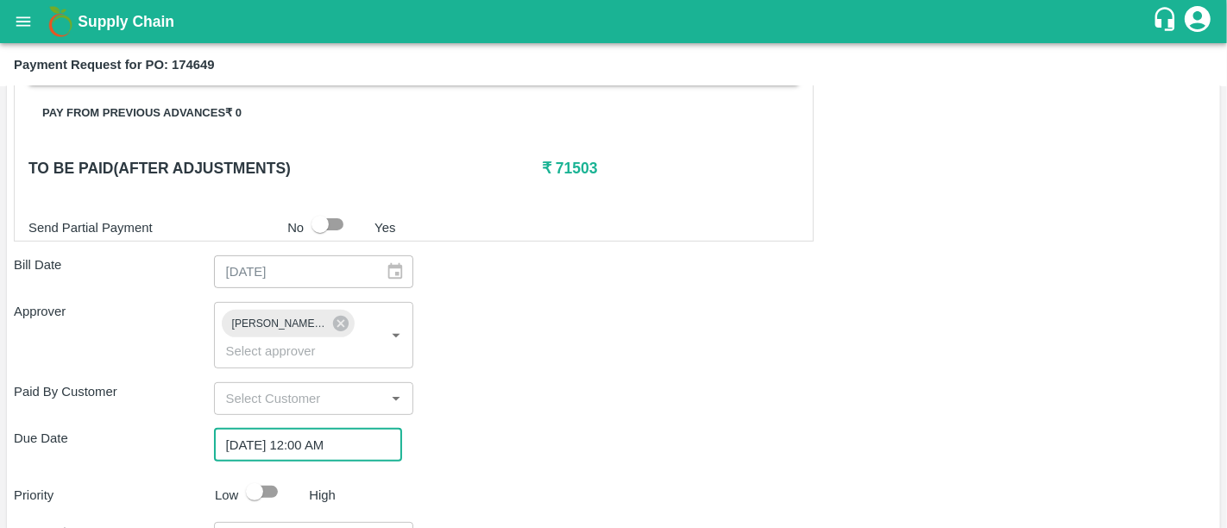
scroll to position [600, 0]
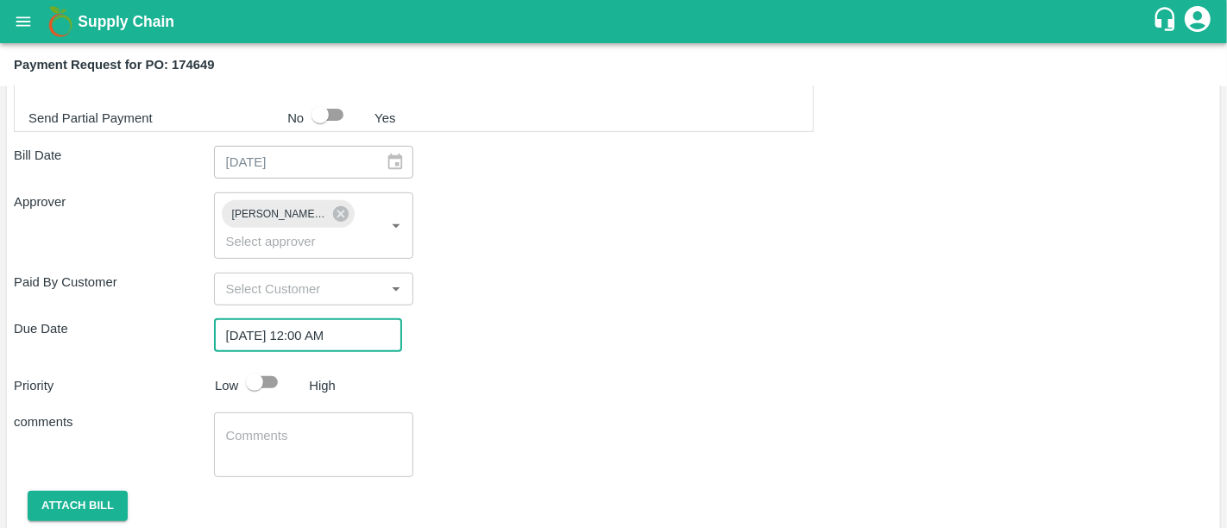
click at [247, 366] on input "checkbox" at bounding box center [254, 382] width 98 height 33
checkbox input "true"
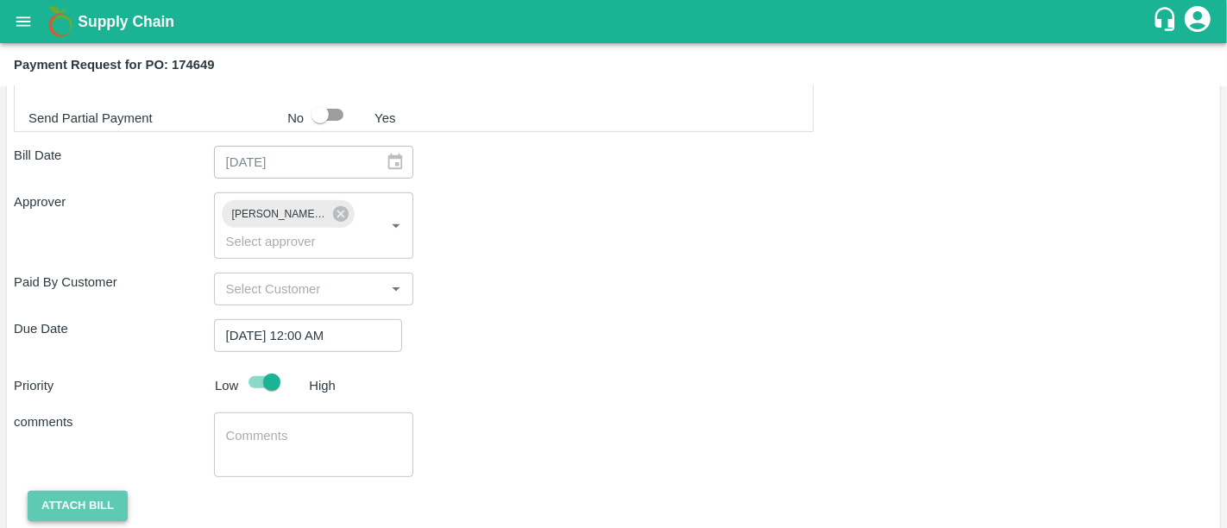
click at [98, 491] on button "Attach bill" at bounding box center [78, 506] width 100 height 30
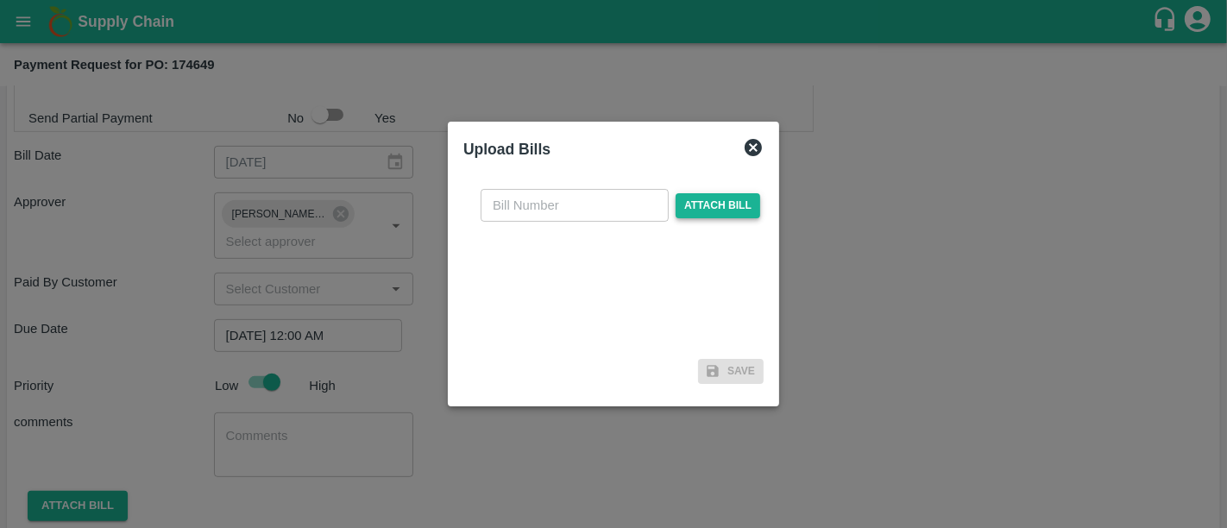
click at [727, 203] on span "Attach bill" at bounding box center [718, 205] width 85 height 25
click at [0, 0] on input "Attach bill" at bounding box center [0, 0] width 0 height 0
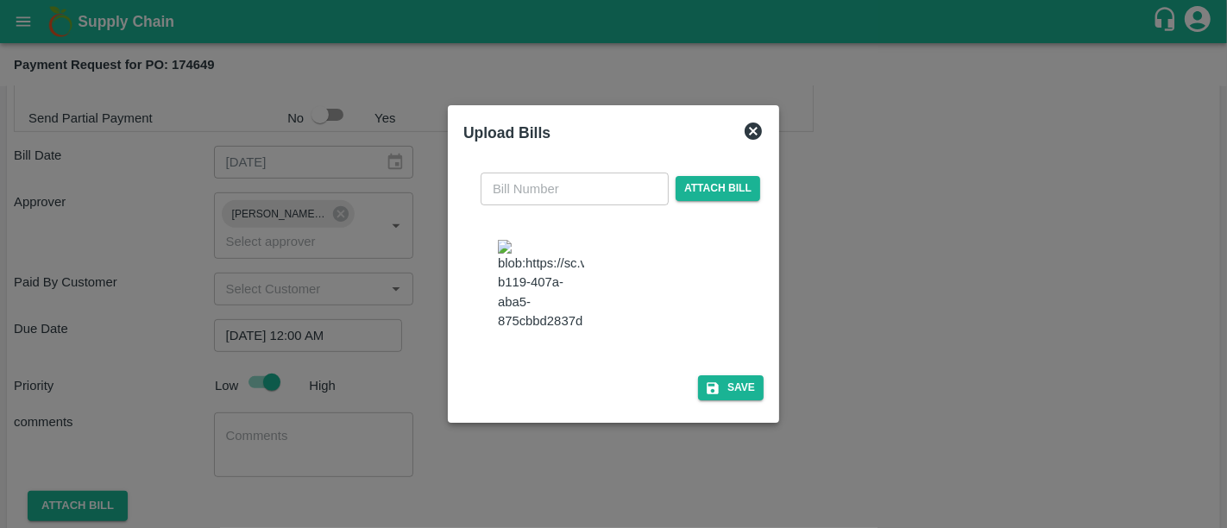
click at [550, 330] on img at bounding box center [541, 285] width 86 height 91
click at [573, 173] on input "text" at bounding box center [575, 189] width 188 height 33
type input "284"
click at [734, 400] on button "Save" at bounding box center [731, 387] width 66 height 25
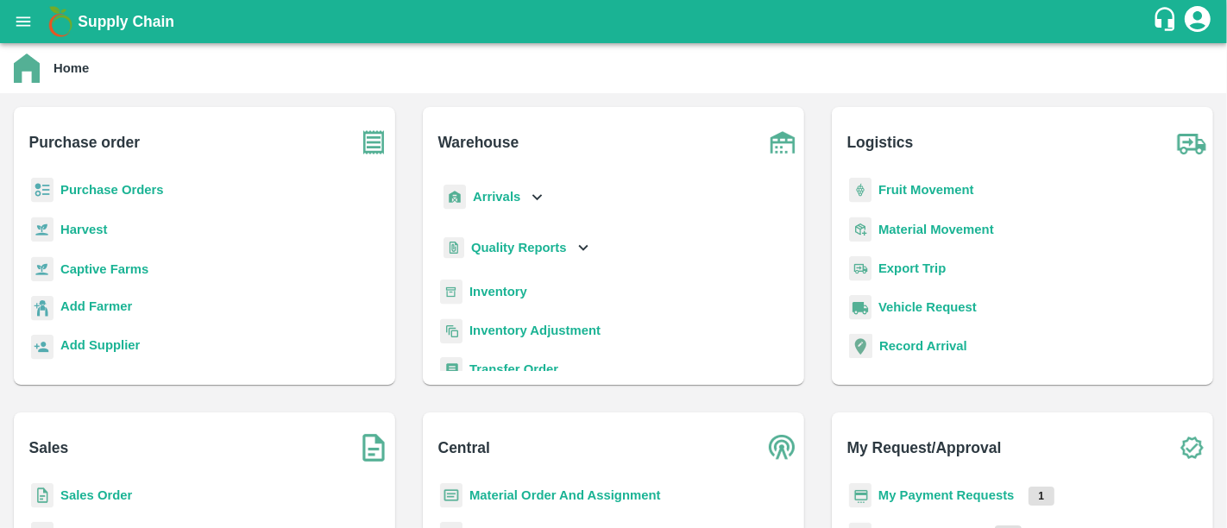
click at [930, 488] on b "My Payment Requests" at bounding box center [946, 495] width 136 height 14
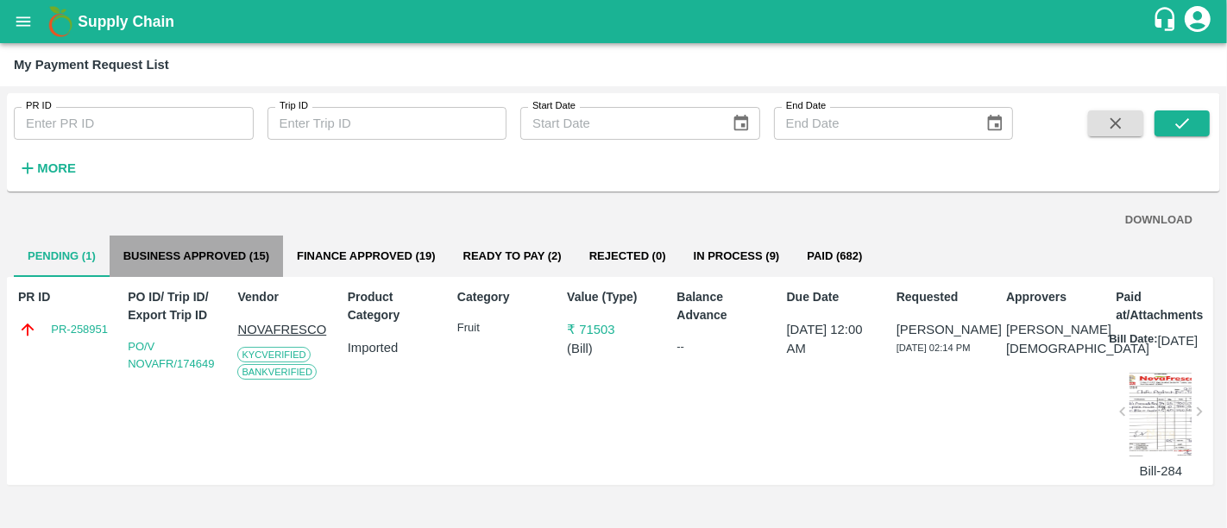
click at [247, 252] on button "Business Approved (15)" at bounding box center [196, 256] width 173 height 41
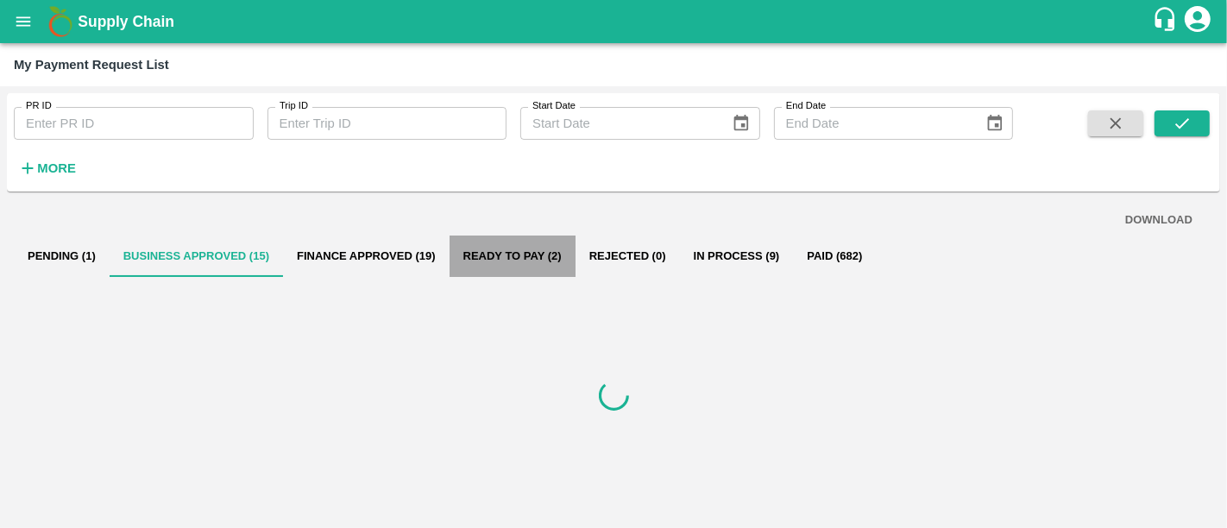
click at [545, 261] on button "Ready To Pay (2)" at bounding box center [513, 256] width 126 height 41
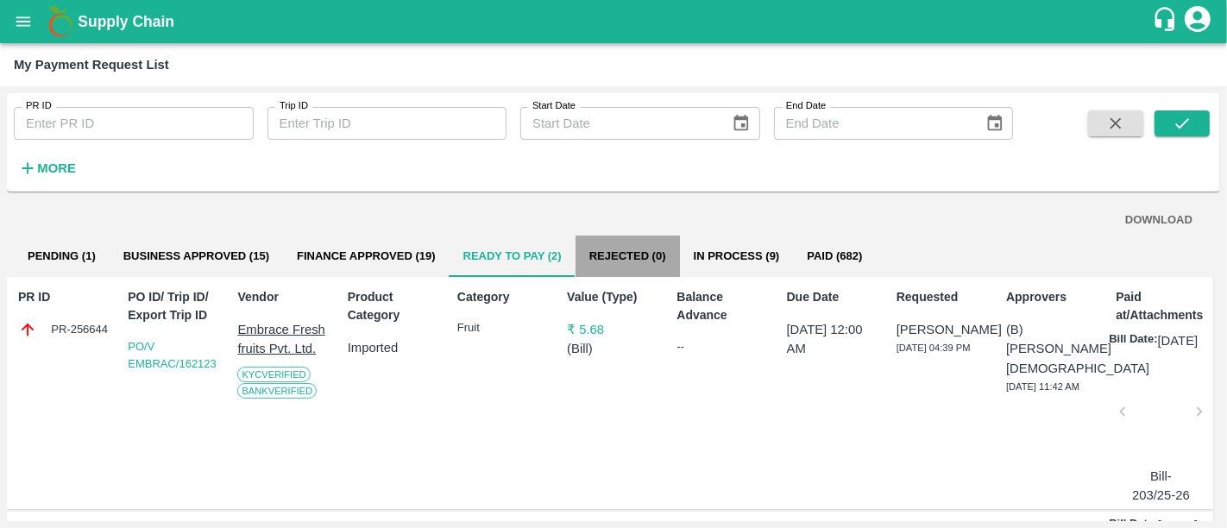
click at [636, 261] on button "Rejected (0)" at bounding box center [628, 256] width 104 height 41
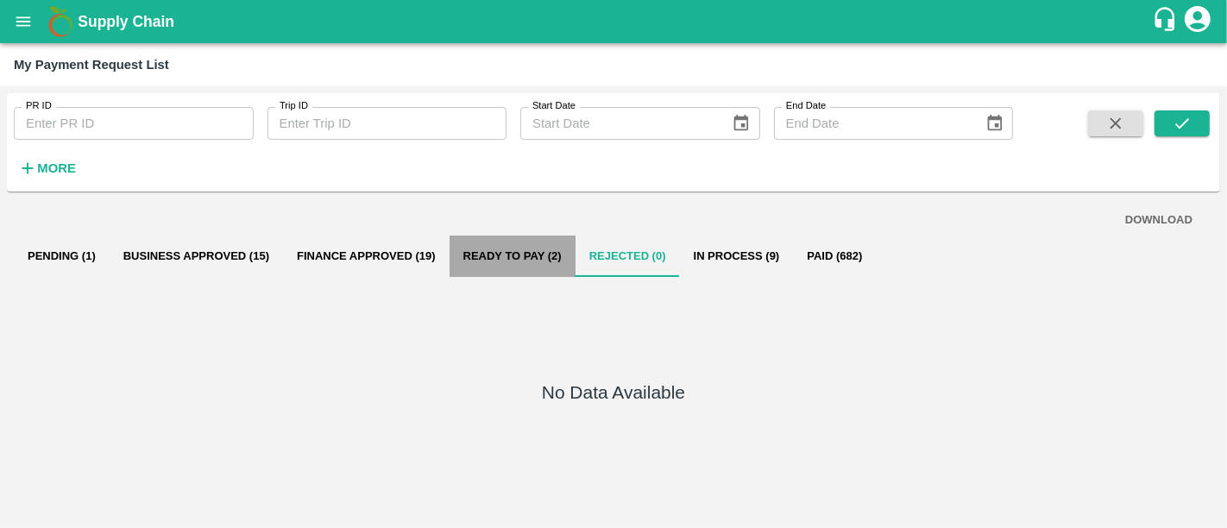
click at [521, 264] on button "Ready To Pay (2)" at bounding box center [513, 256] width 126 height 41
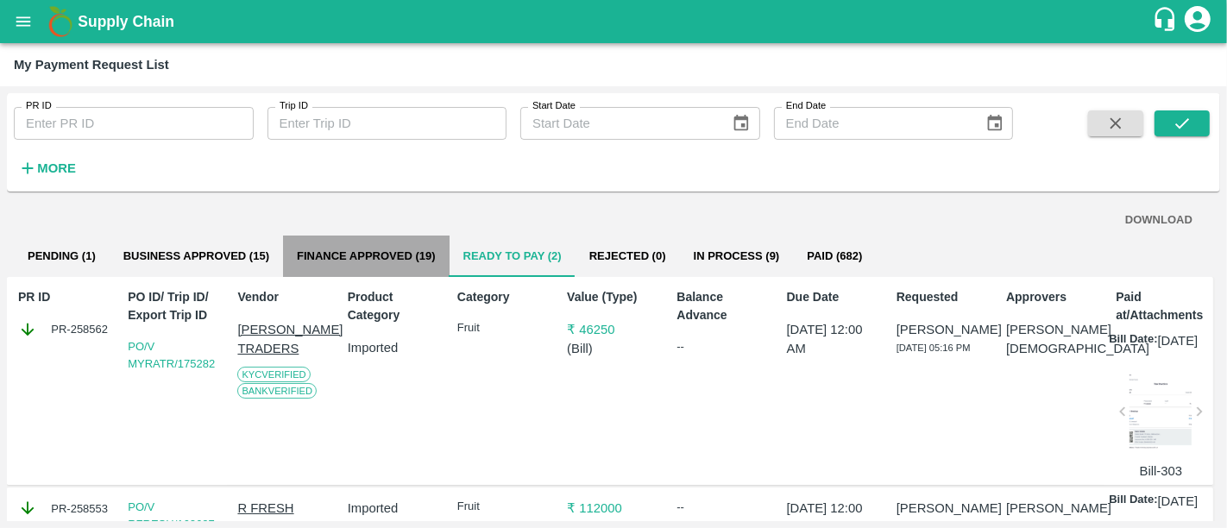
click at [405, 260] on button "Finance Approved (19)" at bounding box center [366, 256] width 167 height 41
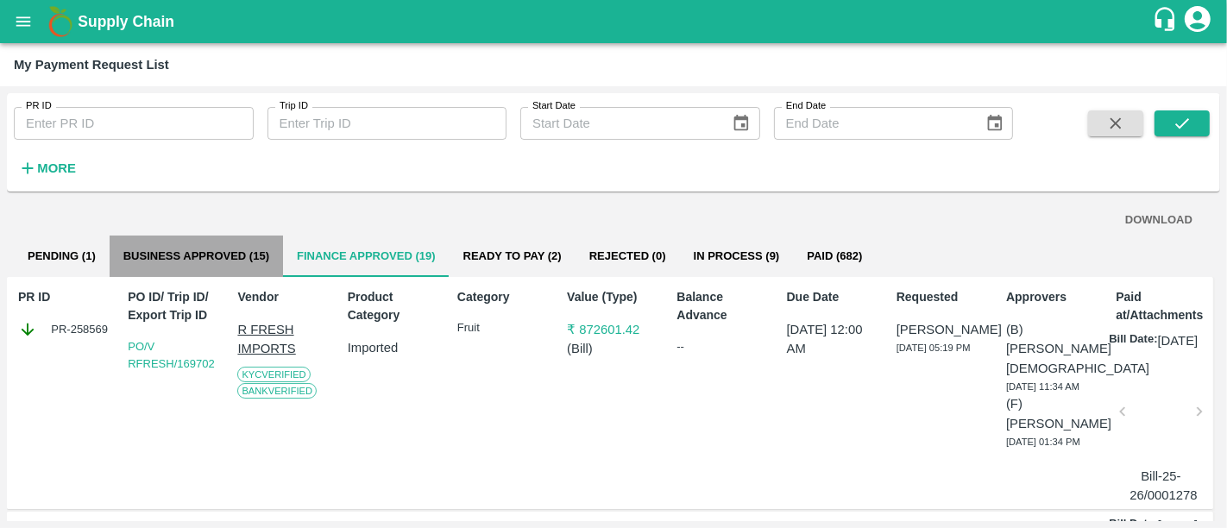
click at [245, 252] on button "Business Approved (15)" at bounding box center [196, 256] width 173 height 41
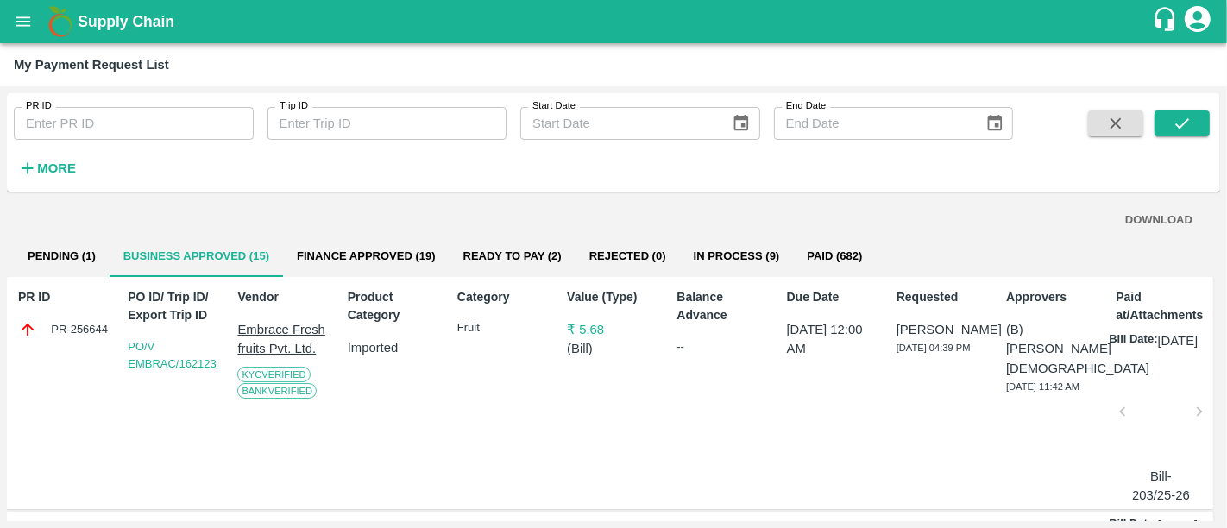
click at [393, 346] on p "Imported" at bounding box center [394, 347] width 93 height 19
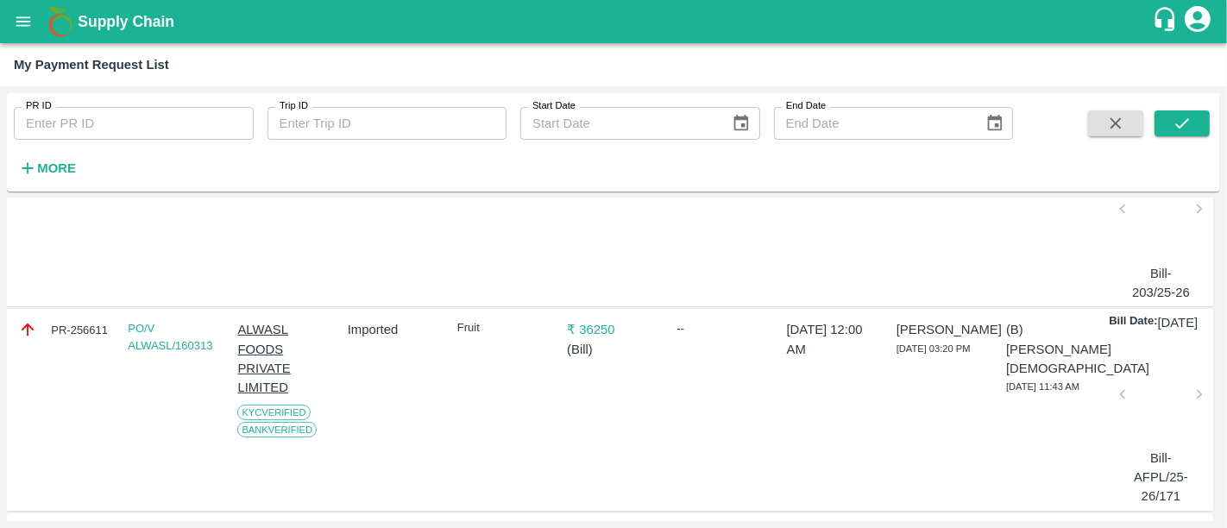
scroll to position [197, 0]
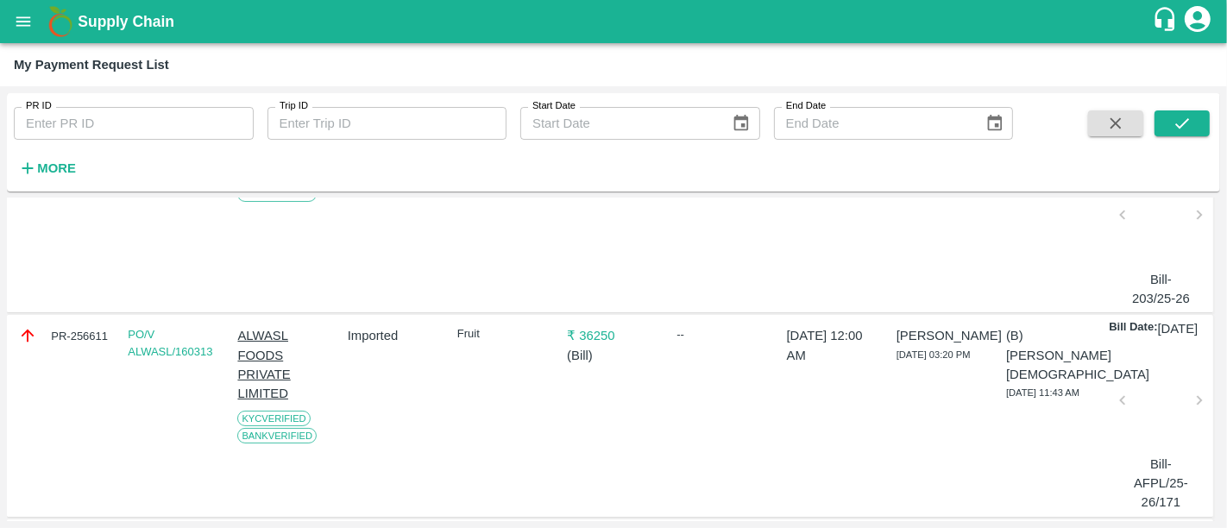
click at [589, 345] on p "₹ 36250" at bounding box center [613, 335] width 93 height 19
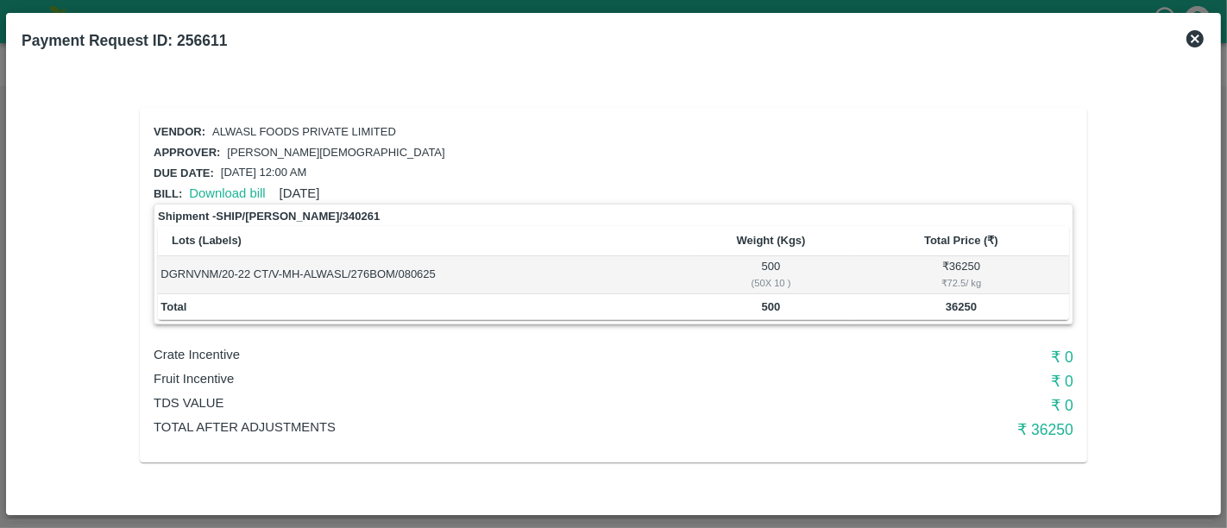
click at [1203, 33] on icon at bounding box center [1195, 38] width 21 height 21
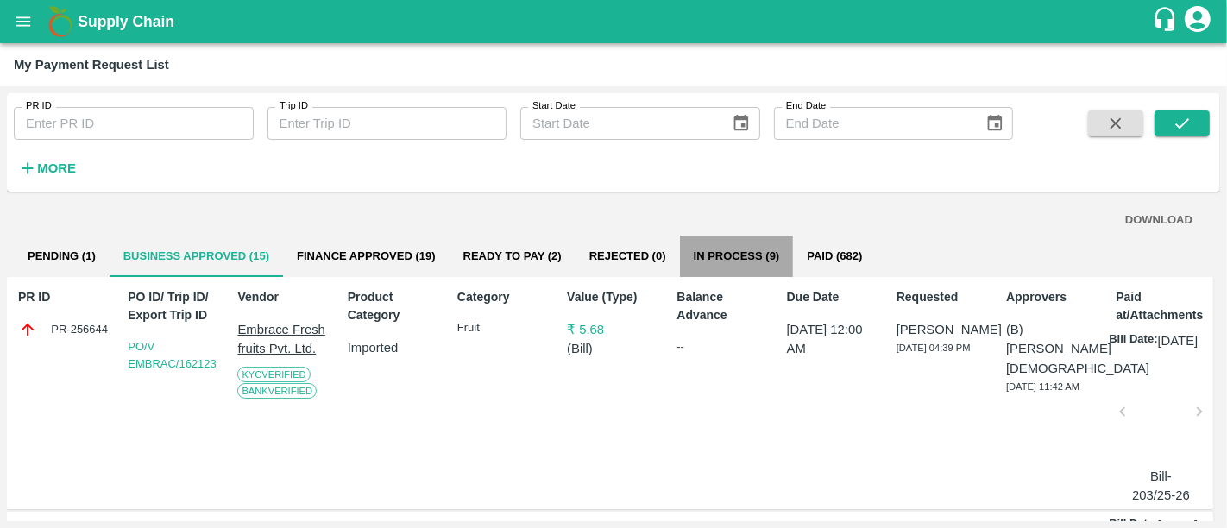
click at [759, 264] on button "In Process (9)" at bounding box center [737, 256] width 114 height 41
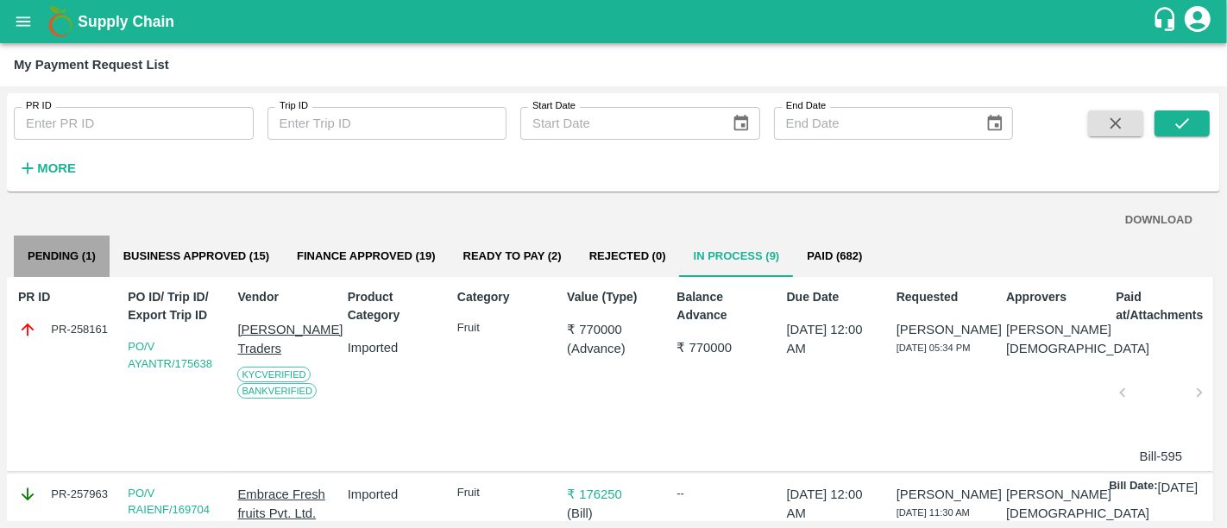
click at [66, 261] on button "Pending (1)" at bounding box center [62, 256] width 96 height 41
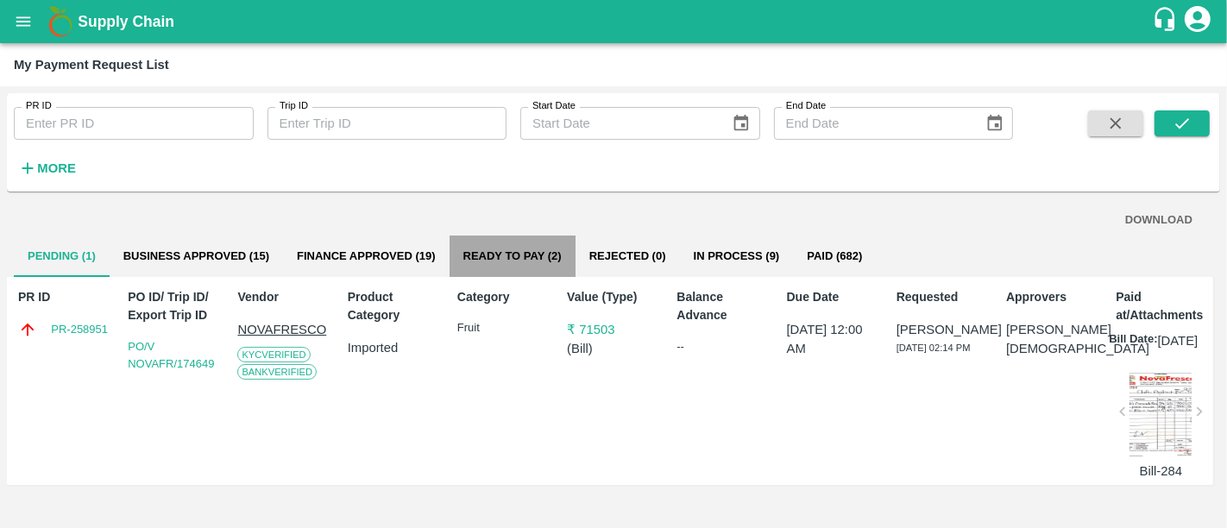
click at [550, 268] on button "Ready To Pay (2)" at bounding box center [513, 256] width 126 height 41
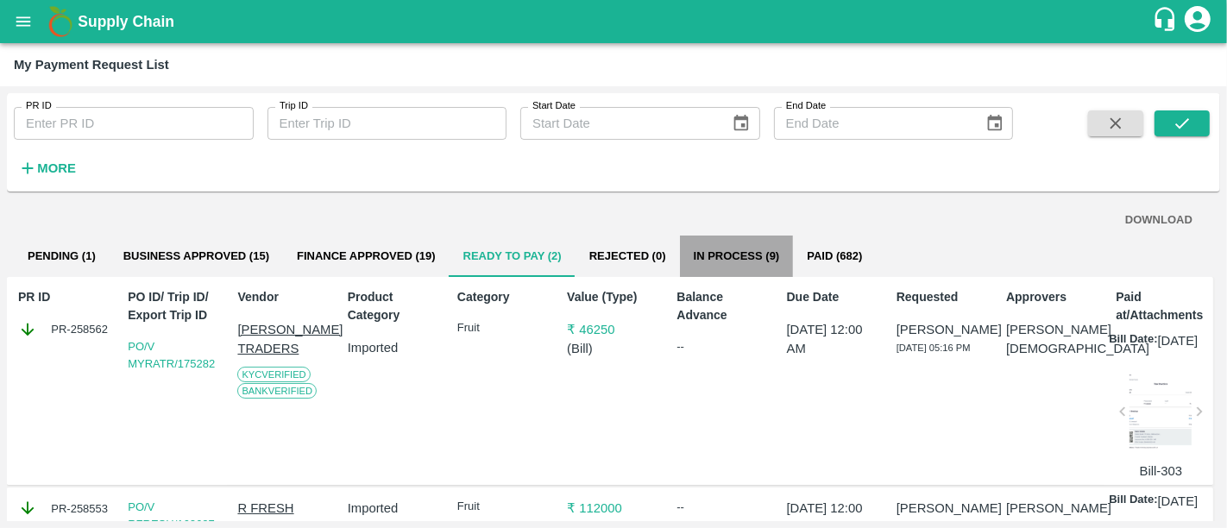
click at [740, 259] on button "In Process (9)" at bounding box center [737, 256] width 114 height 41
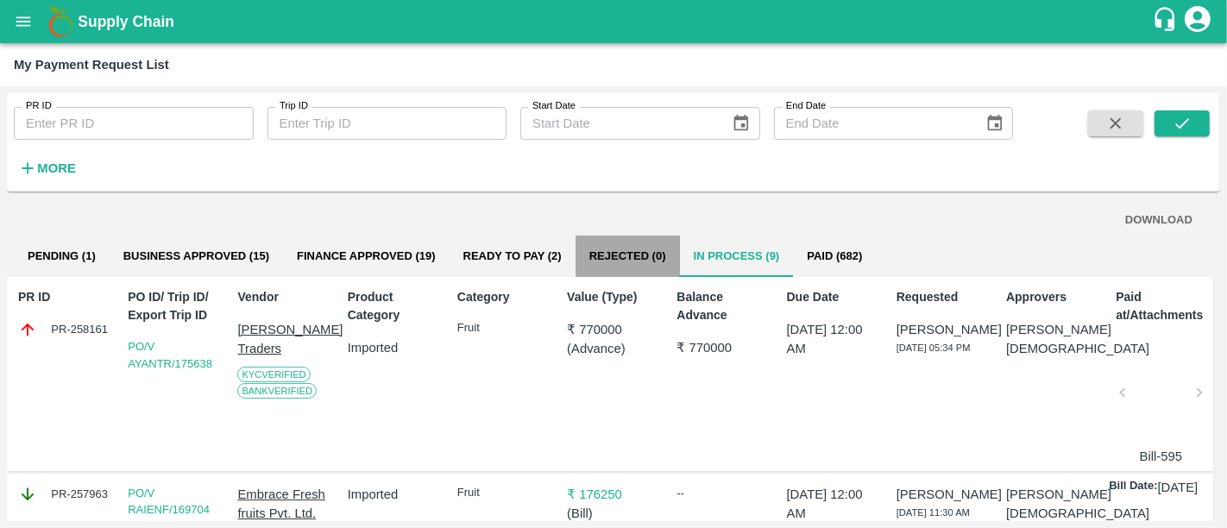
click at [594, 255] on button "Rejected (0)" at bounding box center [628, 256] width 104 height 41
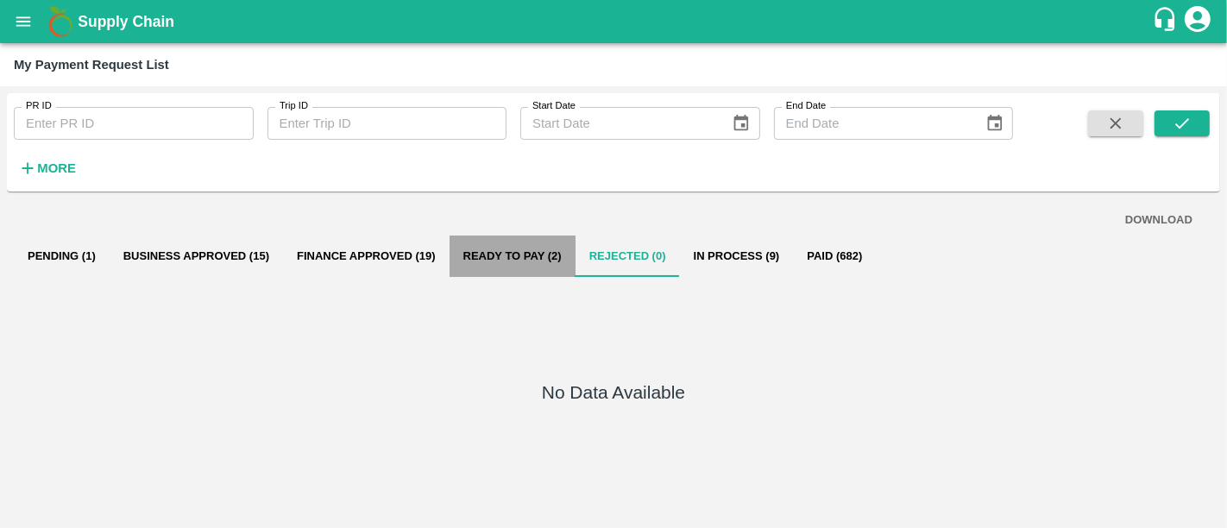
click at [539, 264] on button "Ready To Pay (2)" at bounding box center [513, 256] width 126 height 41
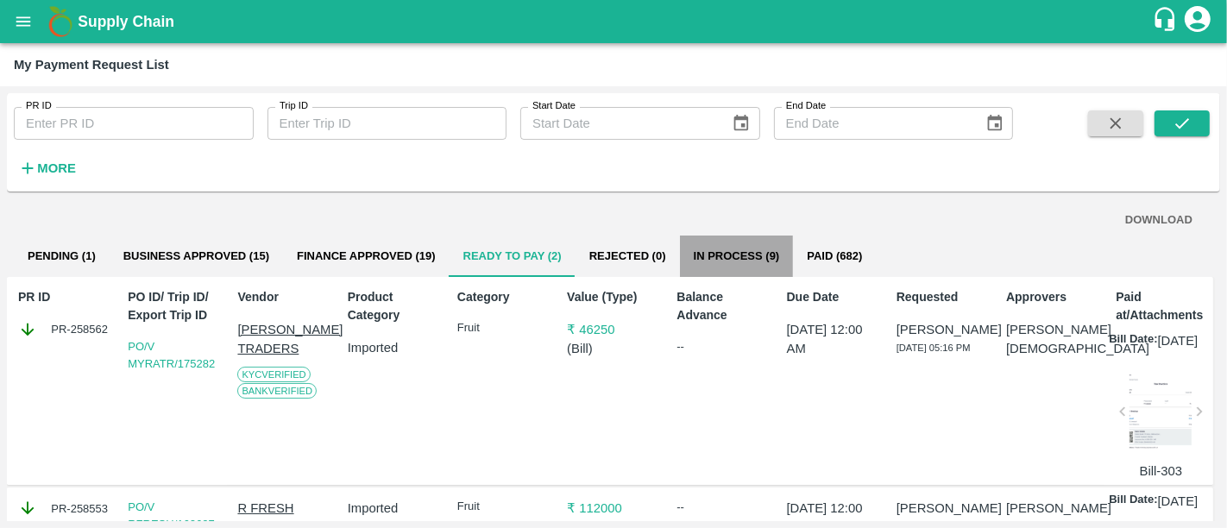
click at [741, 272] on button "In Process (9)" at bounding box center [737, 256] width 114 height 41
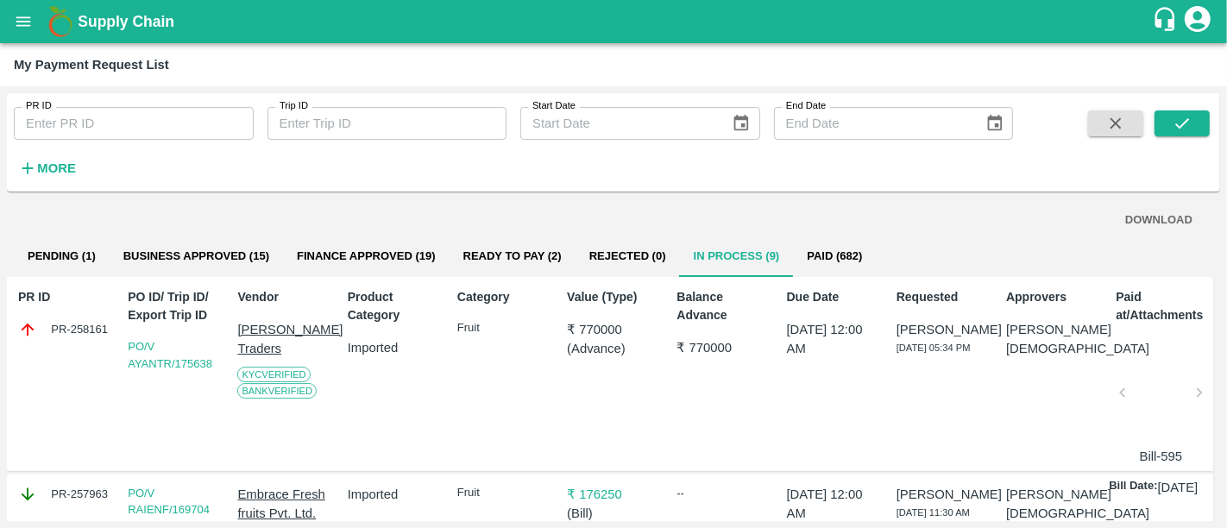
click at [822, 274] on button "Paid (682)" at bounding box center [834, 256] width 83 height 41
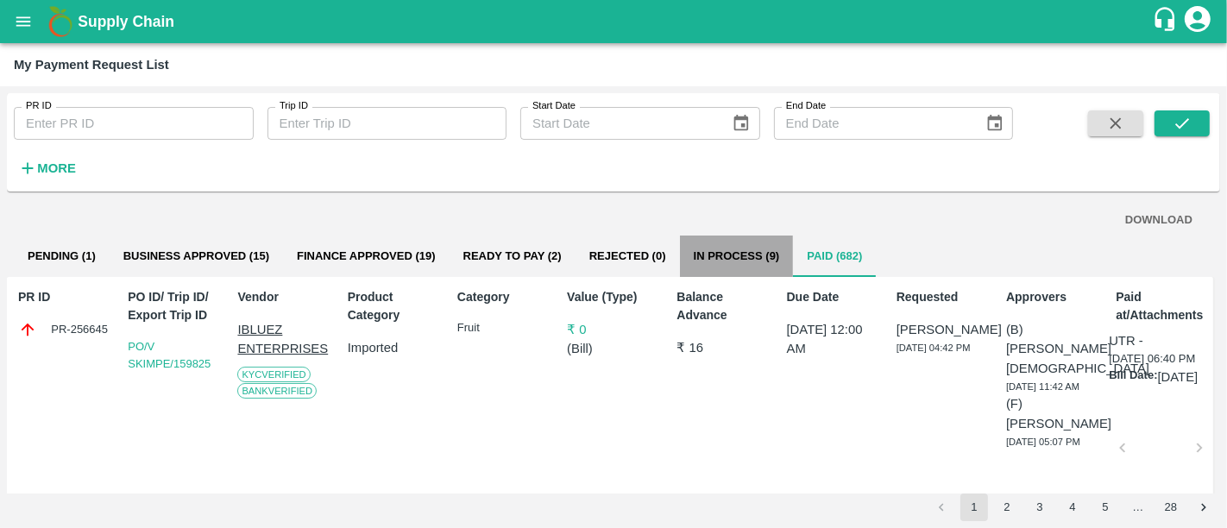
click at [769, 274] on button "In Process (9)" at bounding box center [737, 256] width 114 height 41
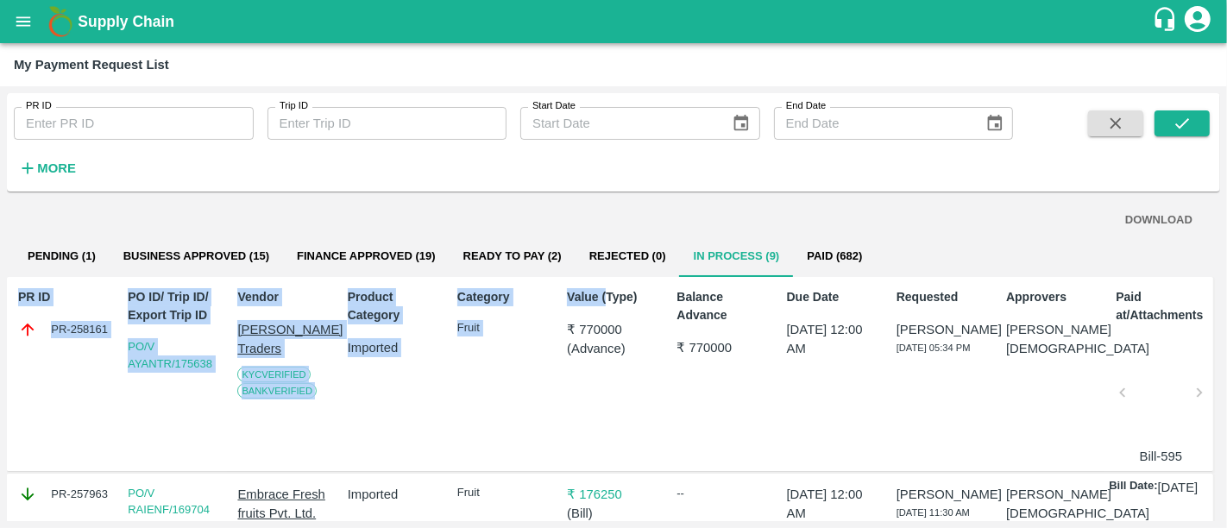
drag, startPoint x: 605, startPoint y: 280, endPoint x: 614, endPoint y: 268, distance: 14.8
click at [614, 268] on div "DOWNLOAD Pending (1) Business Approved (15) Finance Approved (19) Ready To Pay …" at bounding box center [613, 359] width 1213 height 323
click at [614, 268] on button "Rejected (0)" at bounding box center [628, 256] width 104 height 41
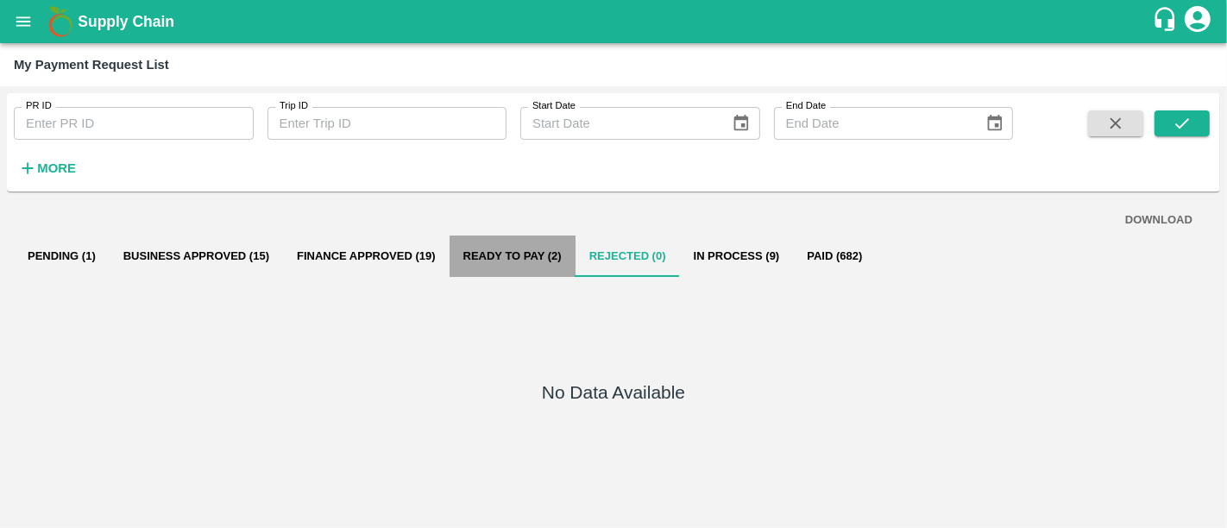
click at [488, 248] on button "Ready To Pay (2)" at bounding box center [513, 256] width 126 height 41
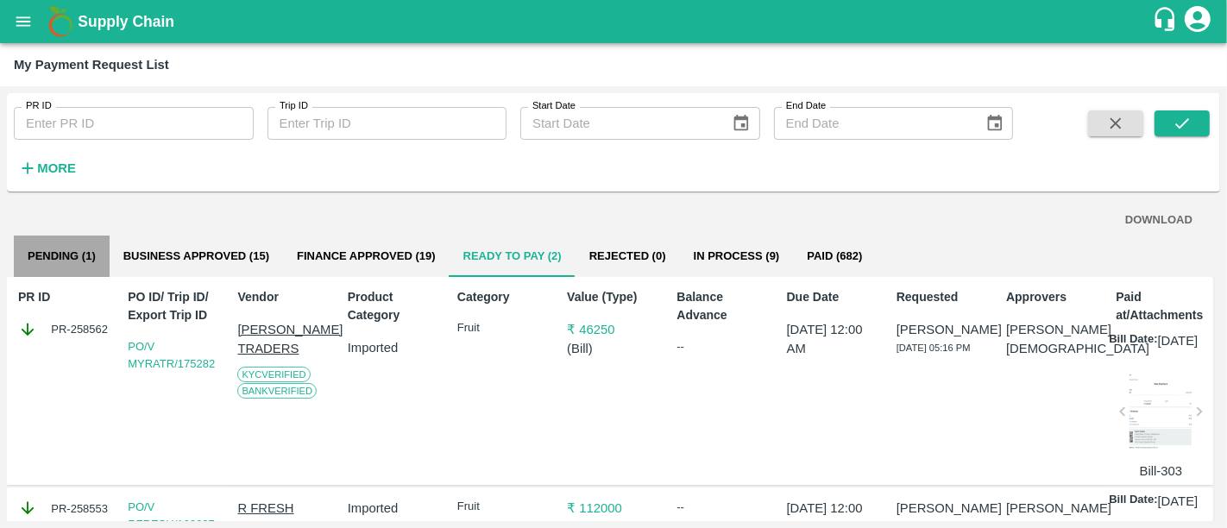
click at [49, 250] on button "Pending (1)" at bounding box center [62, 256] width 96 height 41
